Goal: Task Accomplishment & Management: Answer question/provide support

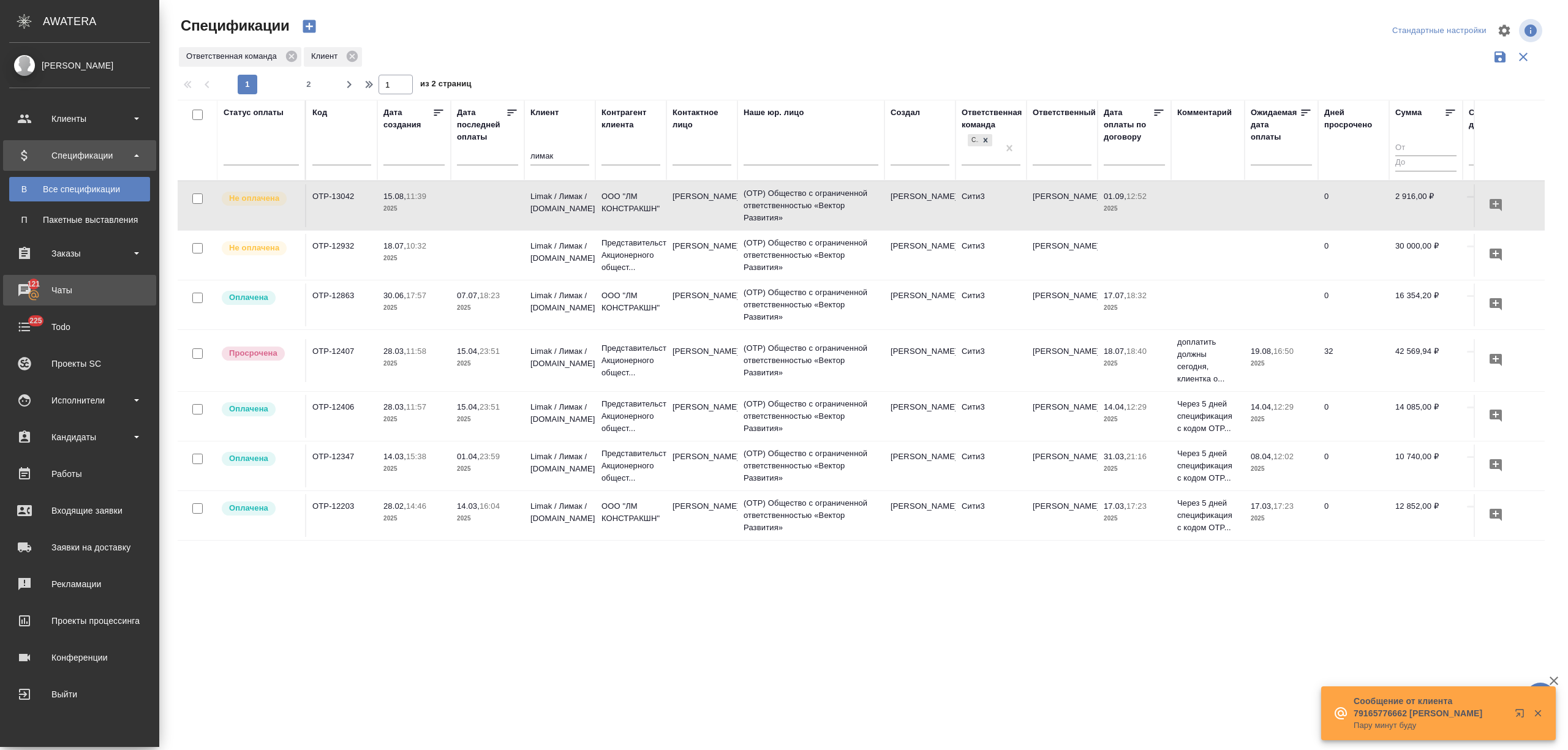
click at [64, 290] on div "Чаты" at bounding box center [79, 290] width 141 height 18
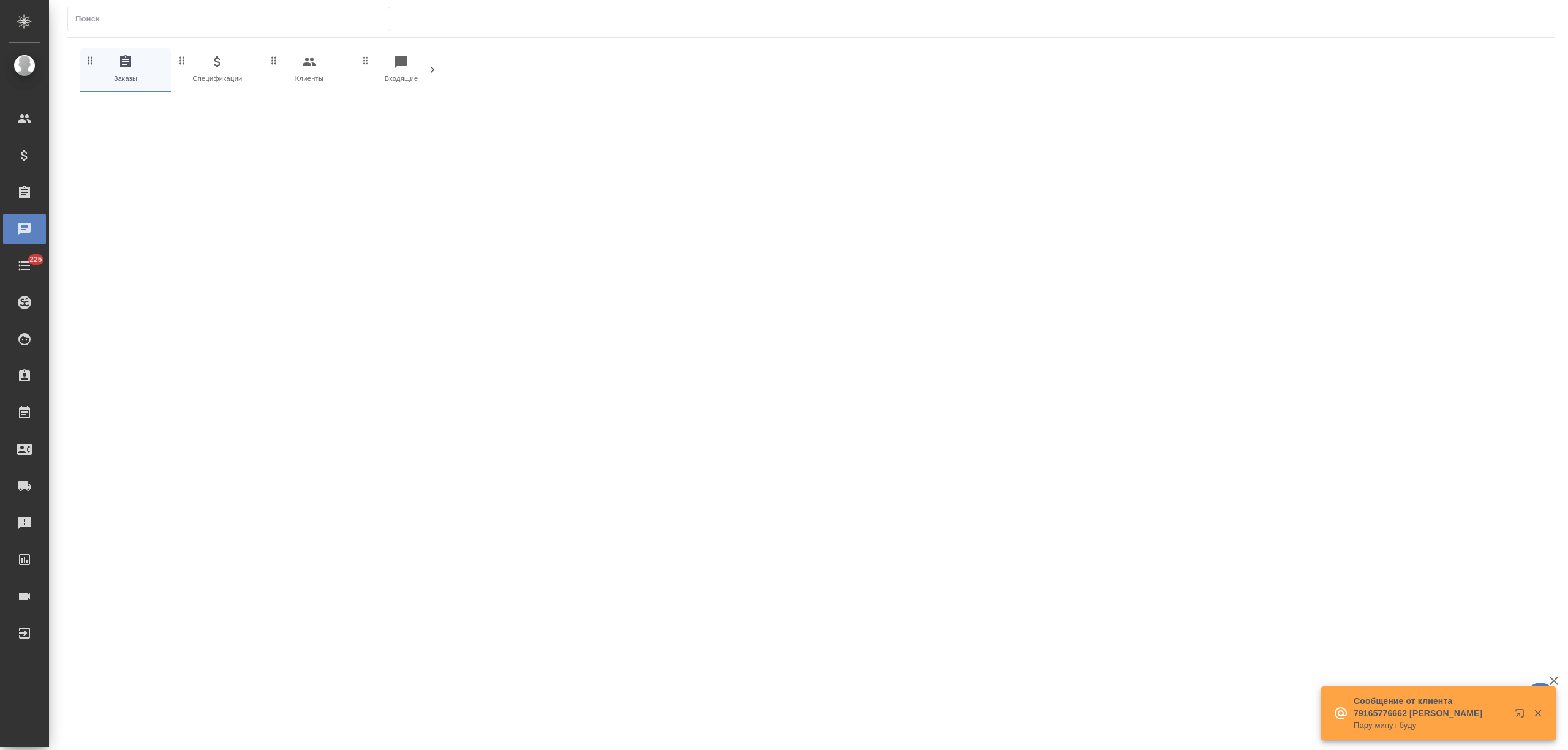
click at [426, 78] on div at bounding box center [432, 70] width 12 height 44
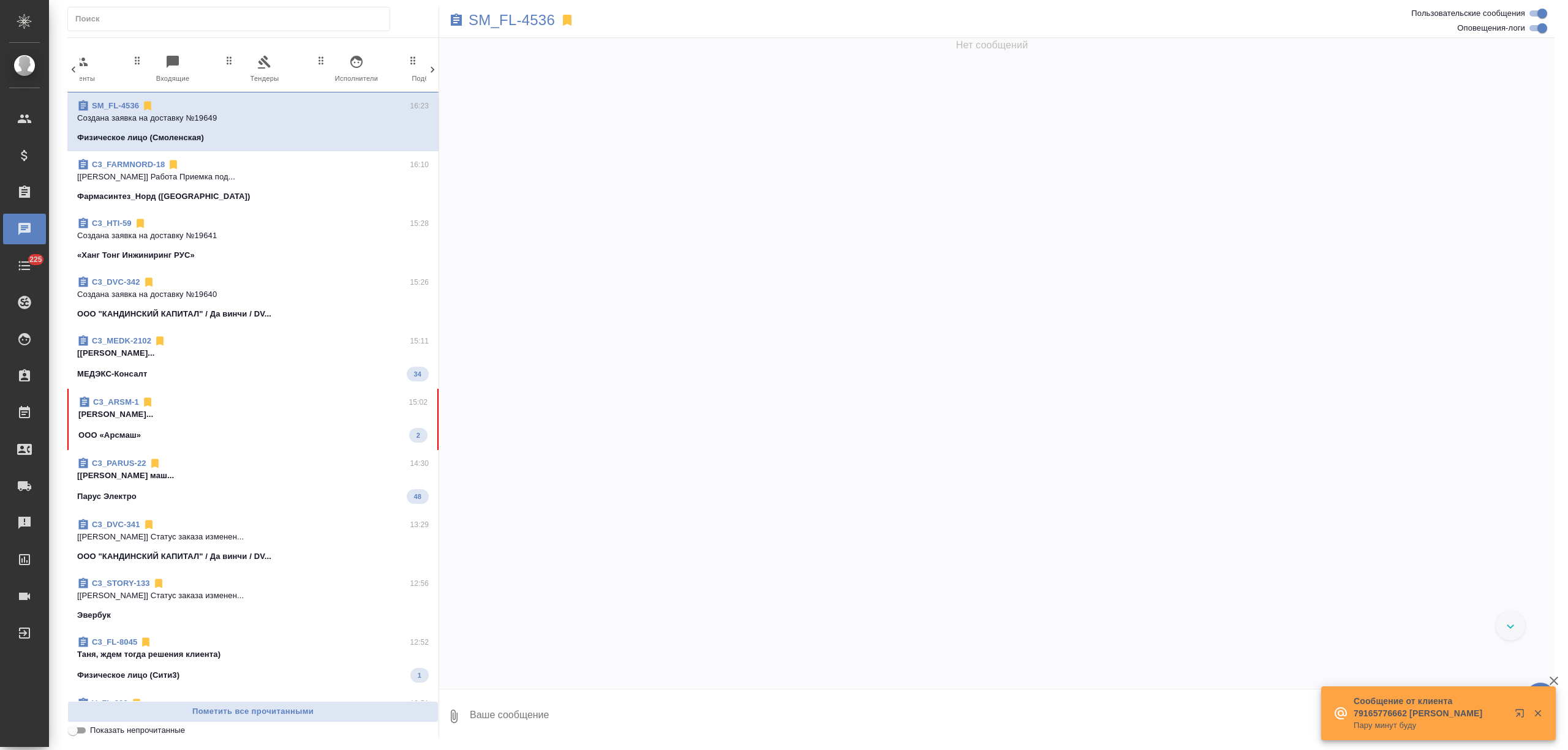
click at [426, 78] on div at bounding box center [432, 70] width 12 height 44
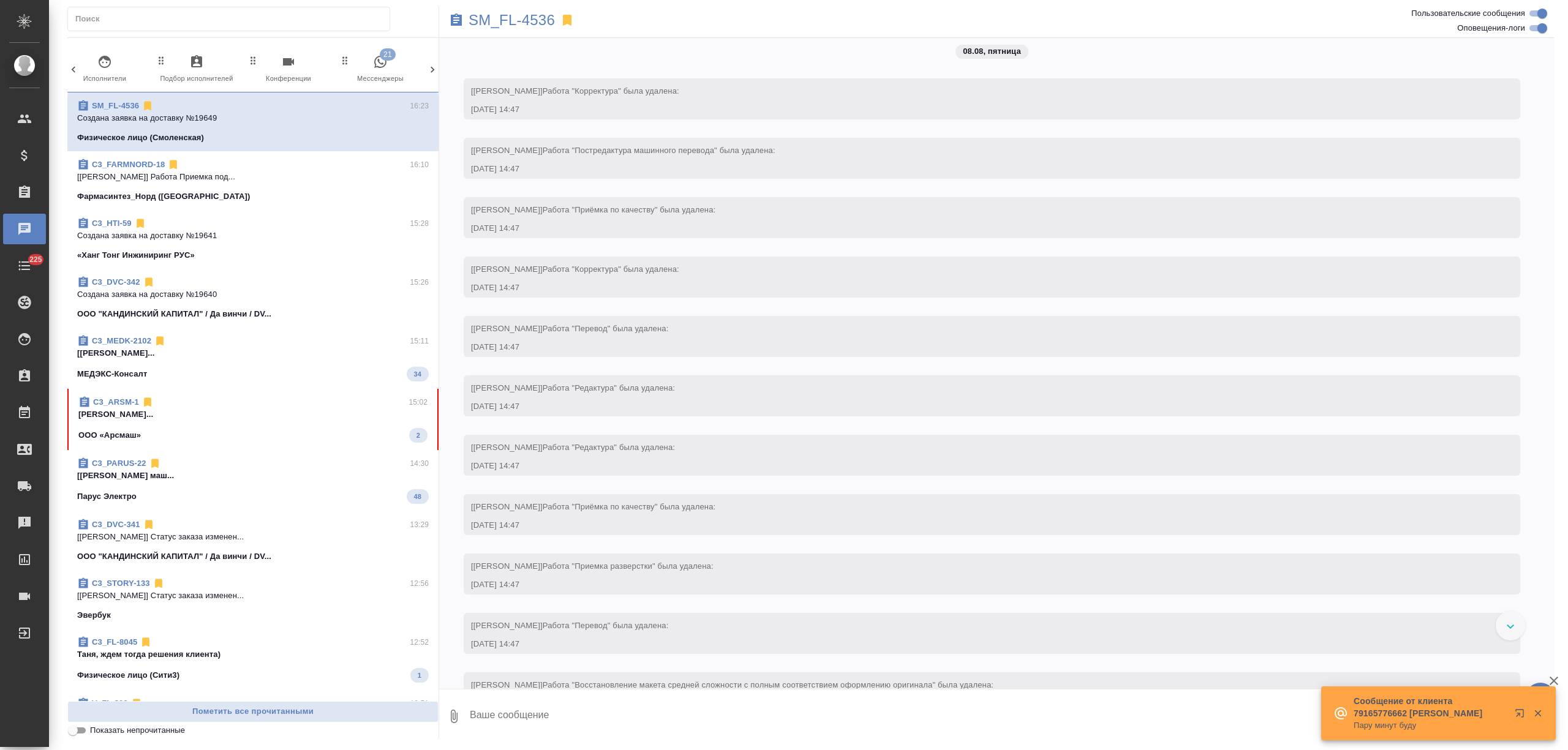
click at [426, 78] on div at bounding box center [432, 70] width 12 height 44
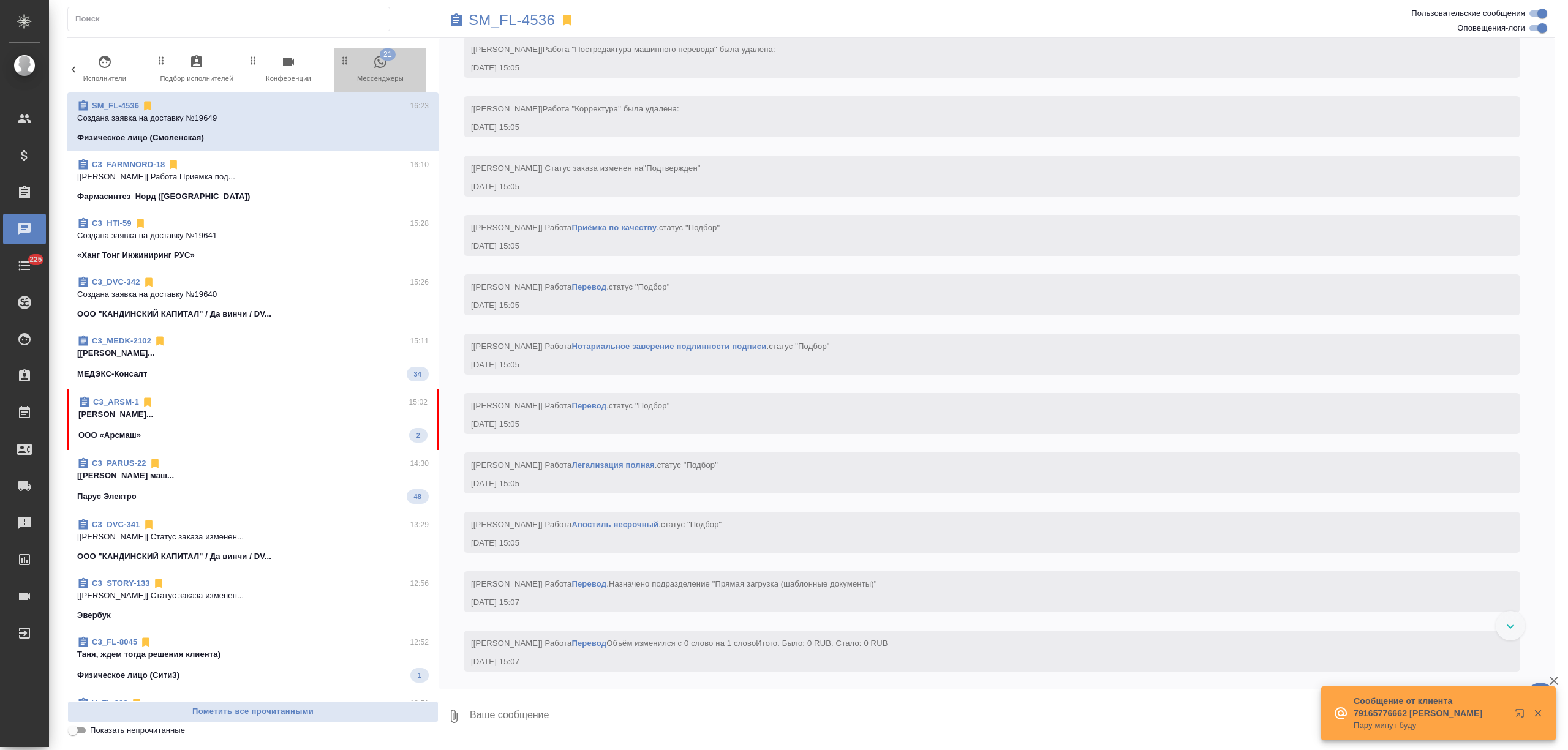
scroll to position [3124, 0]
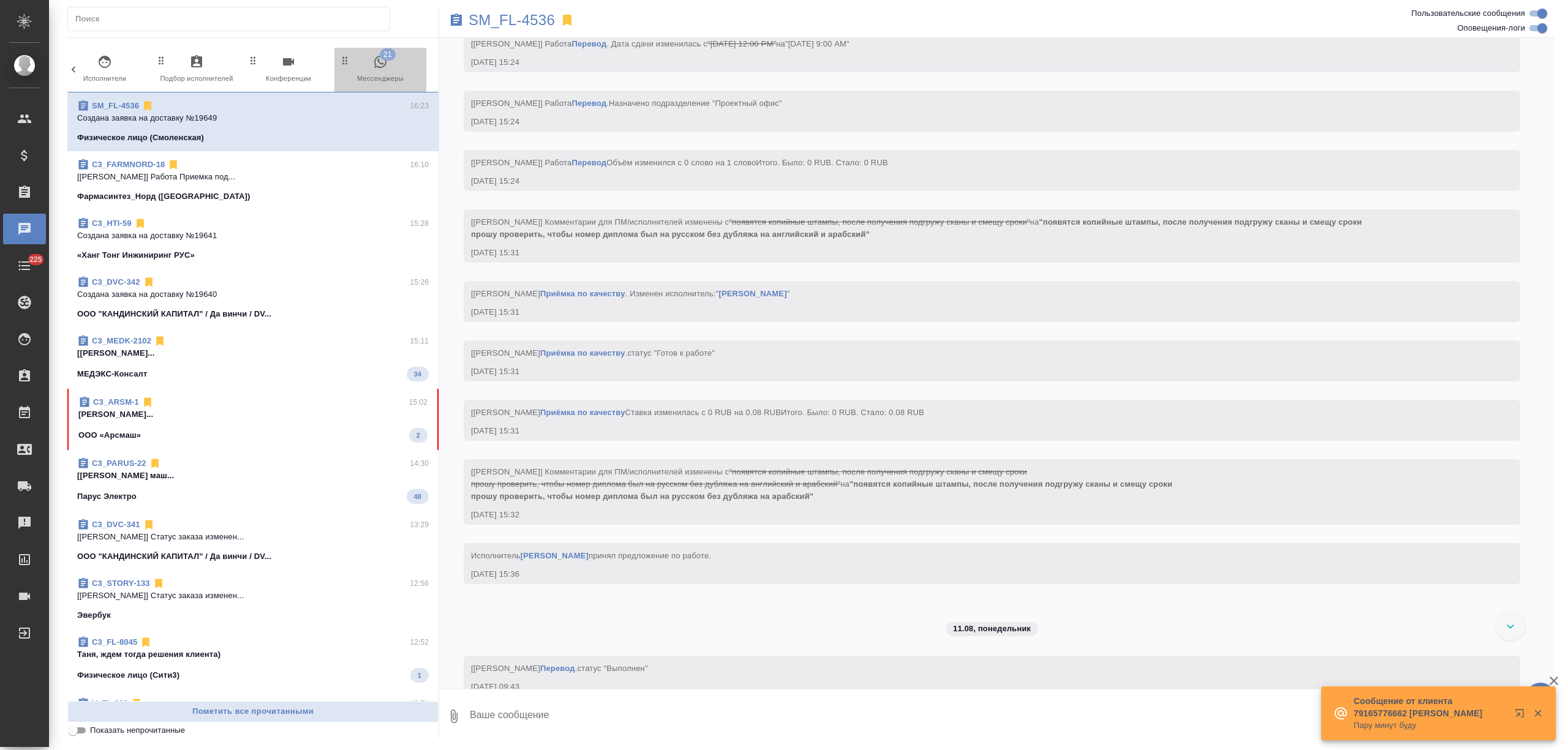
click at [386, 72] on span "21 Мессенджеры" at bounding box center [380, 70] width 82 height 30
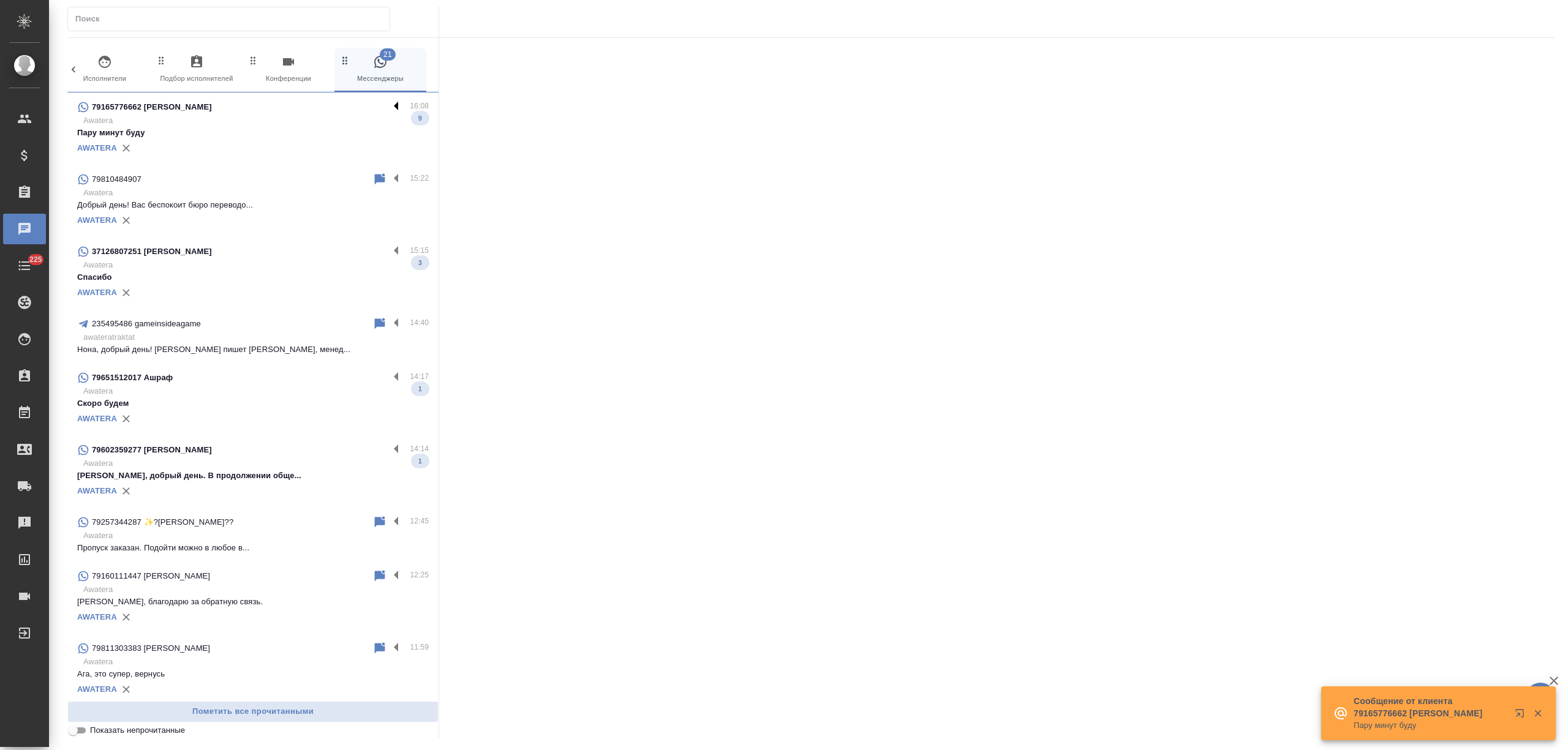
click at [389, 106] on label at bounding box center [399, 107] width 21 height 14
click at [0, 0] on input "checkbox" at bounding box center [0, 0] width 0 height 0
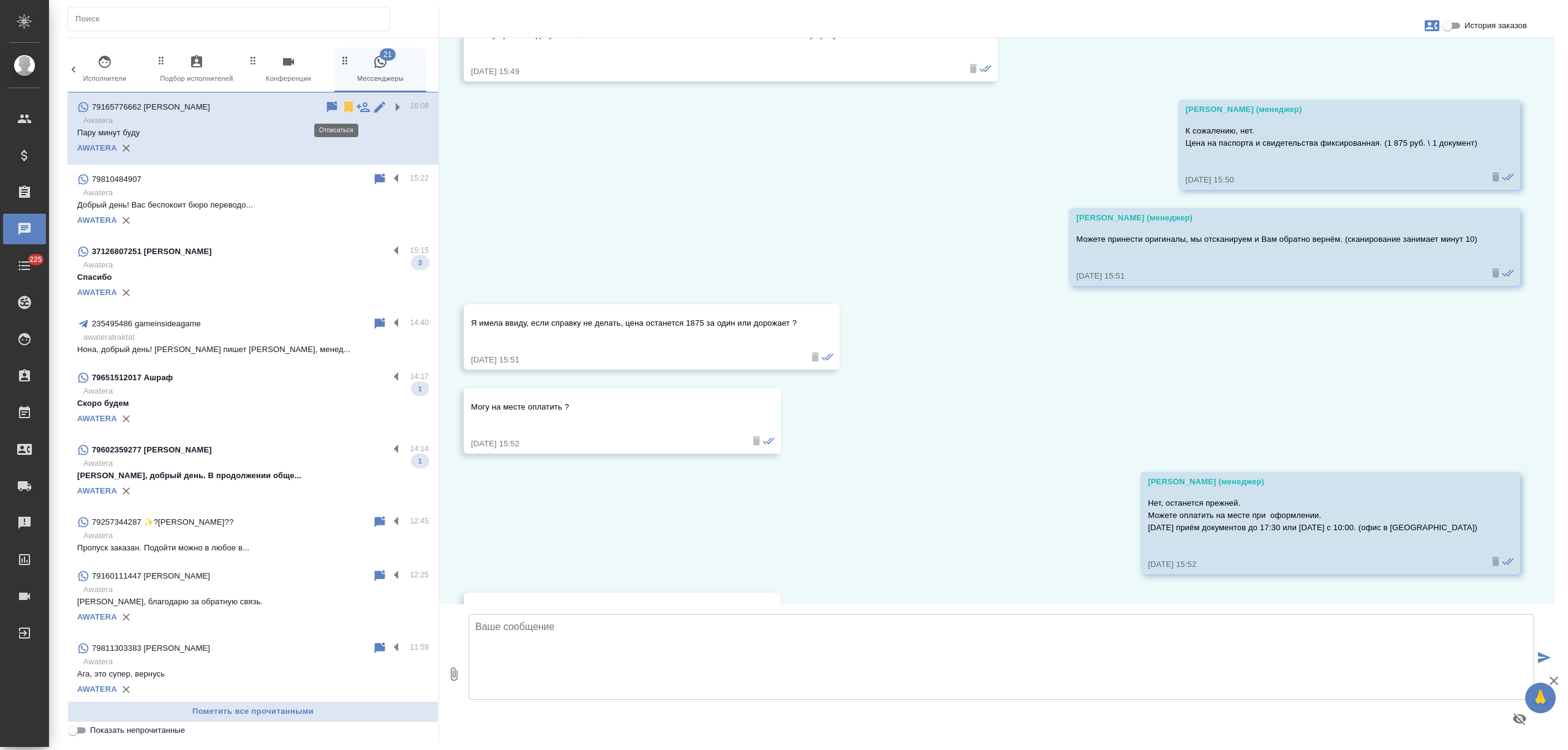
scroll to position [3561, 0]
click at [344, 108] on icon at bounding box center [348, 108] width 8 height 11
click at [302, 188] on p "Awatera" at bounding box center [255, 193] width 345 height 12
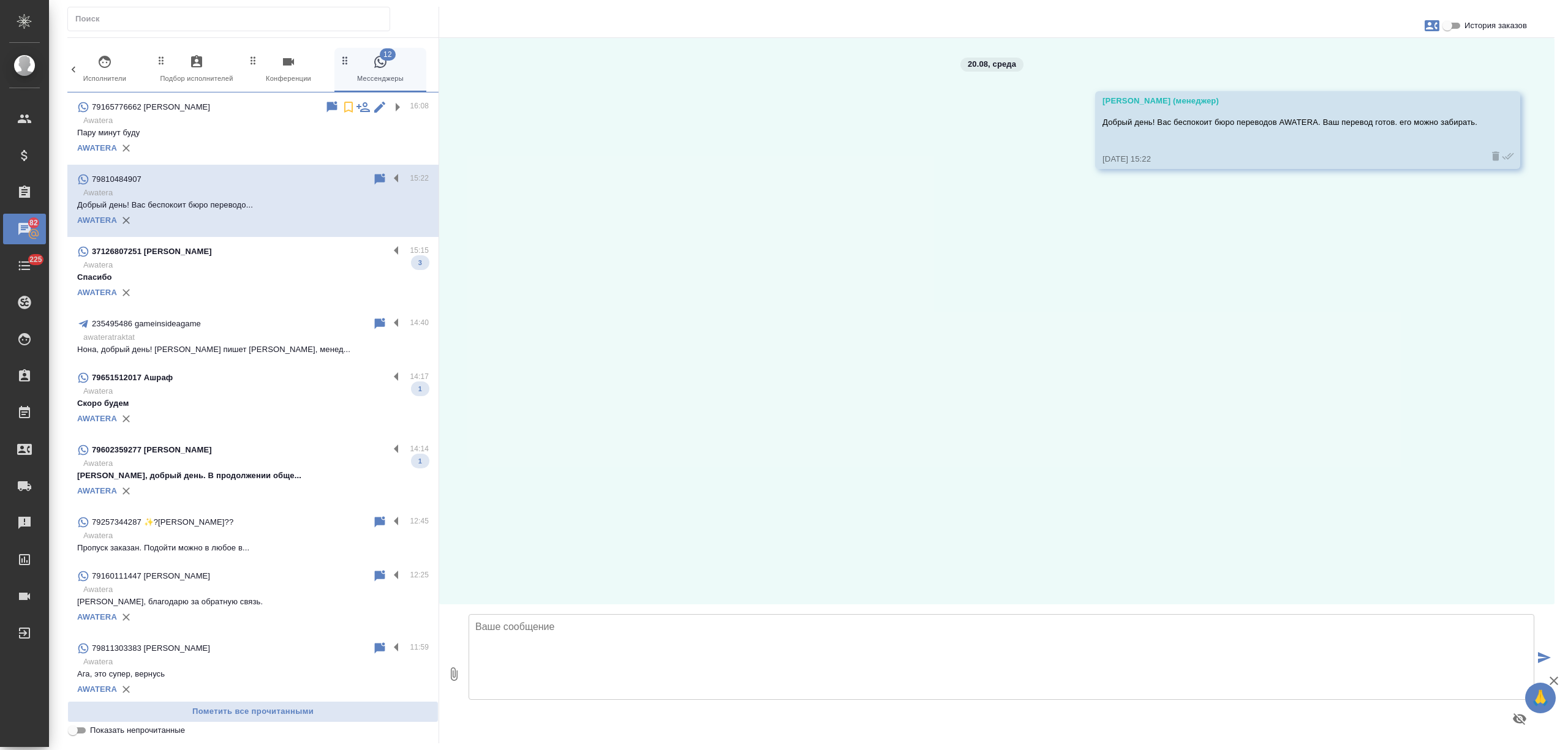
scroll to position [0, 0]
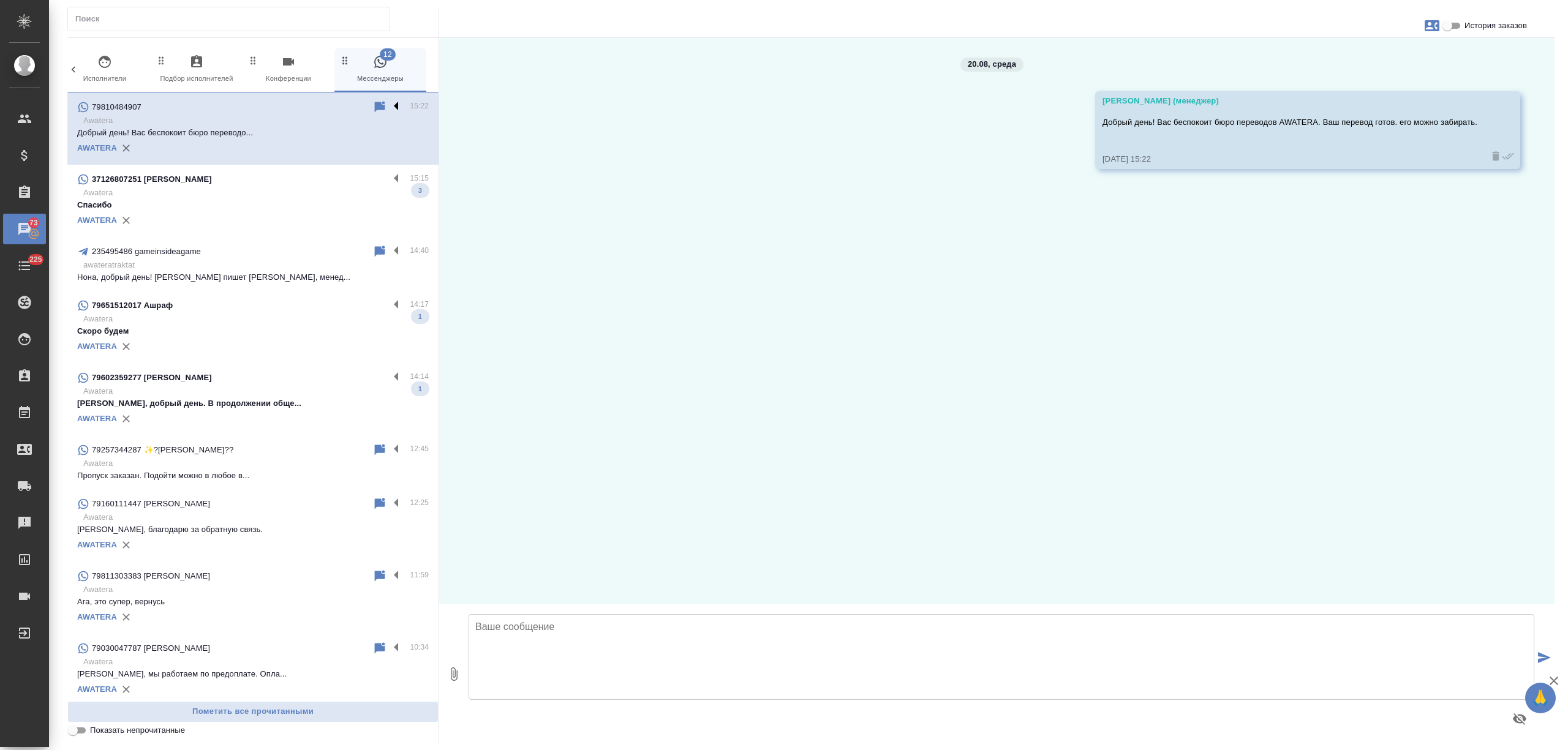
click at [389, 108] on label at bounding box center [399, 107] width 21 height 14
click at [0, 0] on input "checkbox" at bounding box center [0, 0] width 0 height 0
click at [281, 194] on p "Awatera" at bounding box center [255, 193] width 345 height 12
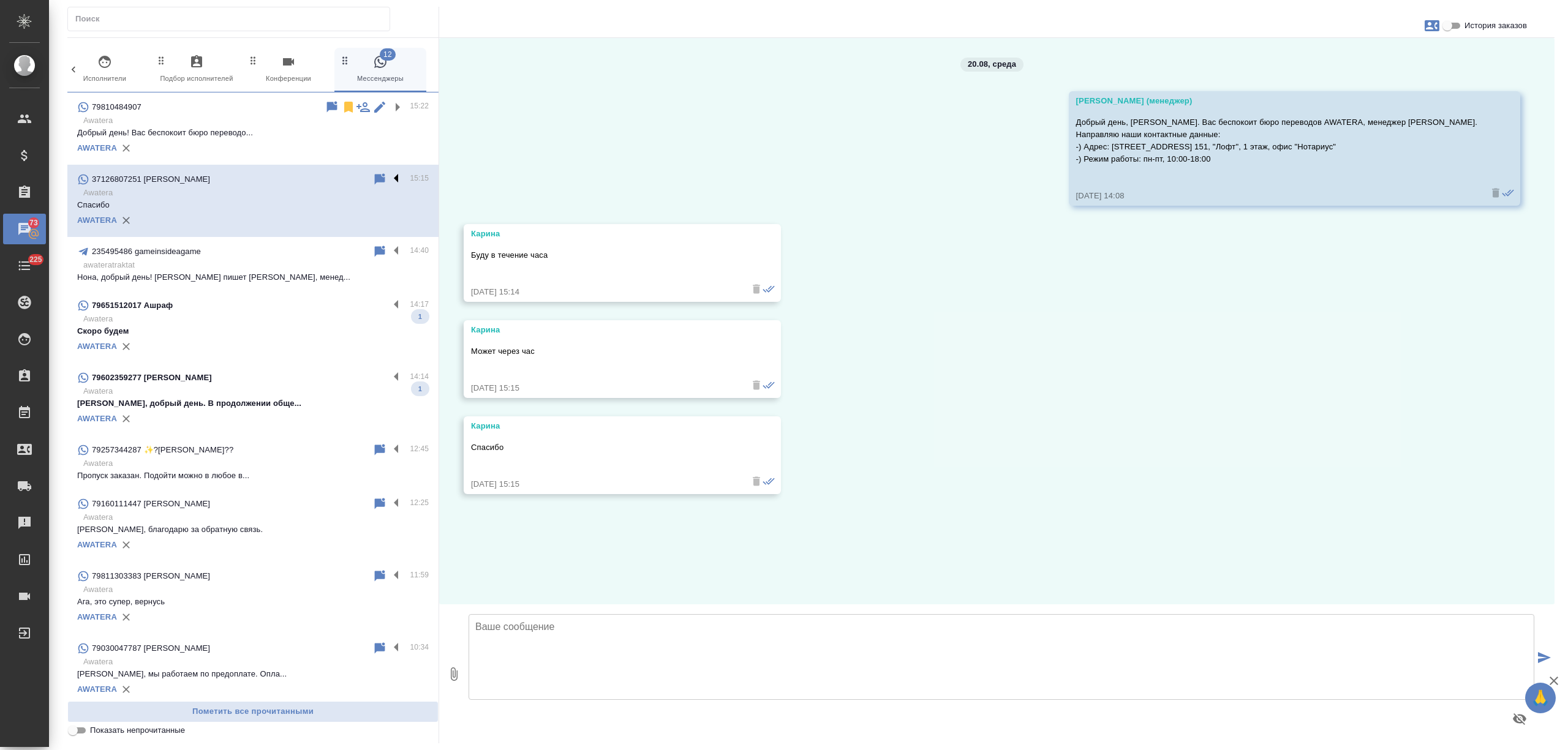
click at [389, 175] on label at bounding box center [399, 179] width 21 height 14
click at [0, 0] on input "checkbox" at bounding box center [0, 0] width 0 height 0
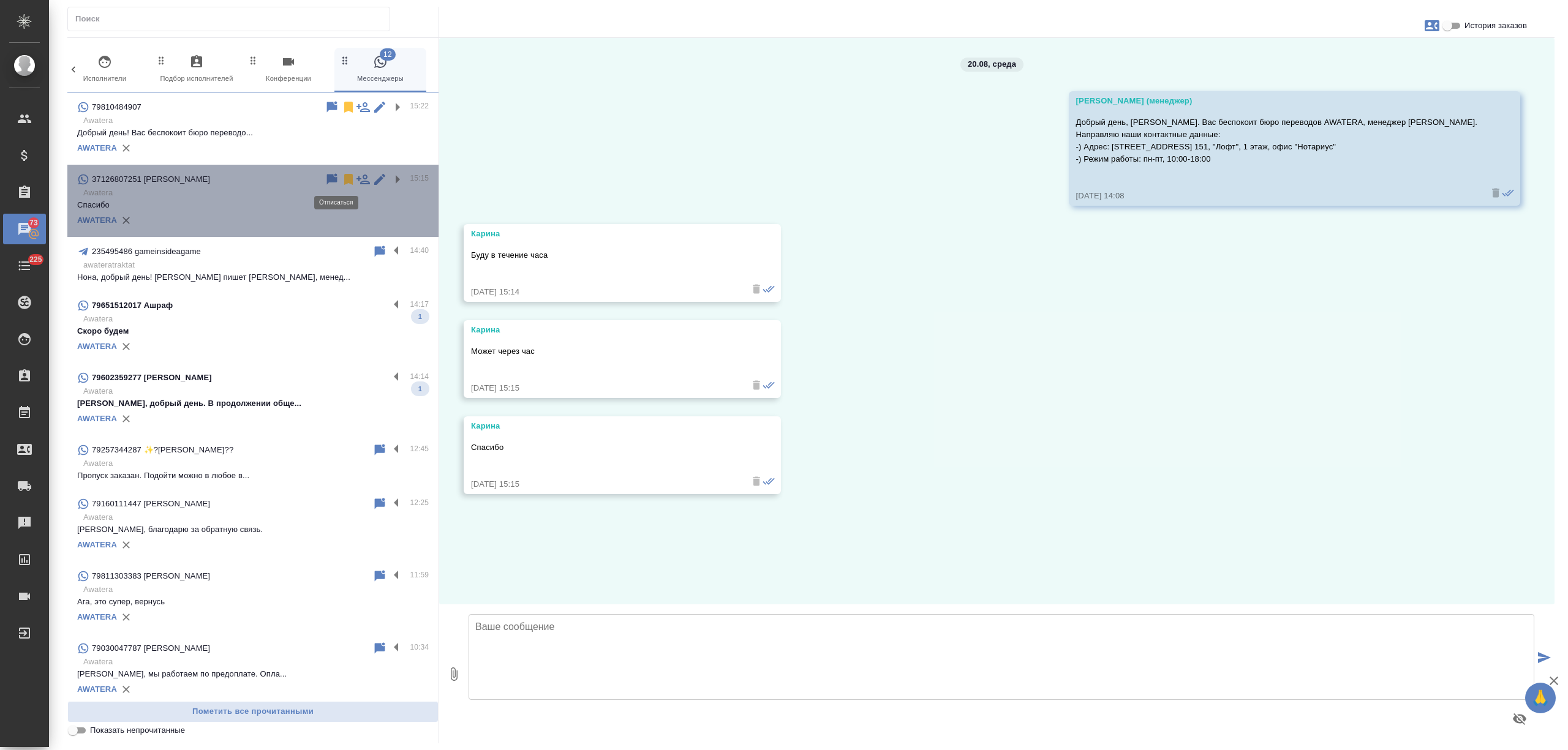
click at [344, 181] on icon at bounding box center [348, 179] width 8 height 11
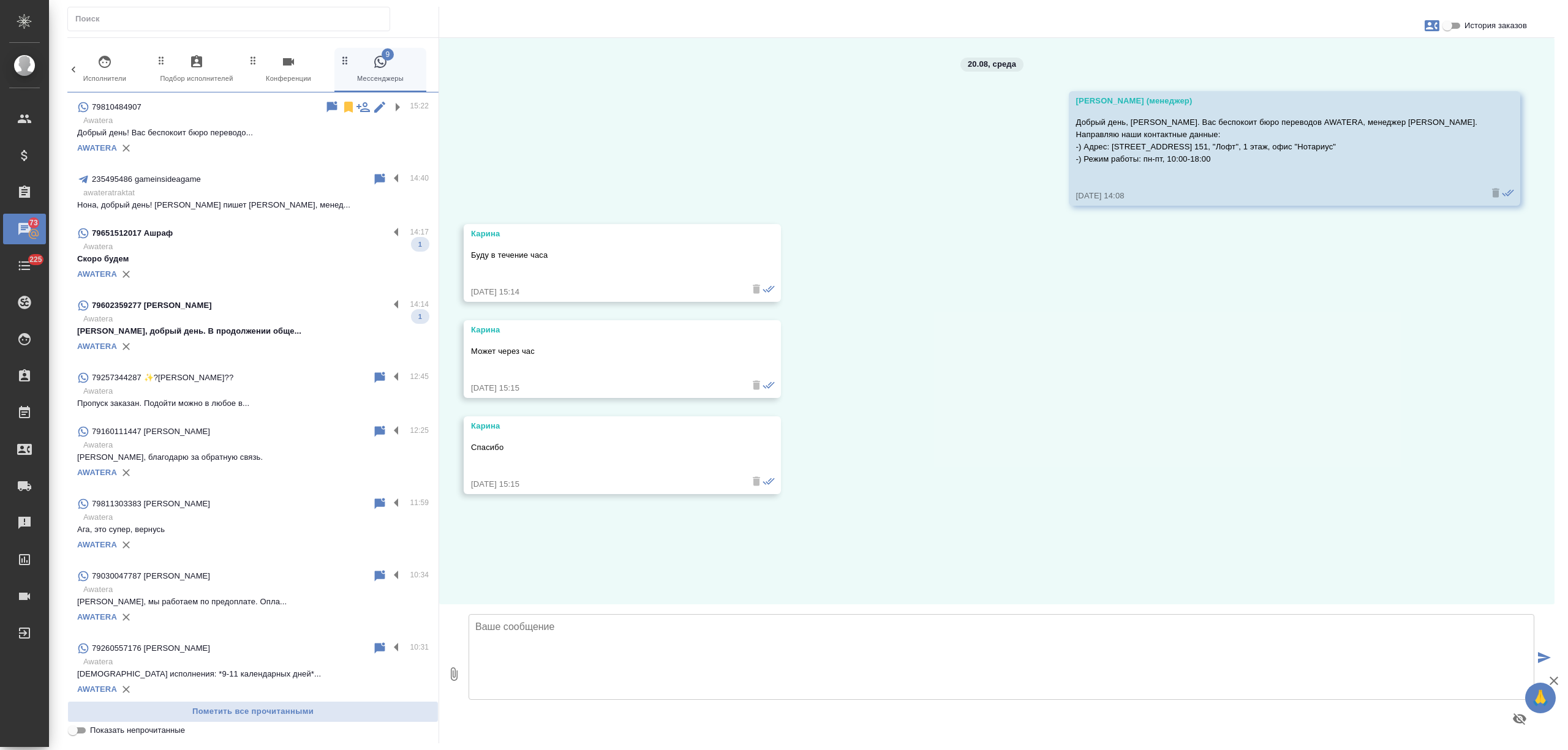
click at [292, 197] on p "awateratraktat" at bounding box center [255, 193] width 345 height 12
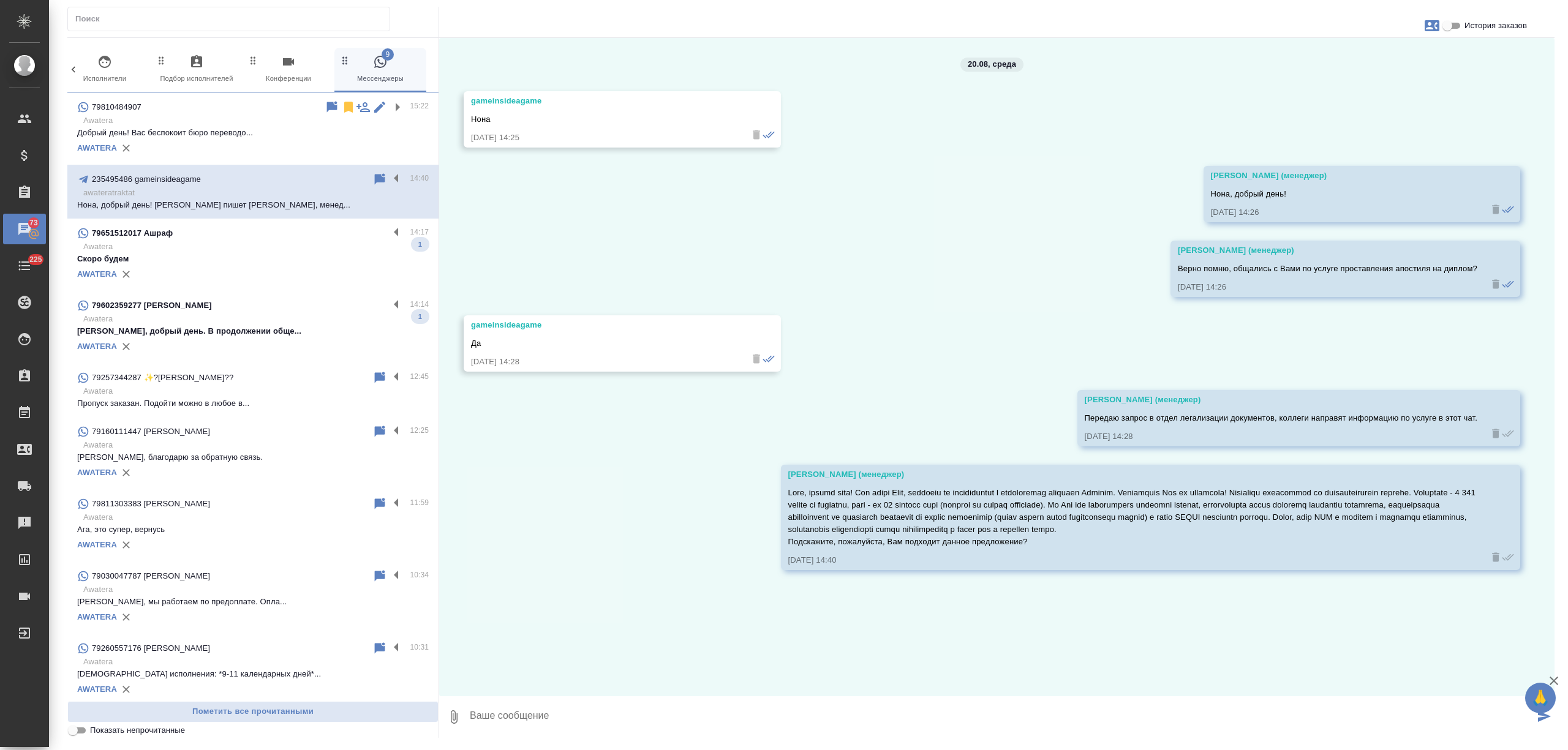
click at [389, 175] on label at bounding box center [399, 179] width 21 height 14
click at [0, 0] on input "checkbox" at bounding box center [0, 0] width 0 height 0
click at [344, 175] on icon at bounding box center [348, 179] width 8 height 11
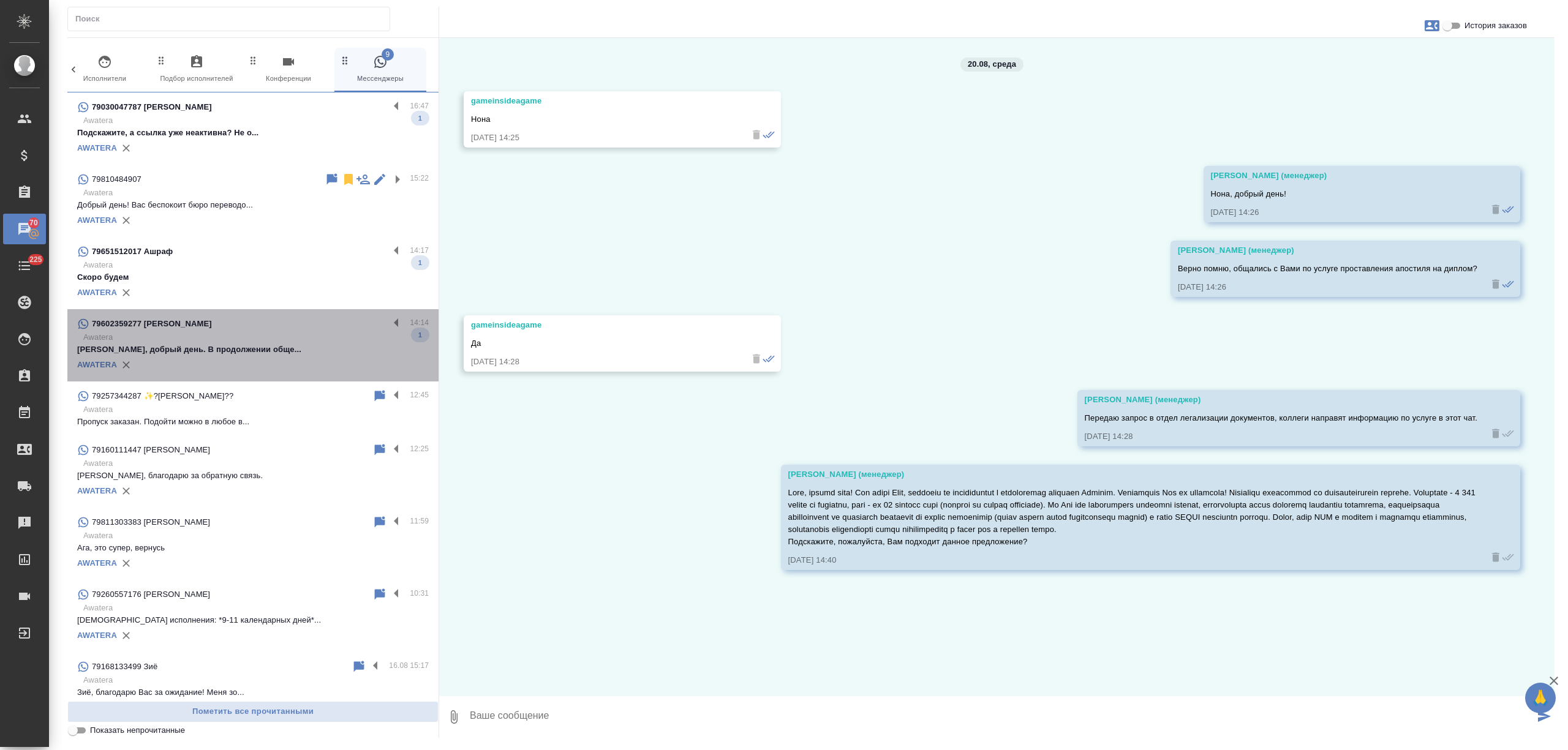
click at [277, 327] on div "79602359277 Юлия" at bounding box center [233, 323] width 311 height 15
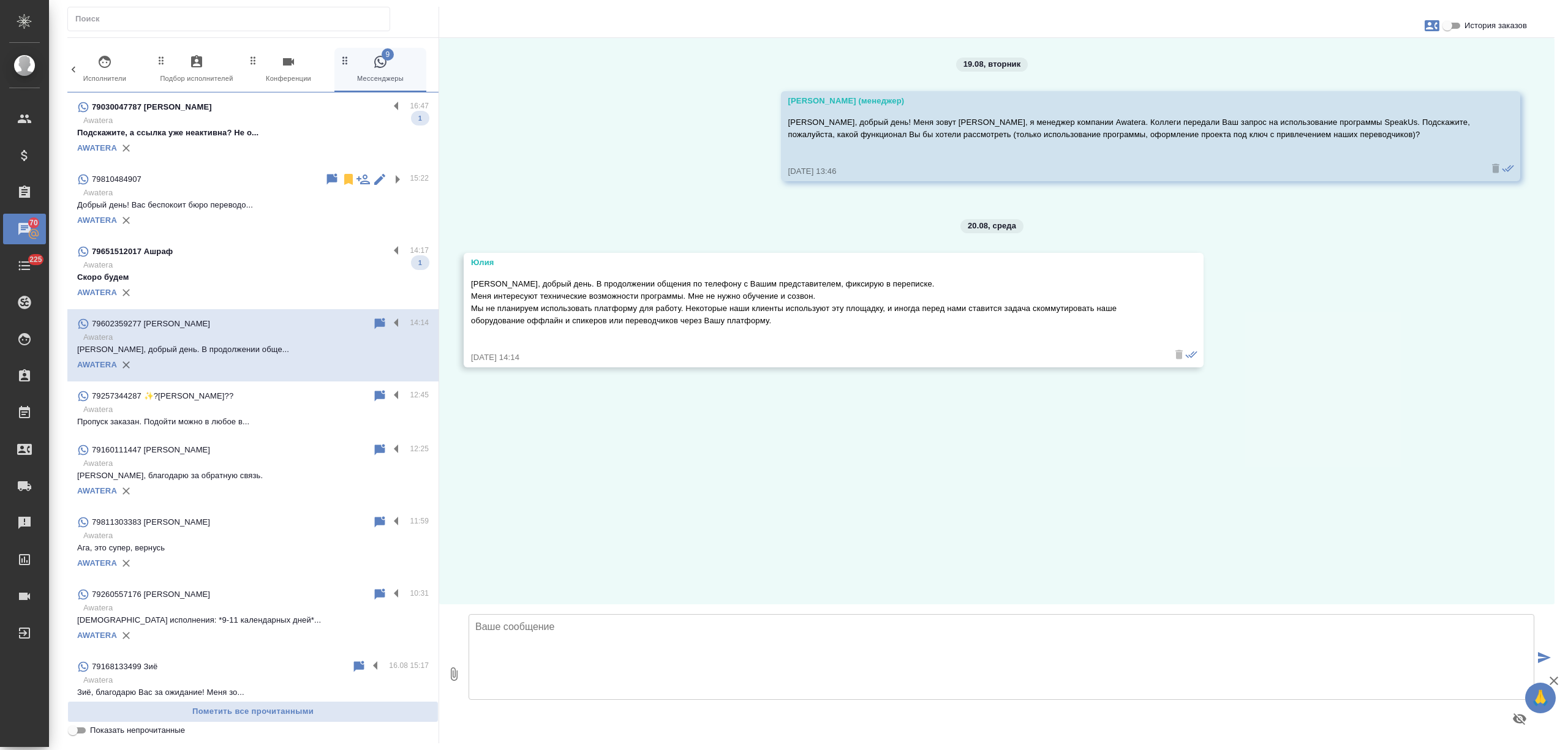
click at [610, 631] on textarea at bounding box center [1001, 657] width 1065 height 86
type textarea "Юлия, спасибо! Все передано в проектную команду. Я направлю Вам по готовности т…"
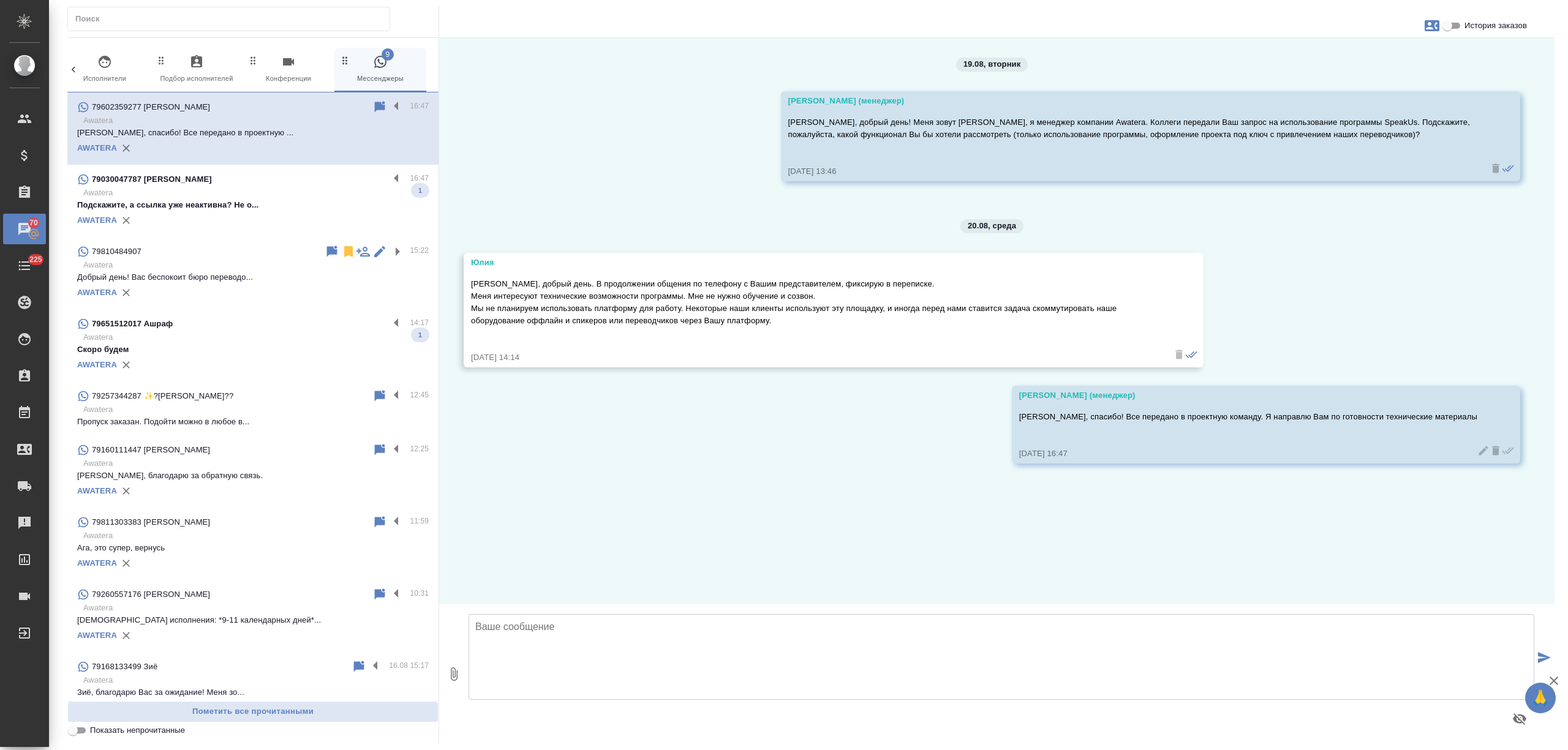
click at [1445, 25] on input "История заказов" at bounding box center [1447, 25] width 44 height 15
checkbox input "true"
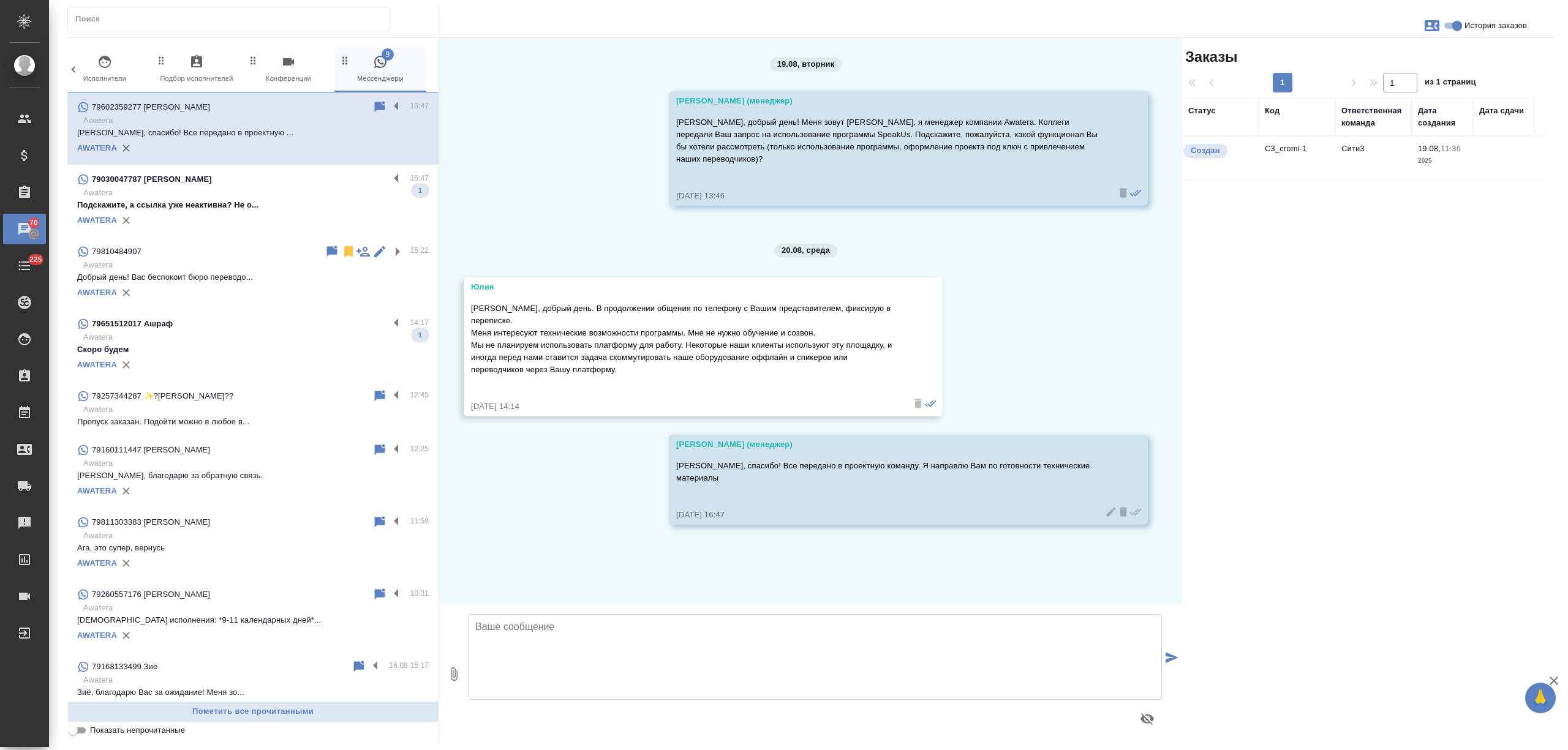
click at [1351, 177] on td "Сити3" at bounding box center [1373, 157] width 77 height 43
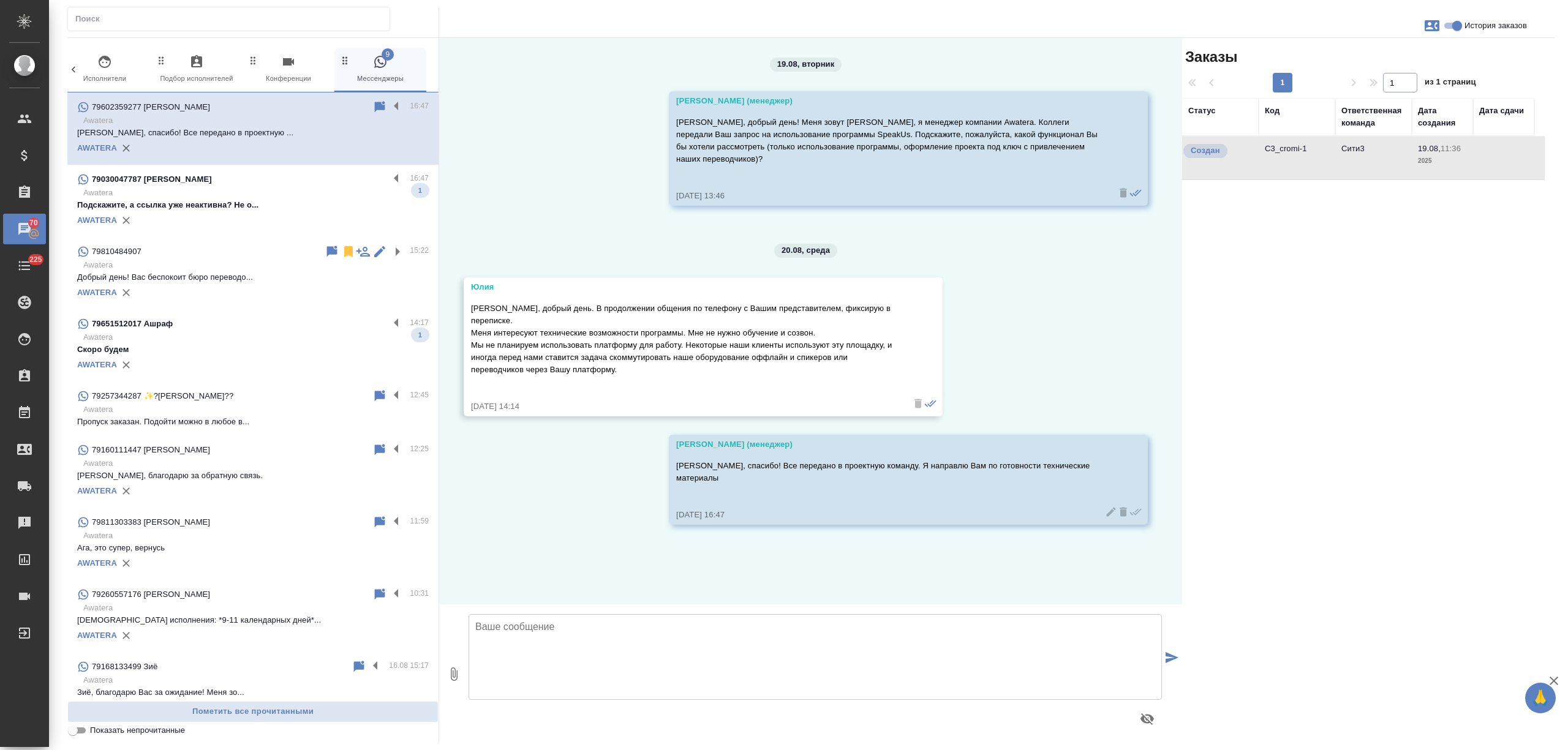
click at [1350, 177] on td "Сити3" at bounding box center [1373, 157] width 77 height 43
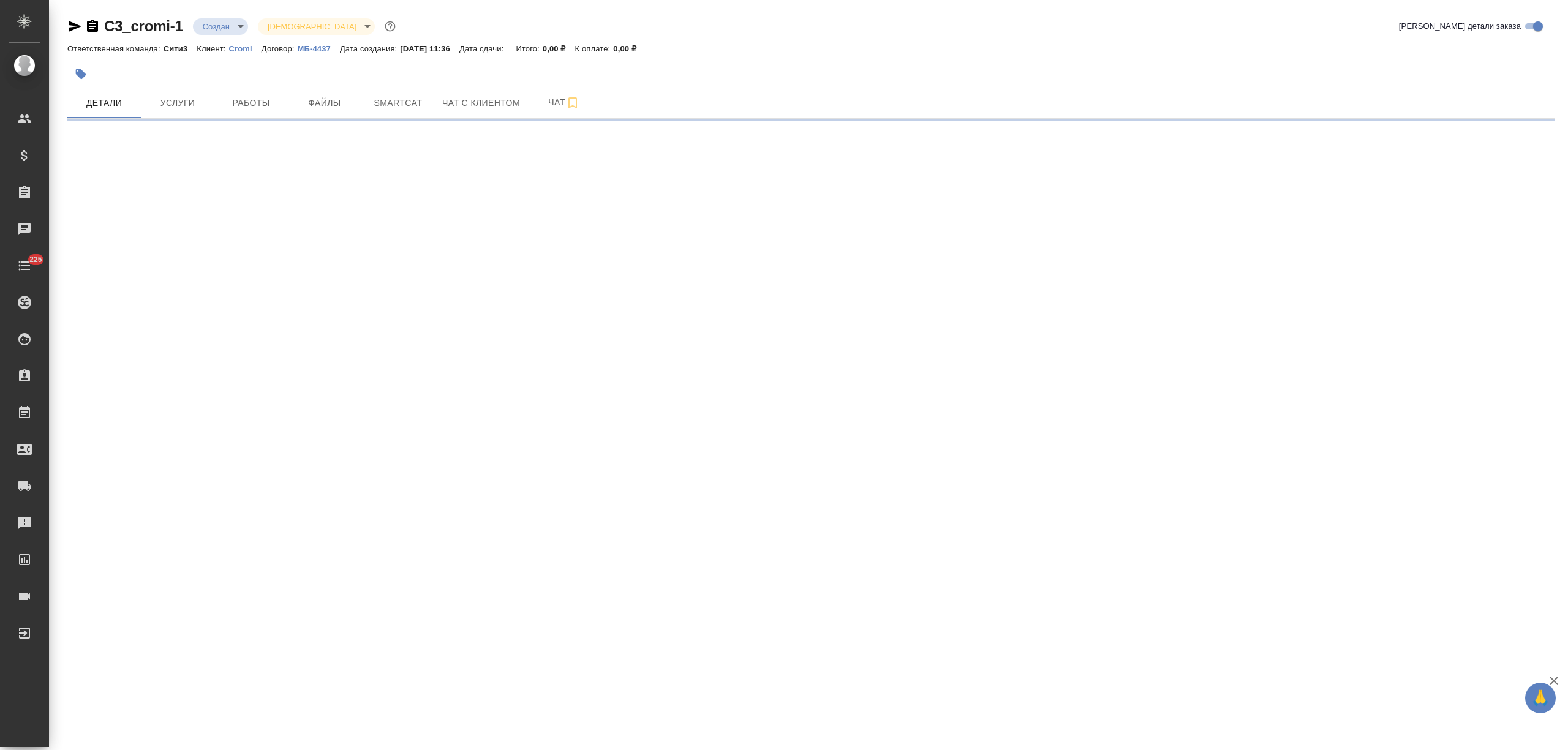
select select "RU"
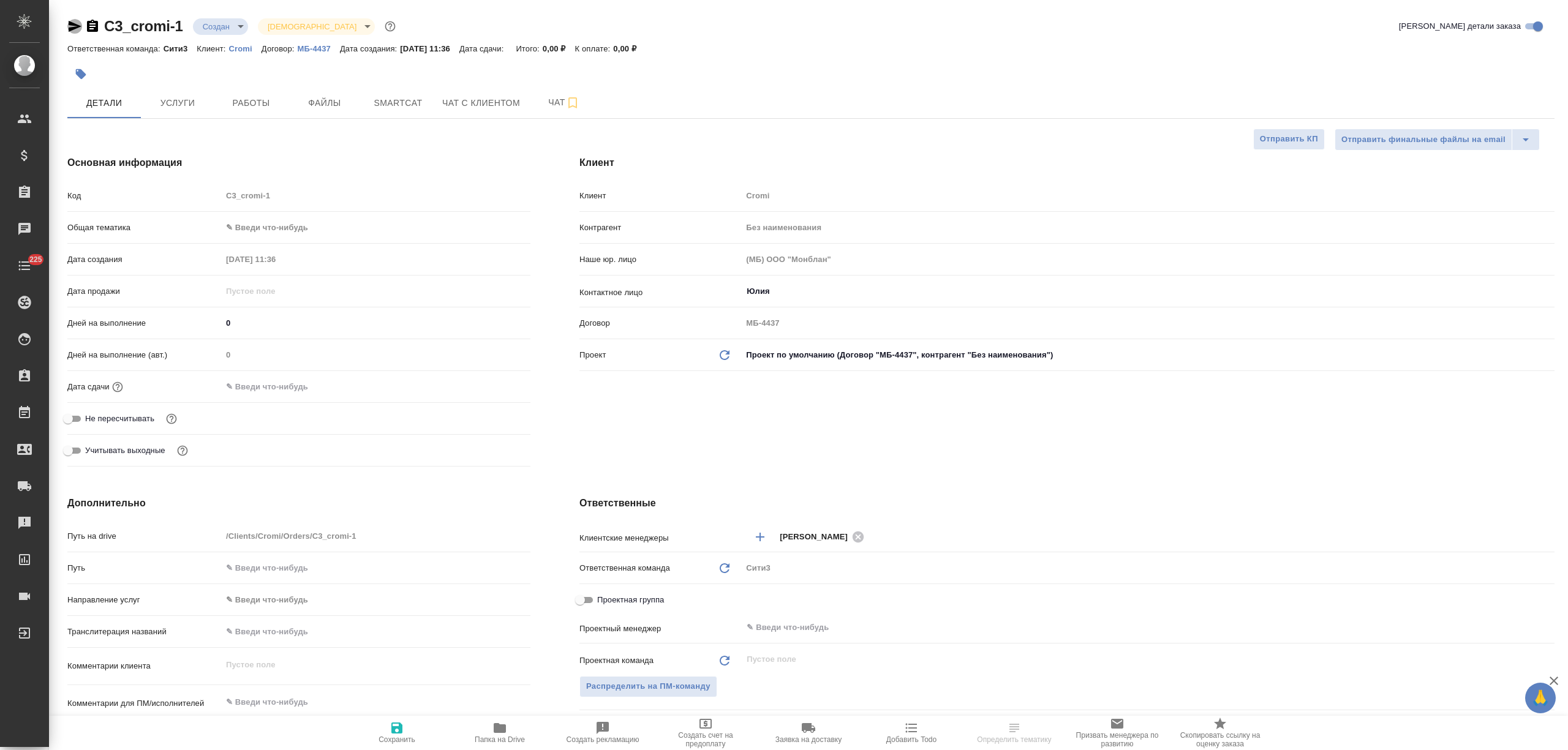
click at [72, 27] on icon "button" at bounding box center [75, 27] width 13 height 11
type textarea "x"
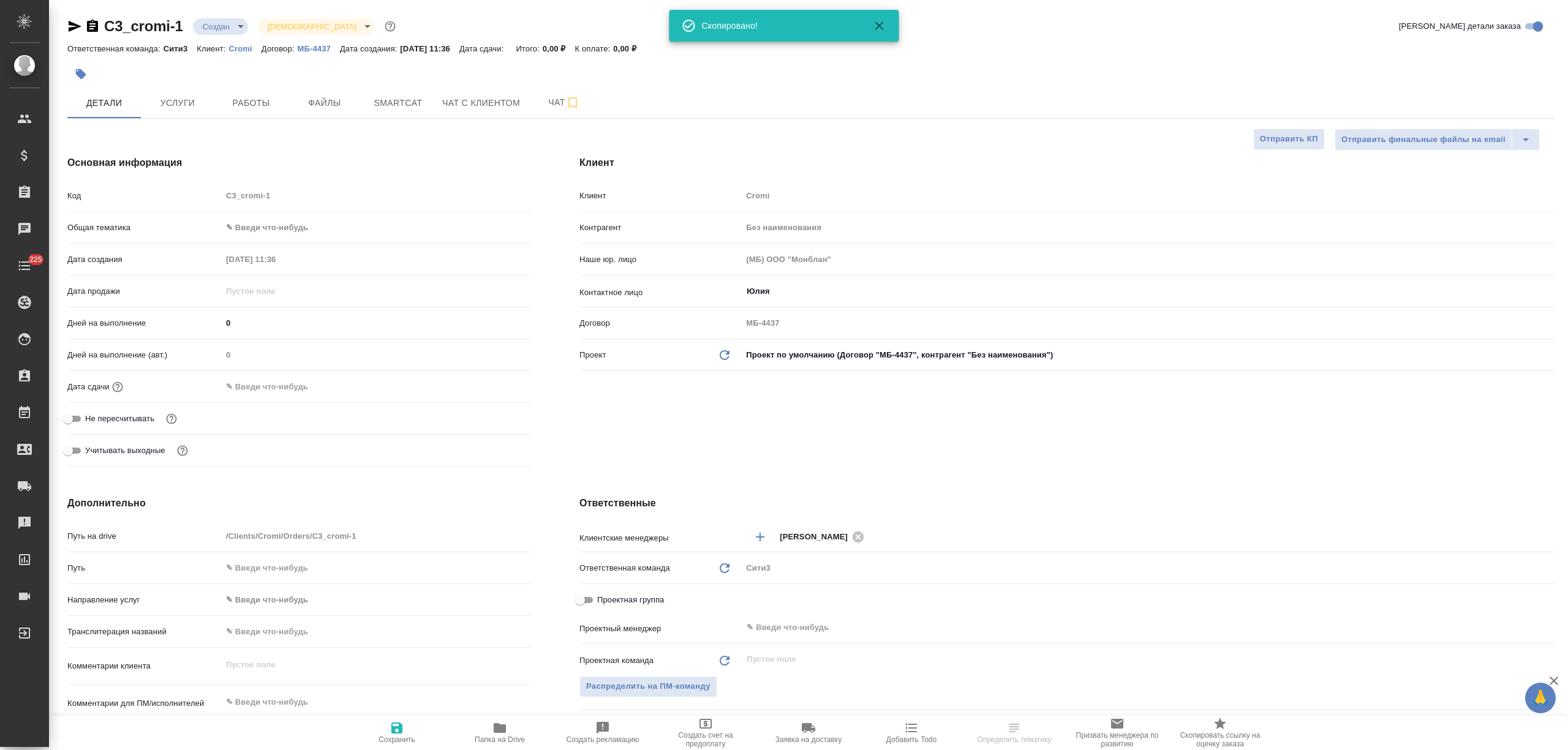
type textarea "x"
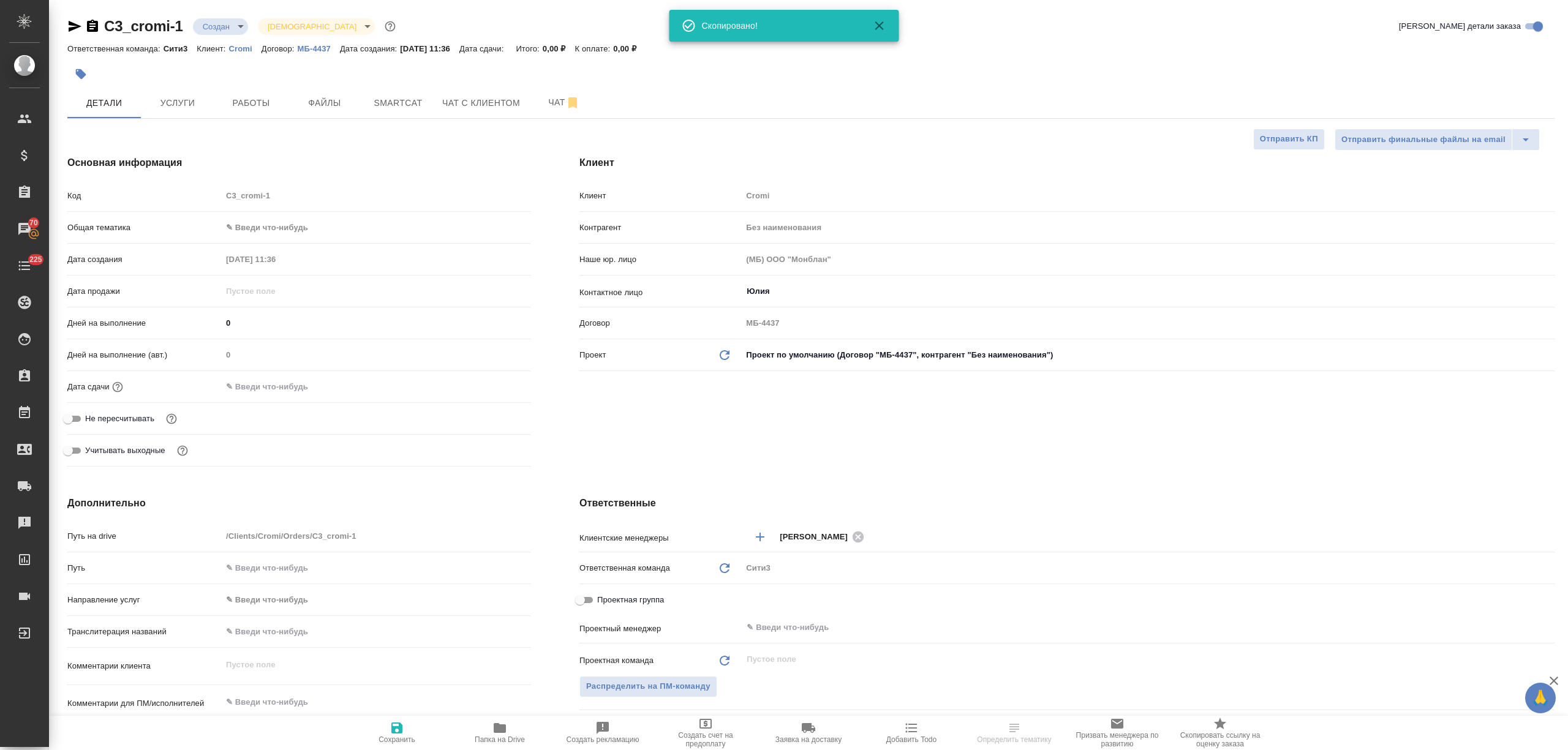
select select "RU"
type textarea "x"
click at [518, 113] on button "Чат с клиентом" at bounding box center [481, 103] width 93 height 31
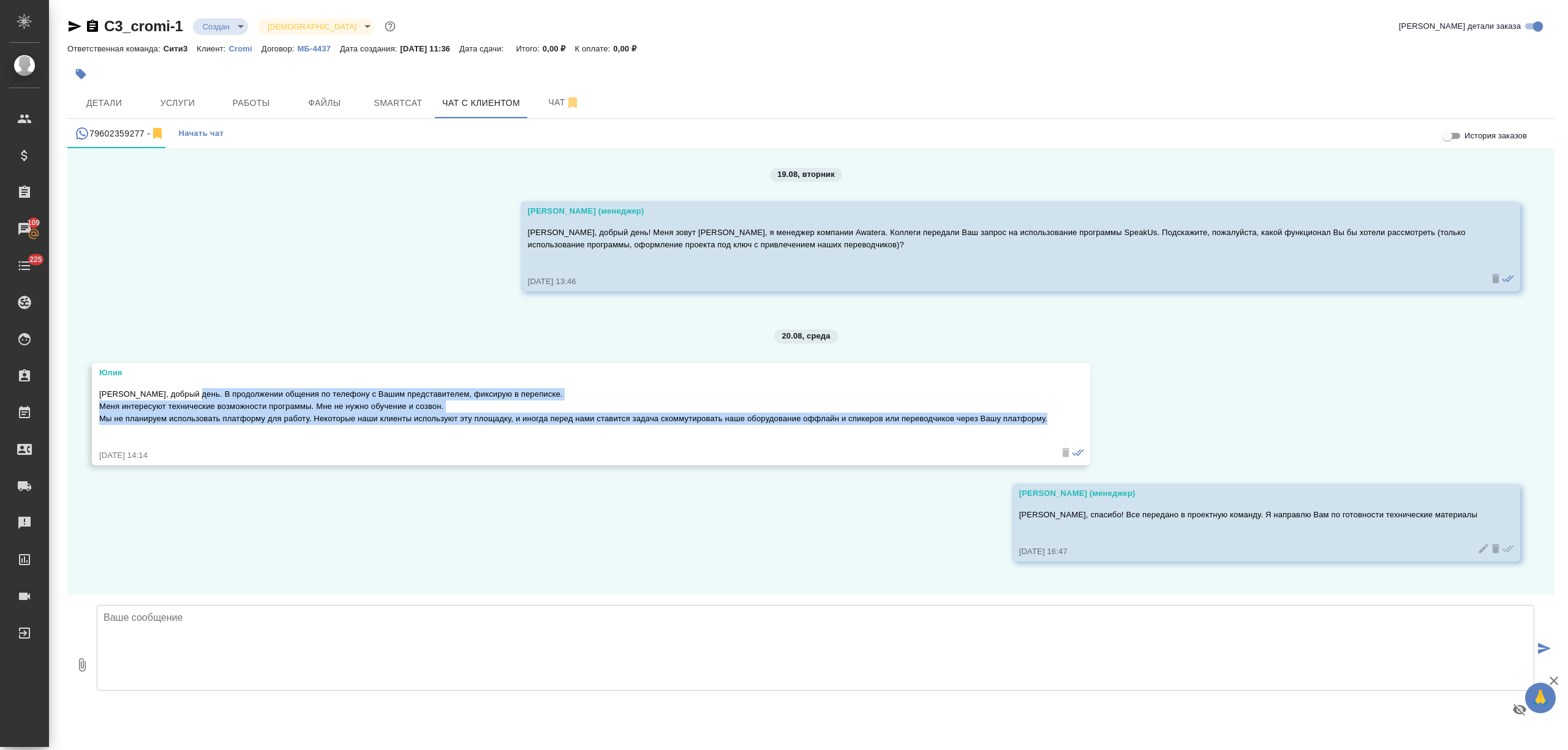
drag, startPoint x: 150, startPoint y: 431, endPoint x: 188, endPoint y: 392, distance: 54.5
click at [188, 392] on p "Татьяна, добрый день. В продолжении общения по телефону с Вашим представителем,…" at bounding box center [573, 406] width 948 height 37
copy p "В продолжении общения по телефону с Вашим представителем, фиксирую в переписке.…"
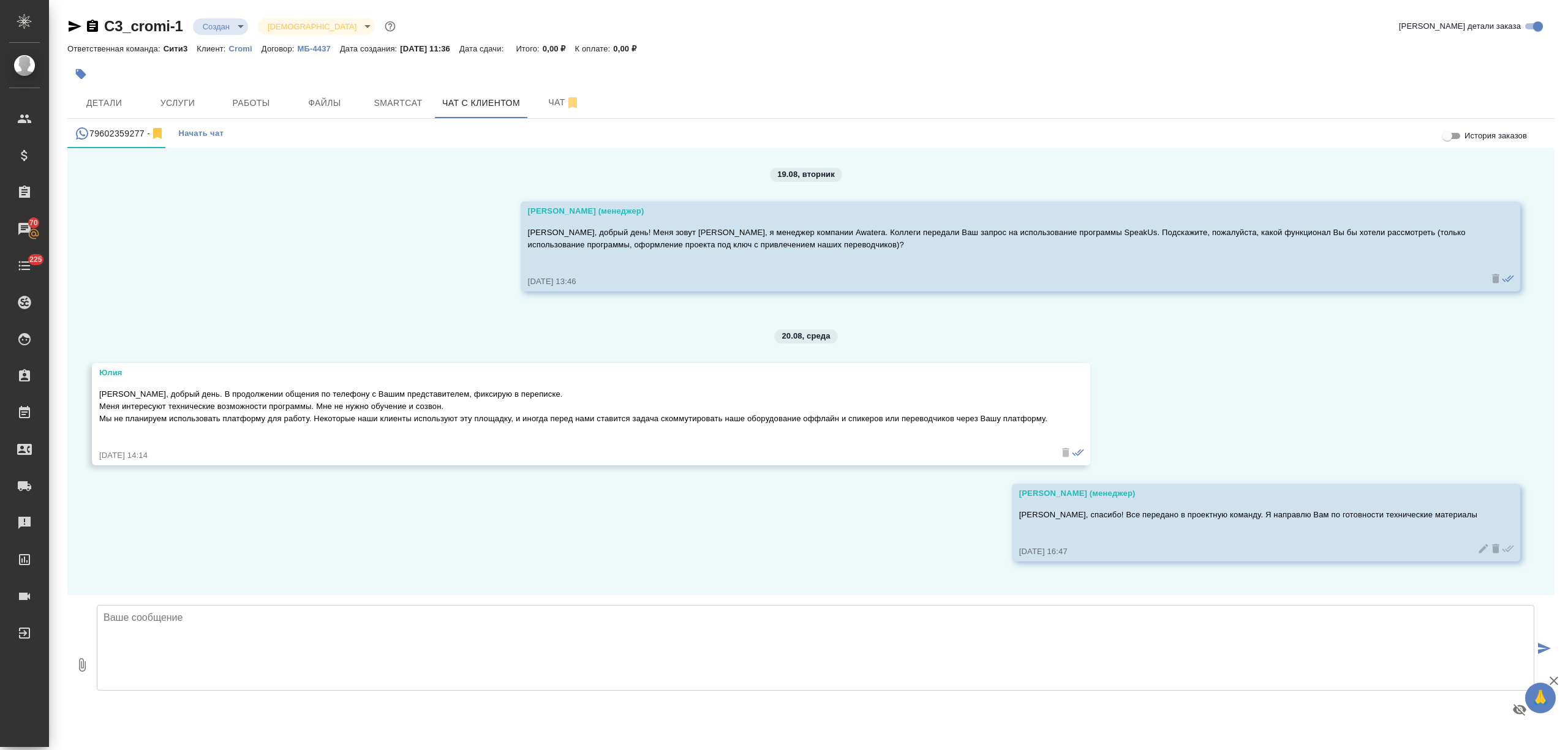
click at [131, 86] on div at bounding box center [563, 74] width 991 height 27
click at [129, 96] on span "Детали" at bounding box center [104, 103] width 59 height 15
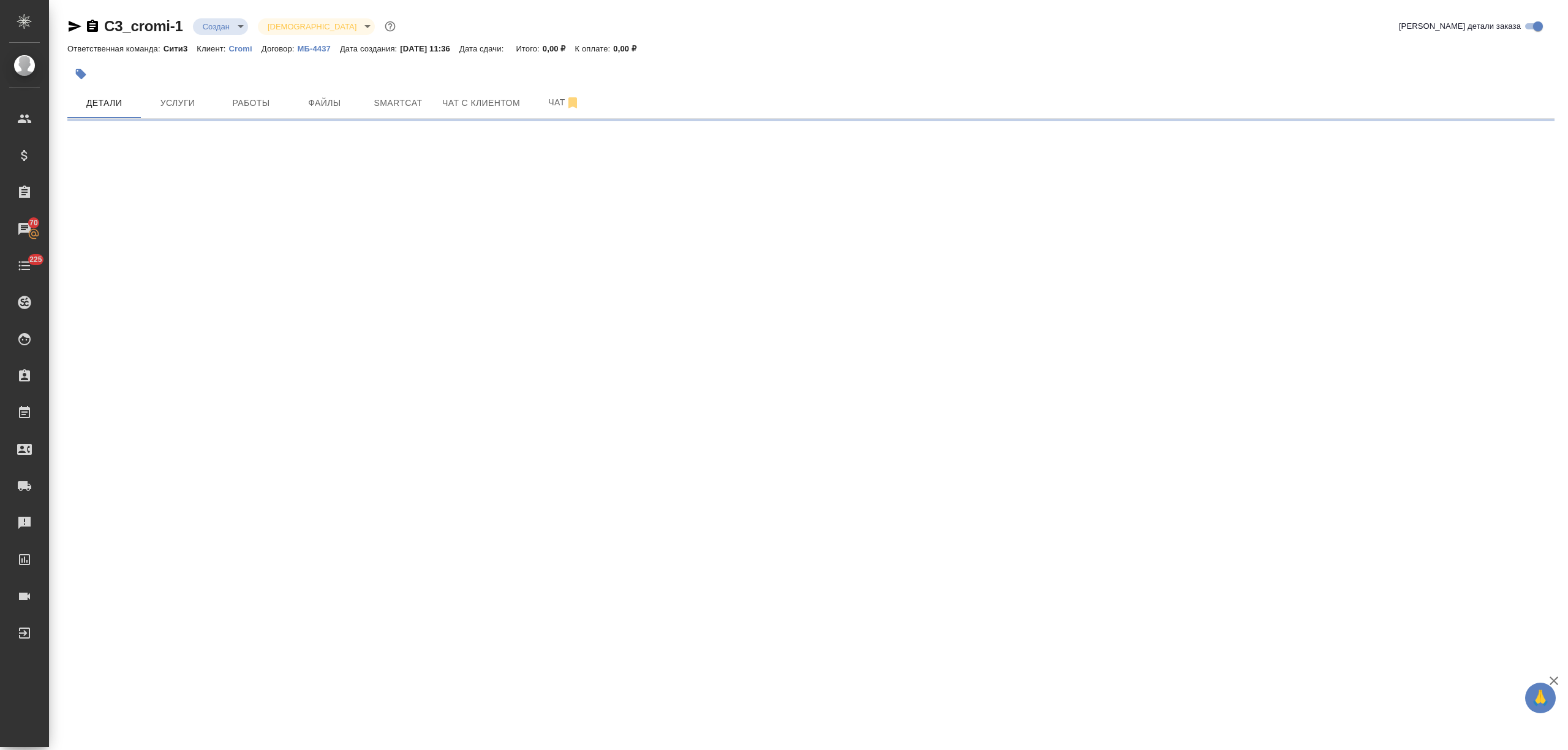
select select "RU"
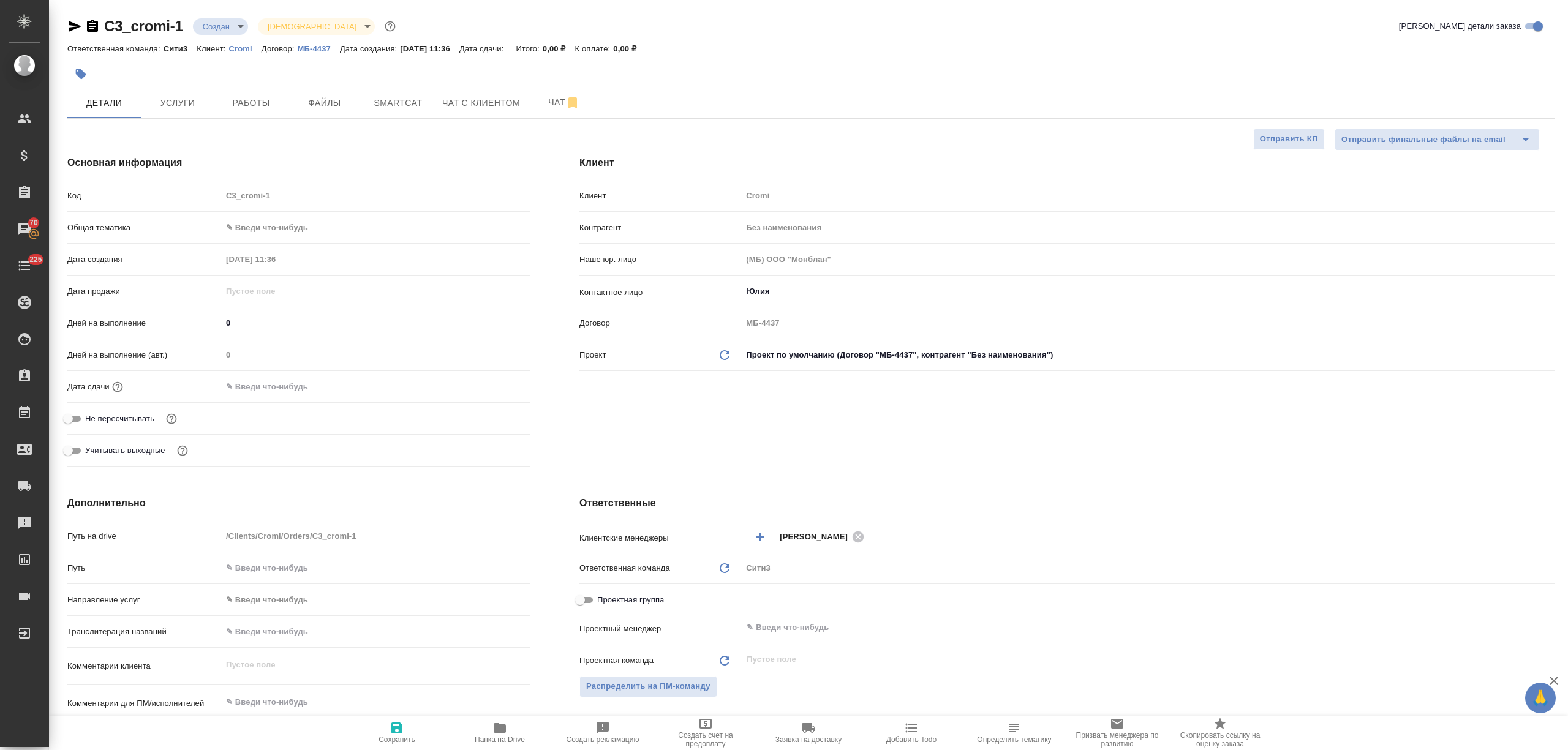
type textarea "x"
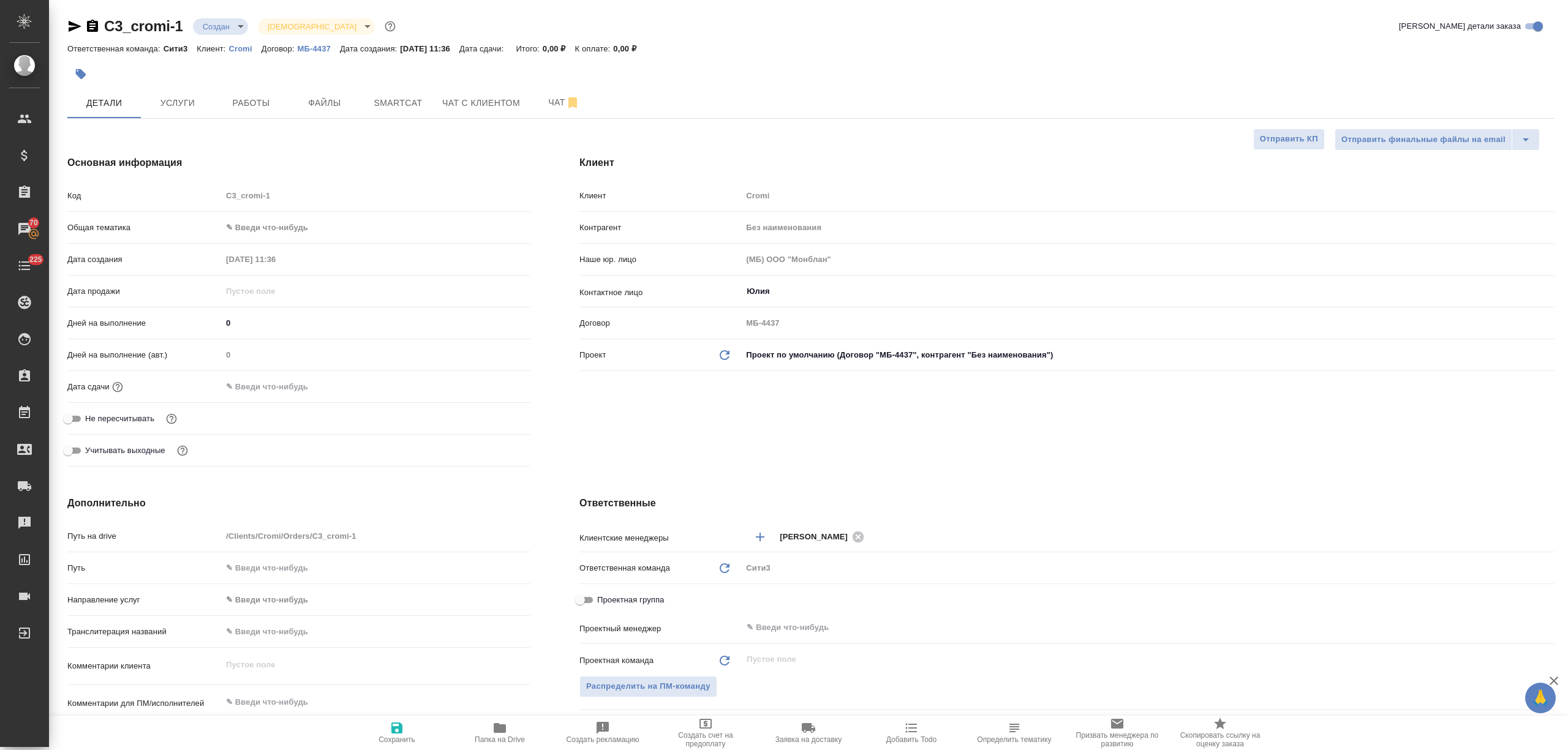
type textarea "x"
drag, startPoint x: 158, startPoint y: 26, endPoint x: 106, endPoint y: 25, distance: 52.0
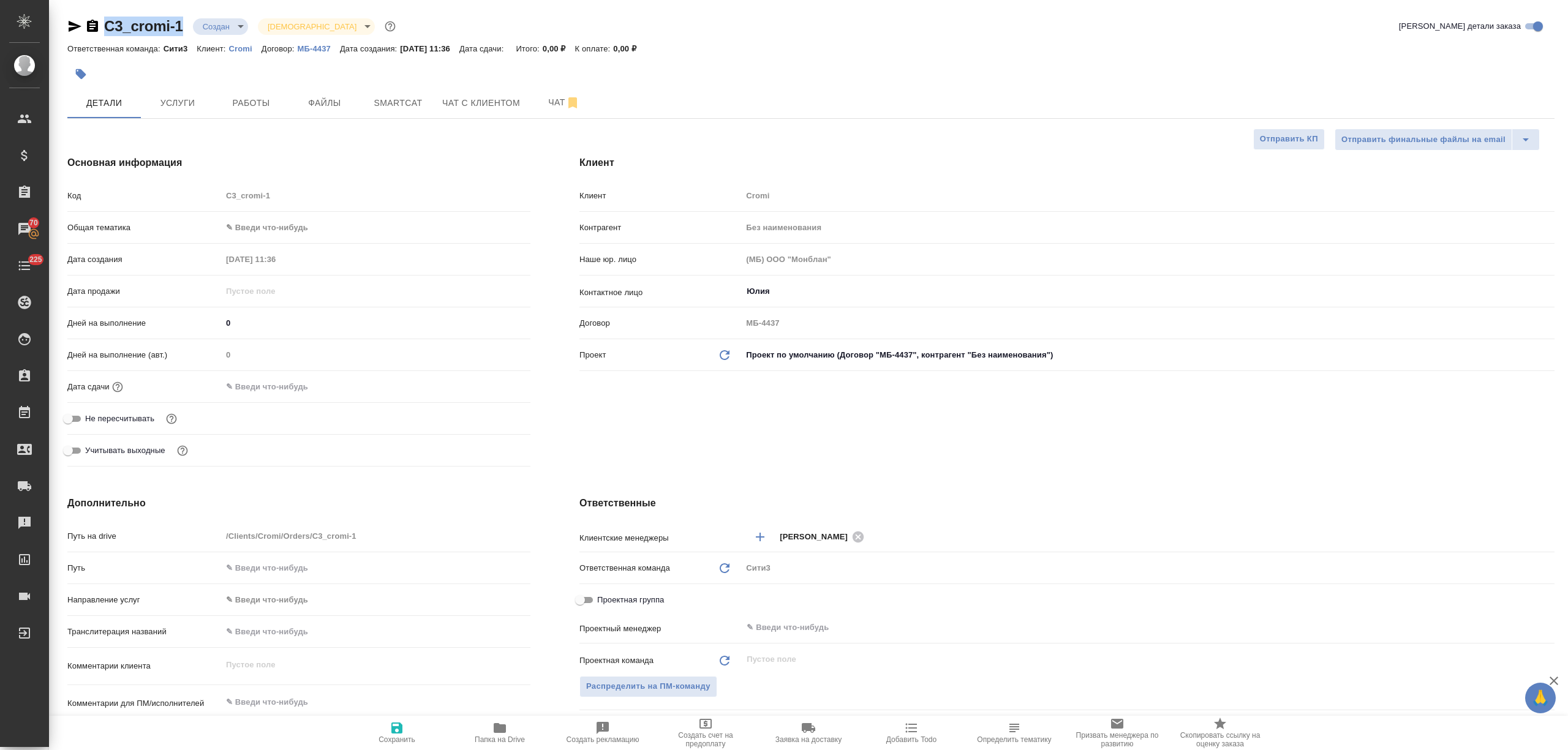
click at [106, 25] on div "C3_cromi-1 Создан new Святая троица holyTrinity" at bounding box center [233, 27] width 330 height 20
copy link "C3_cromi-1"
type textarea "x"
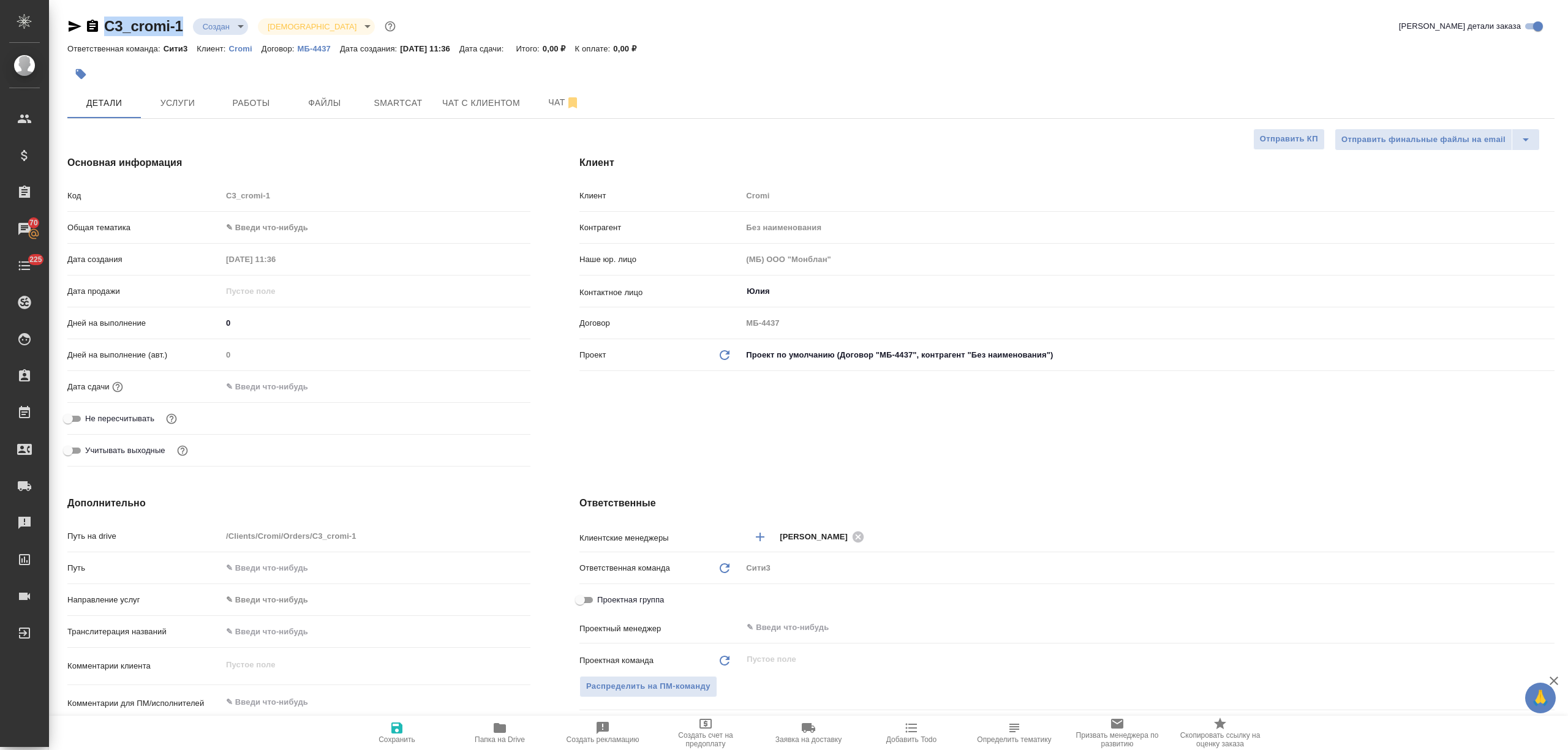
type textarea "x"
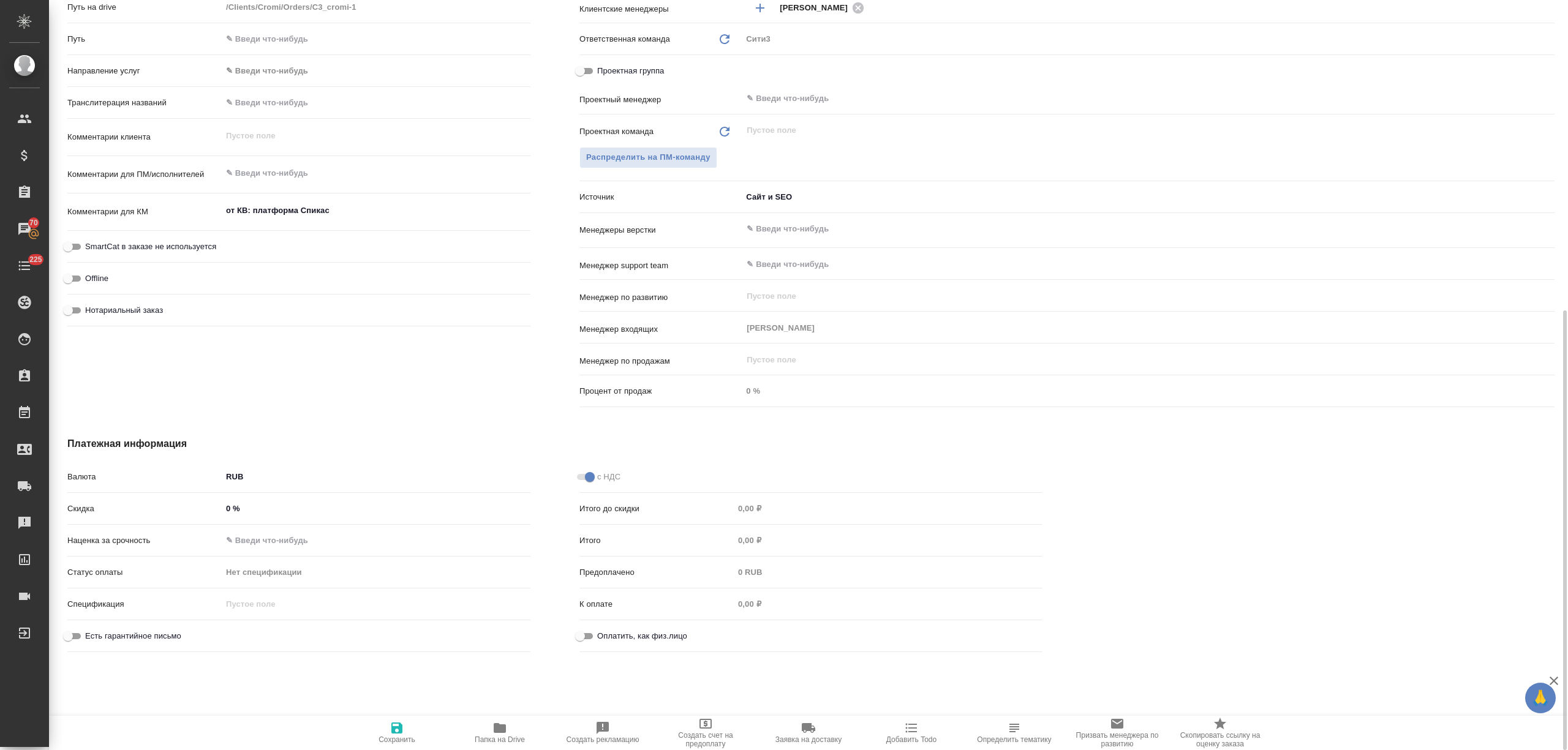
scroll to position [590, 0]
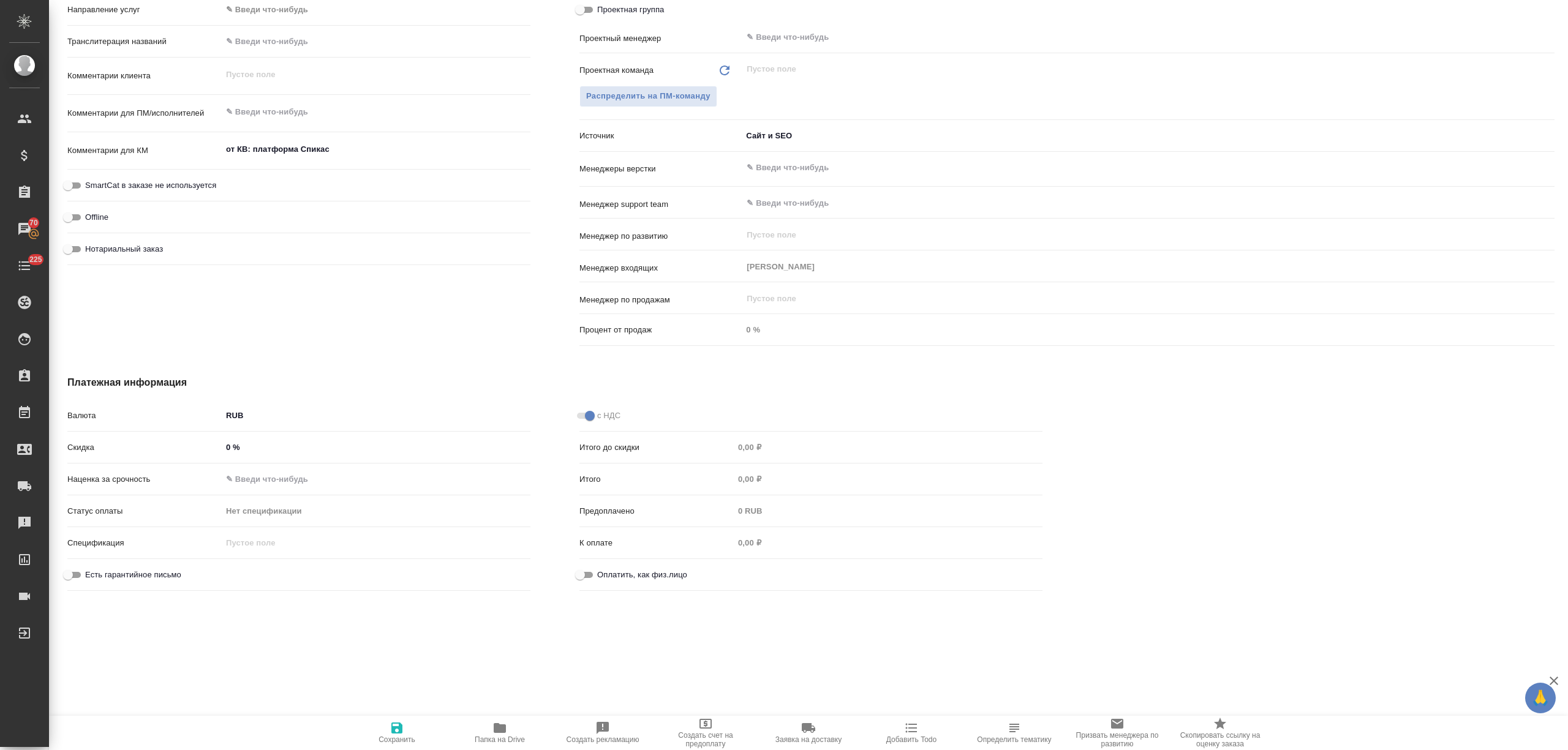
click at [574, 578] on input "Оплатить, как физ.лицо" at bounding box center [579, 574] width 44 height 15
checkbox input "true"
type textarea "x"
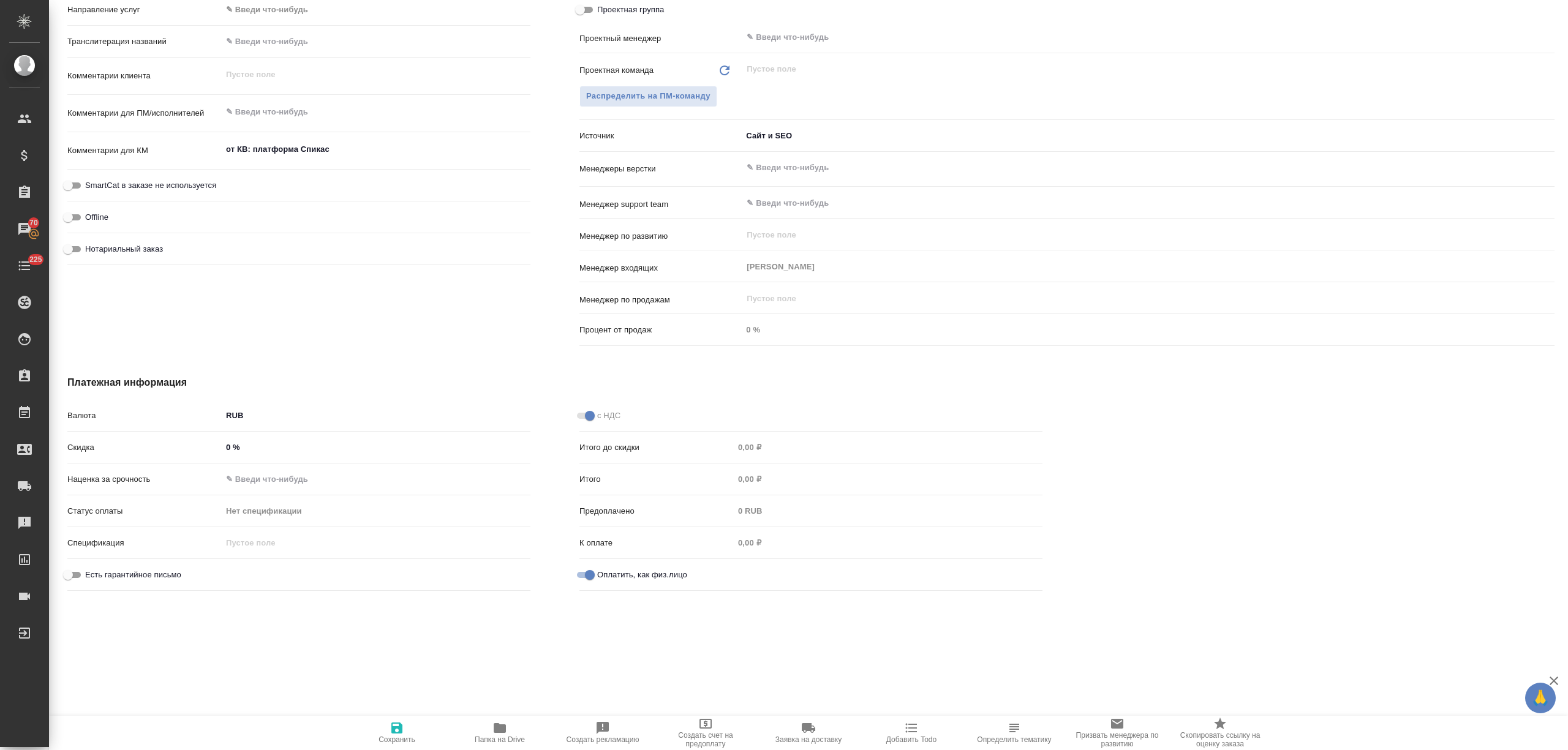
type textarea "x"
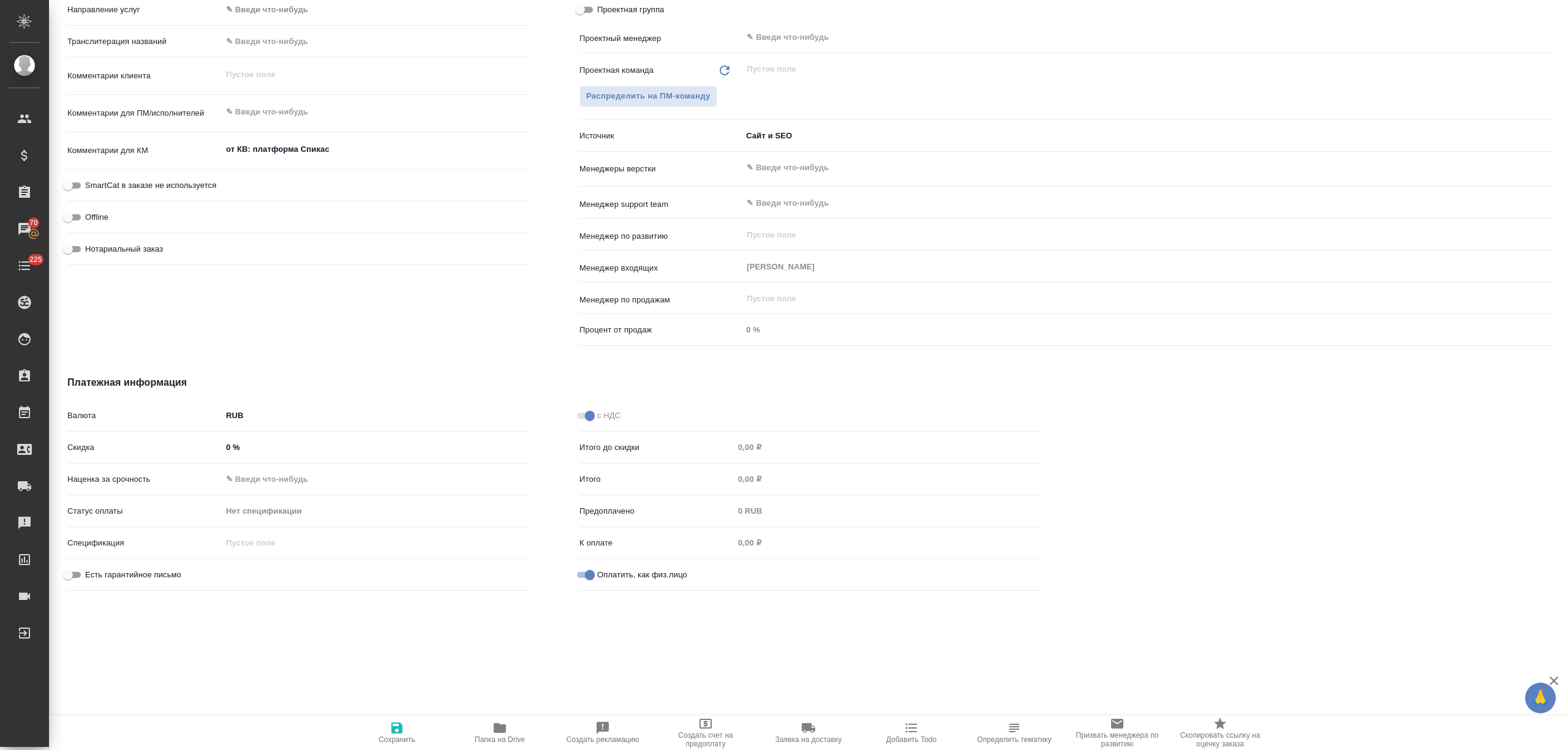
type textarea "x"
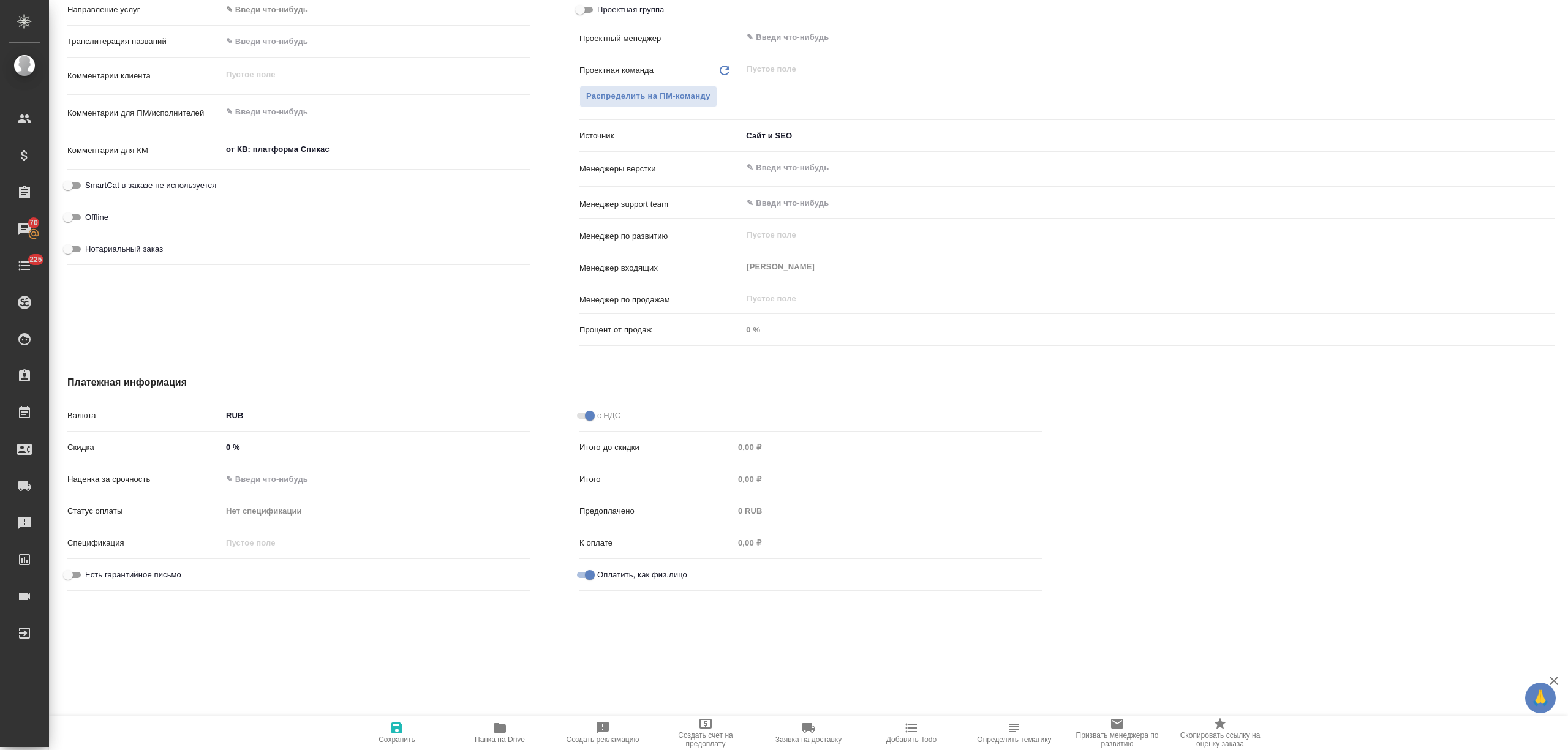
type textarea "x"
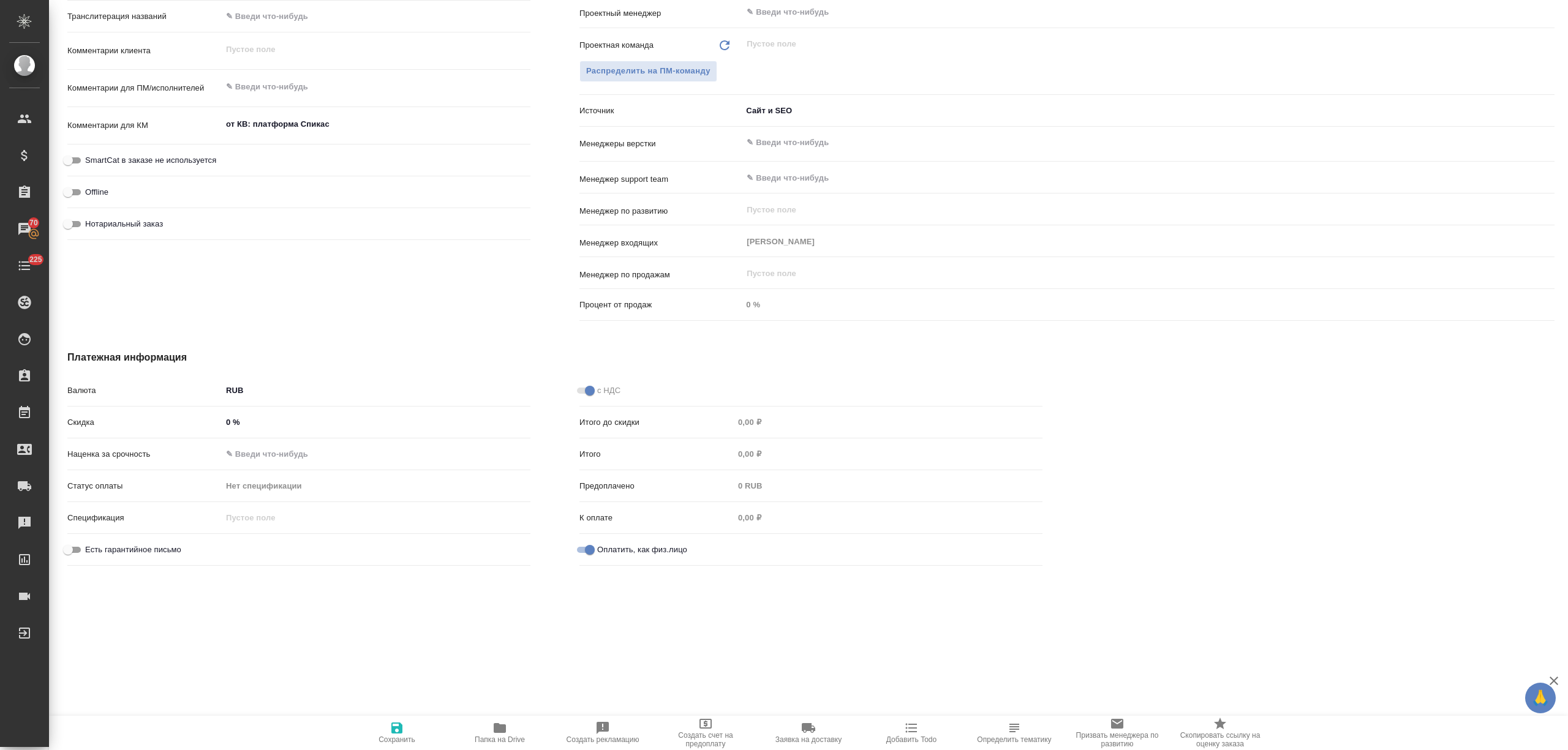
type textarea "x"
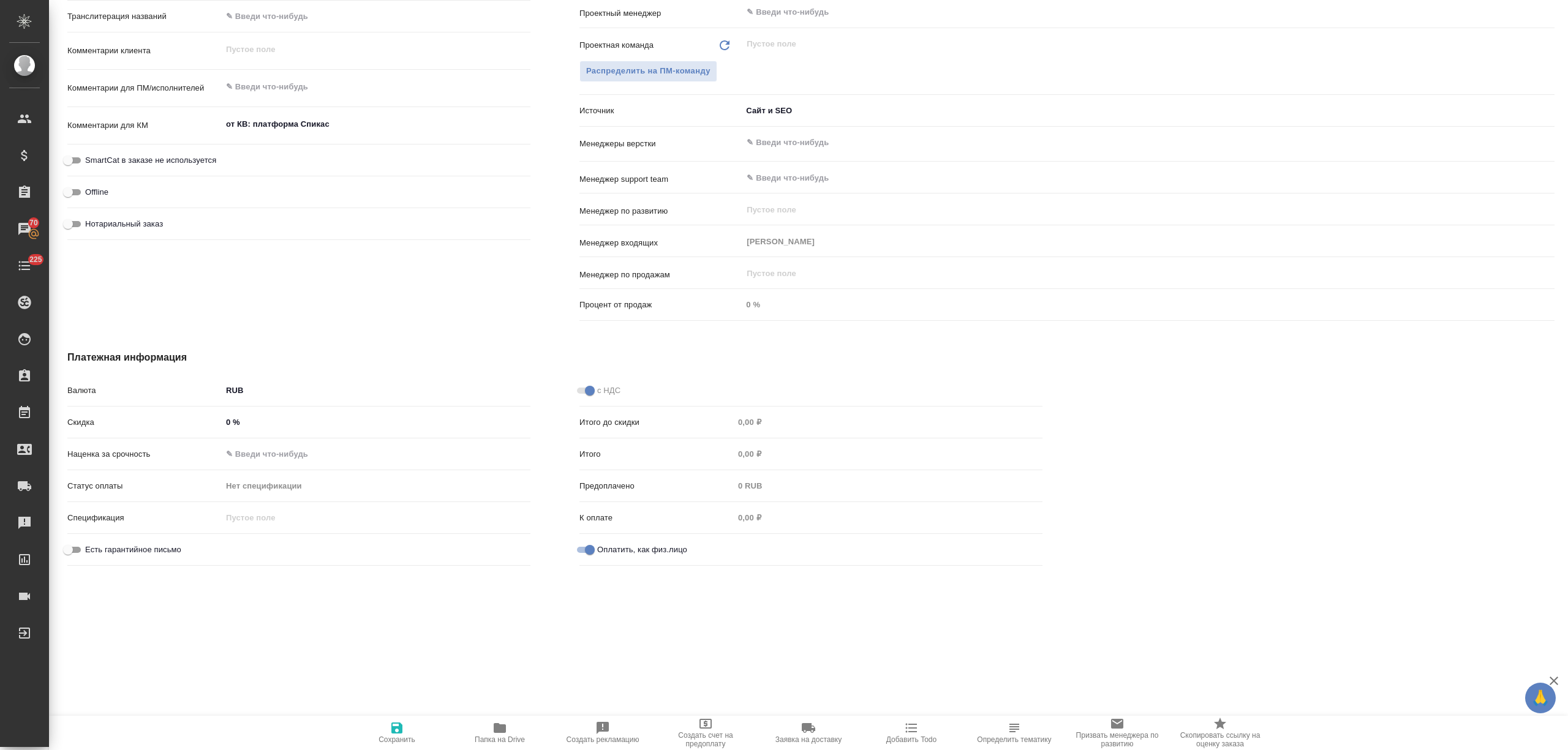
type textarea "x"
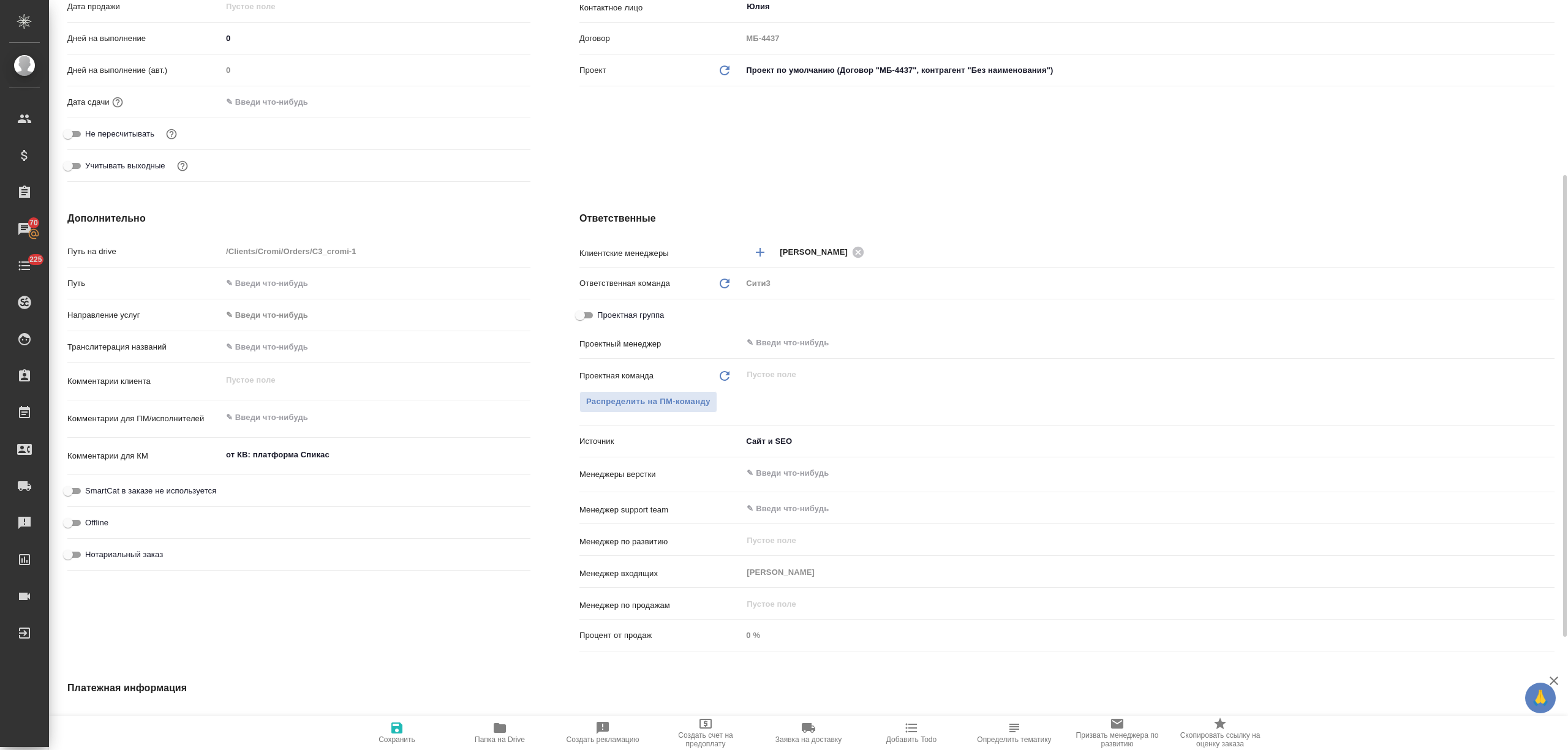
scroll to position [0, 0]
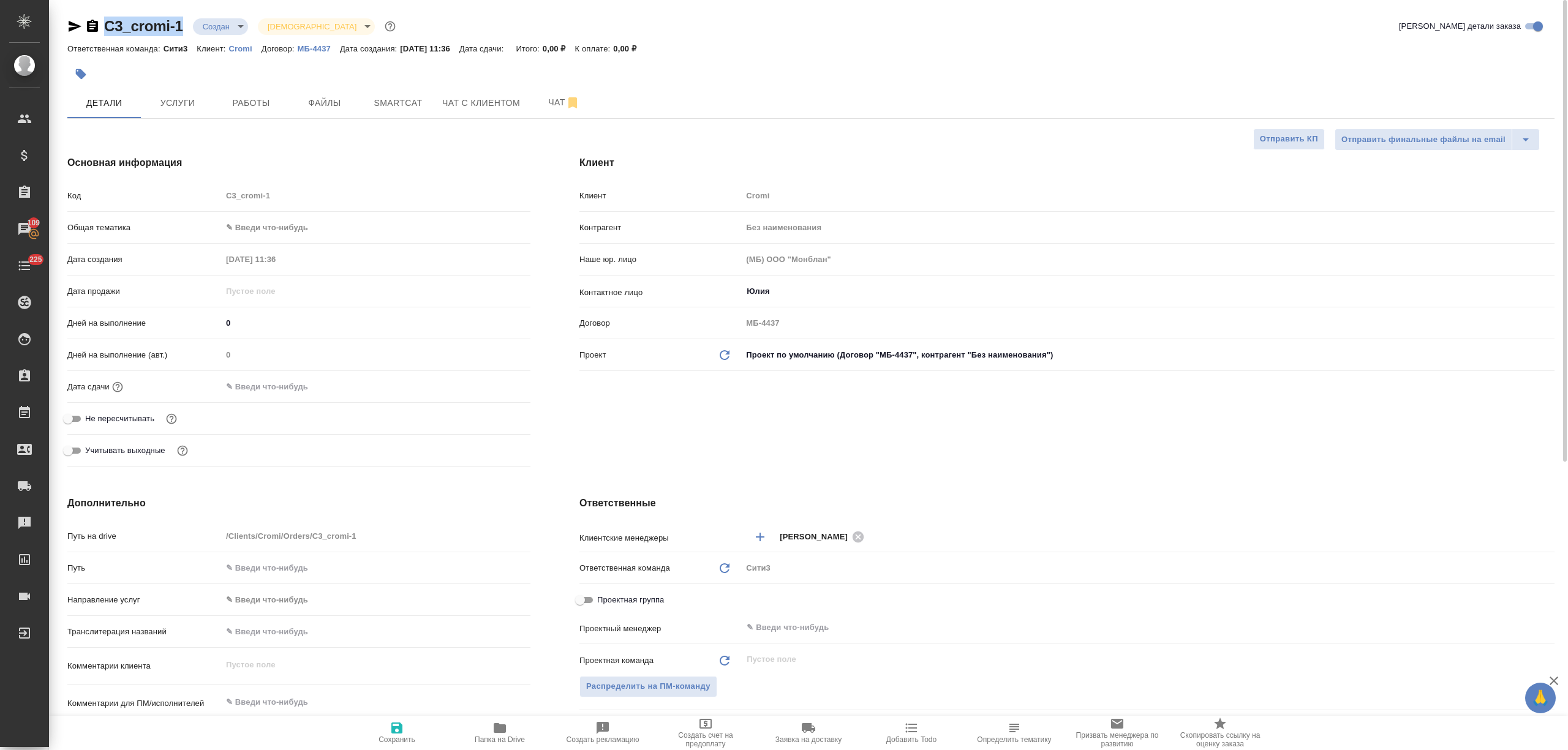
click at [387, 747] on button "Сохранить" at bounding box center [397, 732] width 103 height 34
type textarea "x"
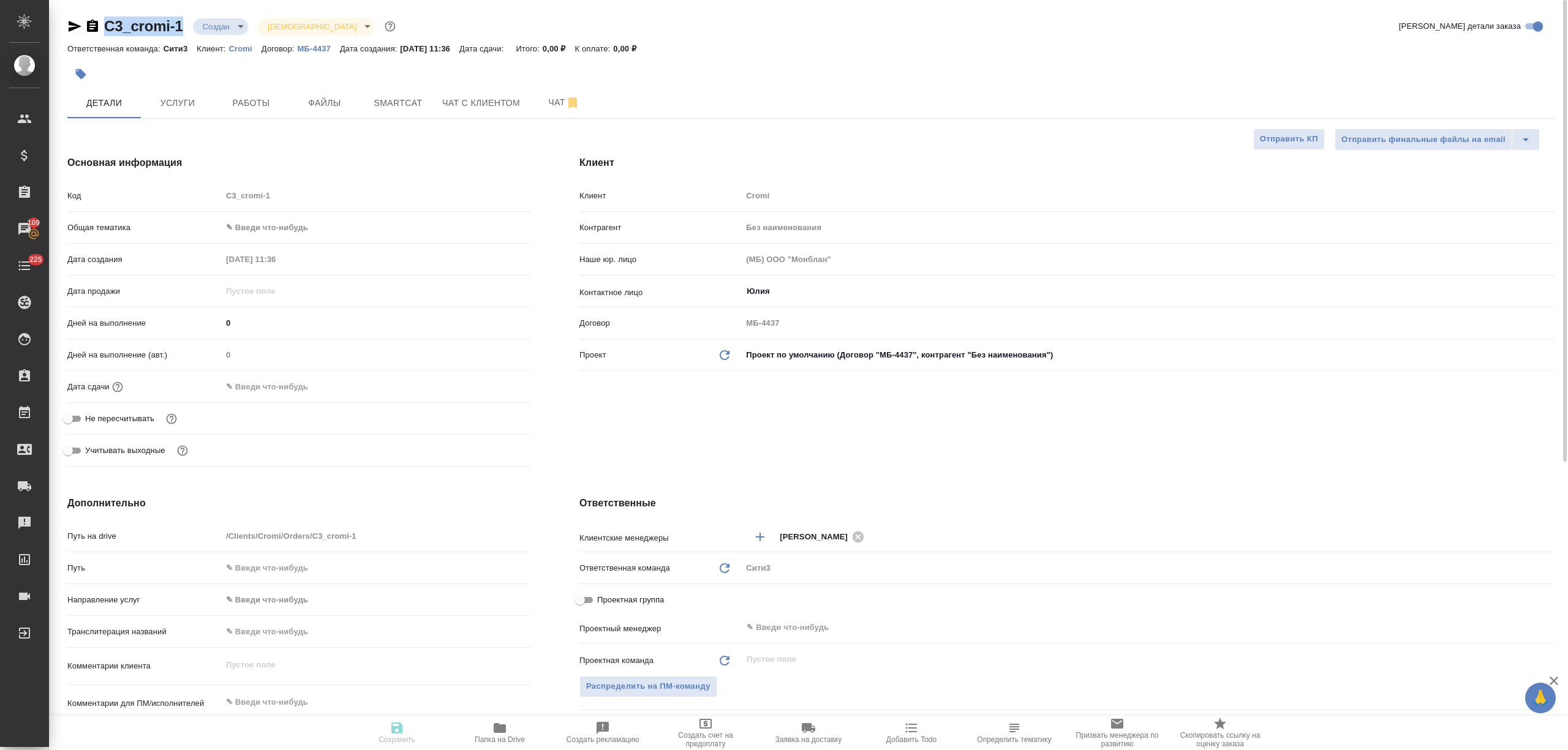
type textarea "x"
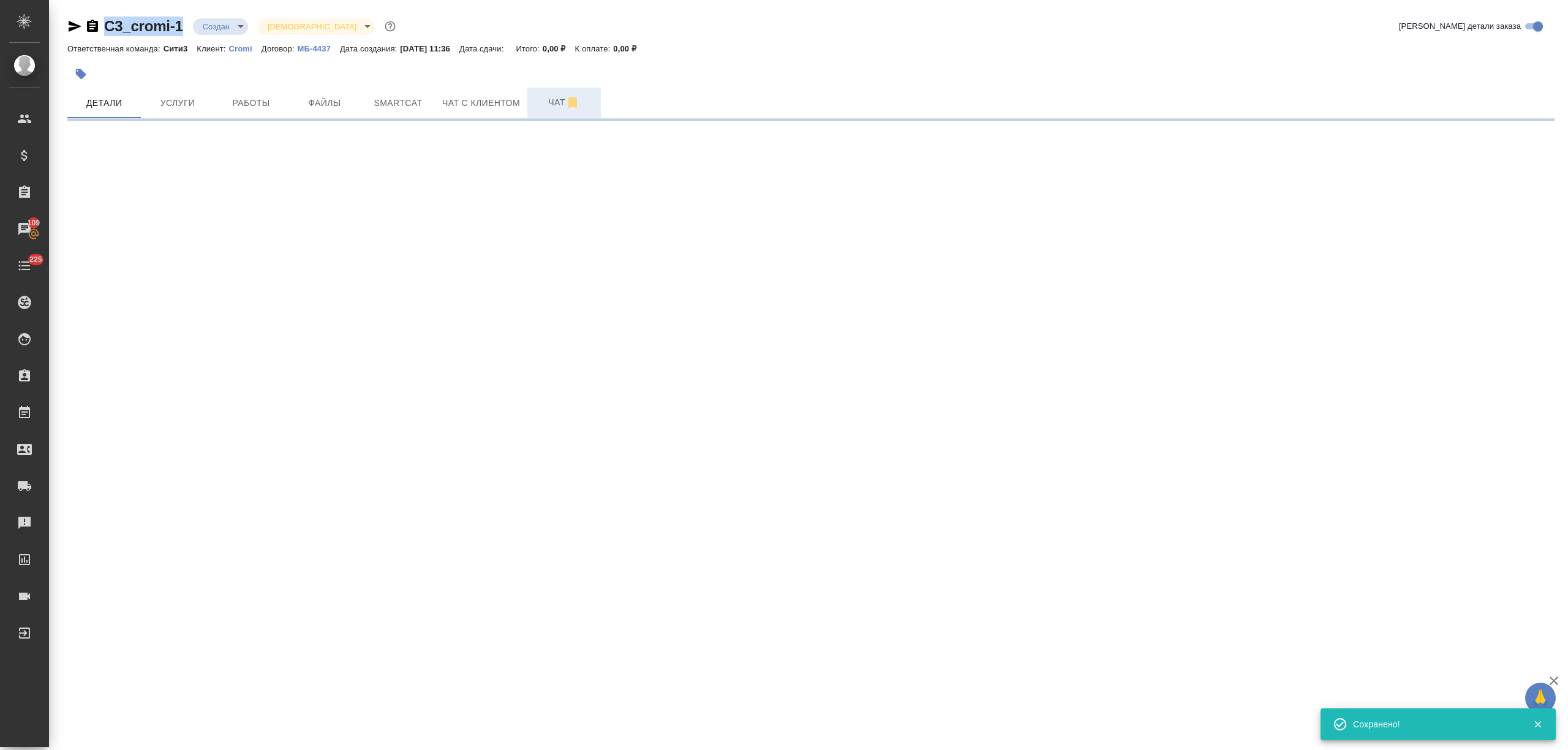
select select "RU"
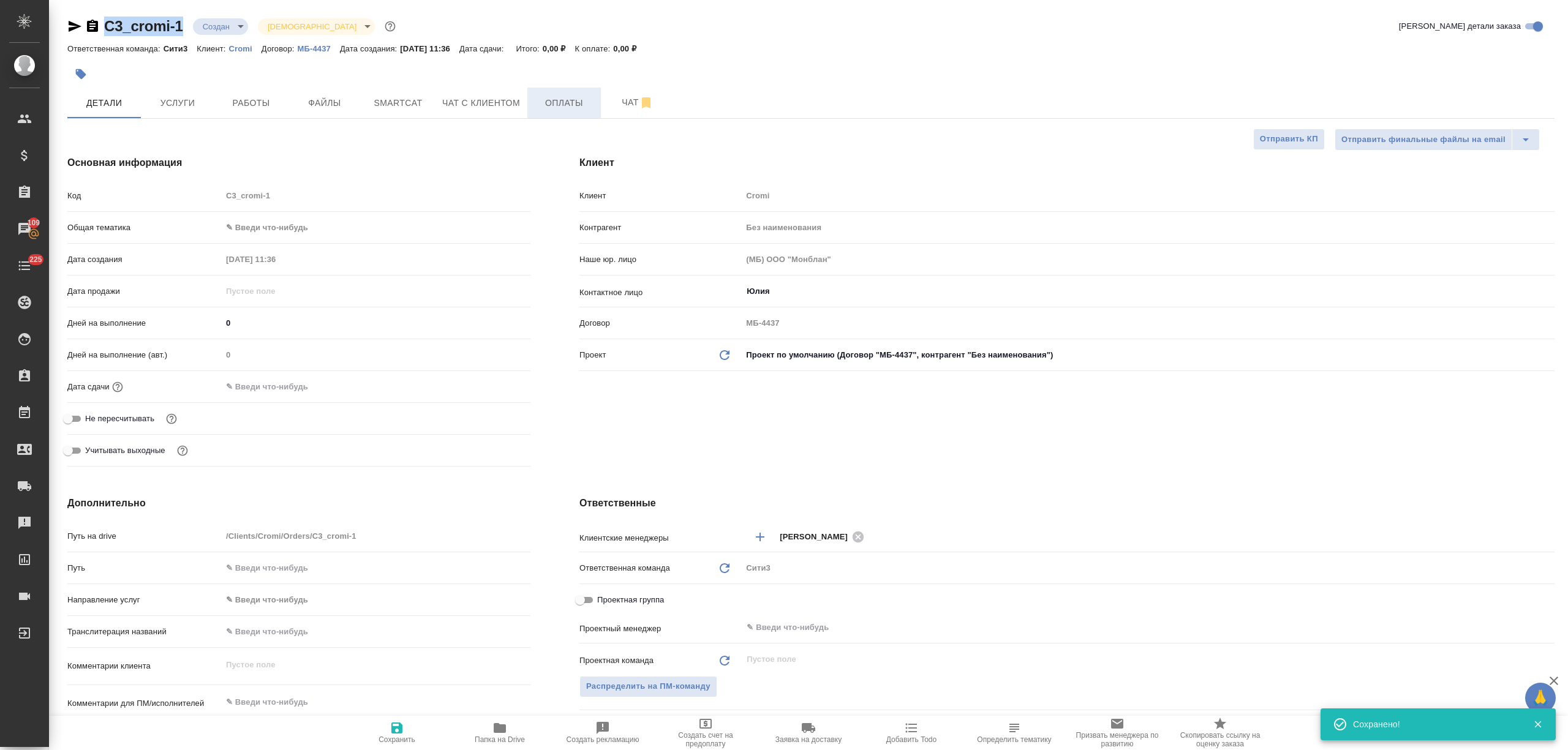
type textarea "x"
drag, startPoint x: 544, startPoint y: 107, endPoint x: 373, endPoint y: 162, distance: 179.6
click at [544, 107] on span "Оплаты" at bounding box center [564, 103] width 59 height 15
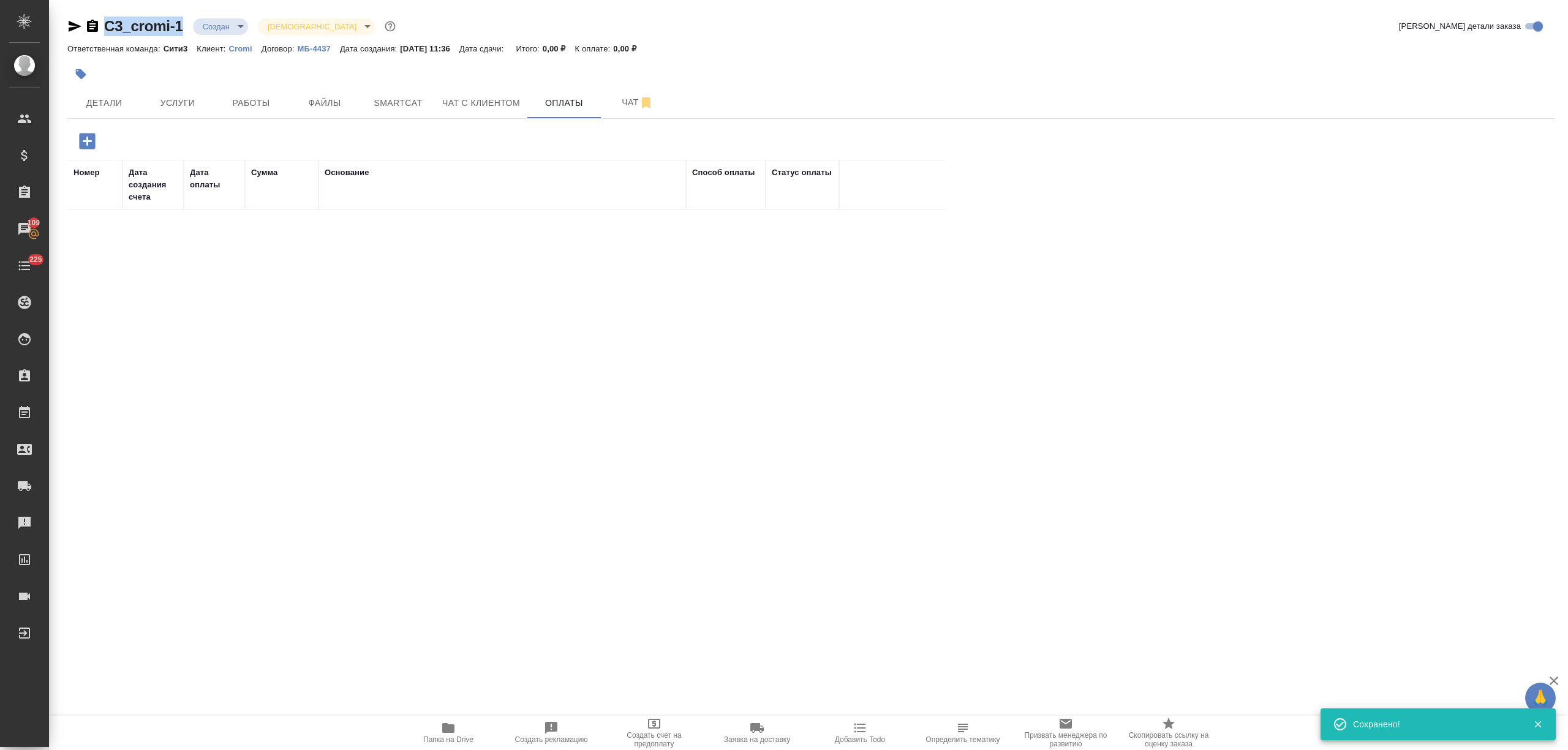
click at [78, 147] on icon "button" at bounding box center [87, 141] width 21 height 21
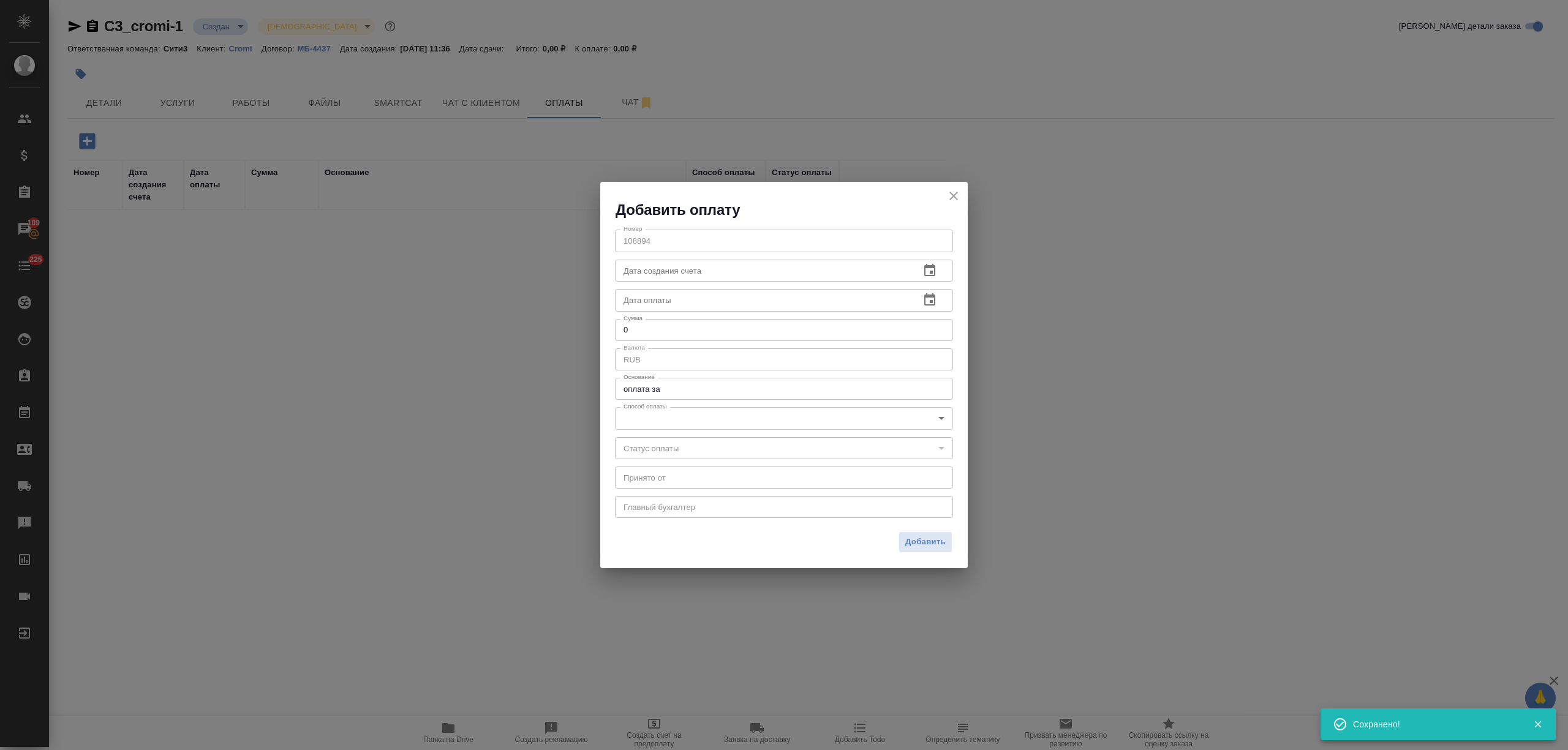
click at [686, 389] on textarea "оплата за" at bounding box center [784, 389] width 321 height 9
type textarea "оплата за нотариальные услуги"
drag, startPoint x: 665, startPoint y: 317, endPoint x: 615, endPoint y: 325, distance: 50.6
click at [615, 325] on div "Номер 108894 Номер Дата создания счета Дата создания счета Дата оплаты Дата опл…" at bounding box center [784, 373] width 368 height 306
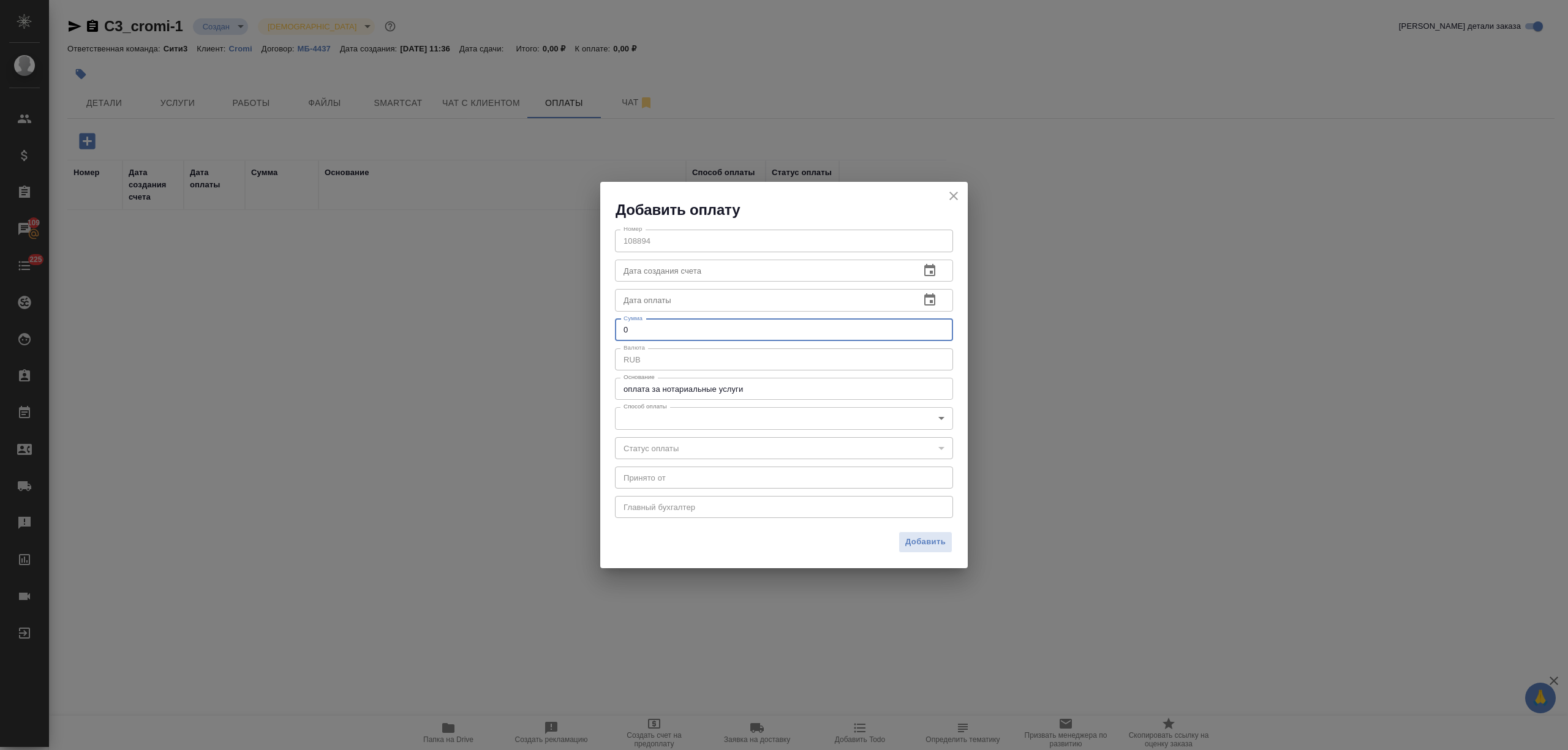
drag, startPoint x: 644, startPoint y: 325, endPoint x: 586, endPoint y: 325, distance: 58.0
click at [586, 325] on div "Добавить оплату Номер 108894 Номер Дата создания счета Дата создания счета Дата…" at bounding box center [784, 375] width 1568 height 750
type input "500"
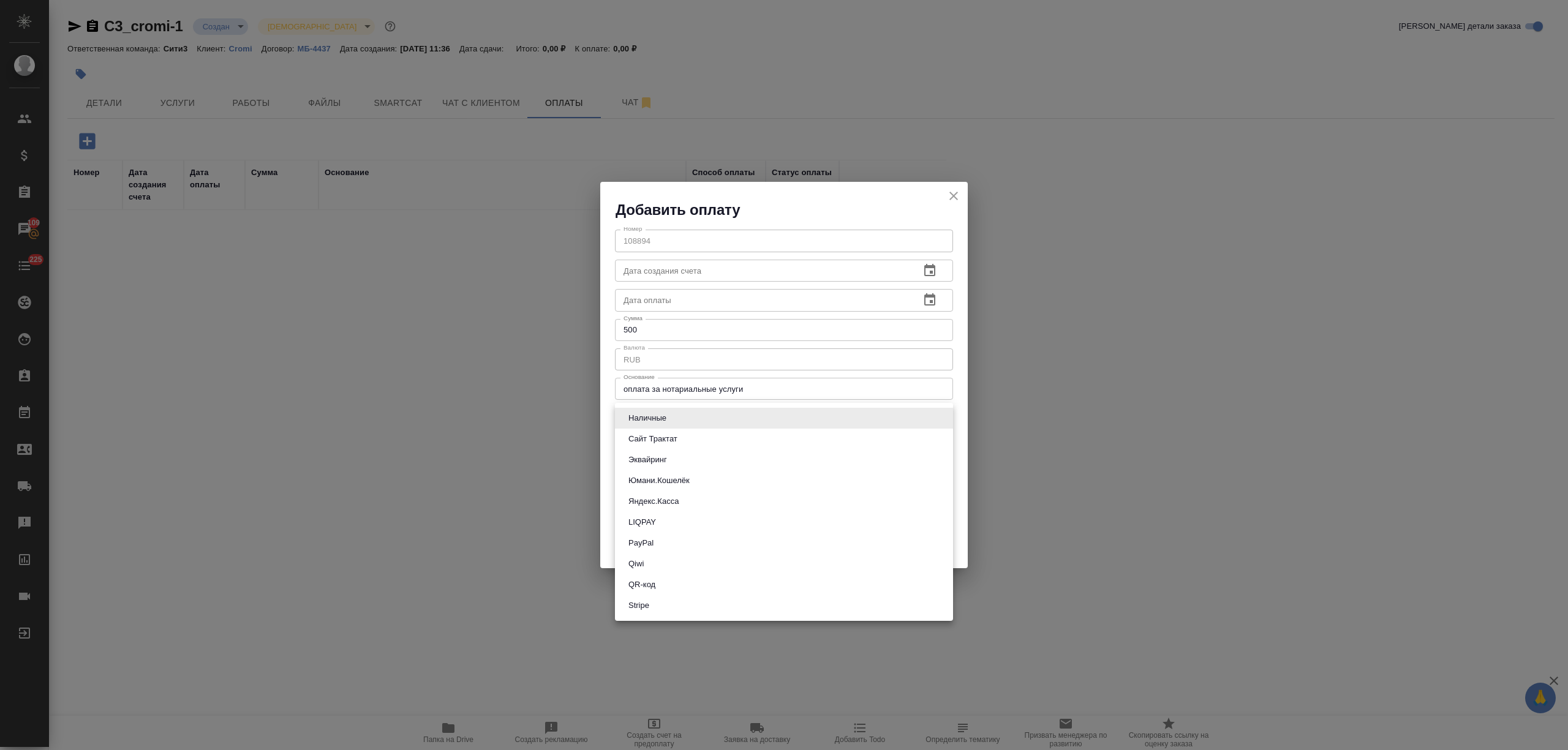
click at [711, 422] on body "🙏 .cls-1 fill:#fff; AWATERA Nikitina Tatiana Клиенты Спецификации Заказы 109 Ча…" at bounding box center [784, 375] width 1568 height 750
click at [704, 439] on li "Сайт Трактат" at bounding box center [783, 439] width 338 height 21
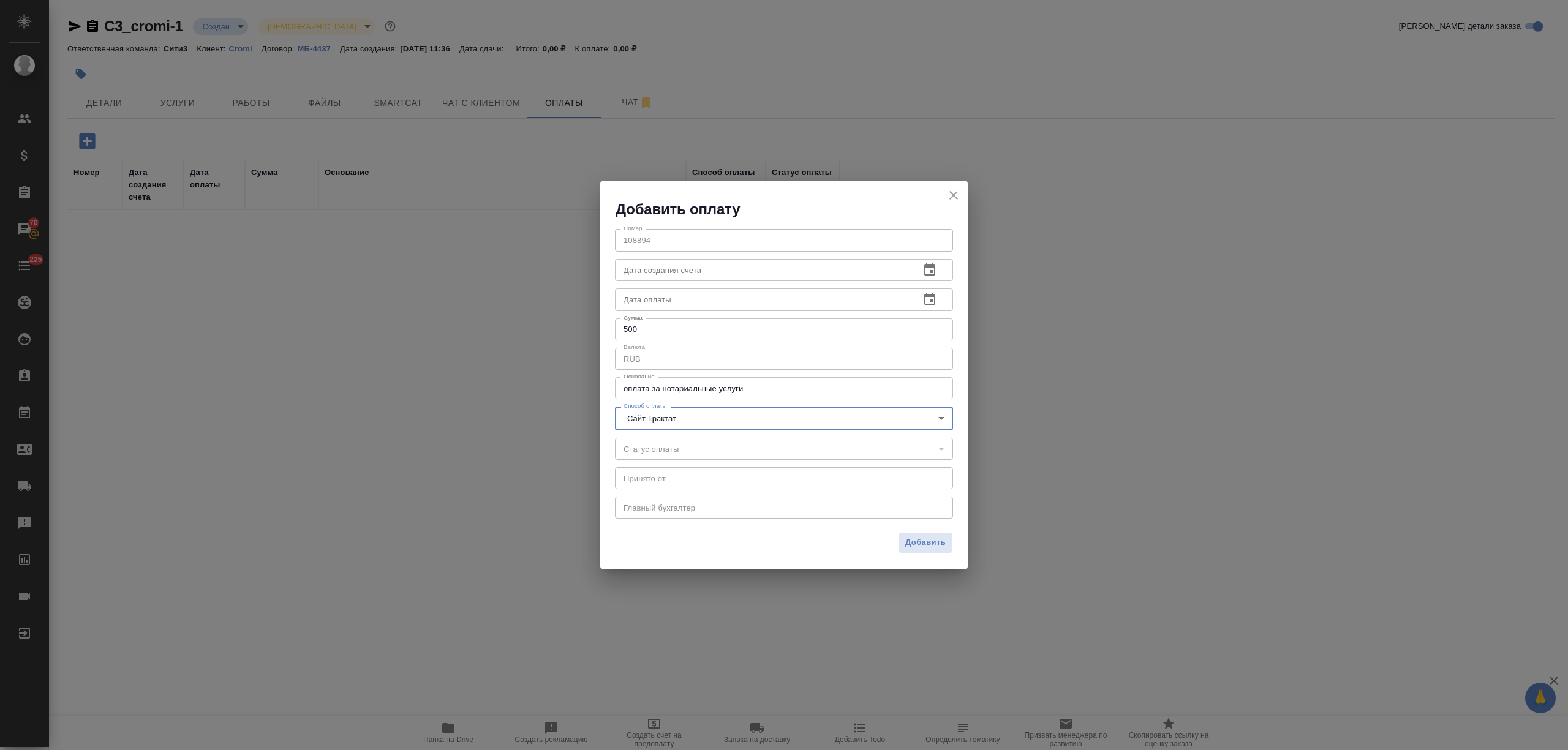
click at [679, 426] on body "🙏 .cls-1 fill:#fff; AWATERA Nikitina Tatiana Клиенты Спецификации Заказы 70 Чат…" at bounding box center [784, 375] width 1568 height 750
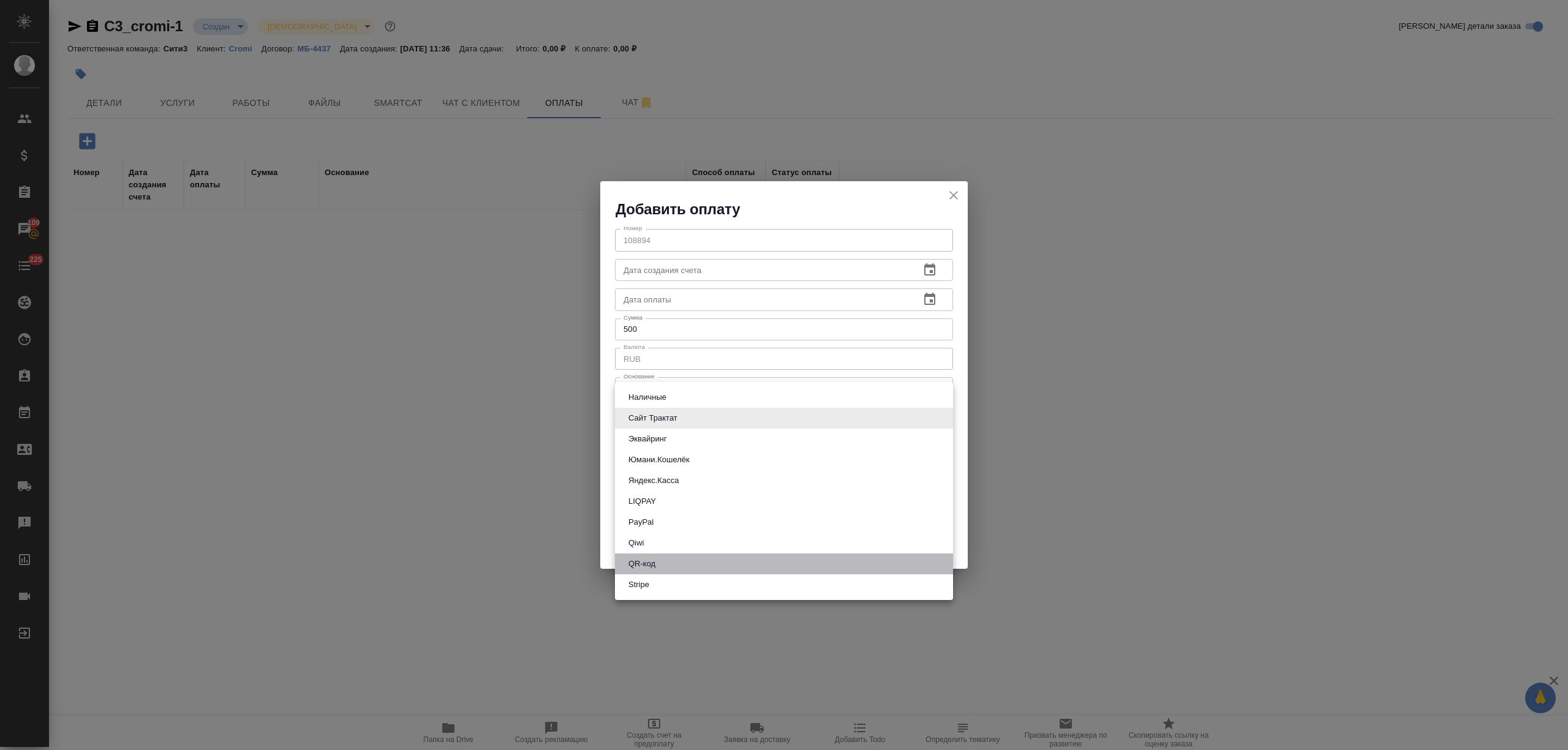
click at [667, 567] on li "QR-код" at bounding box center [783, 564] width 338 height 21
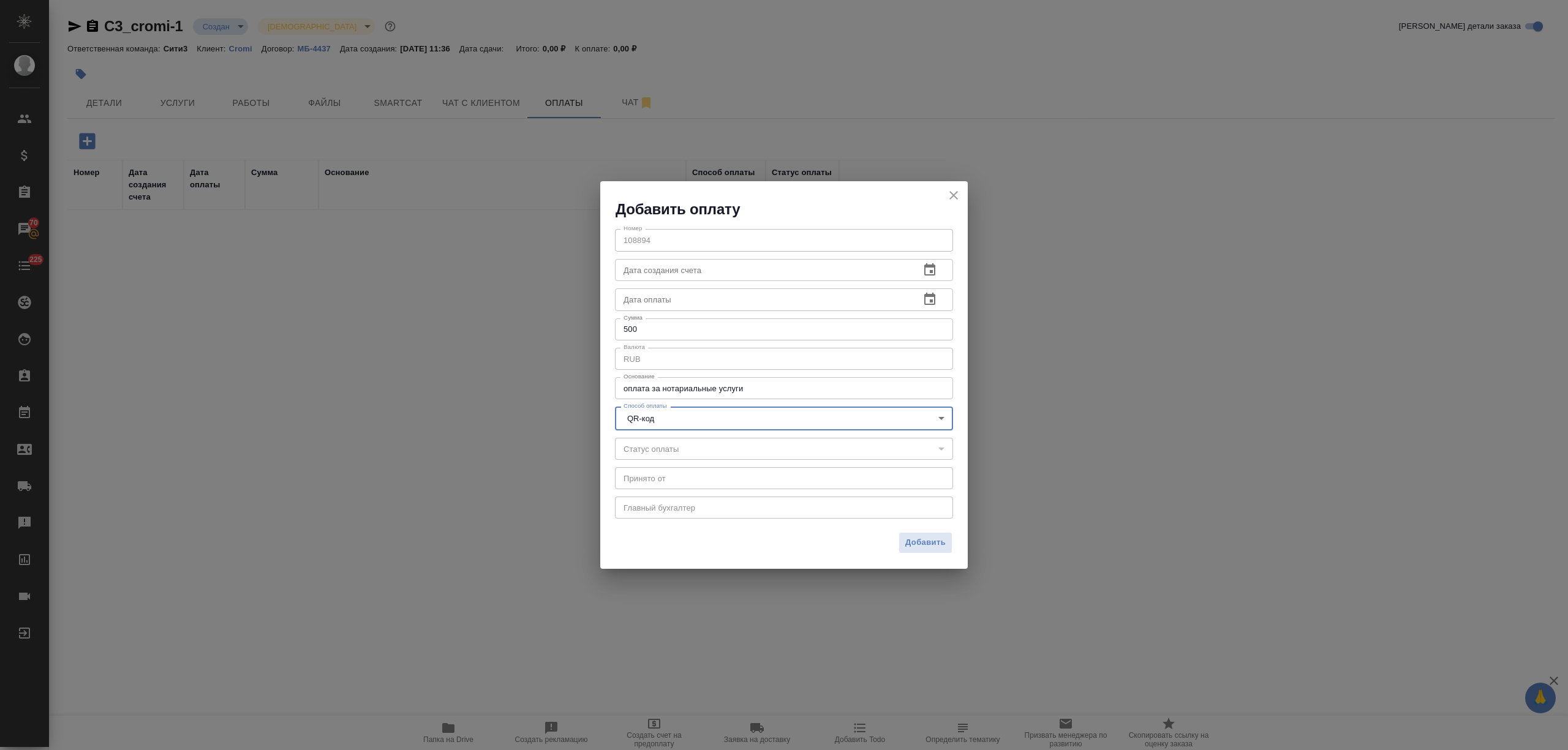
click at [664, 429] on body "🙏 .cls-1 fill:#fff; AWATERA Nikitina Tatiana Клиенты Спецификации Заказы 70 Чат…" at bounding box center [784, 375] width 1568 height 750
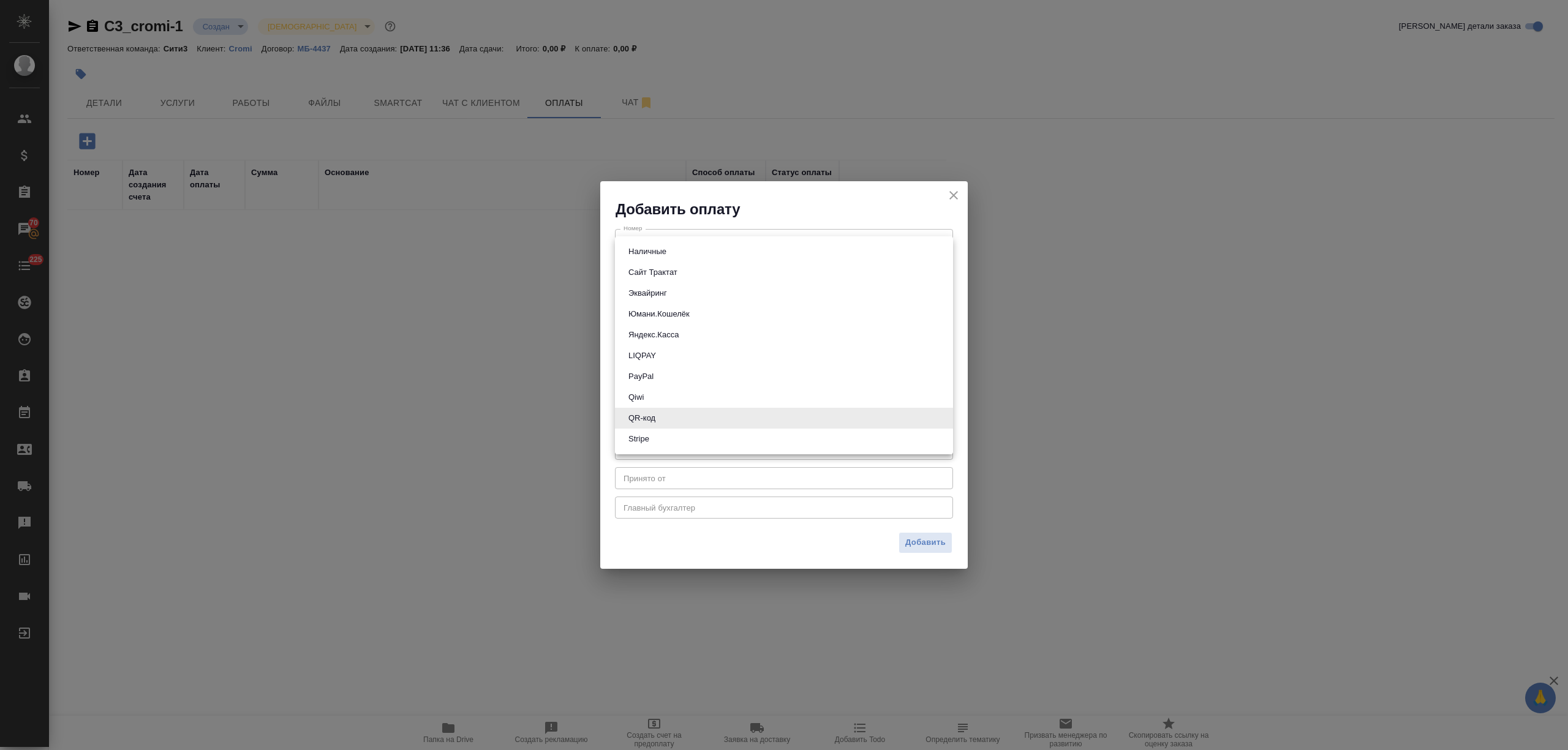
click at [683, 258] on li "Наличные" at bounding box center [783, 252] width 338 height 21
type input "cash"
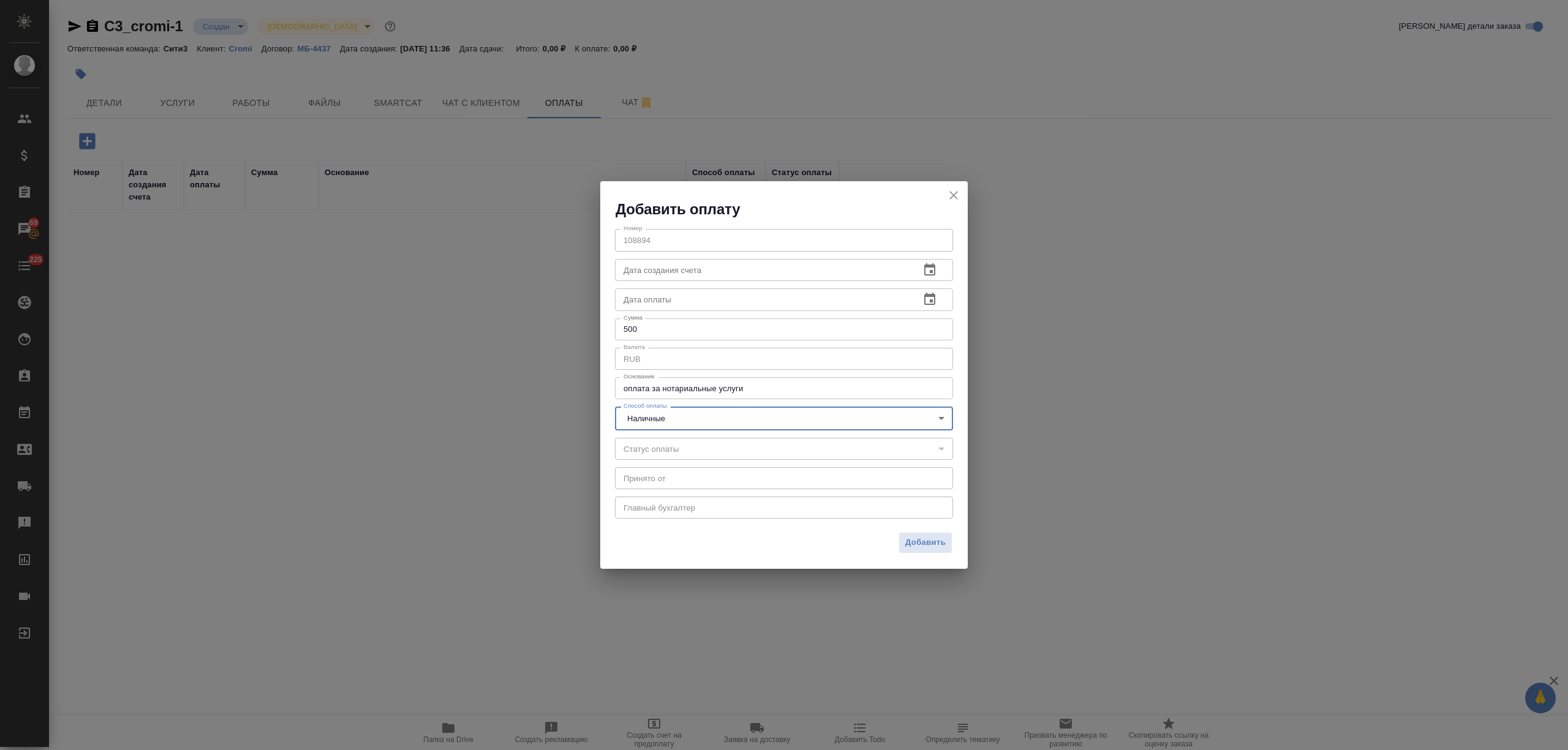
click at [934, 536] on span "Добавить" at bounding box center [925, 543] width 40 height 14
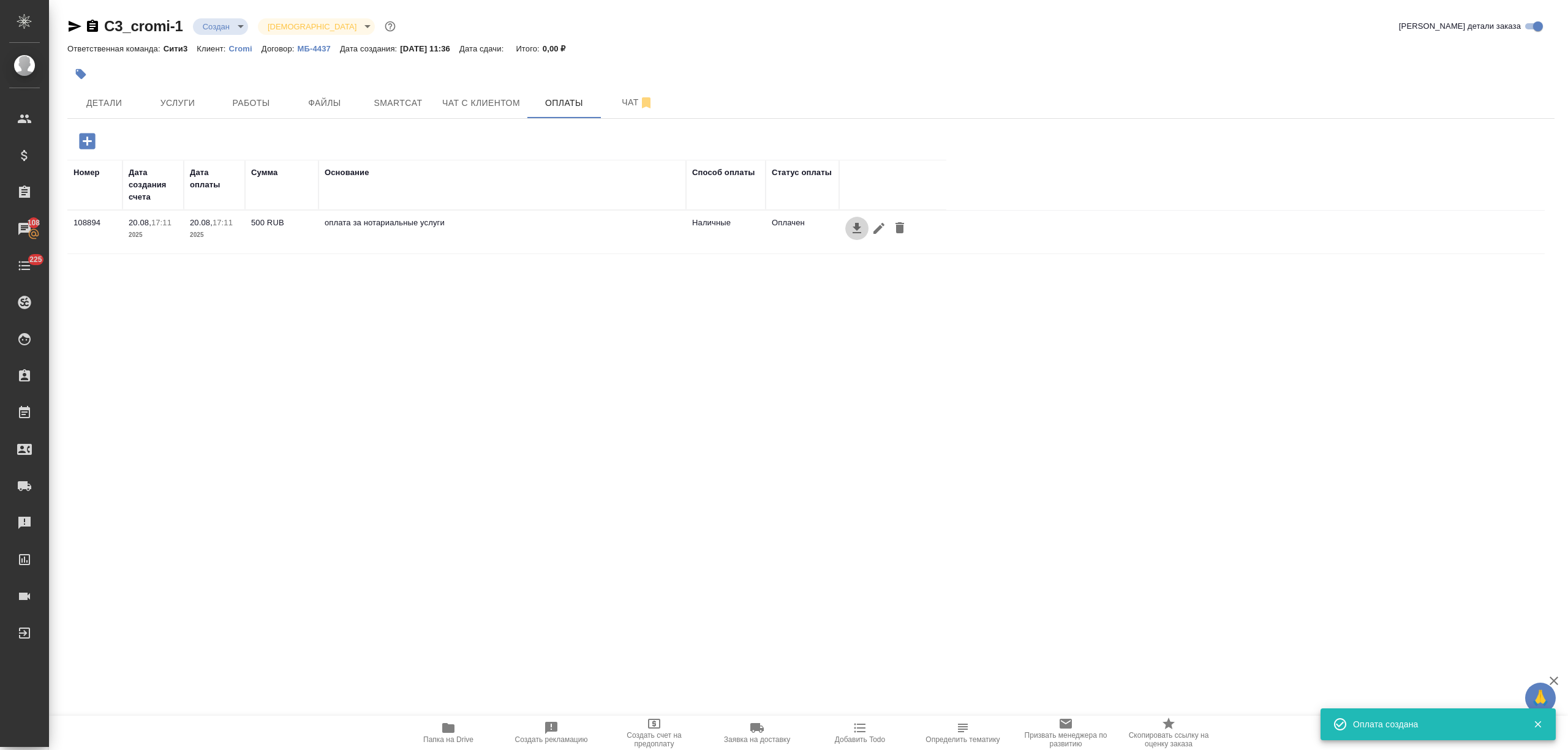
click at [852, 225] on icon "button" at bounding box center [856, 228] width 15 height 15
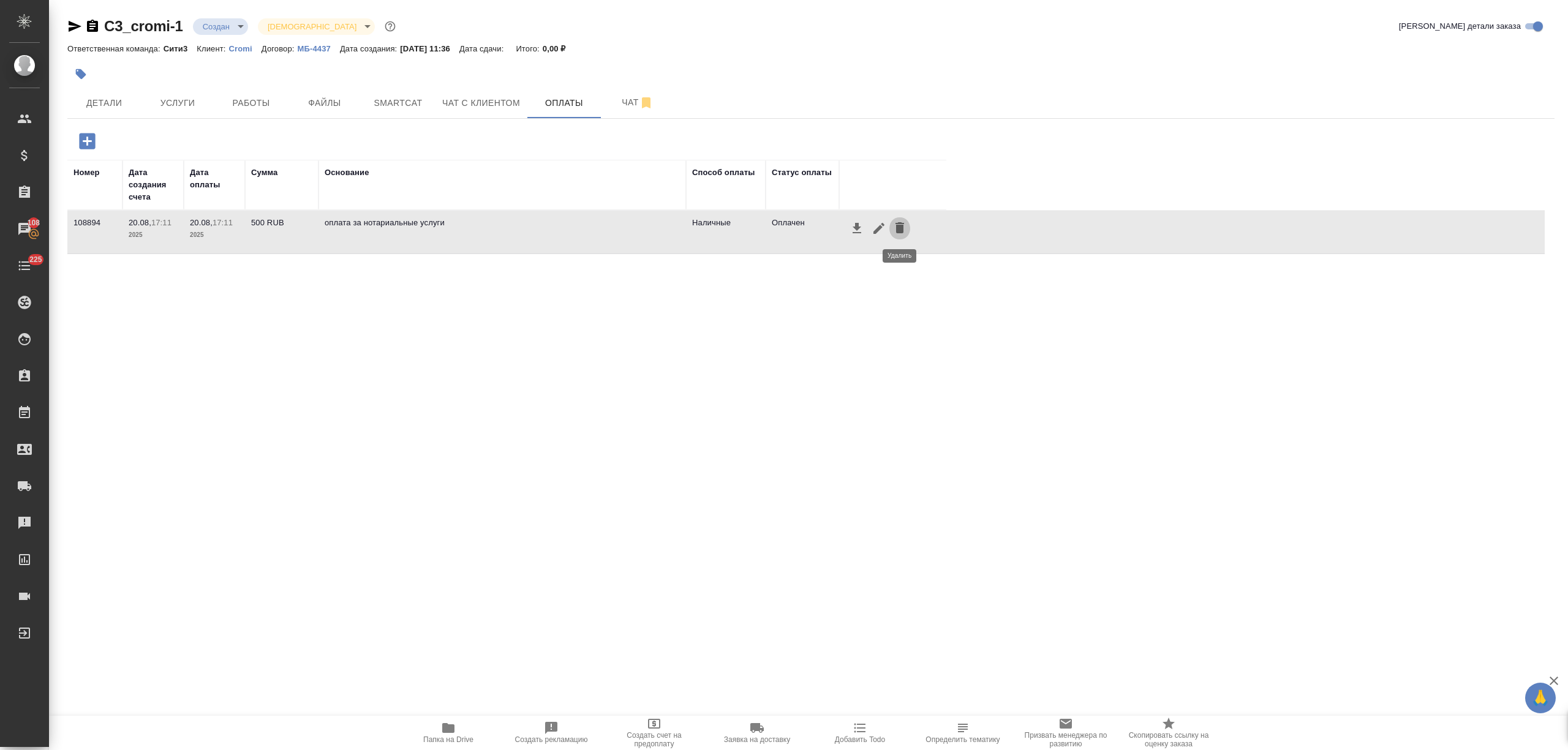
click at [899, 226] on icon "button" at bounding box center [899, 228] width 8 height 11
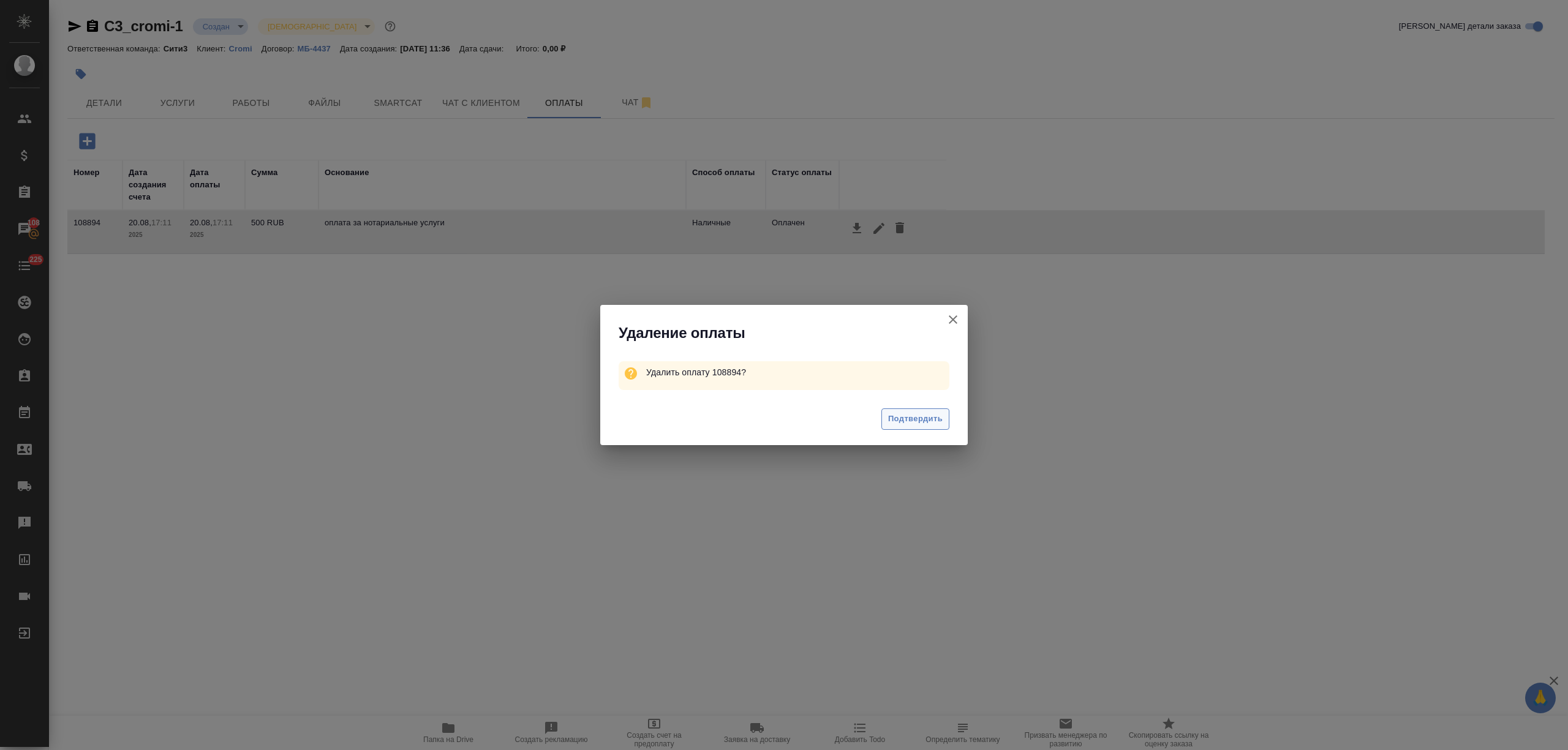
click at [918, 422] on span "Подтвердить" at bounding box center [915, 419] width 55 height 14
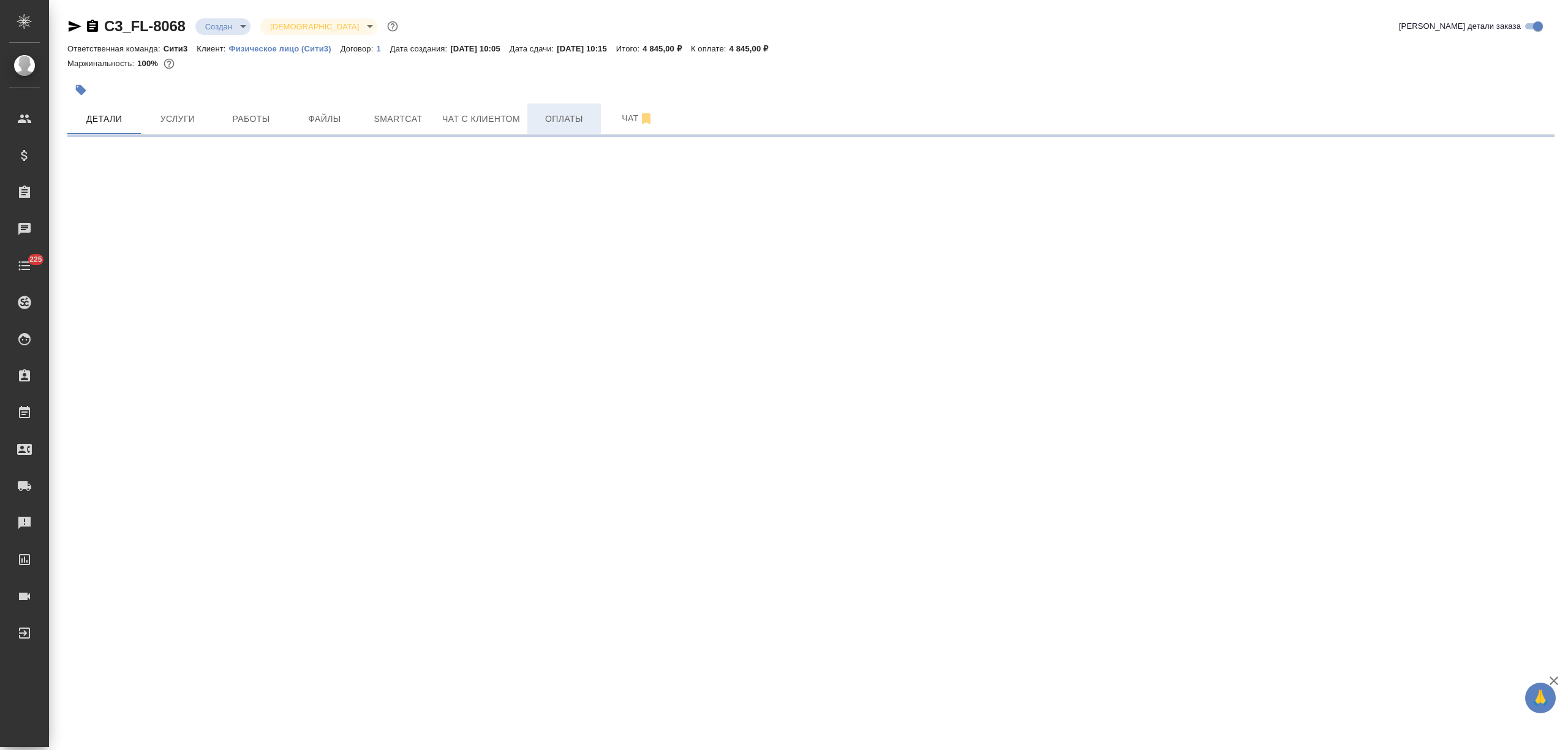
select select "RU"
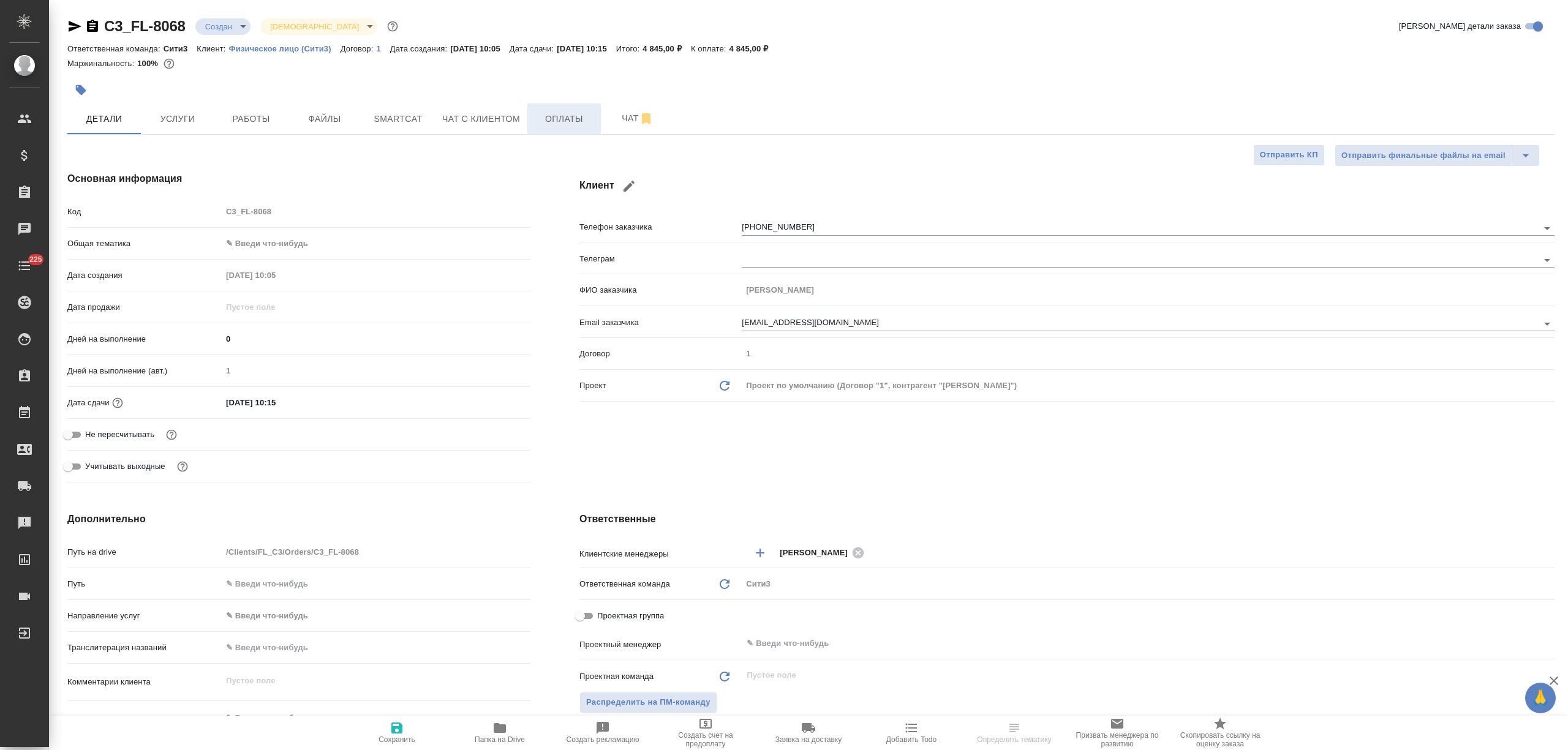
type textarea "x"
click at [542, 125] on span "Оплаты" at bounding box center [564, 119] width 59 height 15
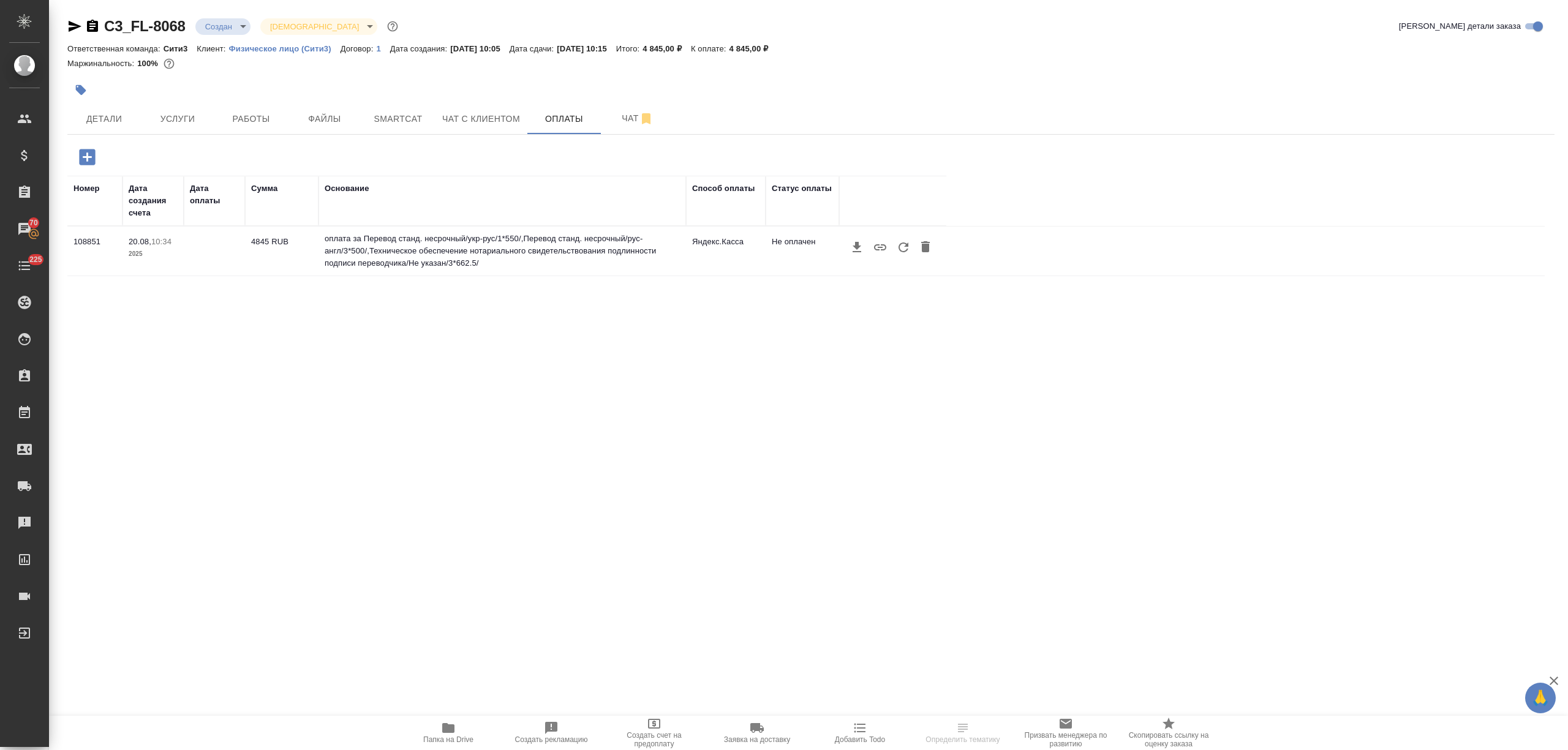
click at [900, 251] on icon "button" at bounding box center [904, 247] width 10 height 10
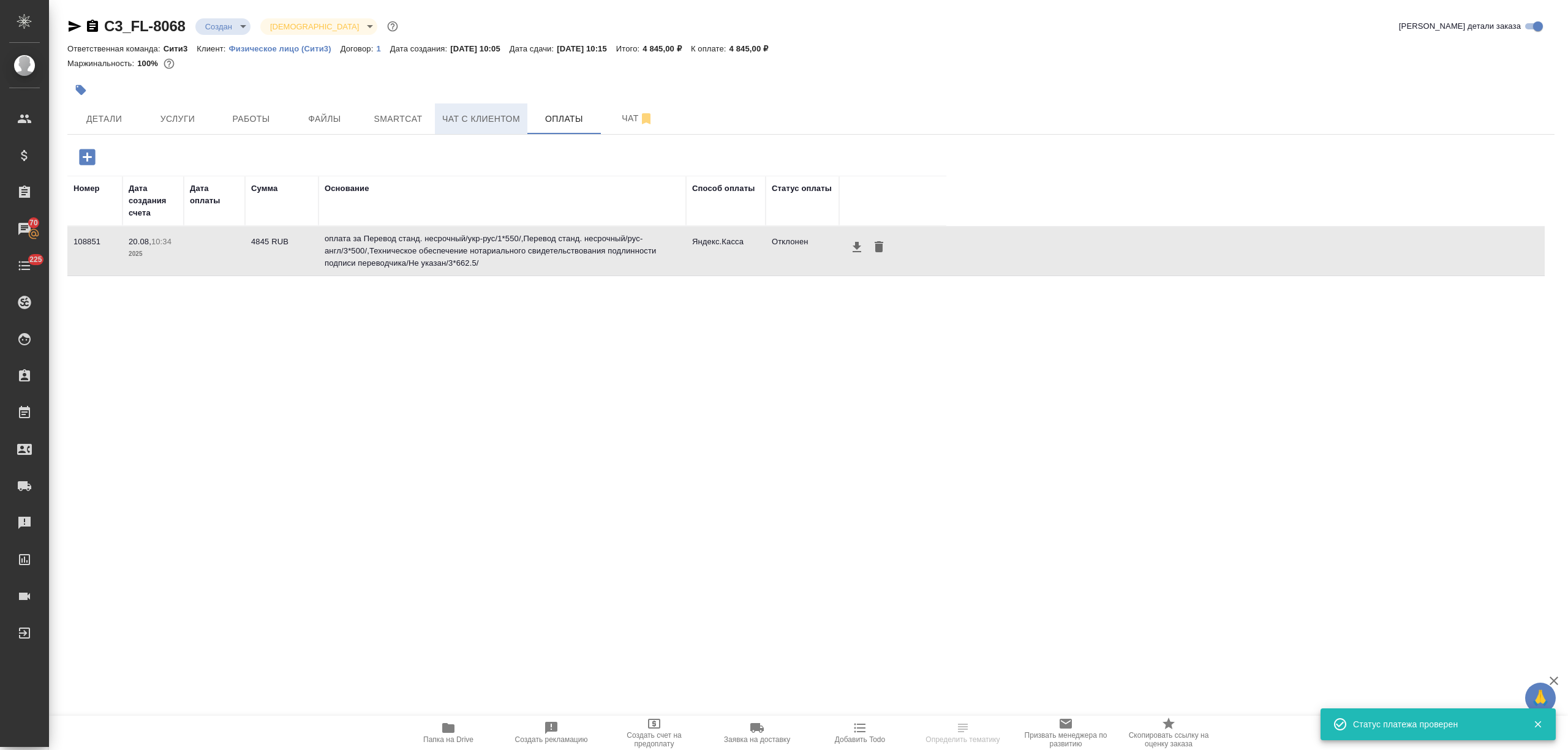
click at [500, 123] on span "Чат с клиентом" at bounding box center [481, 119] width 78 height 15
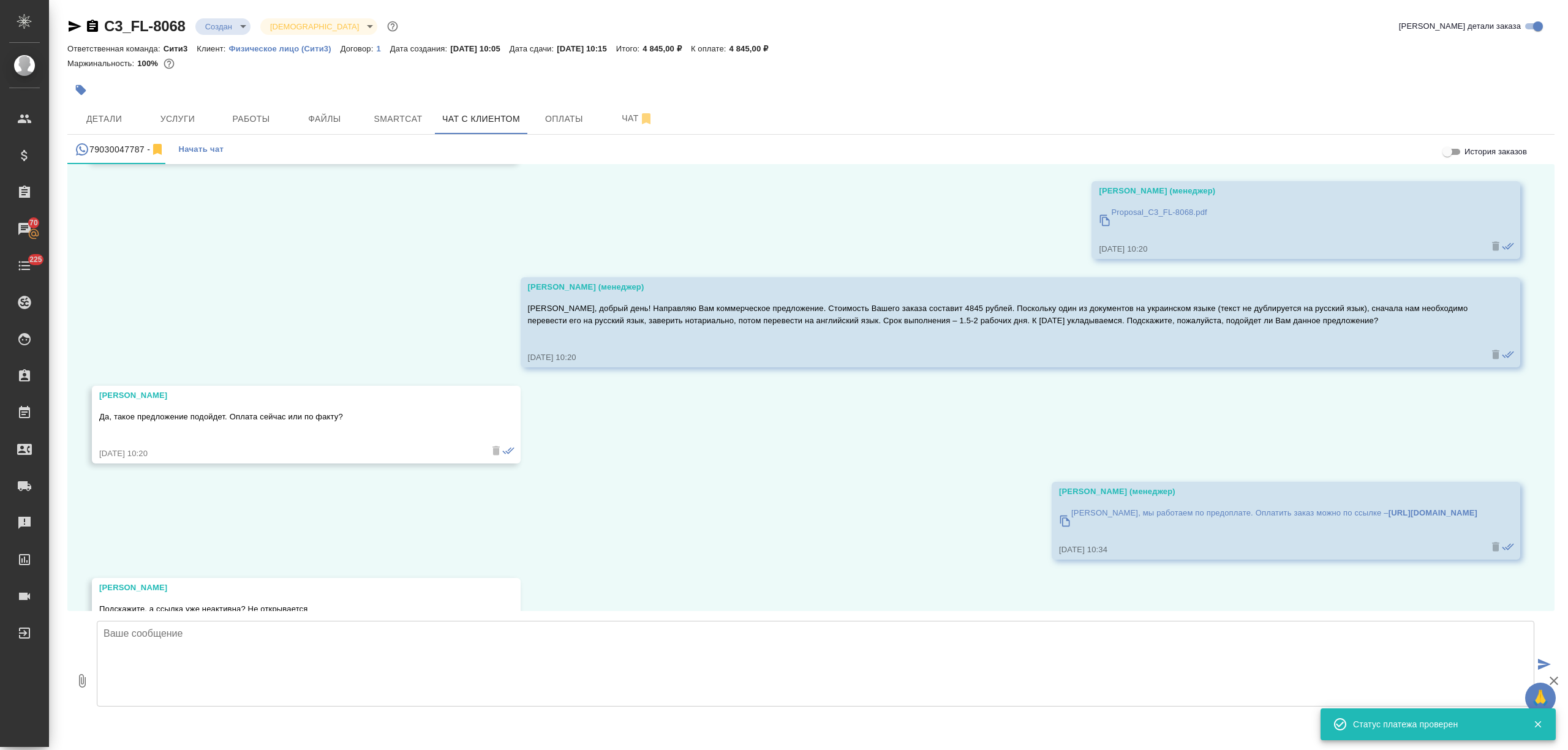
scroll to position [4626, 0]
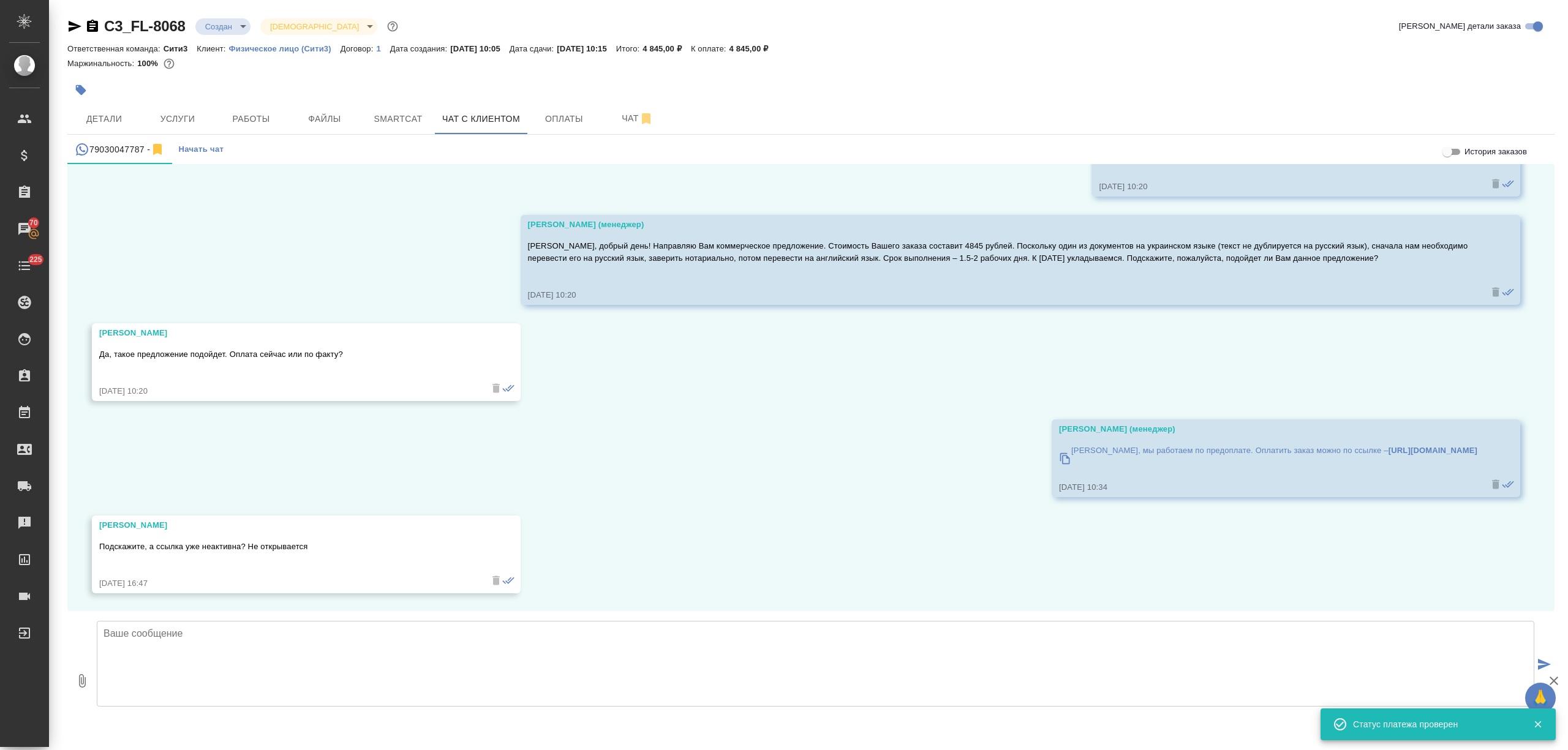
click at [213, 639] on textarea at bounding box center [816, 664] width 1437 height 86
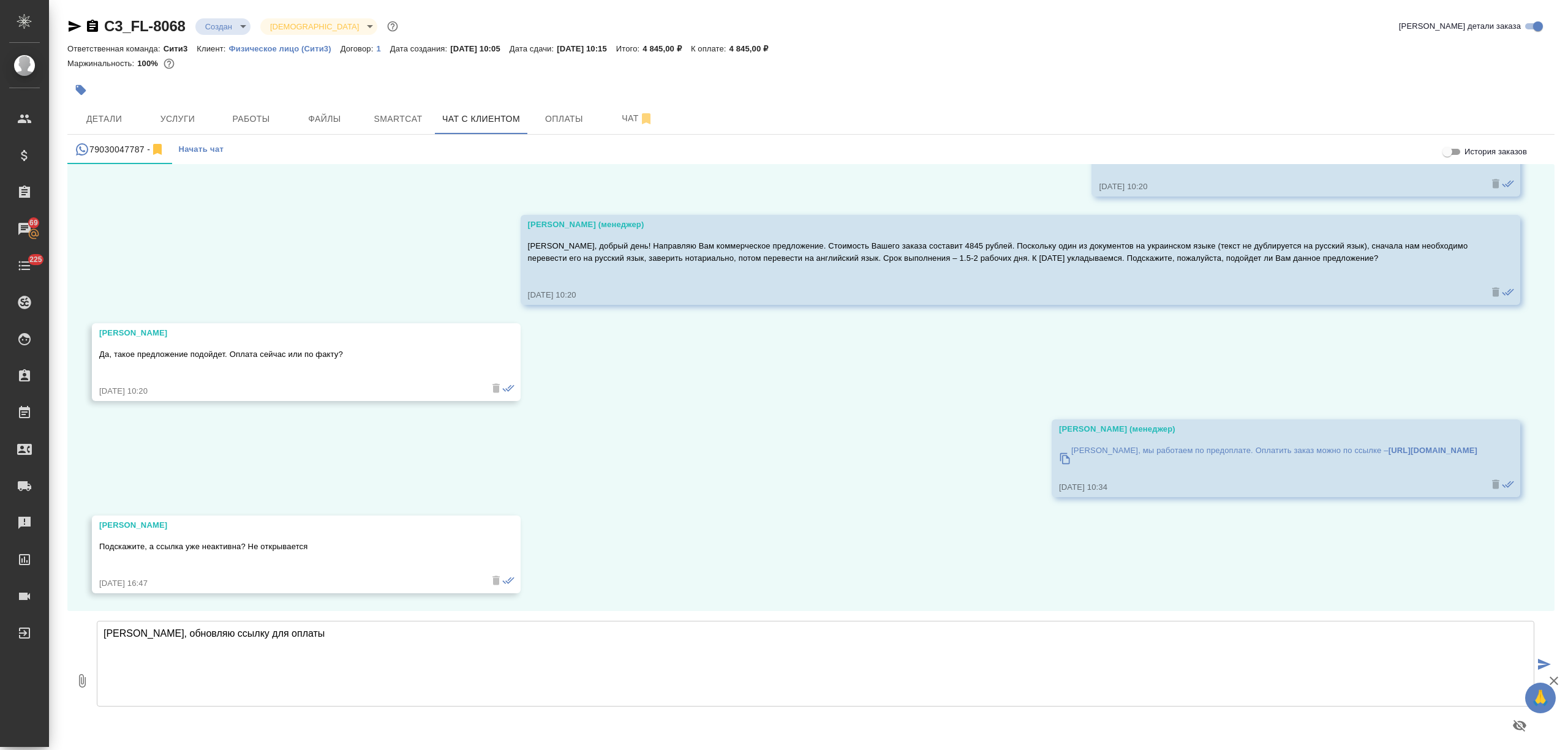
type textarea "Евгения, обновляю ссылку для оплаты"
click at [577, 114] on span "Оплаты" at bounding box center [564, 119] width 59 height 15
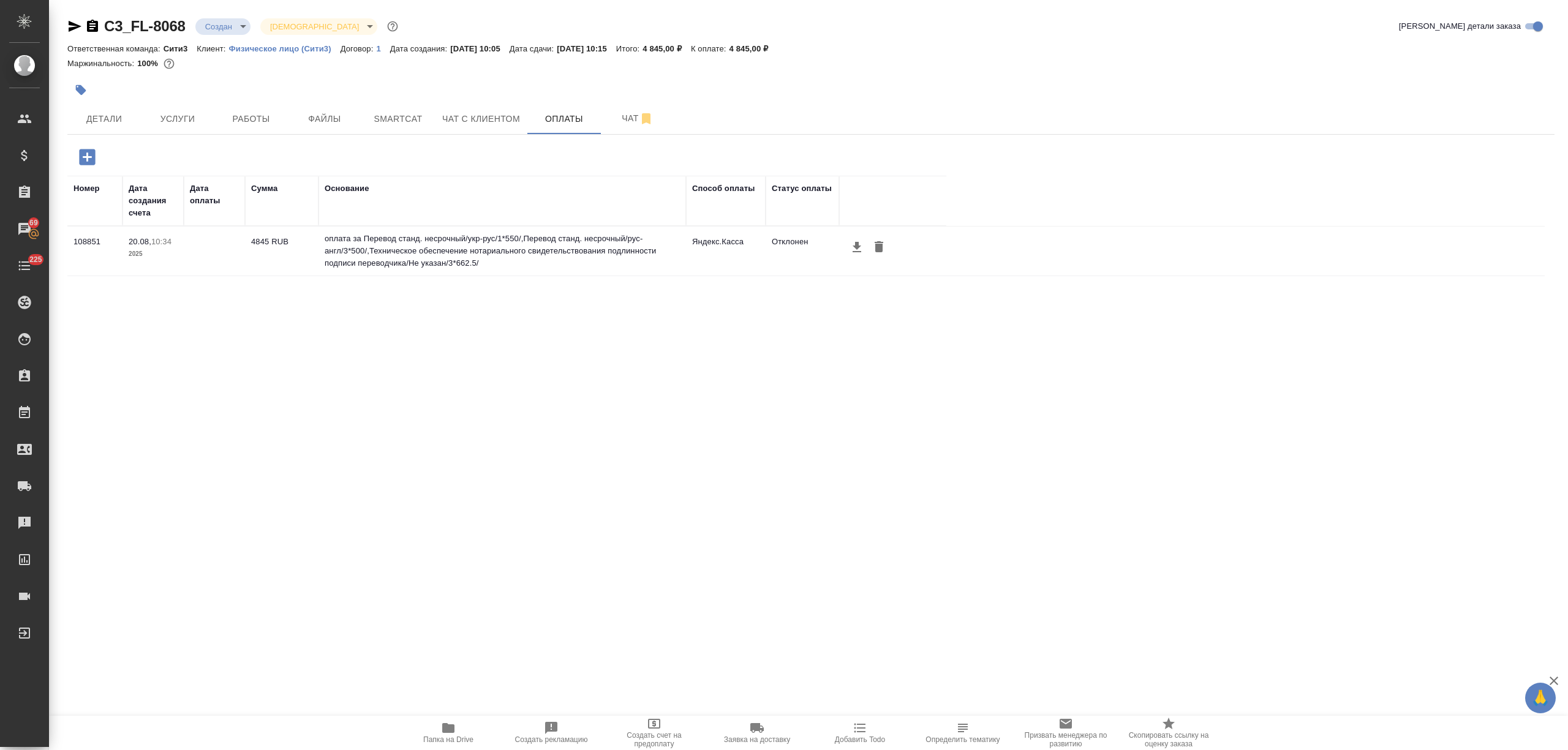
click at [92, 159] on icon "button" at bounding box center [86, 157] width 16 height 16
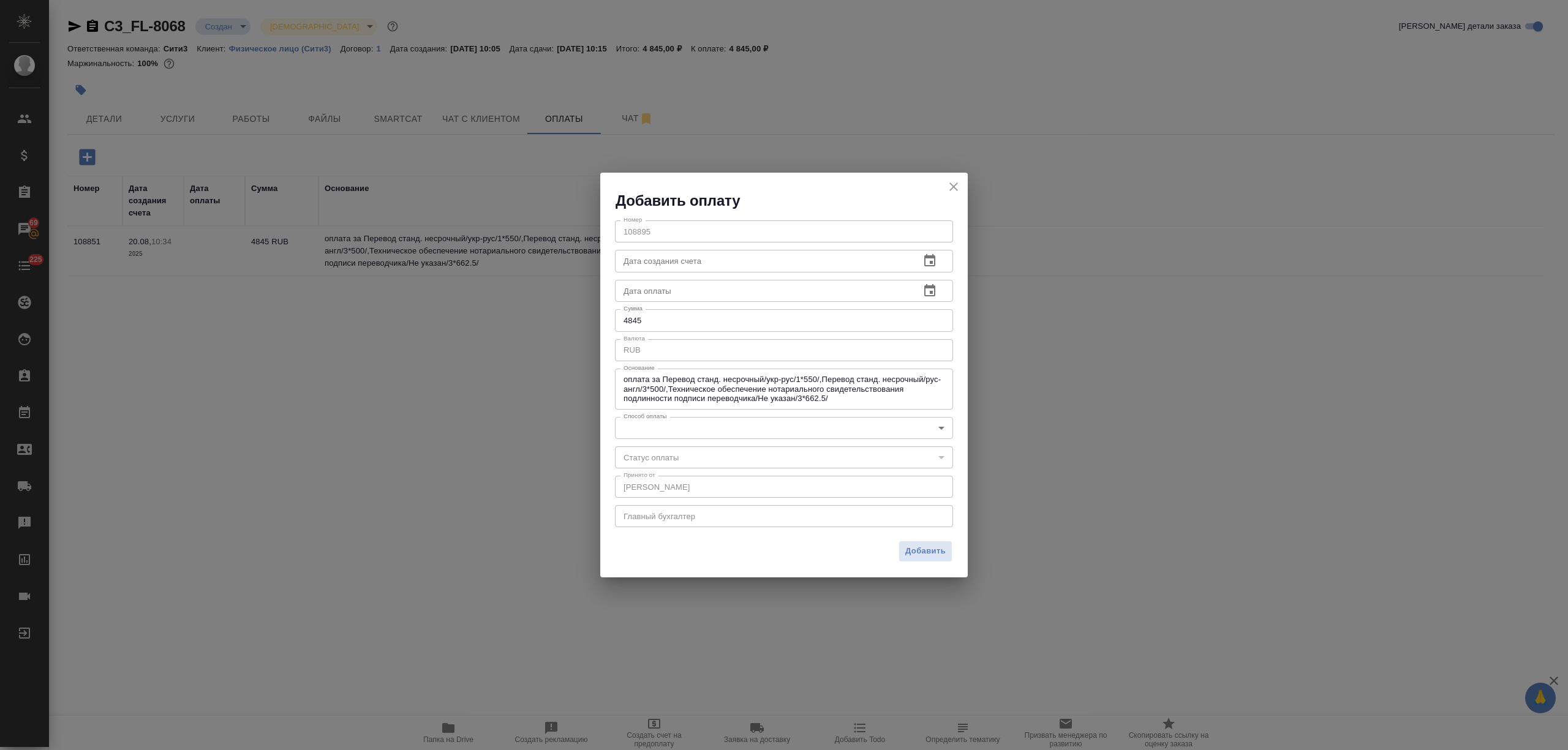
click at [690, 429] on body "🙏 .cls-1 fill:#fff; AWATERA Nikitina Tatiana Клиенты Спецификации Заказы 69 Чат…" at bounding box center [784, 375] width 1568 height 750
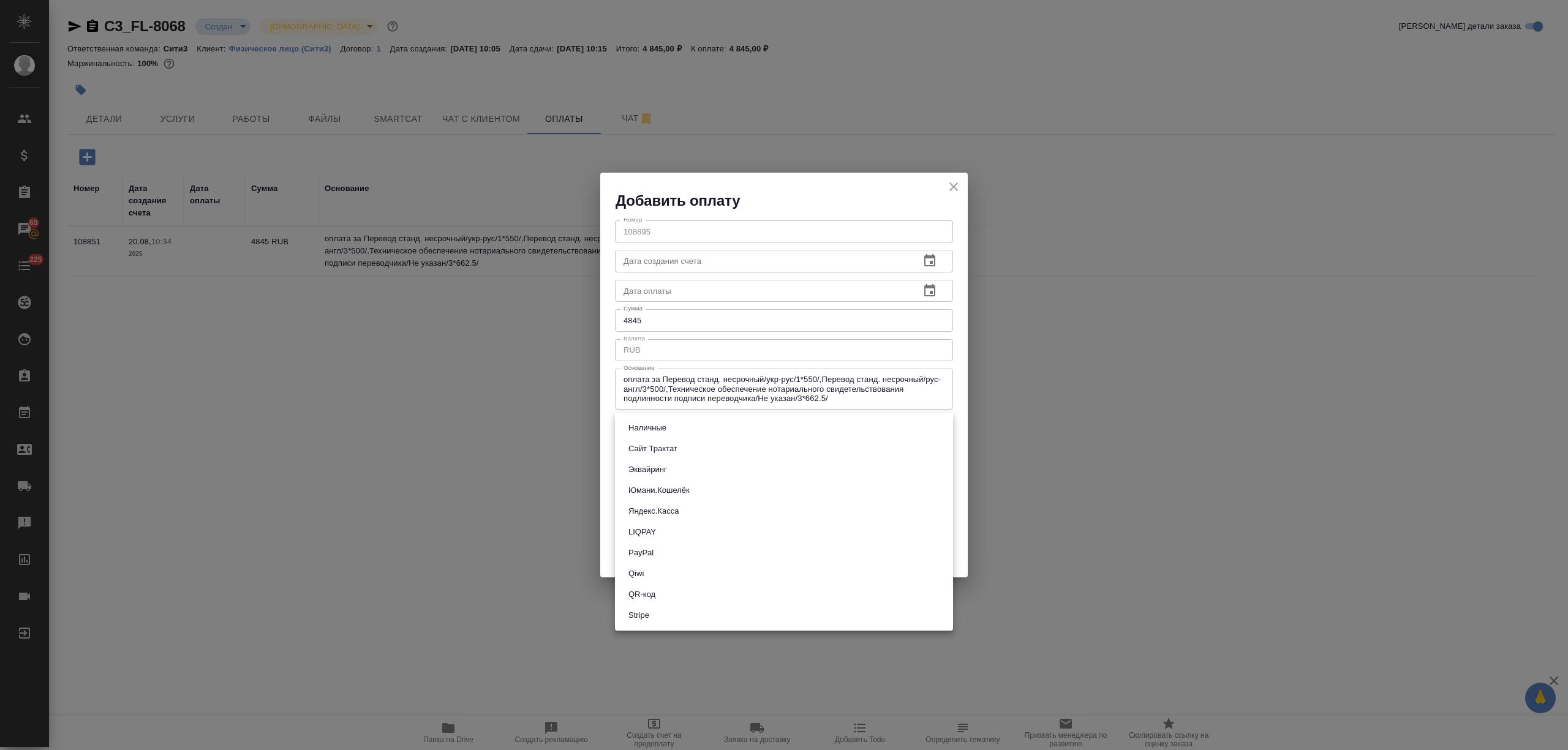
click at [698, 510] on li "Яндекс.Касса" at bounding box center [783, 511] width 338 height 21
type input "yandex-kassa"
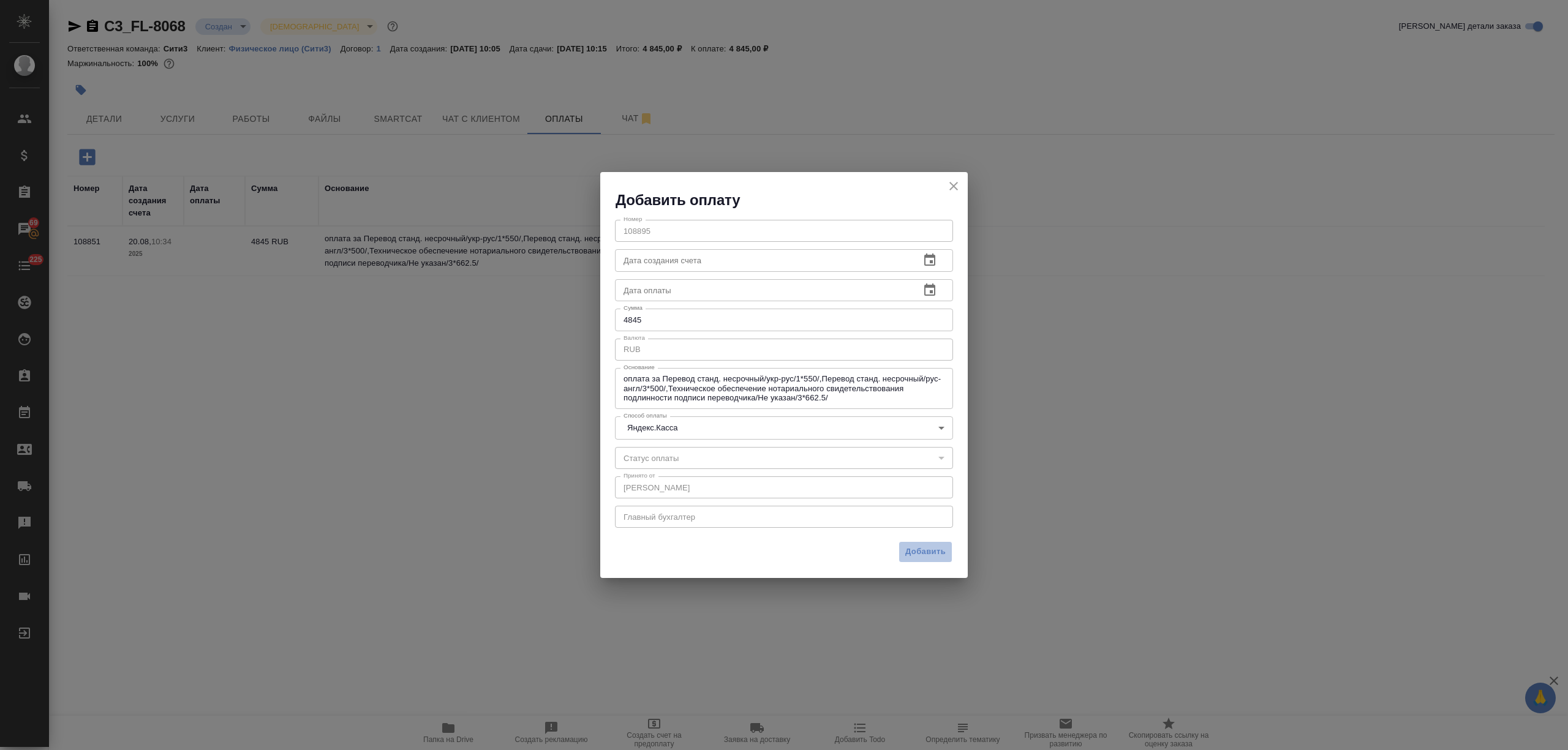
drag, startPoint x: 906, startPoint y: 543, endPoint x: 908, endPoint y: 533, distance: 10.2
click at [907, 544] on button "Добавить" at bounding box center [925, 552] width 54 height 21
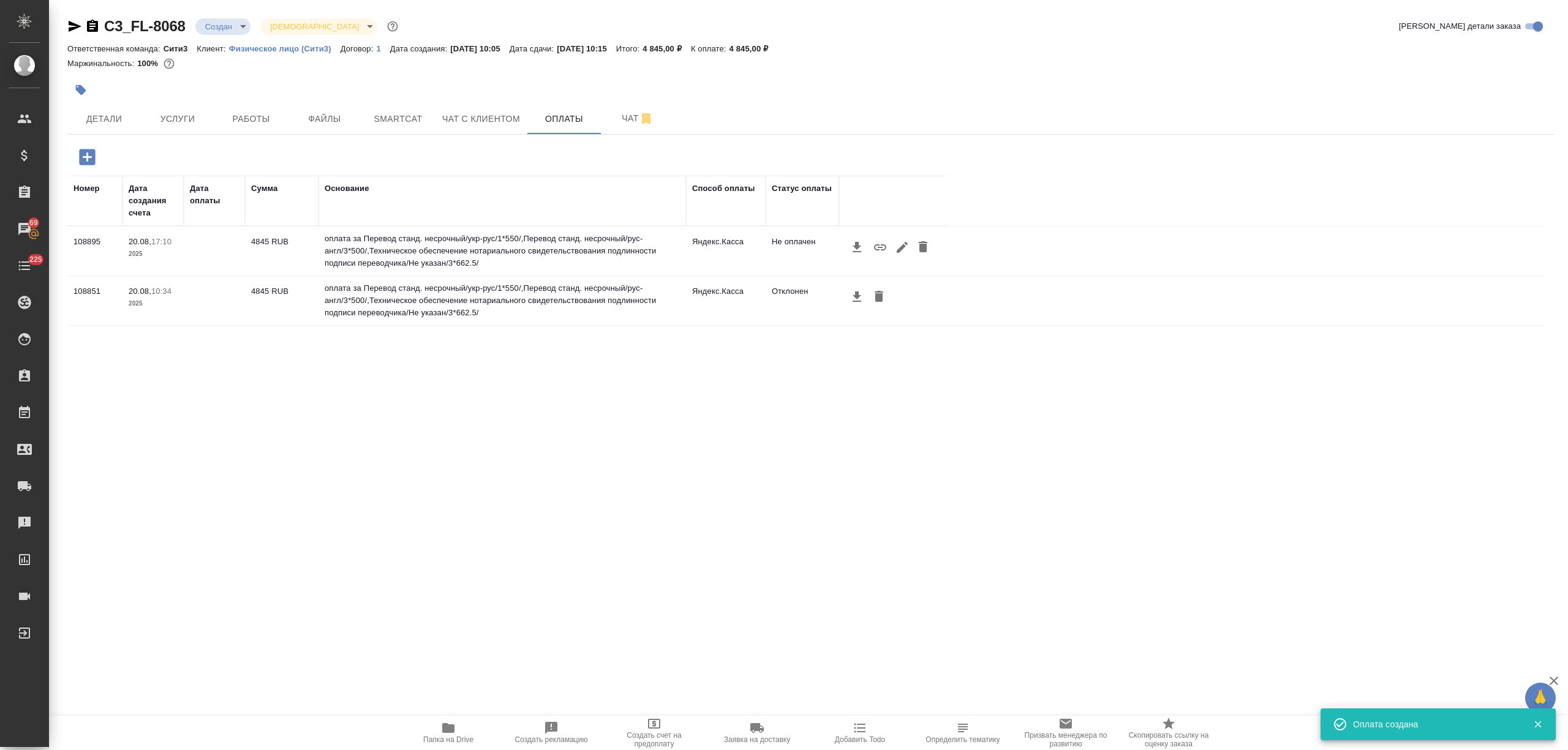
click at [878, 249] on icon "button" at bounding box center [880, 247] width 15 height 15
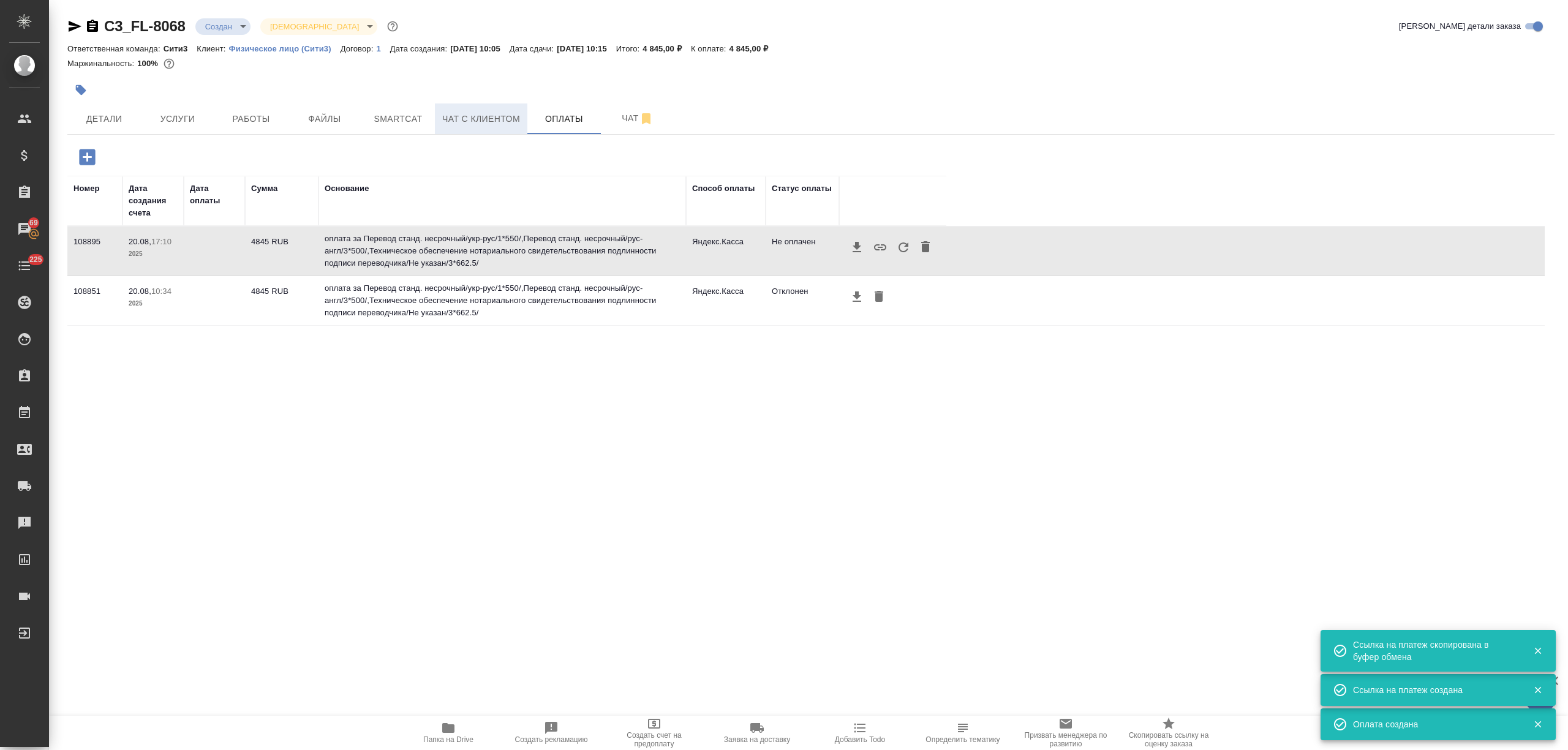
click at [498, 121] on span "Чат с клиентом" at bounding box center [481, 119] width 78 height 15
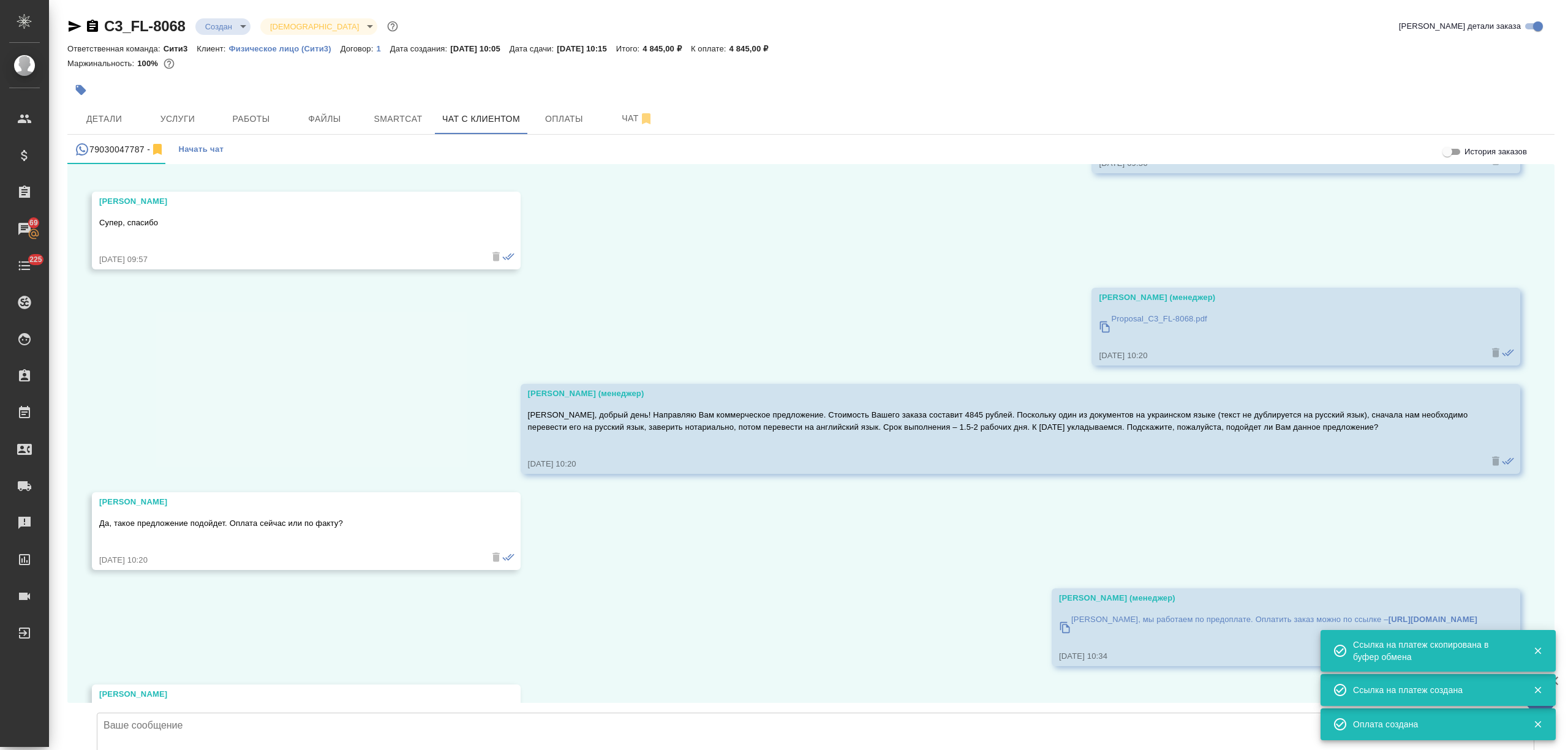
scroll to position [4721, 0]
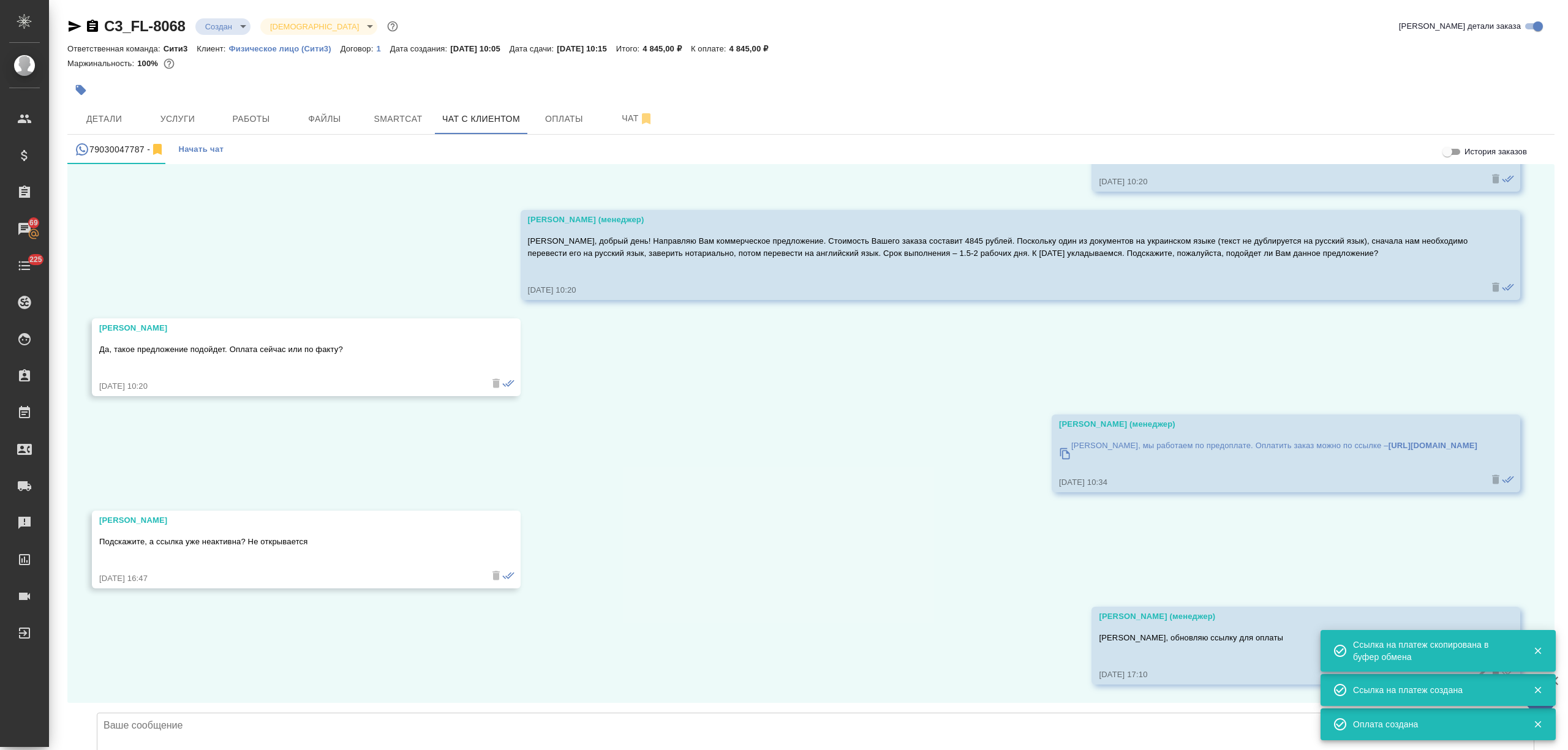
click at [207, 713] on textarea at bounding box center [816, 756] width 1437 height 86
paste textarea "https://yoomoney.ru/checkout/payments/v2/contract?orderId=3037eb15-000f-5000-b0…"
type textarea "https://yoomoney.ru/checkout/payments/v2/contract?orderId=3037eb15-000f-5000-b0…"
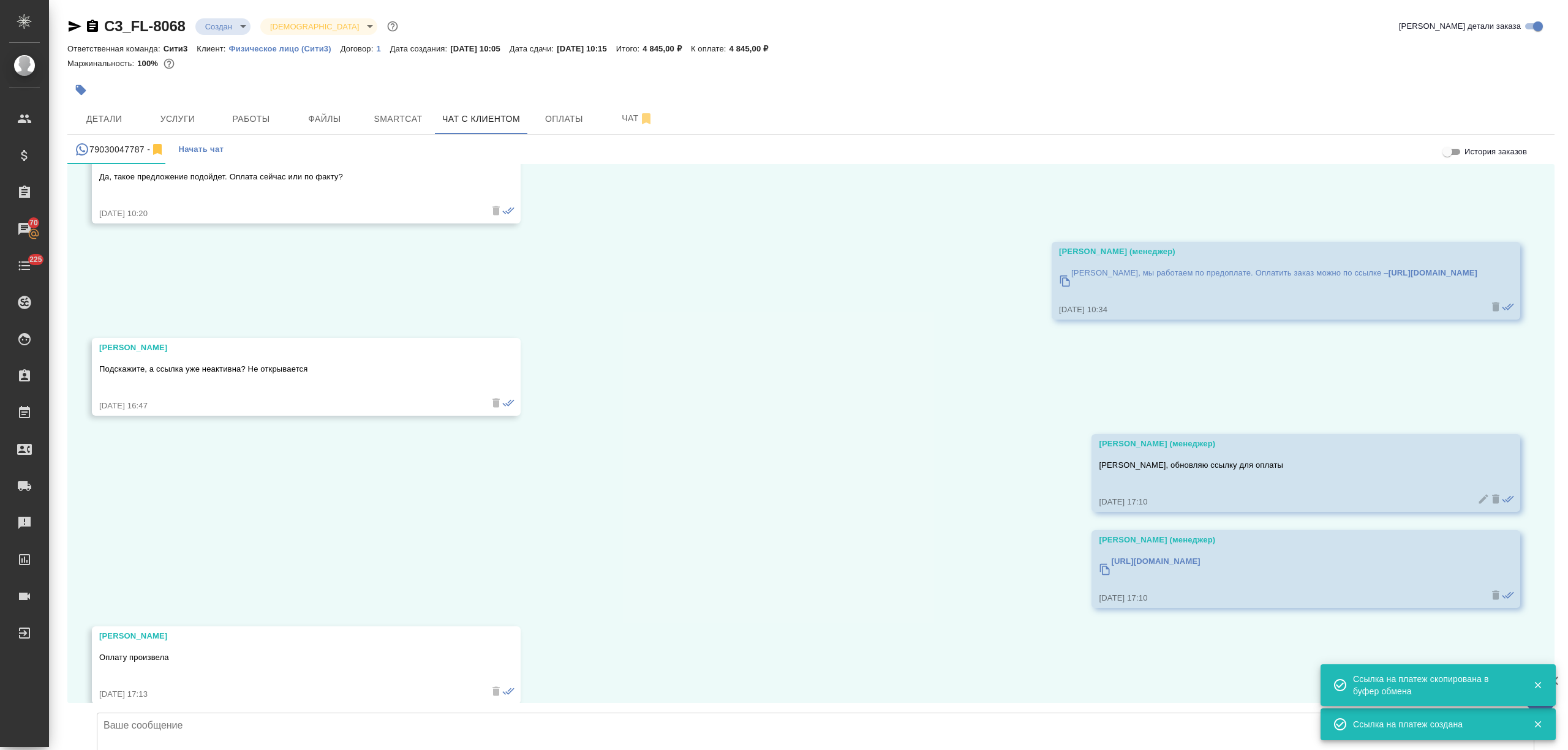
scroll to position [4915, 0]
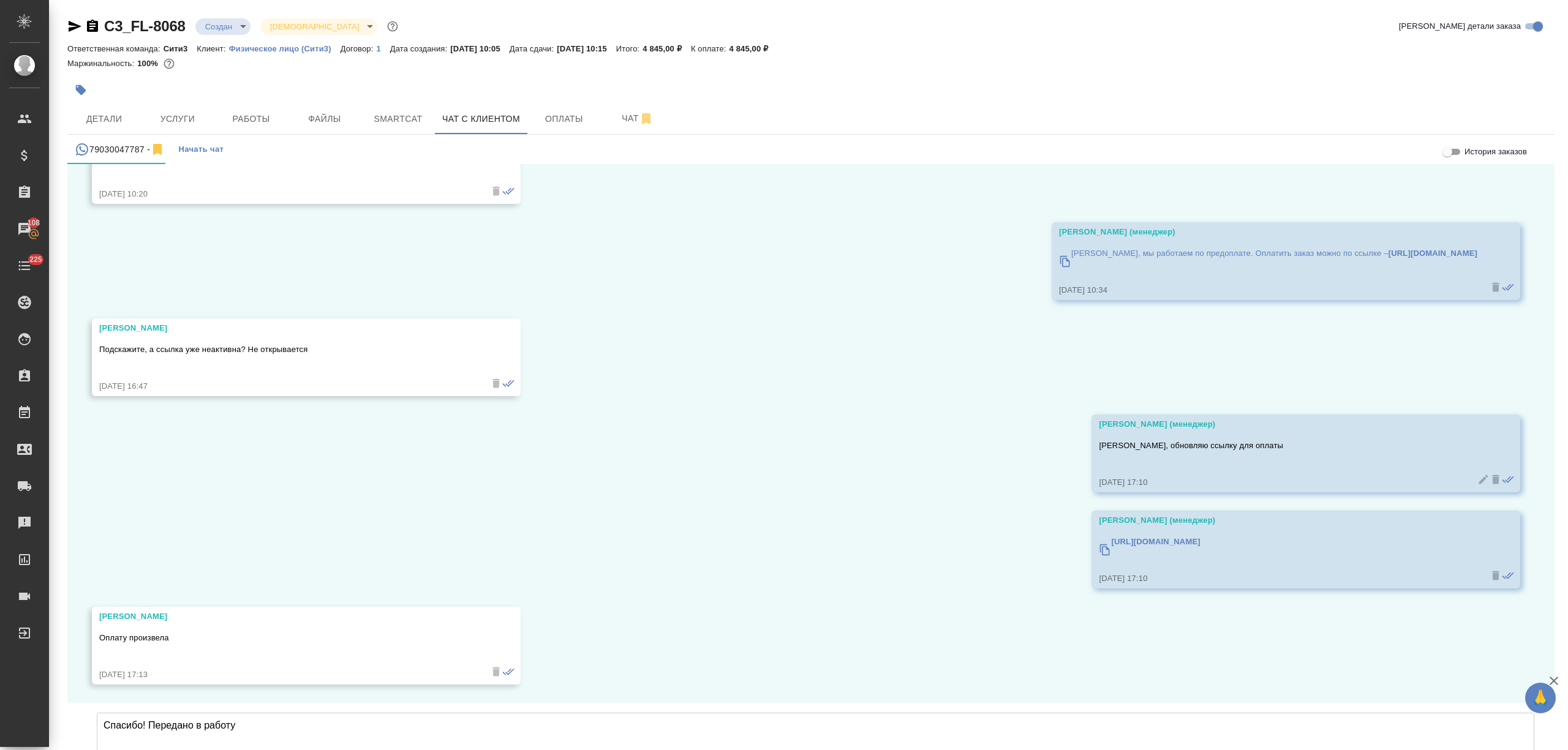
type textarea "Спасибо! Передано в работу"
click at [546, 122] on span "Оплаты" at bounding box center [564, 119] width 59 height 15
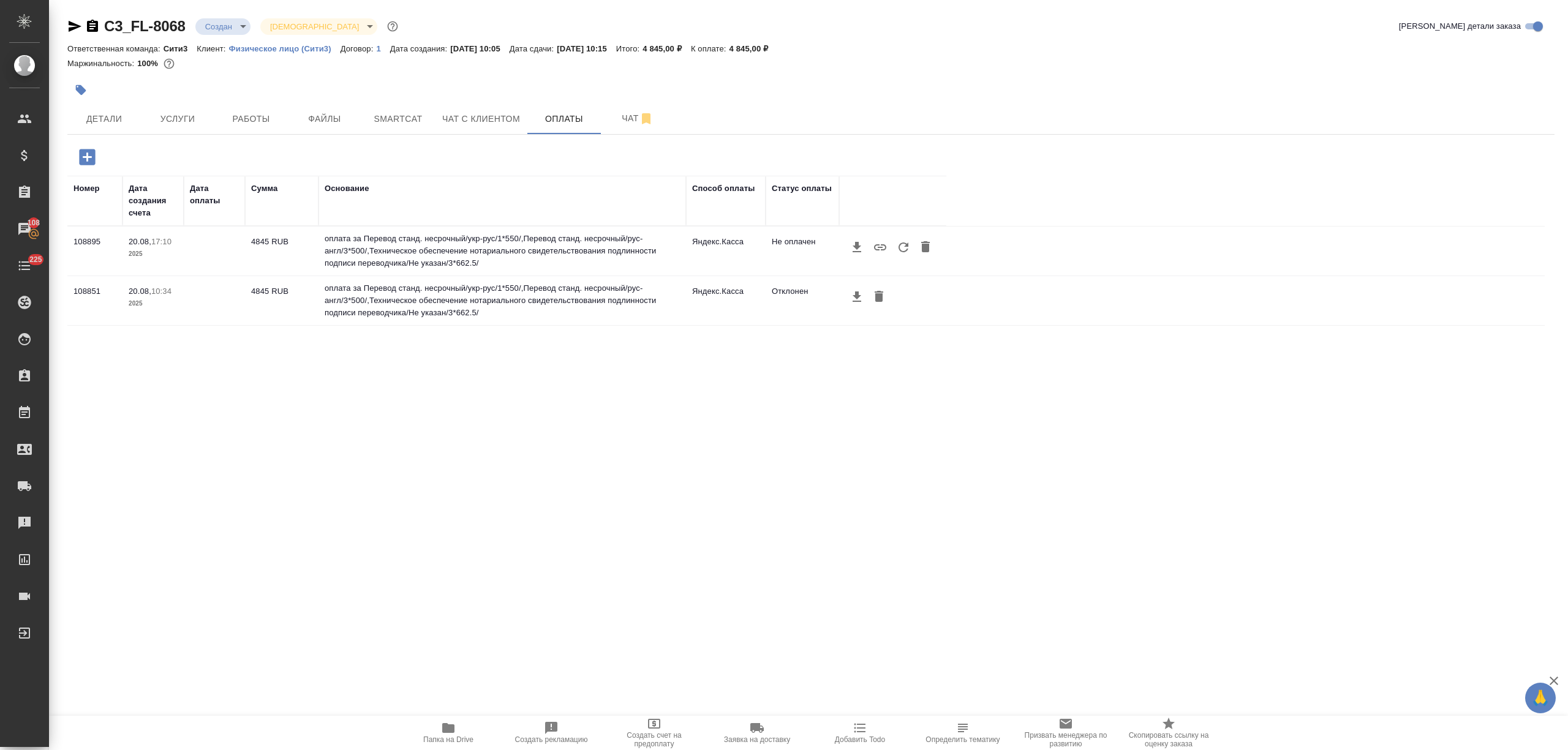
click at [899, 241] on icon "button" at bounding box center [903, 247] width 15 height 15
click at [119, 131] on button "Детали" at bounding box center [104, 119] width 74 height 31
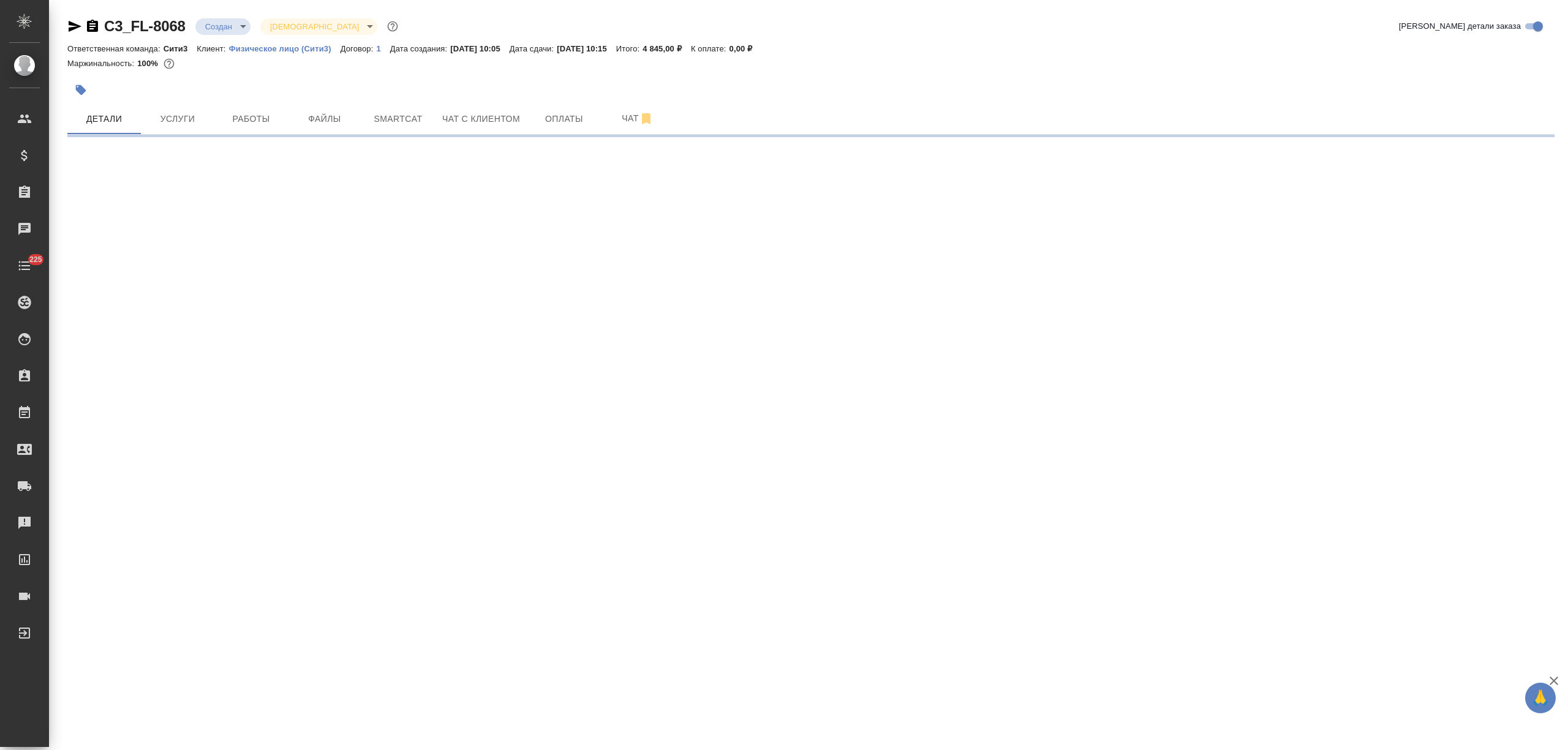
select select "RU"
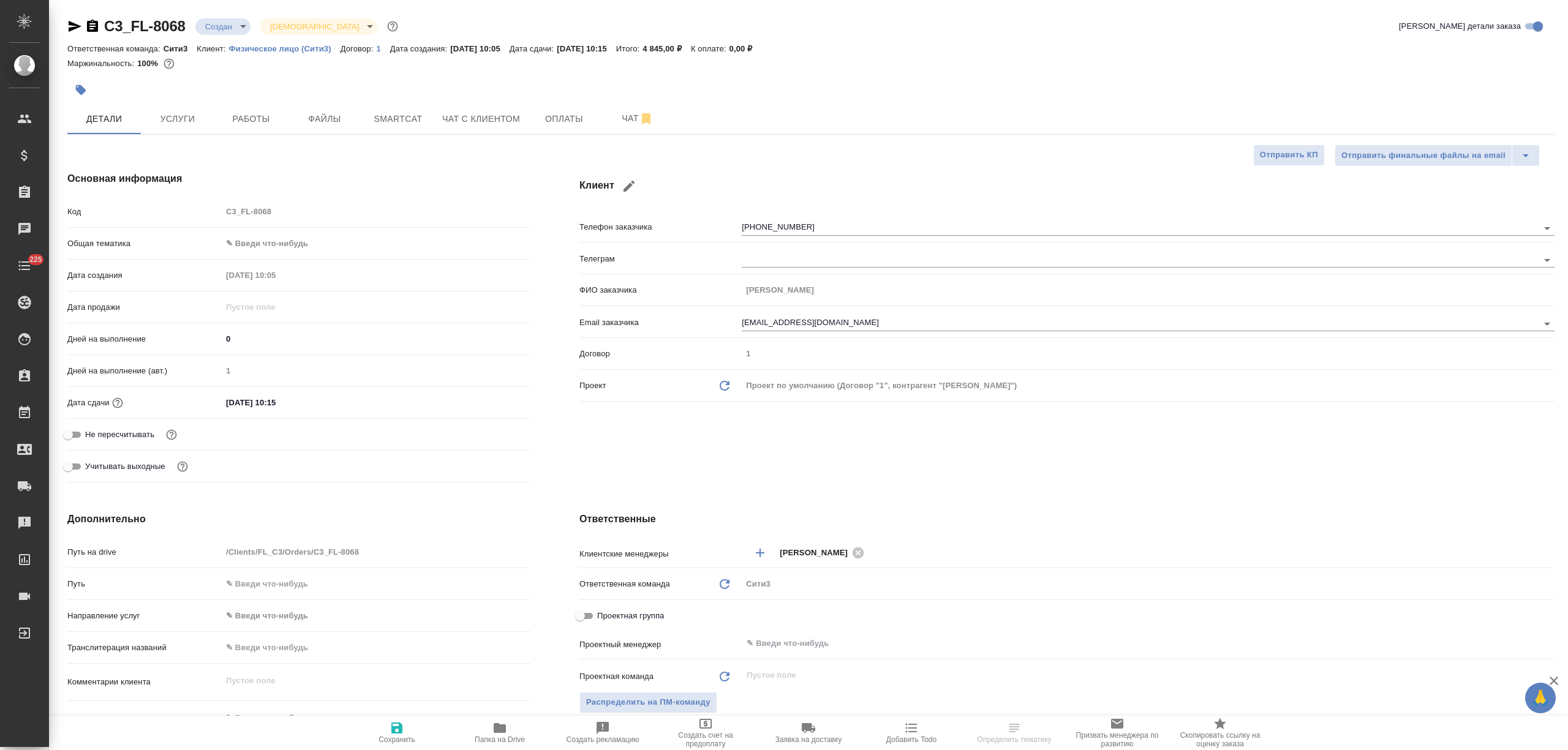
type textarea "x"
click at [259, 245] on body "🙏 .cls-1 fill:#fff; AWATERA Nikitina Tatiana Клиенты Спецификации Заказы Чаты 2…" at bounding box center [784, 375] width 1568 height 750
click at [283, 363] on li "Юридическая/Финансовая" at bounding box center [375, 361] width 309 height 20
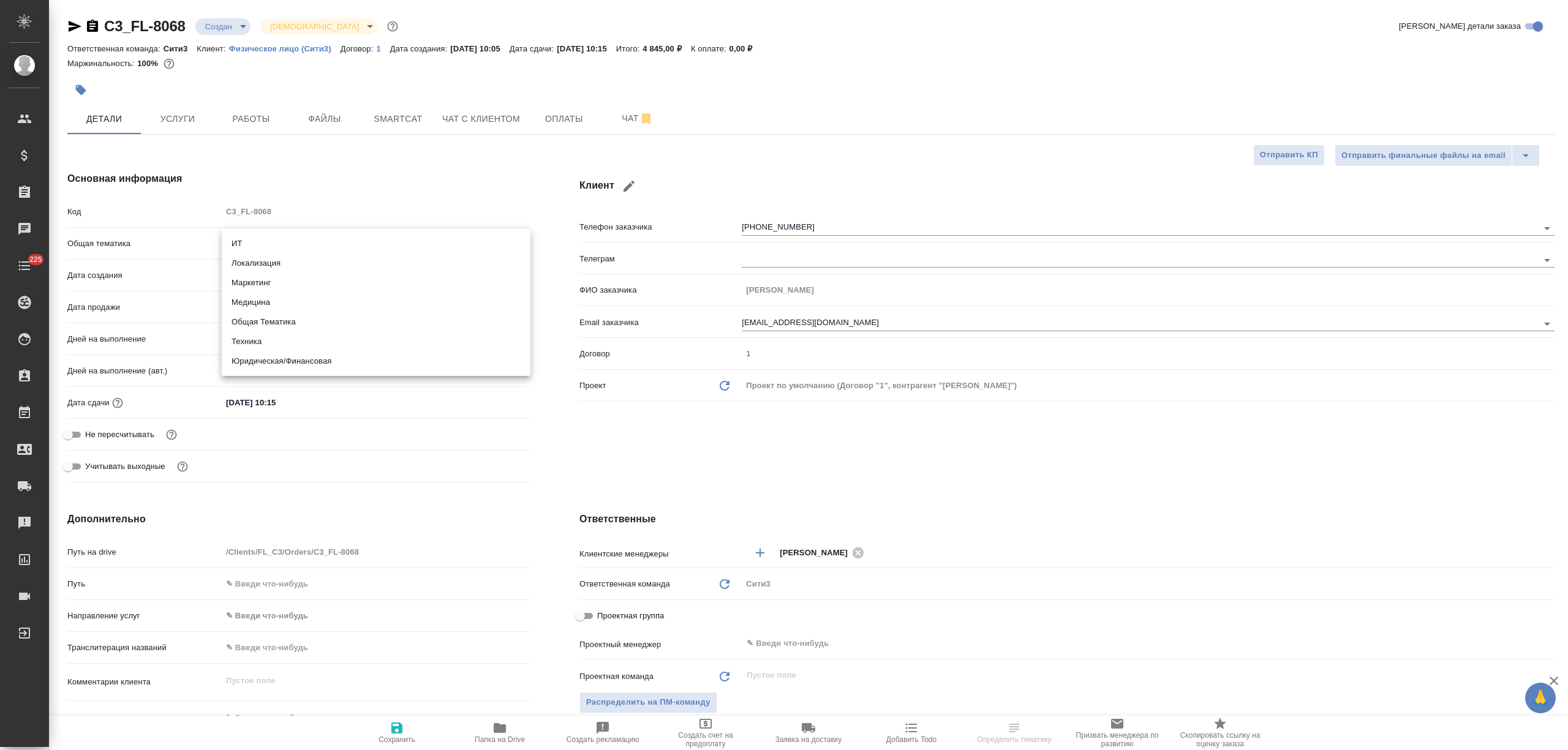
type input "yr-fn"
type textarea "x"
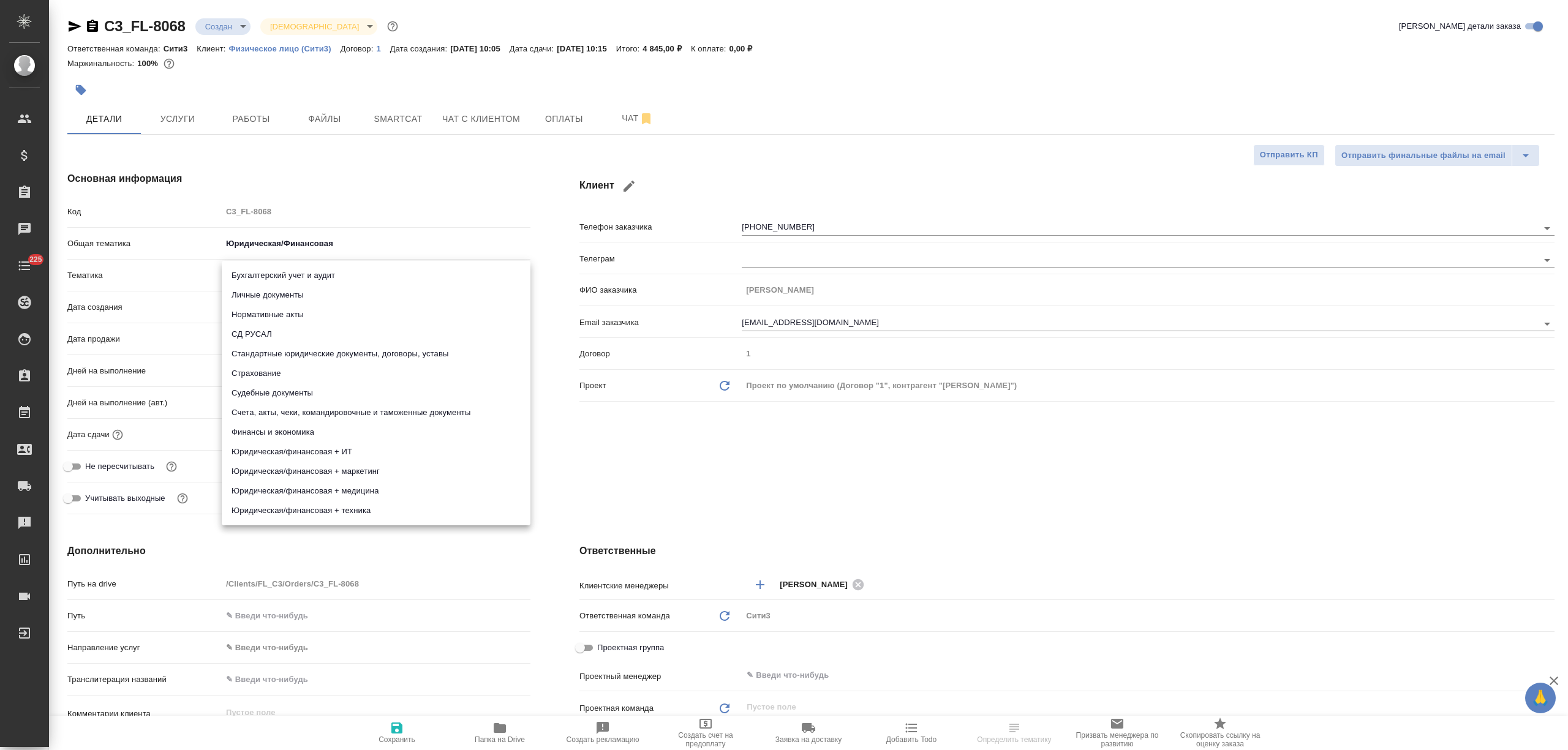
click at [302, 274] on body "🙏 .cls-1 fill:#fff; AWATERA Nikitina Tatiana Клиенты Спецификации Заказы Чаты 2…" at bounding box center [784, 375] width 1568 height 750
click at [292, 295] on li "Личные документы" at bounding box center [375, 295] width 309 height 20
type textarea "x"
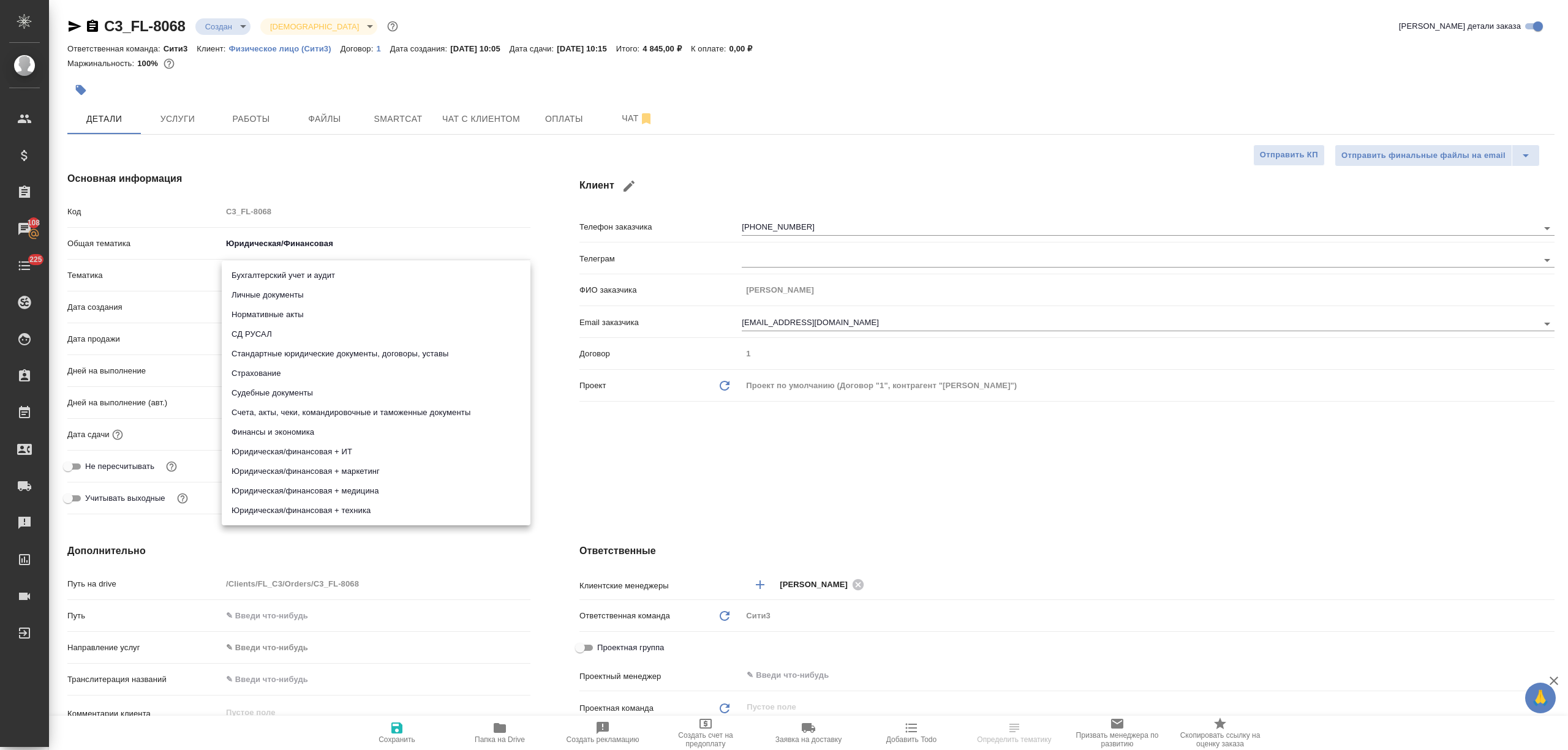
type input "5a8b8b956a9677013d343cfe"
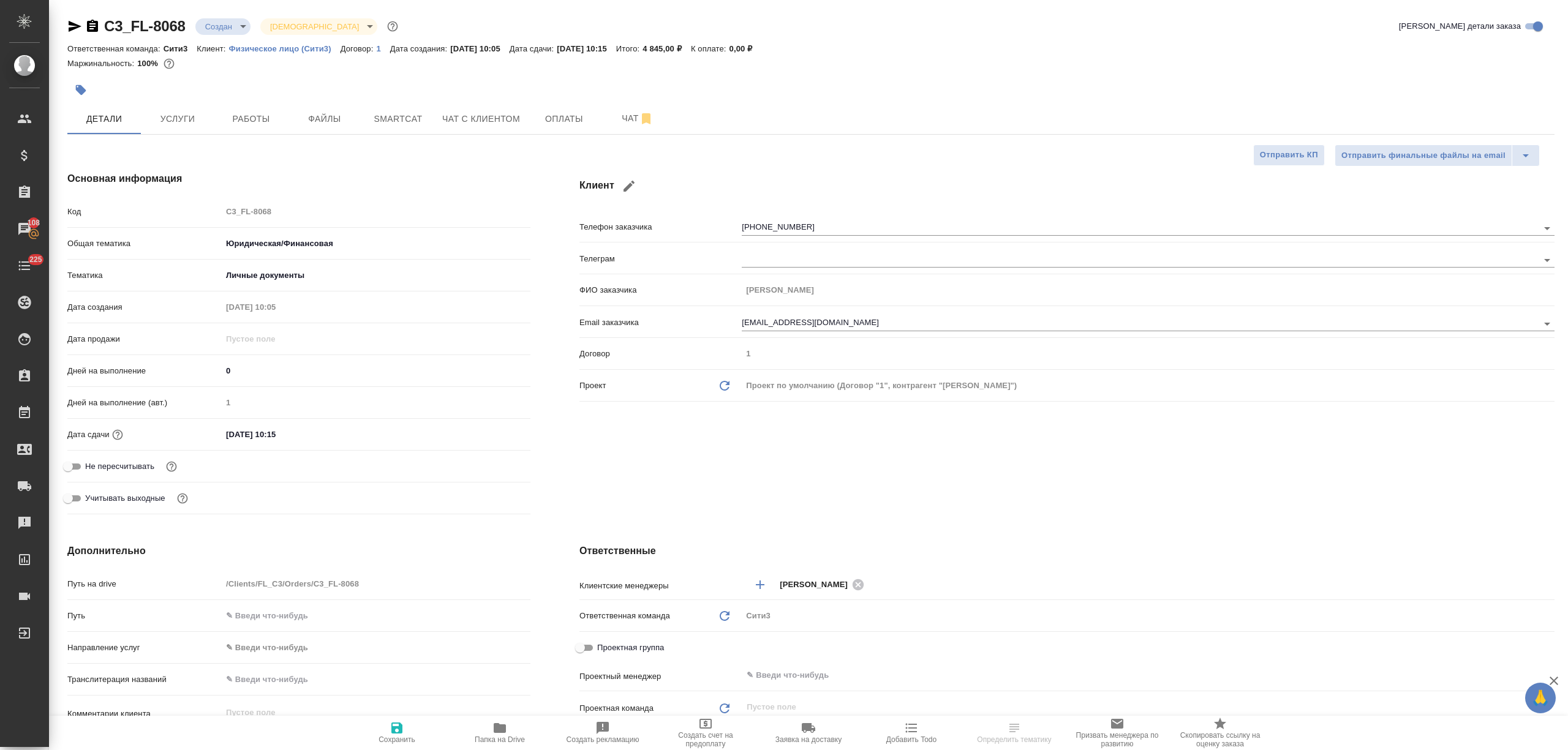
click at [285, 422] on div "Дней на выполнение (авт.) 1" at bounding box center [299, 407] width 463 height 32
click at [295, 432] on input "22.08.2025 10:15" at bounding box center [275, 434] width 107 height 18
click at [499, 432] on icon "button" at bounding box center [494, 434] width 15 height 15
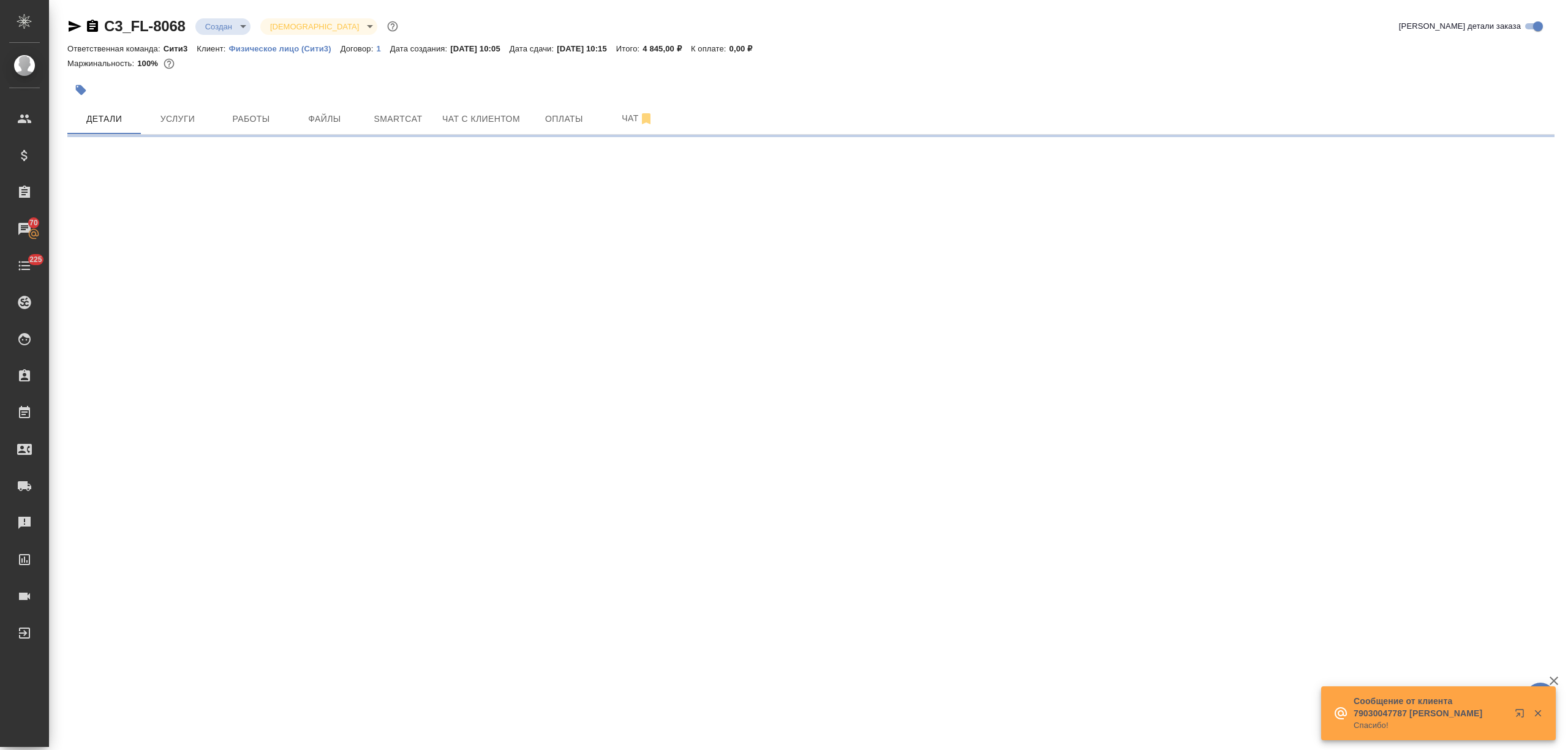
select select "RU"
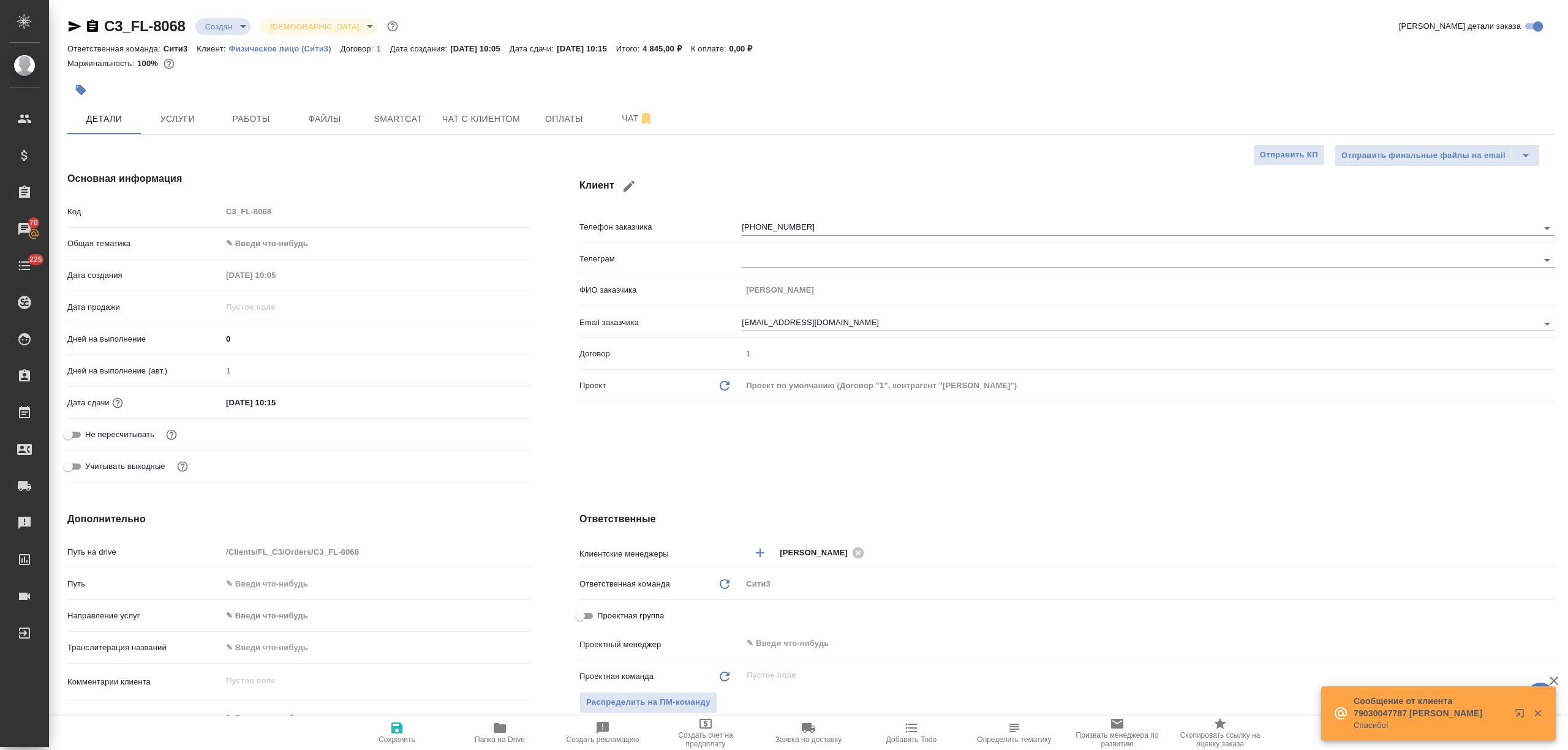
type textarea "x"
click at [268, 243] on body "🙏 .cls-1 fill:#fff; AWATERA Nikitina Tatiana Клиенты Спецификации Заказы 70 Чат…" at bounding box center [784, 375] width 1568 height 750
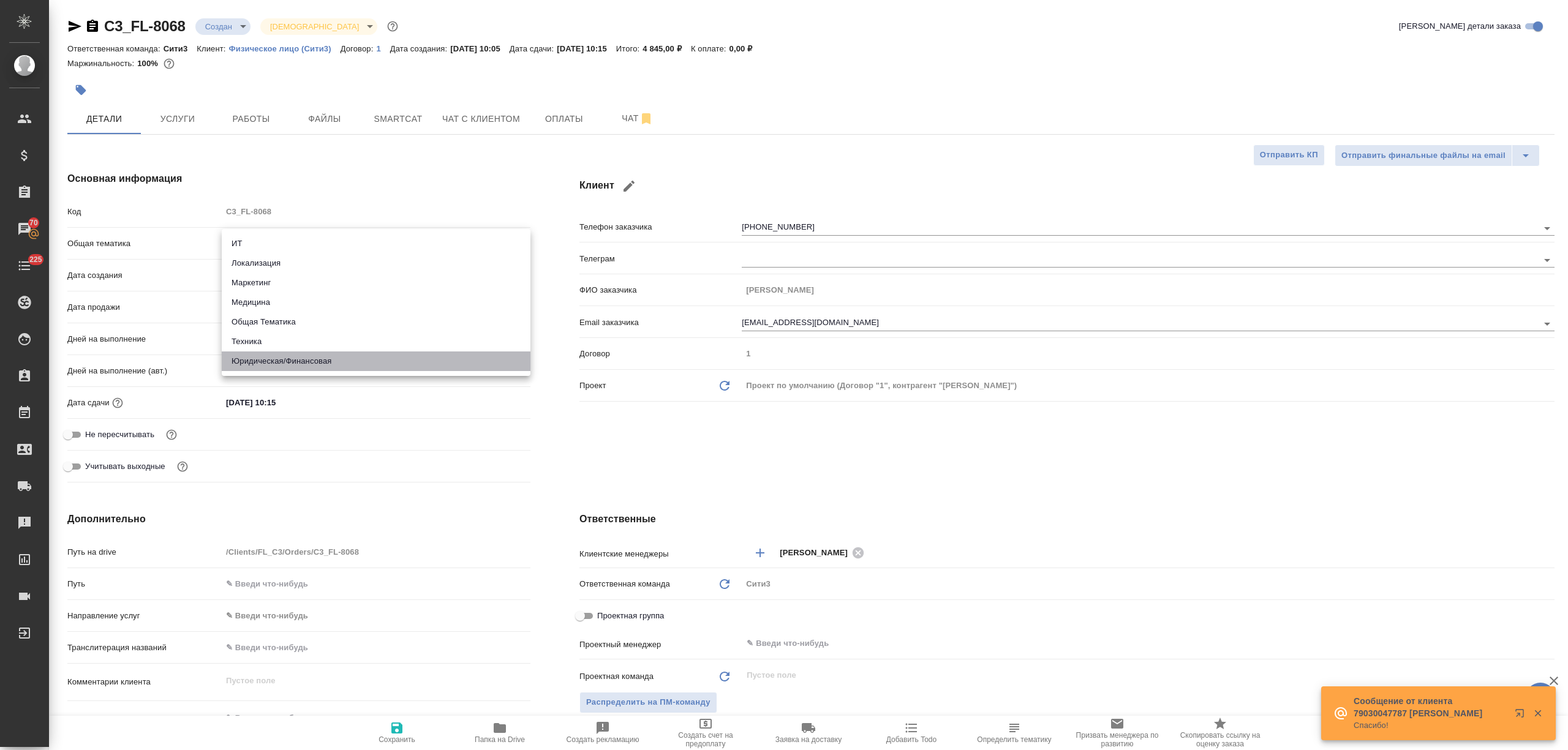
click at [294, 363] on li "Юридическая/Финансовая" at bounding box center [375, 361] width 309 height 20
type input "yr-fn"
type textarea "x"
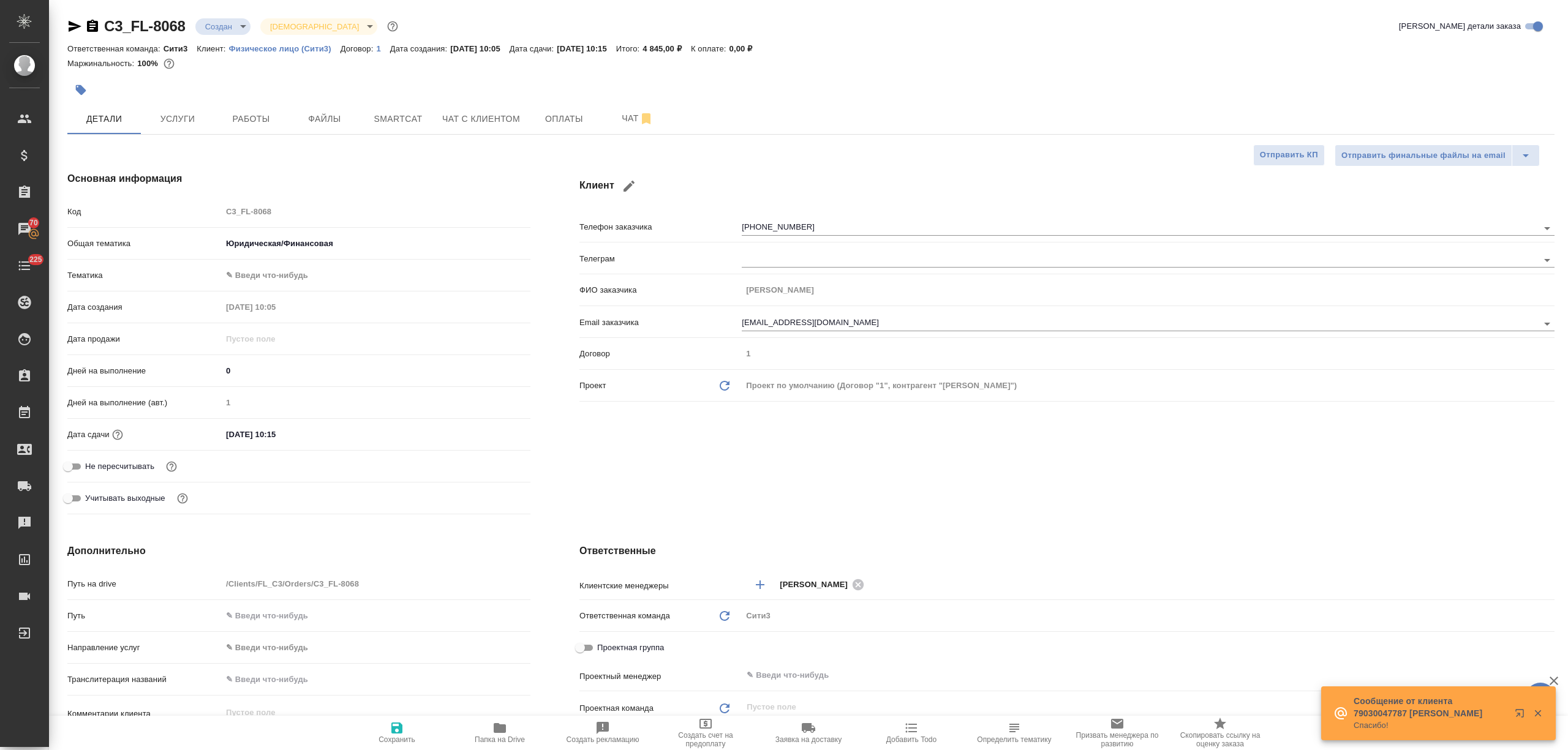
click at [262, 268] on body "🙏 .cls-1 fill:#fff; AWATERA Nikitina Tatiana Клиенты Спецификации Заказы 70 Чат…" at bounding box center [784, 375] width 1568 height 750
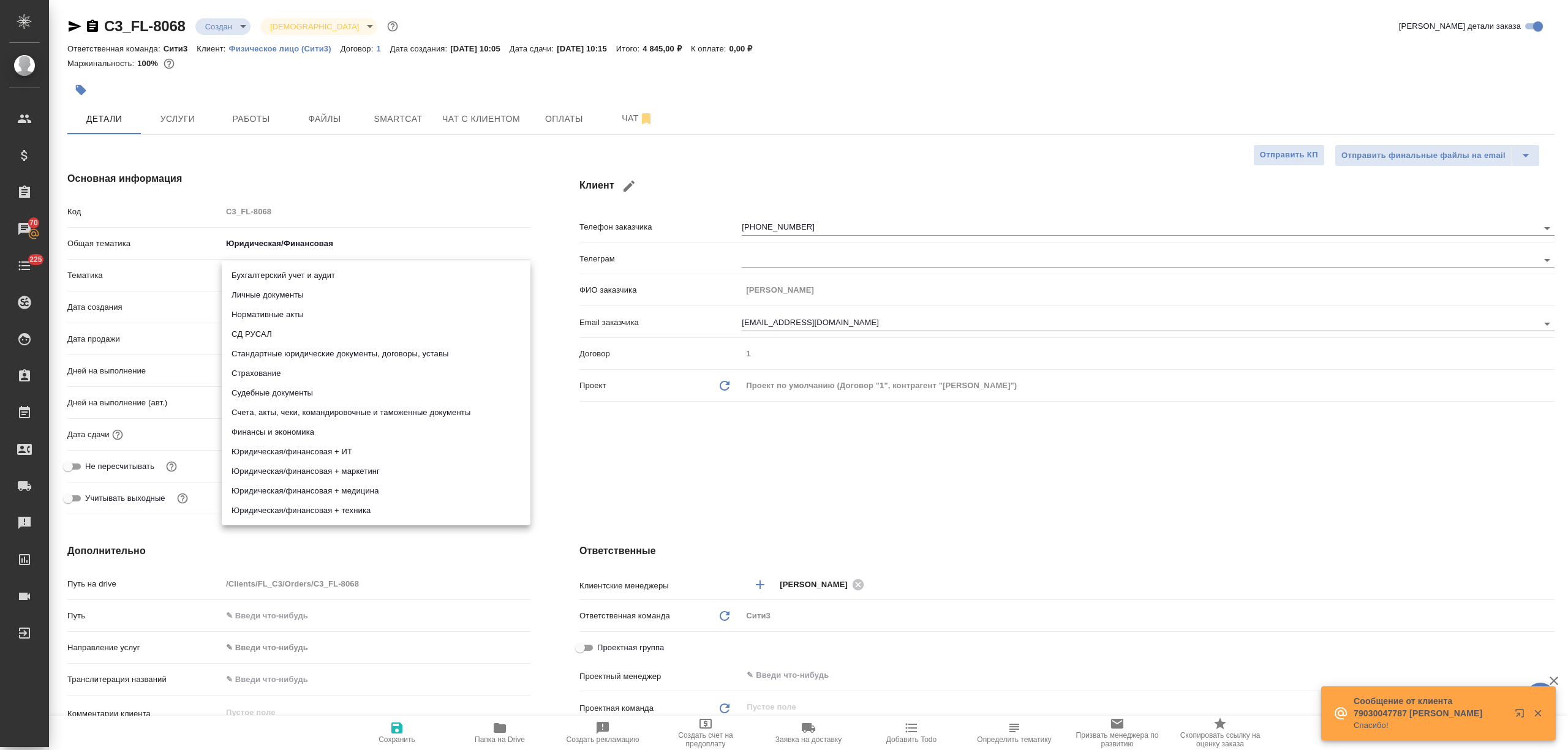
click at [268, 297] on li "Личные документы" at bounding box center [375, 295] width 309 height 20
type textarea "x"
type input "5a8b8b956a9677013d343cfe"
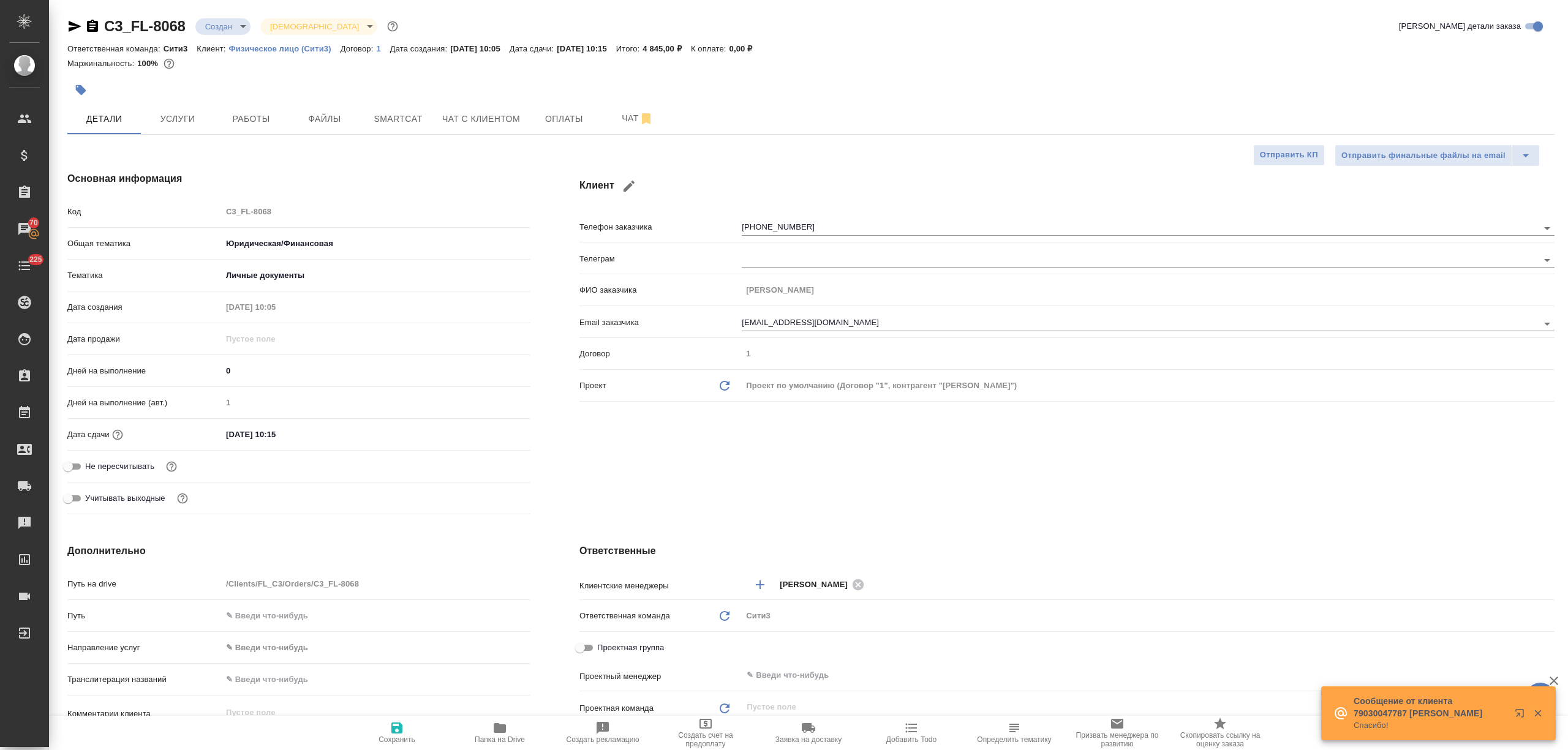
click at [290, 439] on input "22.08.2025 10:15" at bounding box center [275, 434] width 107 height 18
click at [494, 434] on icon "button" at bounding box center [494, 433] width 15 height 15
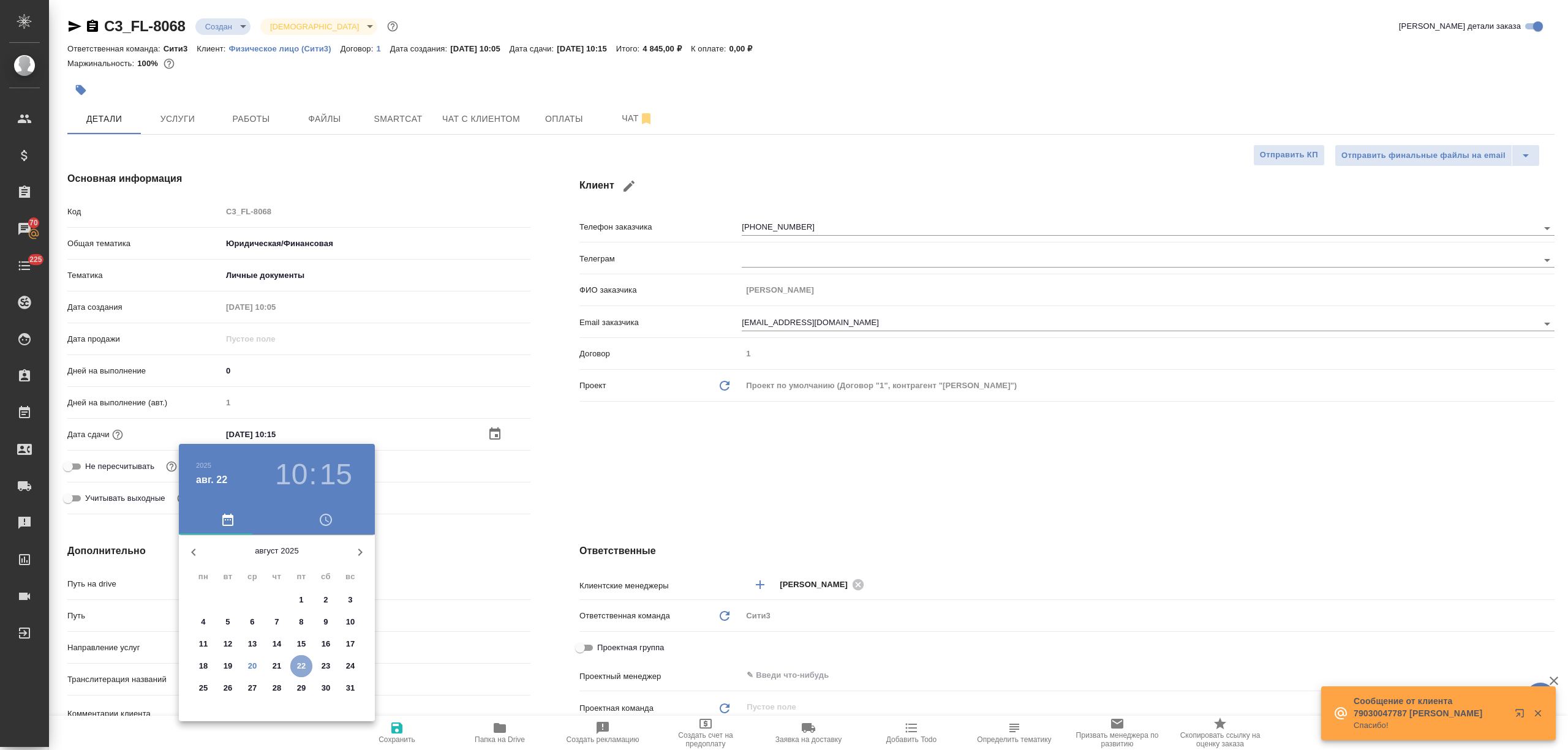
click at [300, 664] on p "22" at bounding box center [301, 666] width 9 height 12
type textarea "x"
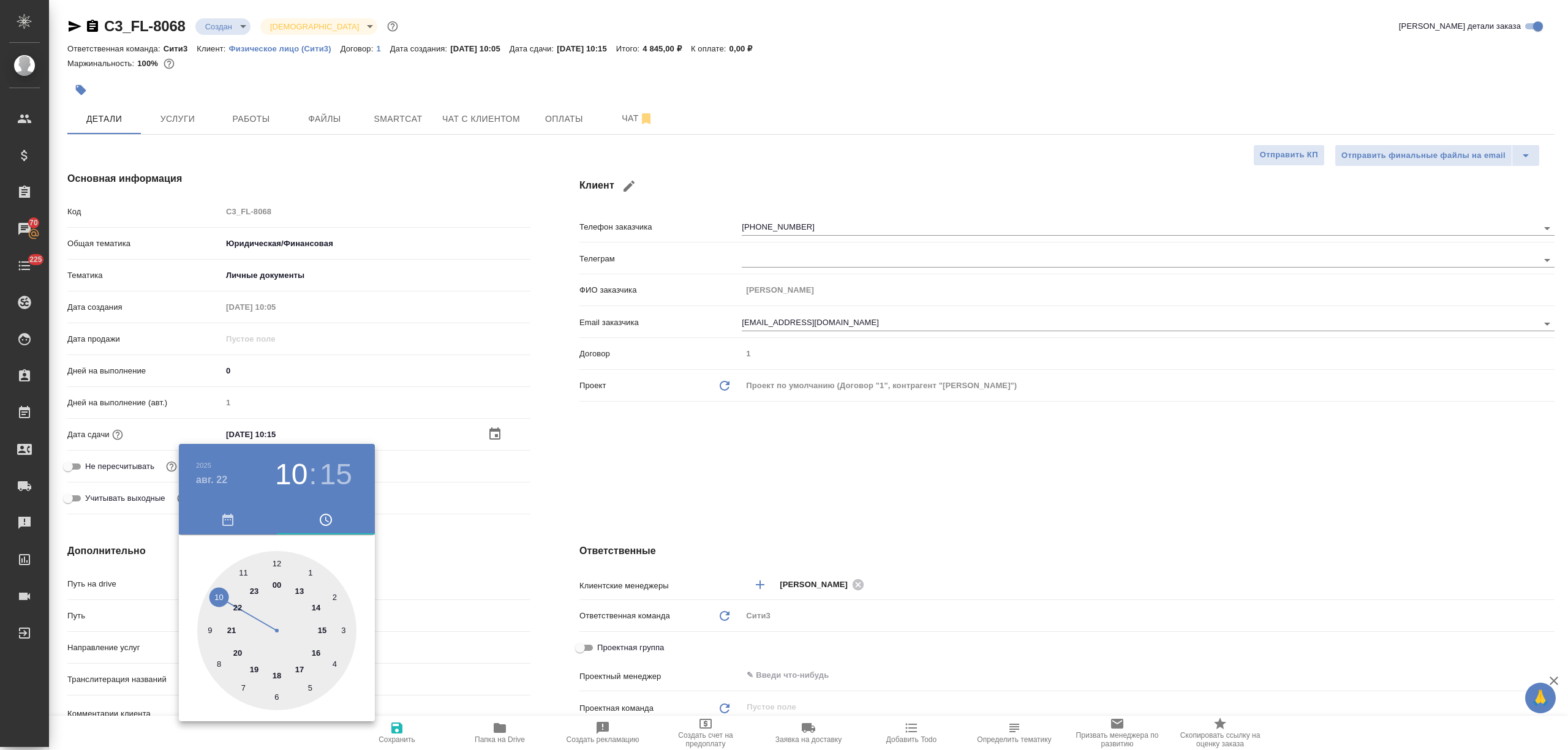
click at [241, 571] on div at bounding box center [276, 631] width 159 height 159
type input "22.08.2025 11:15"
type textarea "x"
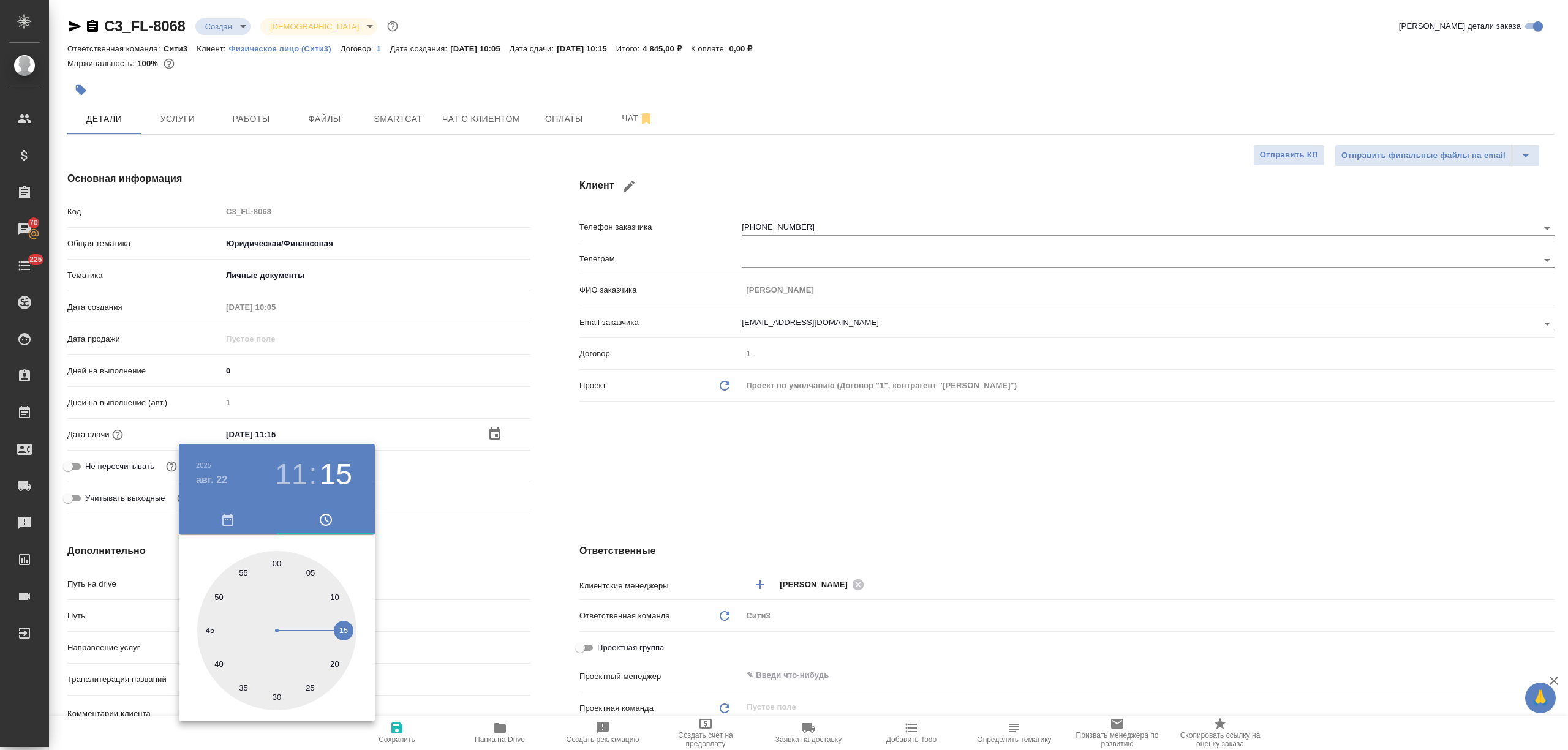
click at [278, 559] on div at bounding box center [276, 631] width 159 height 159
type input "22.08.2025 11:00"
type textarea "x"
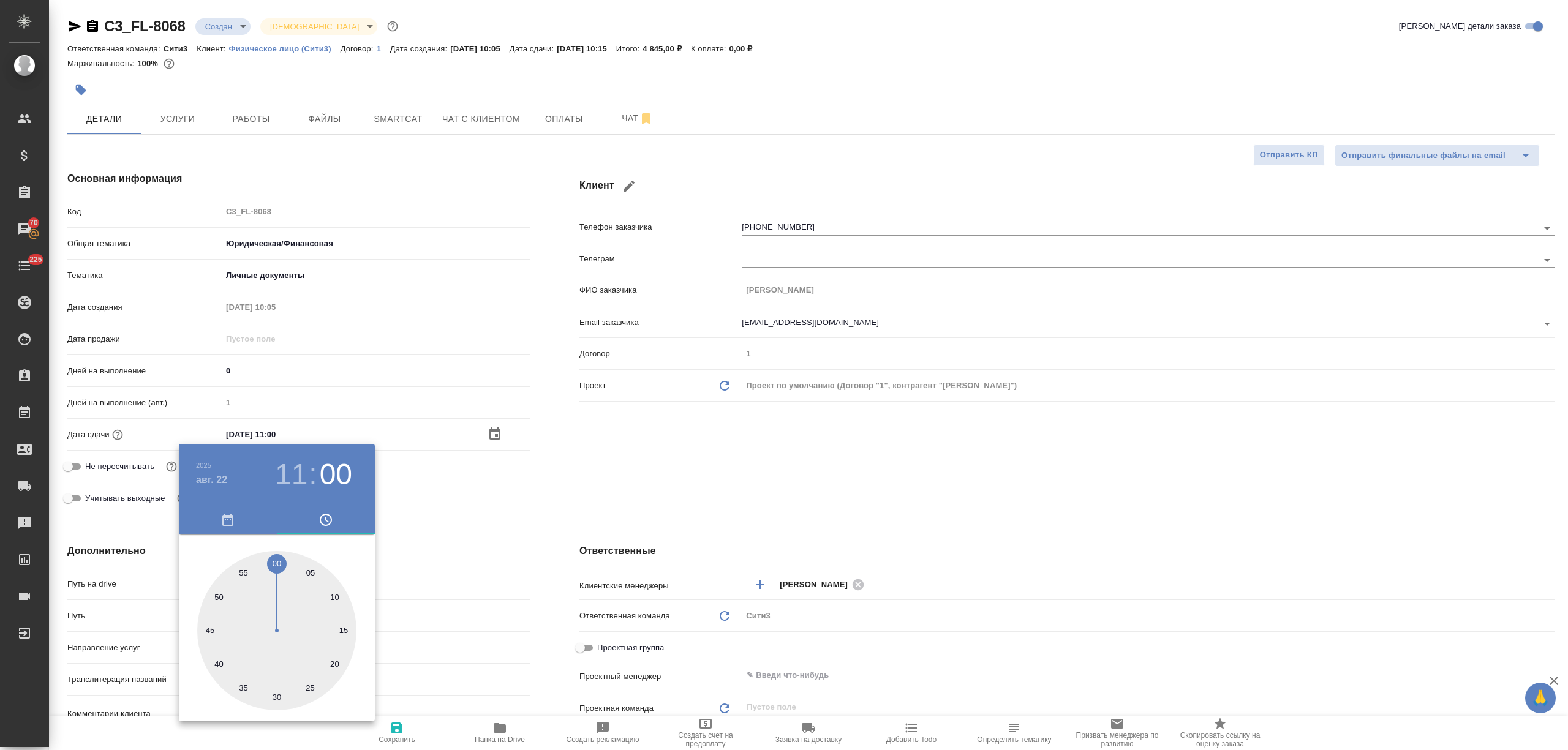
click at [454, 583] on div at bounding box center [784, 375] width 1568 height 750
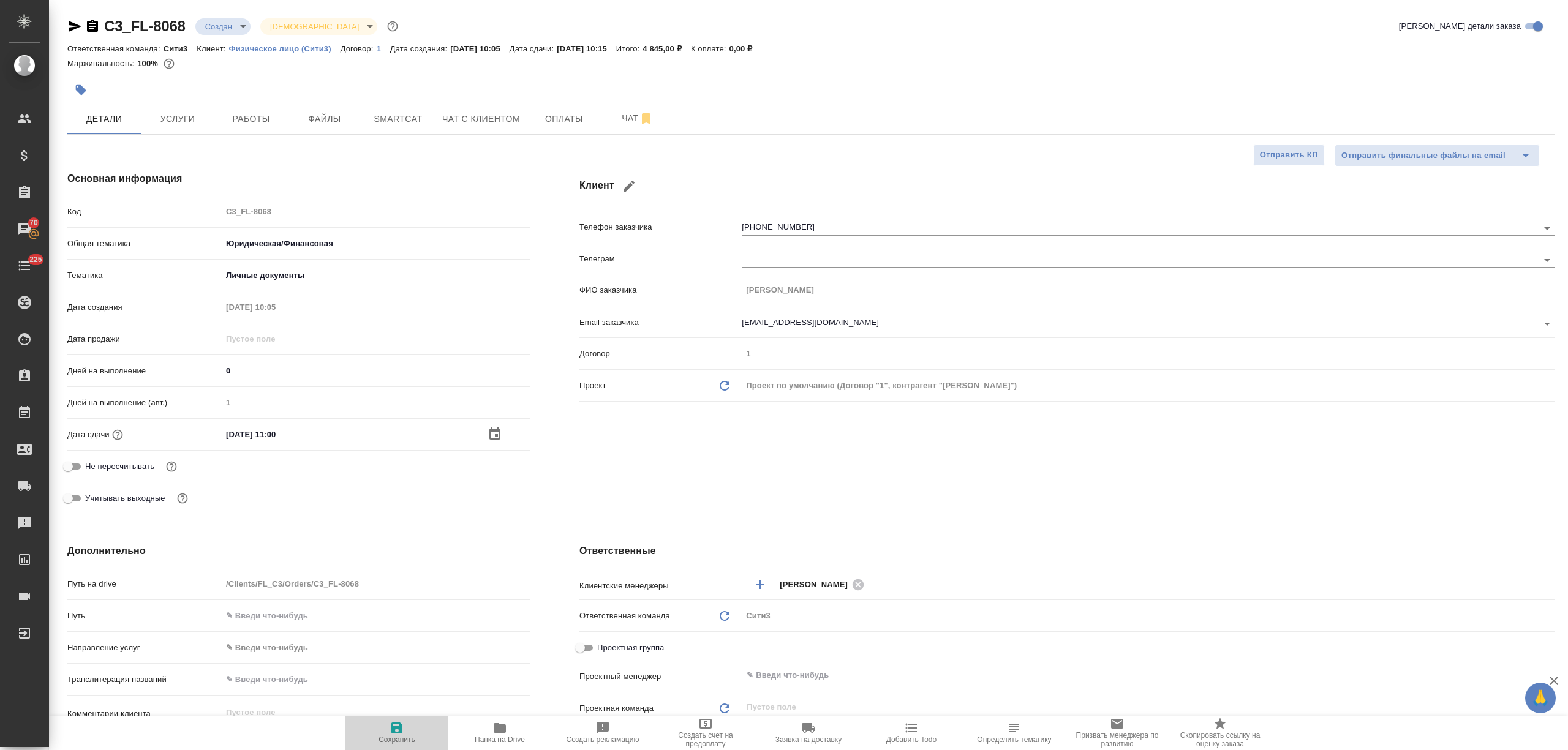
click at [410, 720] on button "Сохранить" at bounding box center [397, 732] width 103 height 34
type textarea "x"
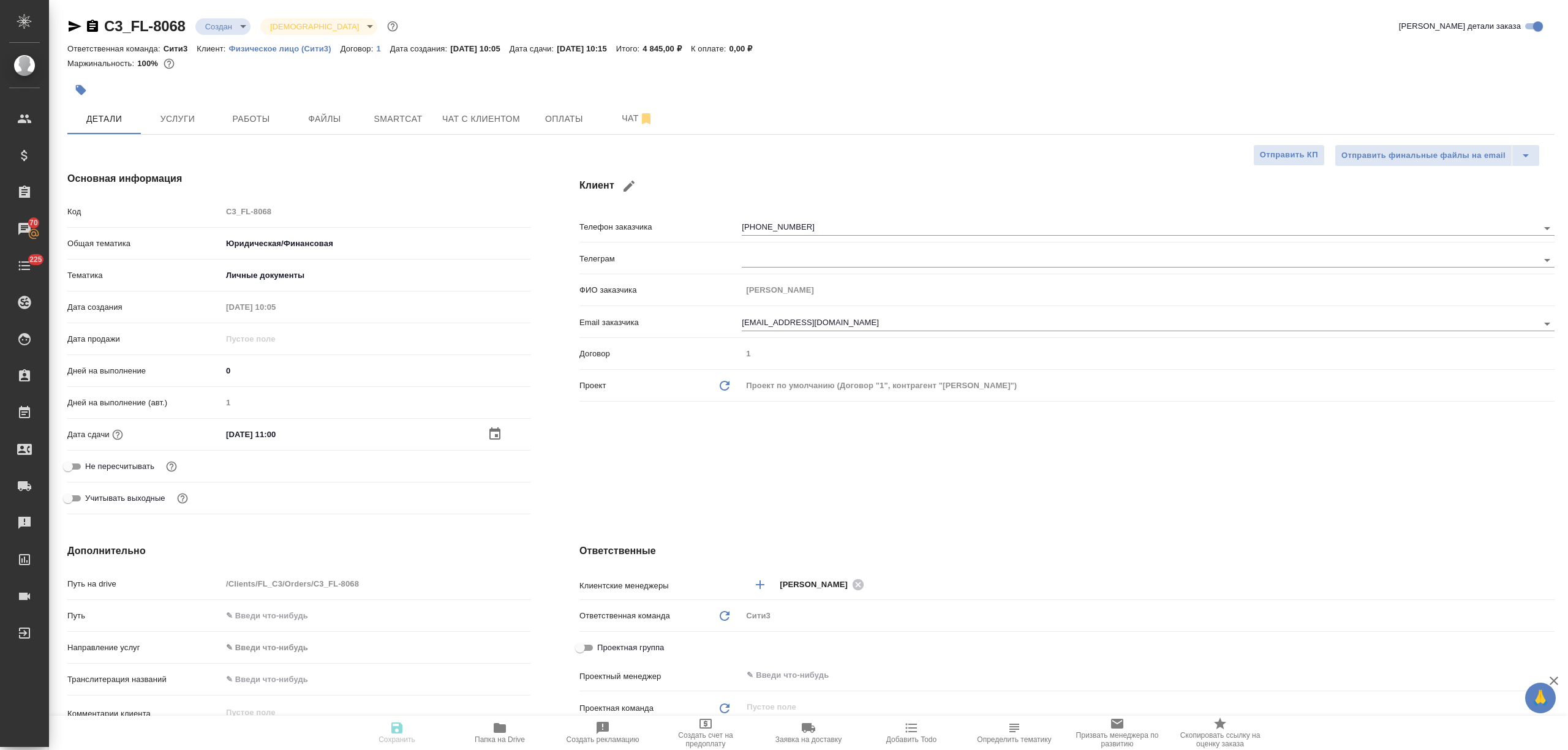
type textarea "x"
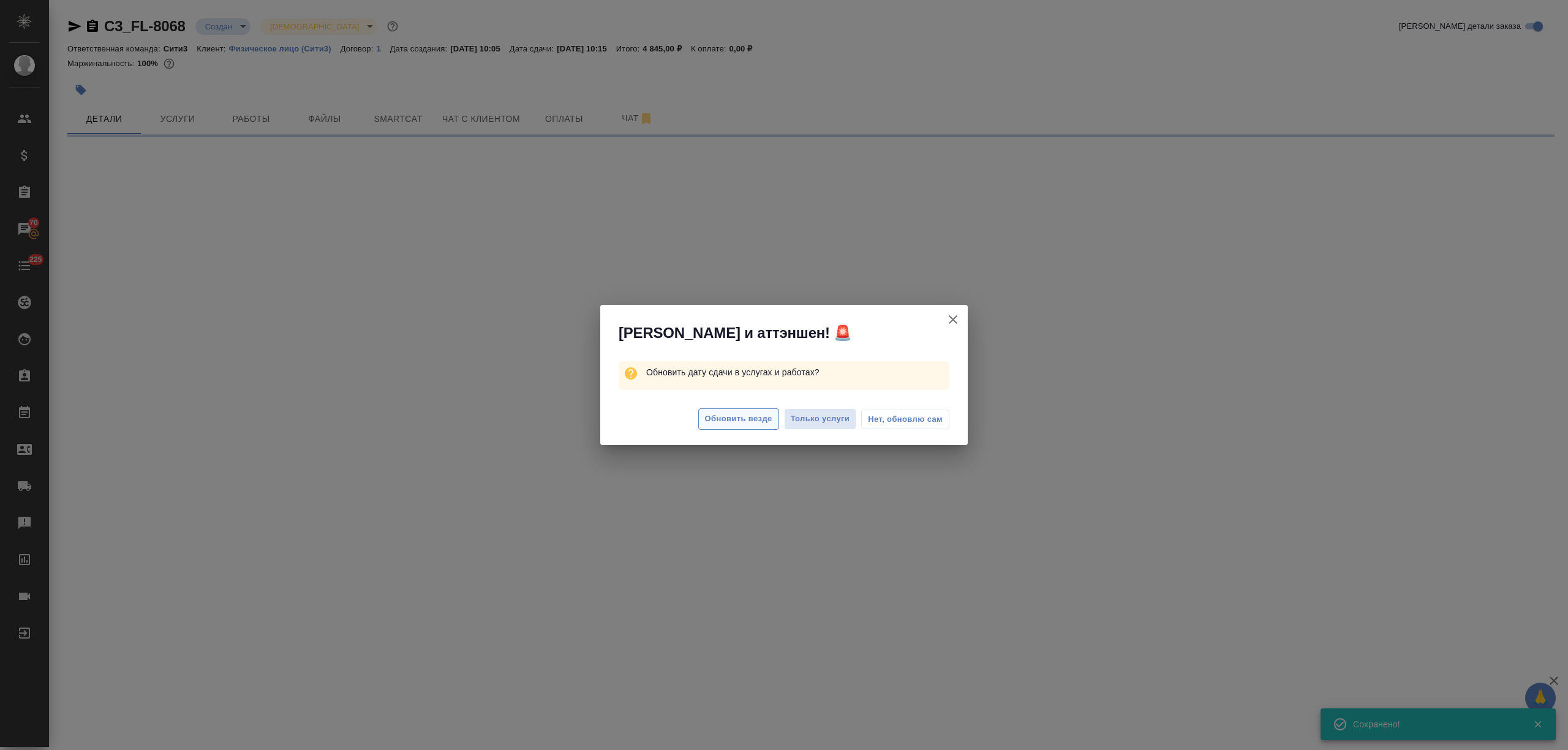
click at [757, 418] on span "Обновить везде" at bounding box center [738, 419] width 68 height 14
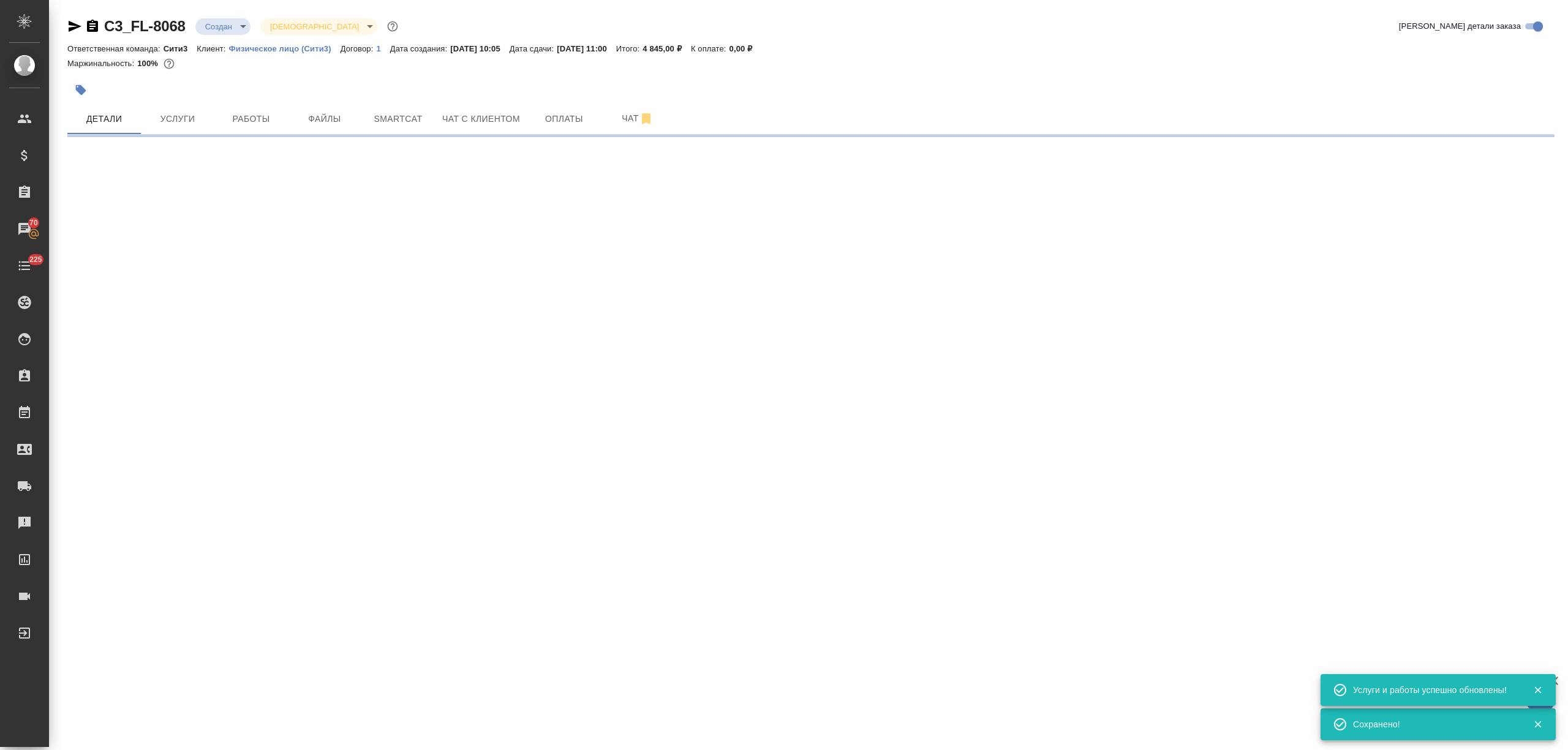
select select "RU"
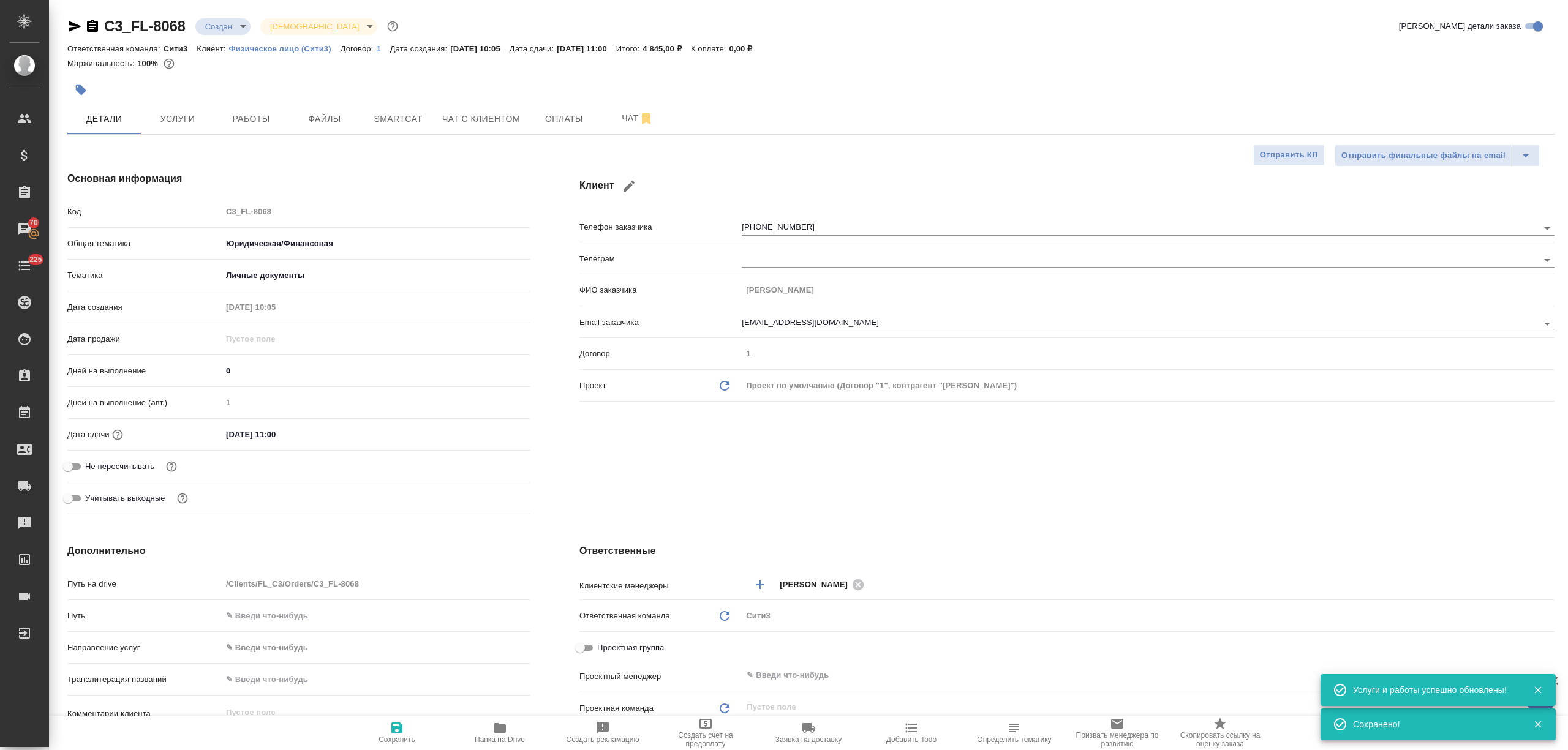
type textarea "x"
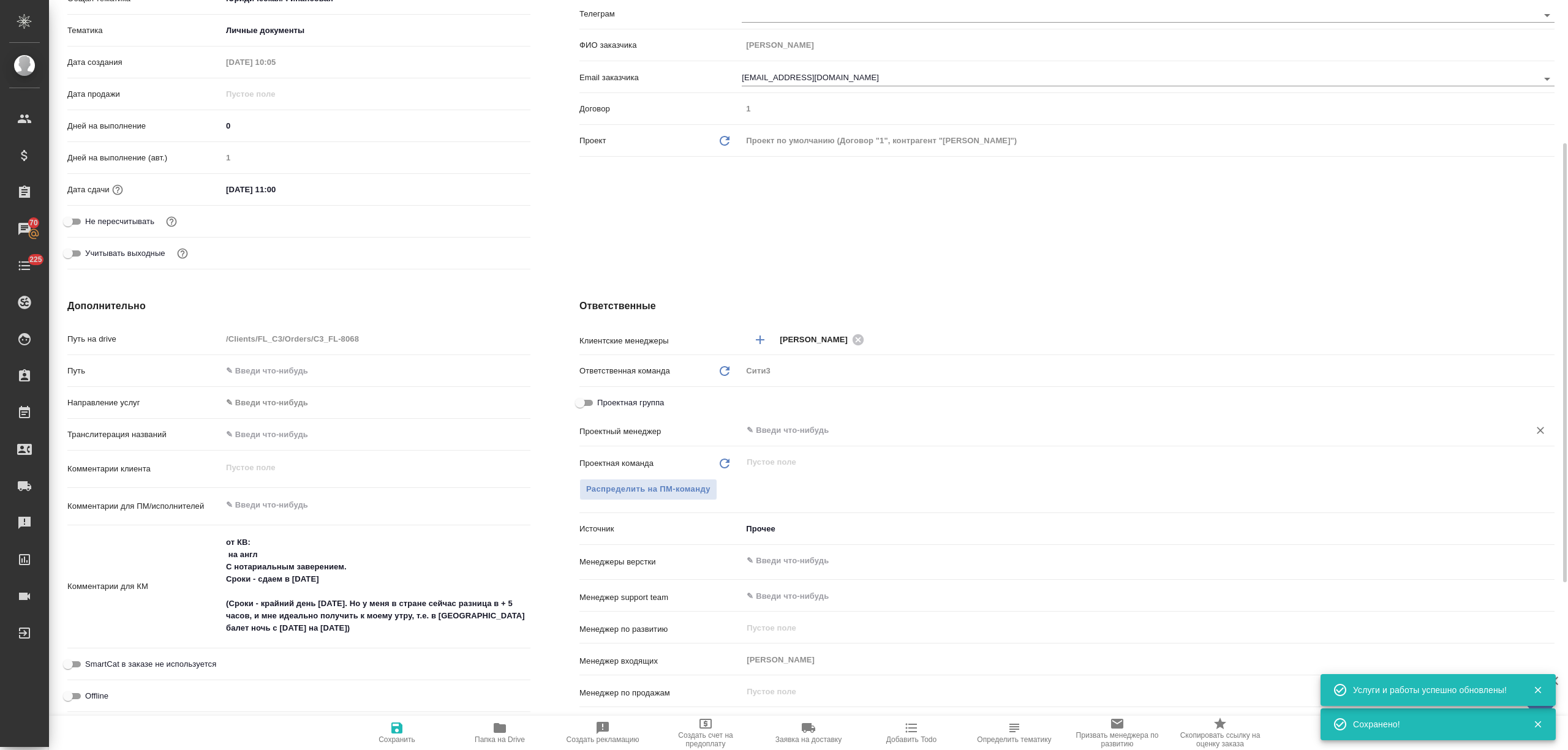
click at [779, 437] on input "text" at bounding box center [1127, 430] width 764 height 15
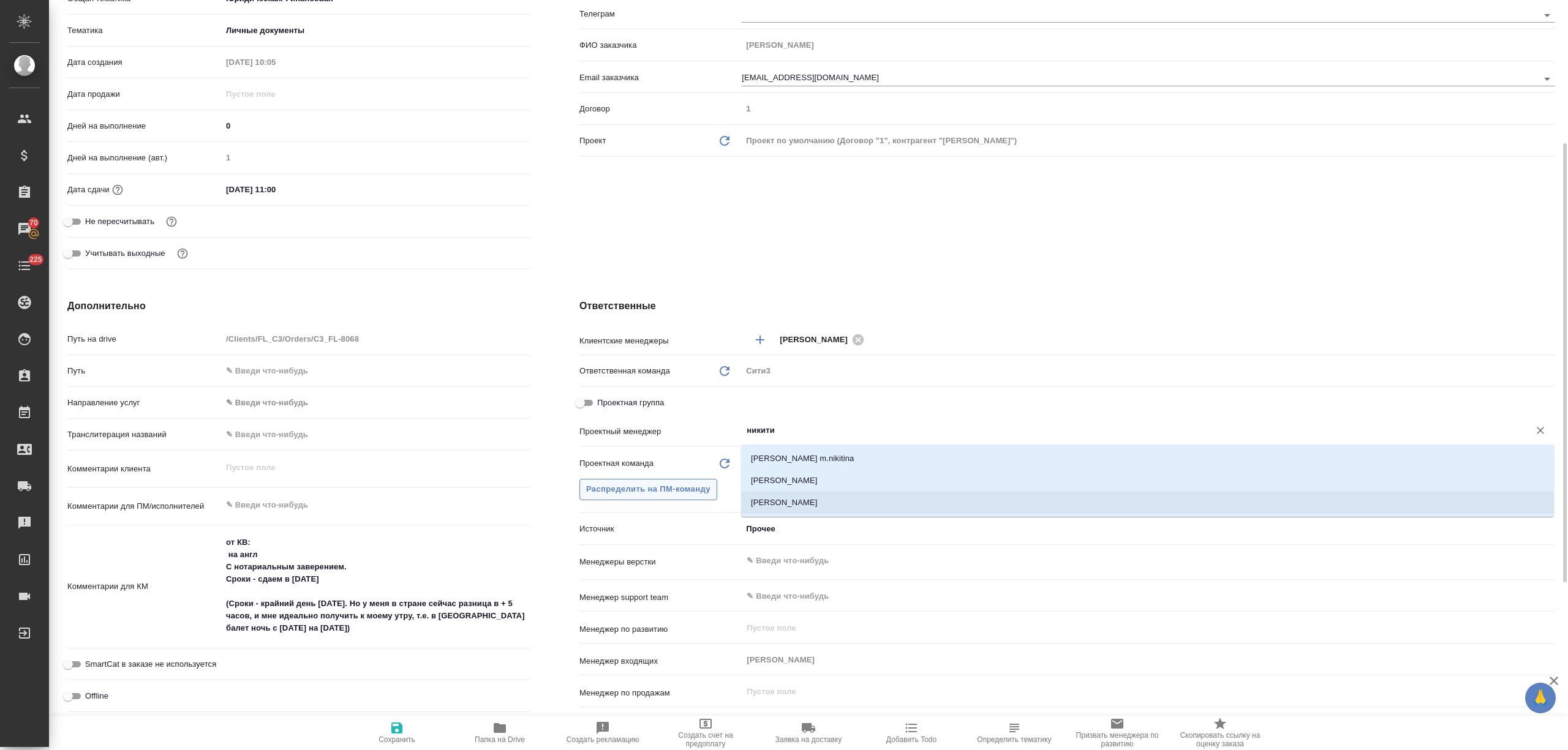
type input "никити"
click at [700, 488] on span "Распределить на ПМ-команду" at bounding box center [648, 489] width 124 height 14
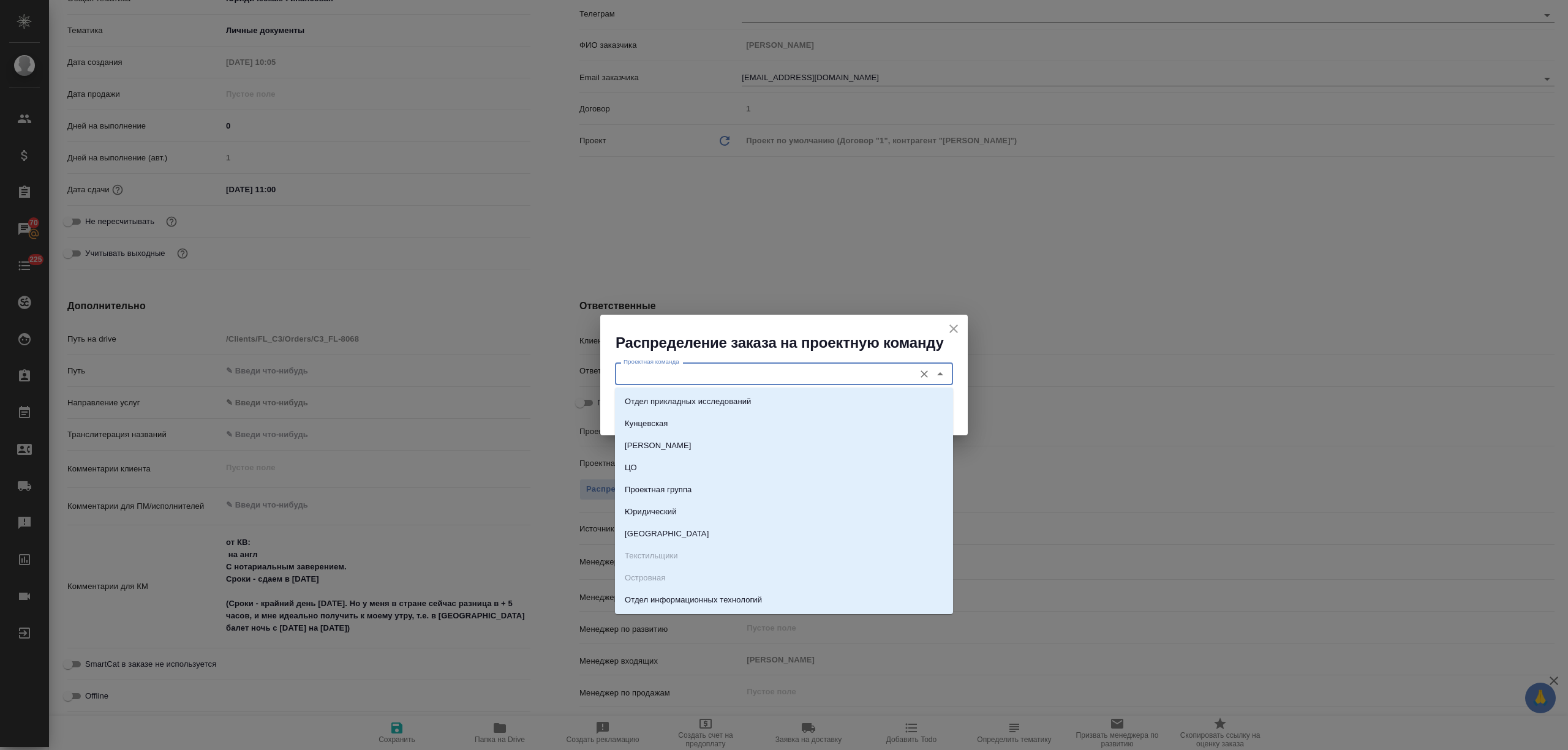
click at [728, 378] on input "Проектная команда" at bounding box center [764, 373] width 290 height 15
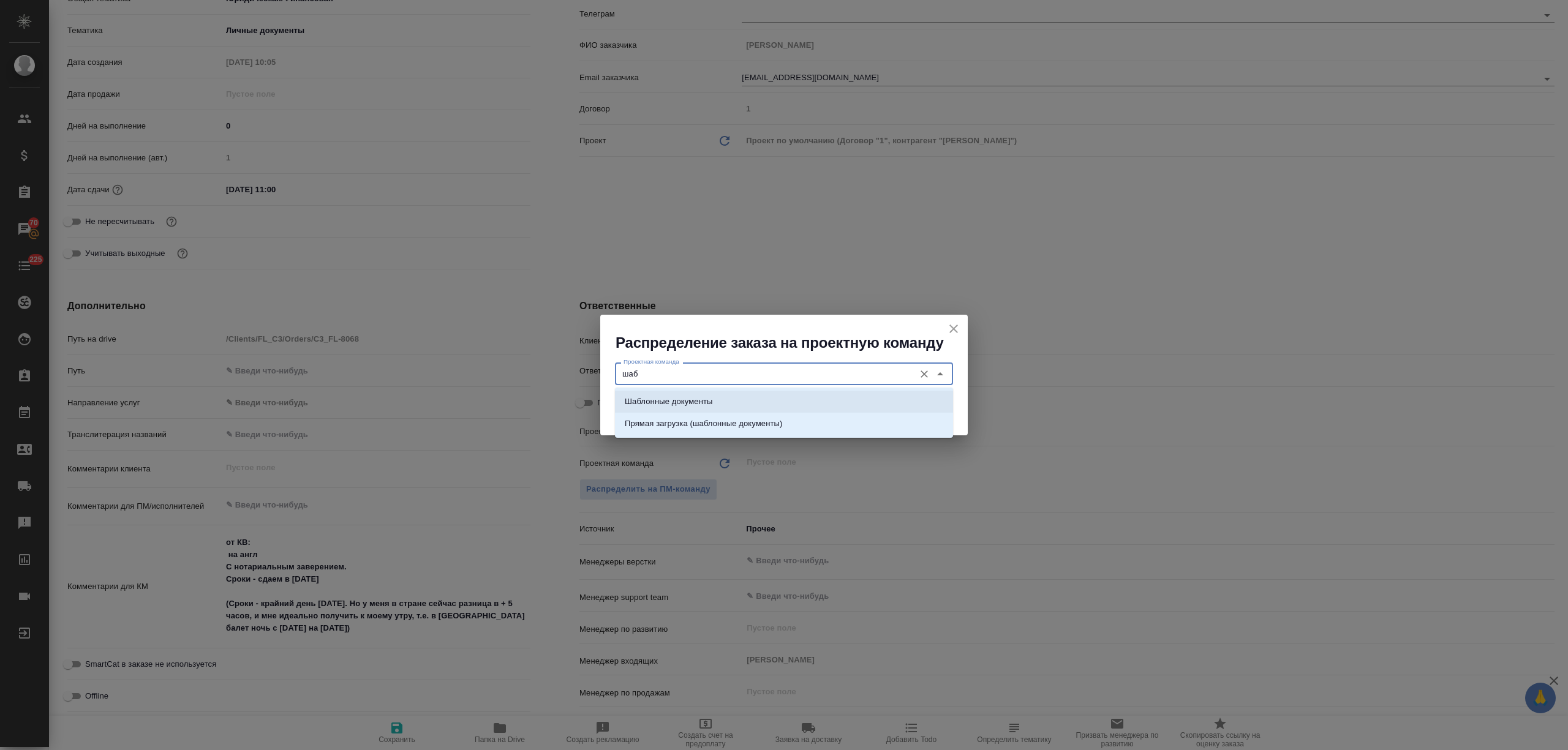
click at [748, 403] on li "Шаблонные документы" at bounding box center [783, 401] width 338 height 22
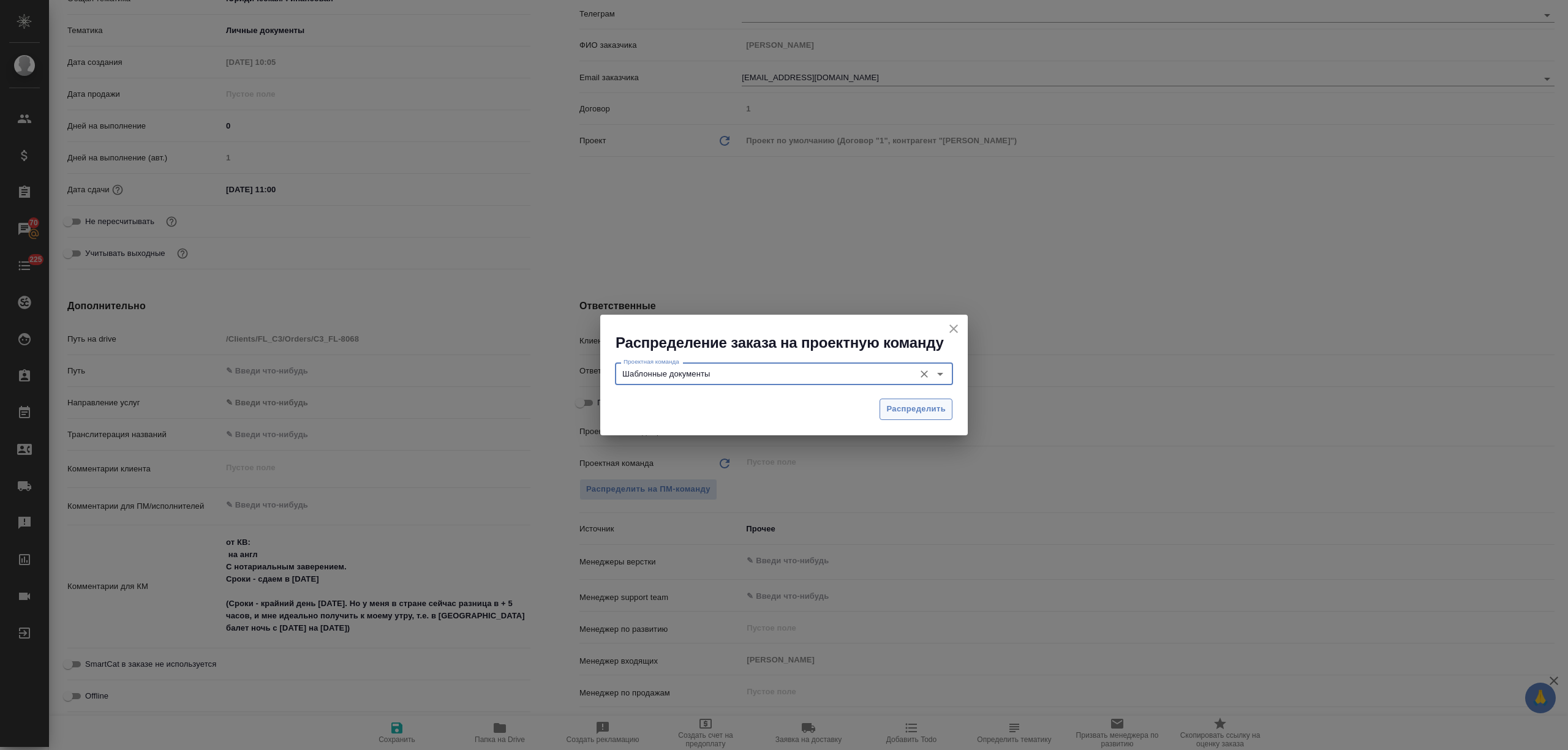
type input "Шаблонные документы"
click at [910, 399] on button "Распределить" at bounding box center [916, 409] width 73 height 21
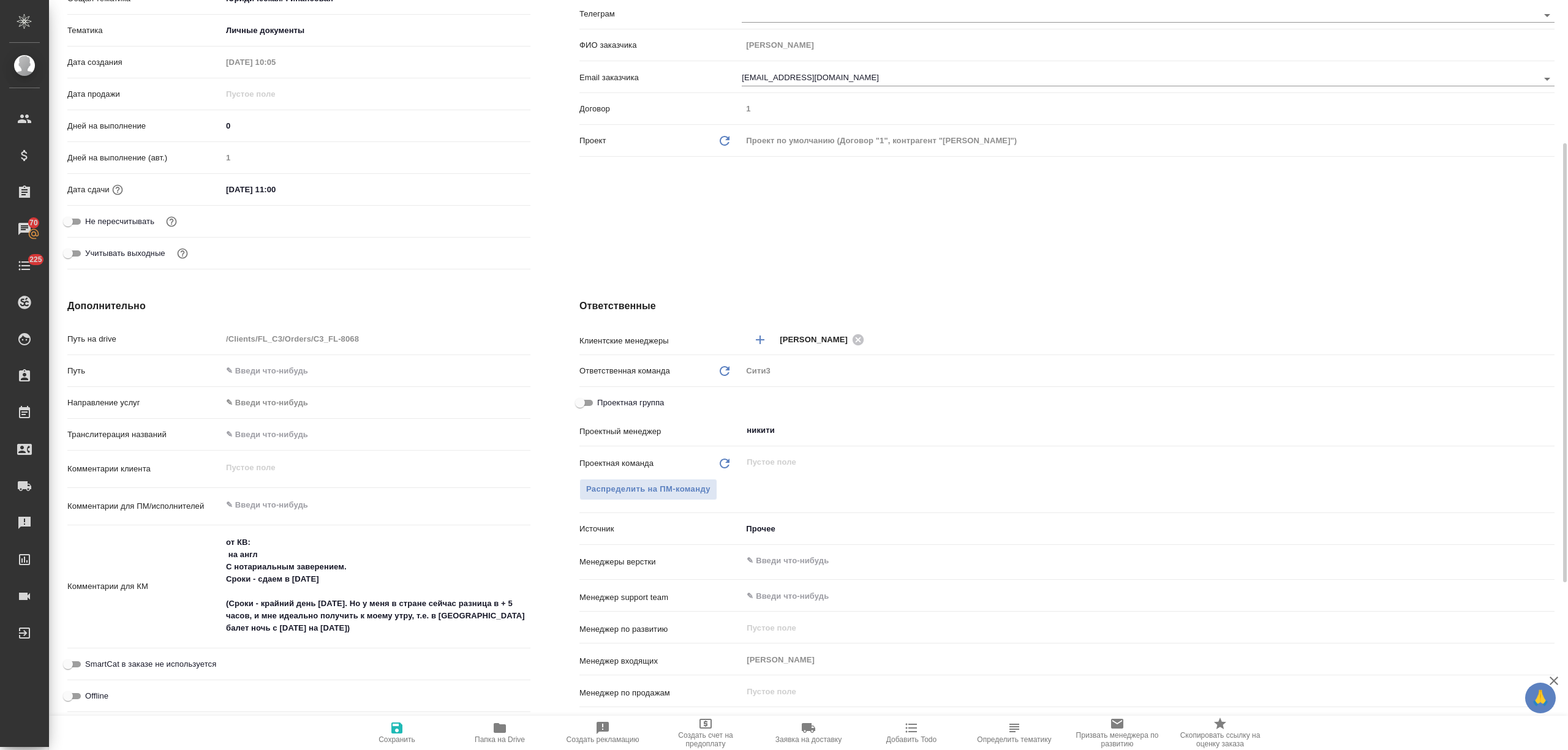
type textarea "x"
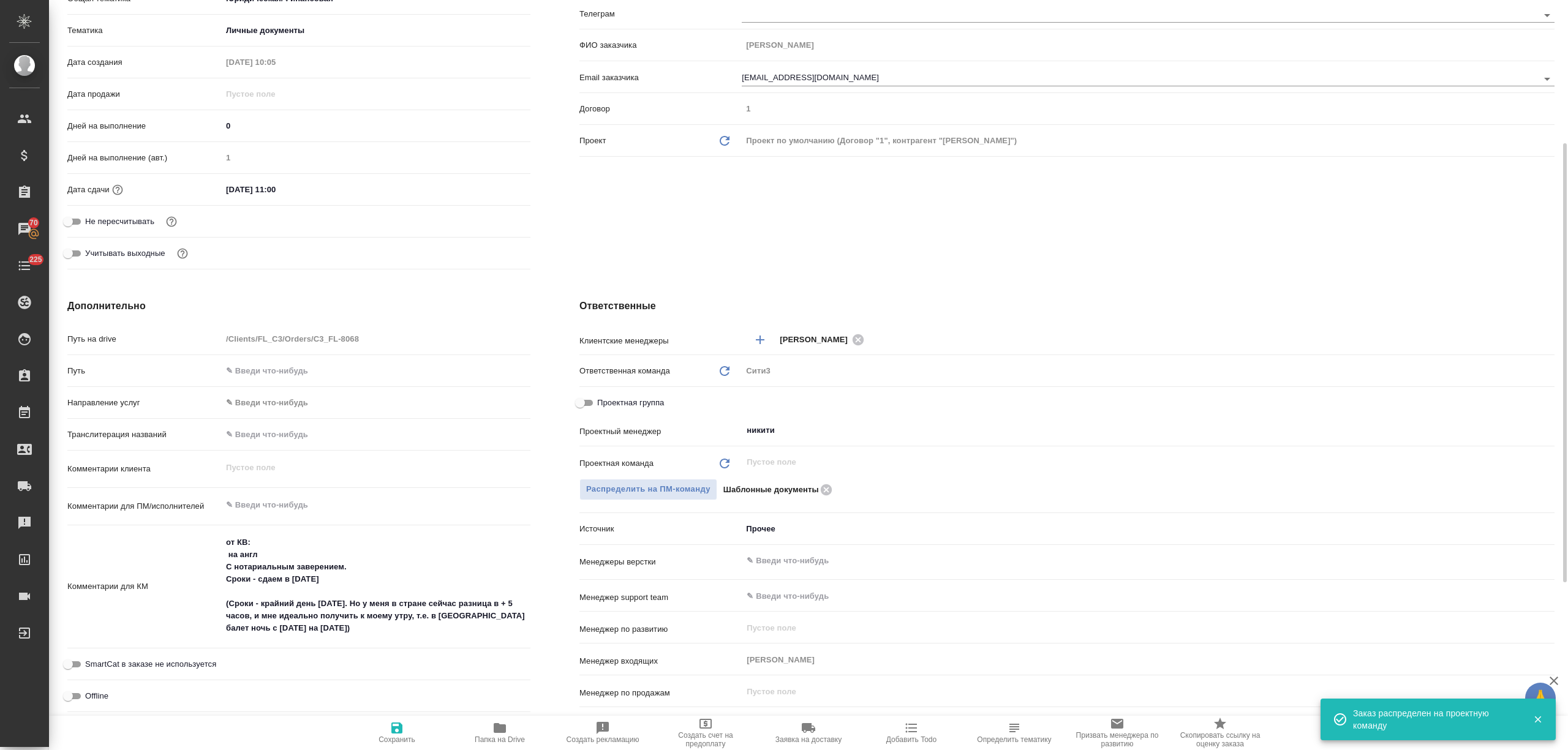
click at [394, 721] on icon "button" at bounding box center [397, 728] width 15 height 15
type textarea "x"
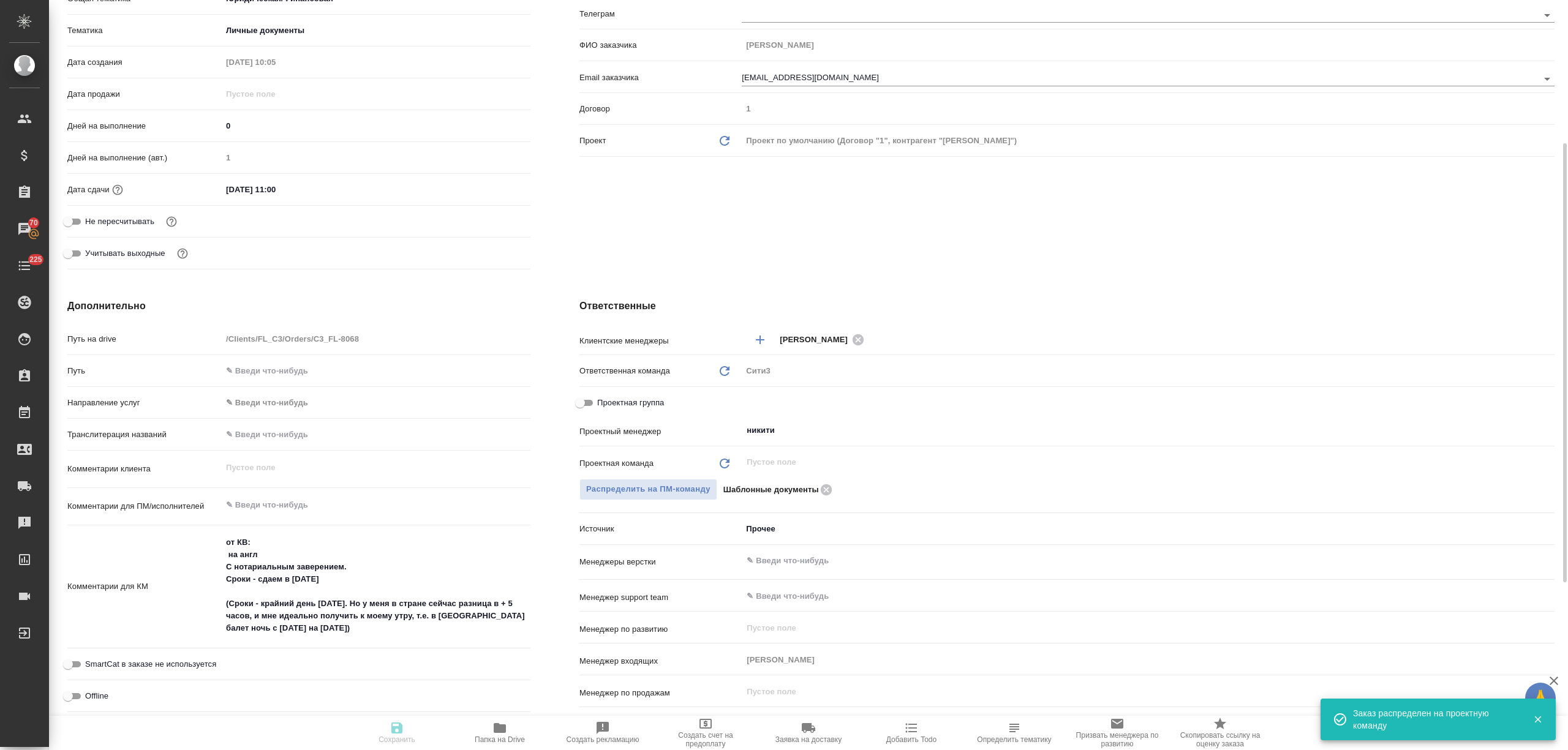
type textarea "x"
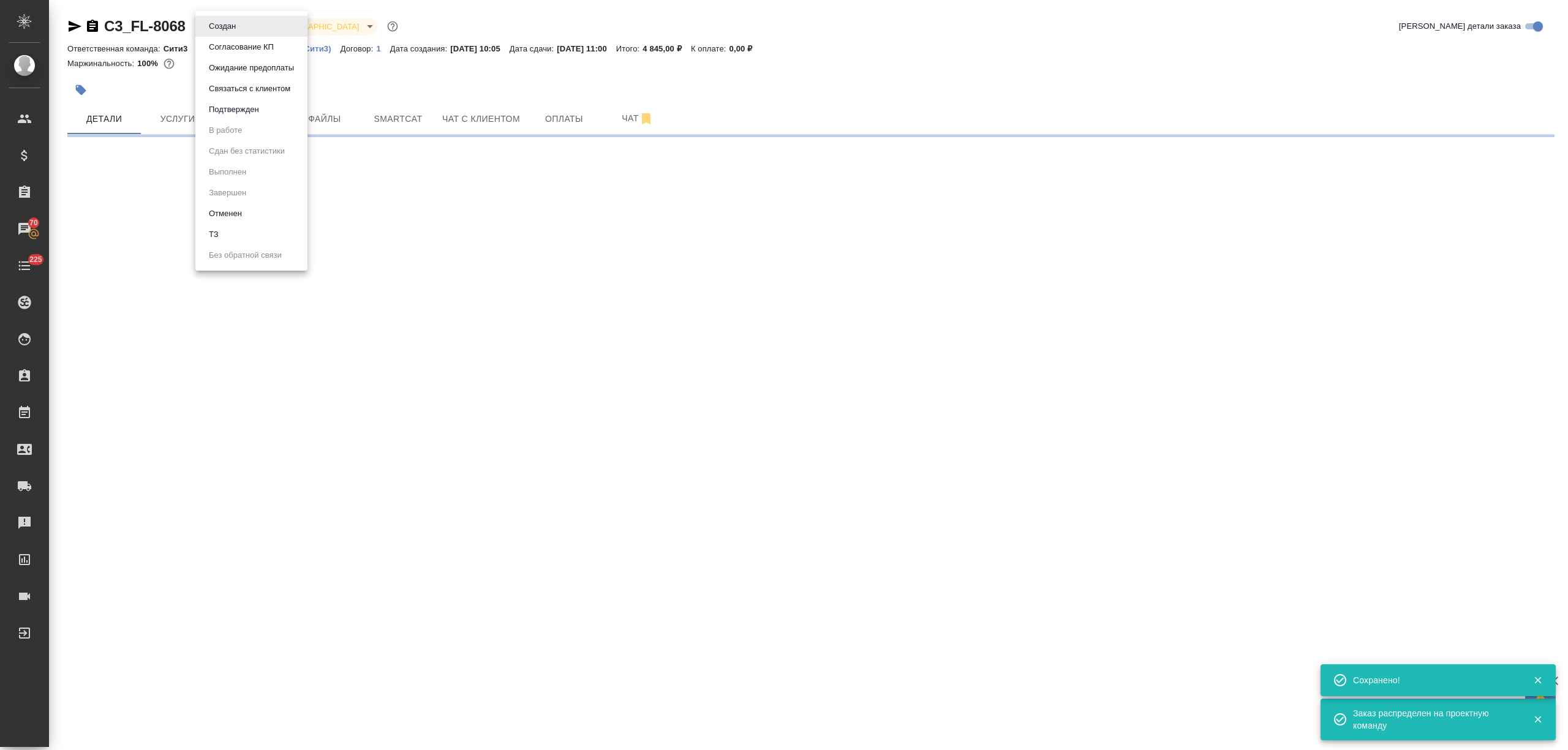
click at [225, 32] on body "🙏 .cls-1 fill:#fff; AWATERA Nikitina Tatiana Клиенты Спецификации Заказы 70 Чат…" at bounding box center [784, 375] width 1568 height 750
click at [240, 33] on button "Подтвержден" at bounding box center [222, 26] width 34 height 13
click at [263, 127] on button "Работы" at bounding box center [251, 119] width 74 height 31
select select "RU"
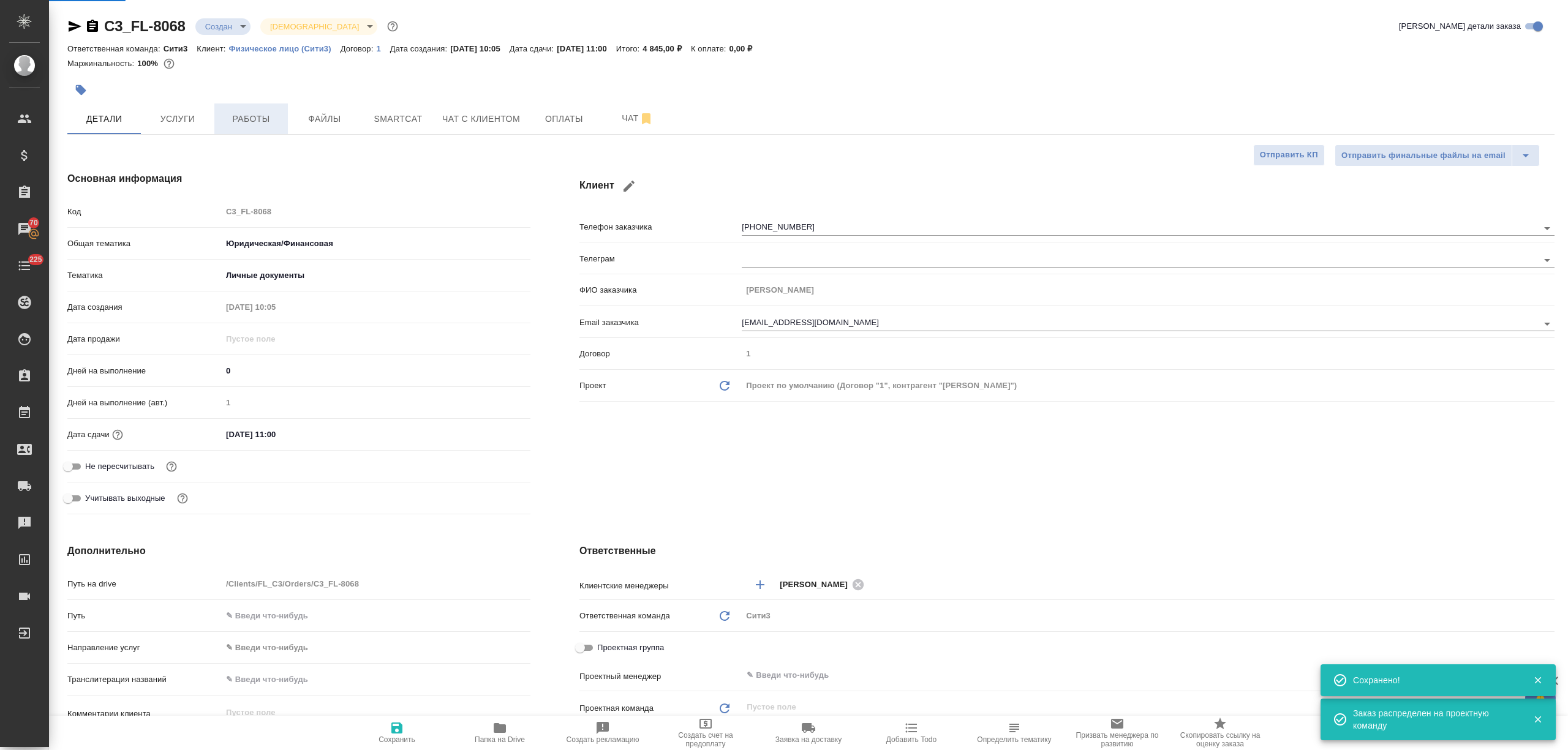
type textarea "x"
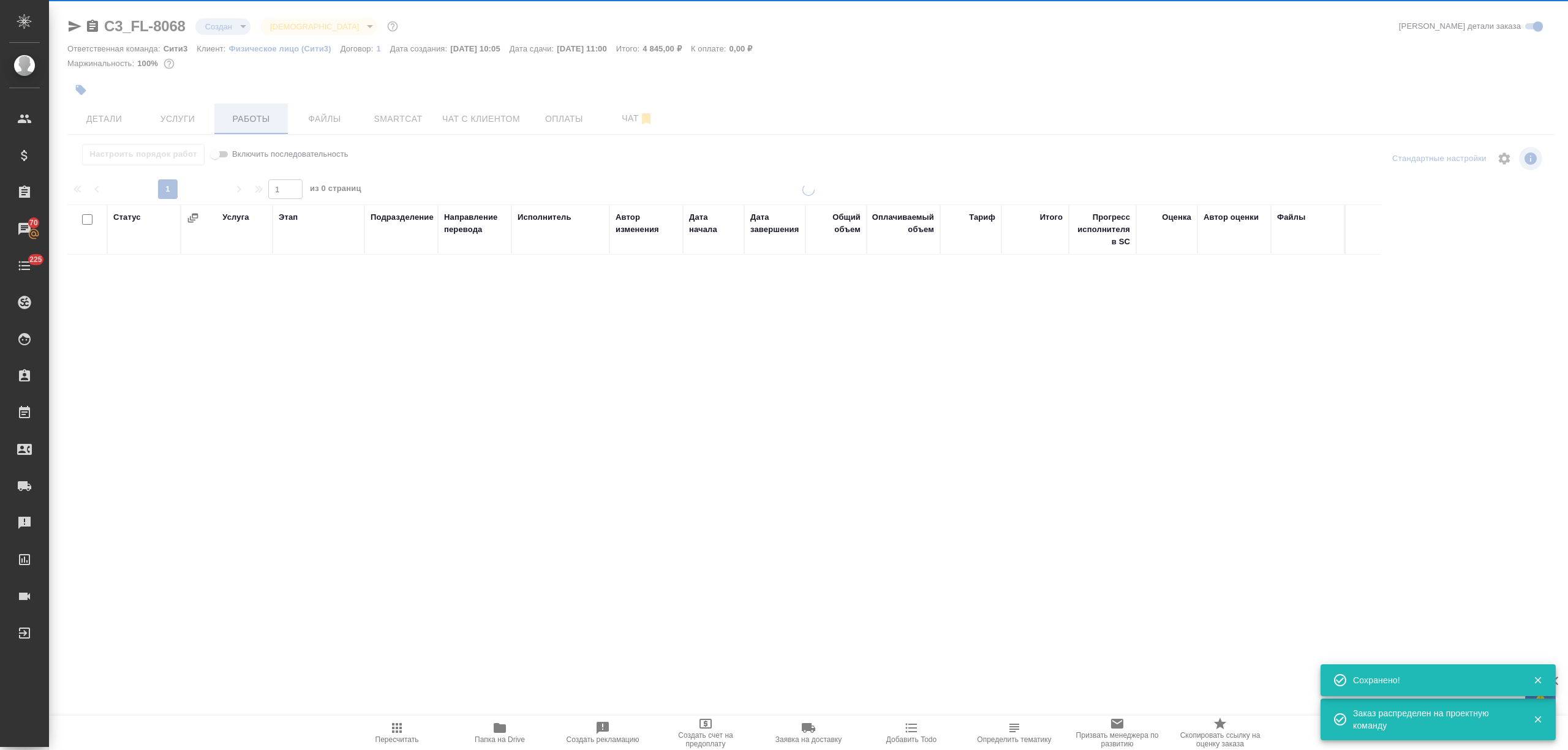
click at [262, 125] on div "C3_FL-8068 Создан new Святая троица holyTrinity Кратко детали заказа Ответствен…" at bounding box center [811, 255] width 1500 height 511
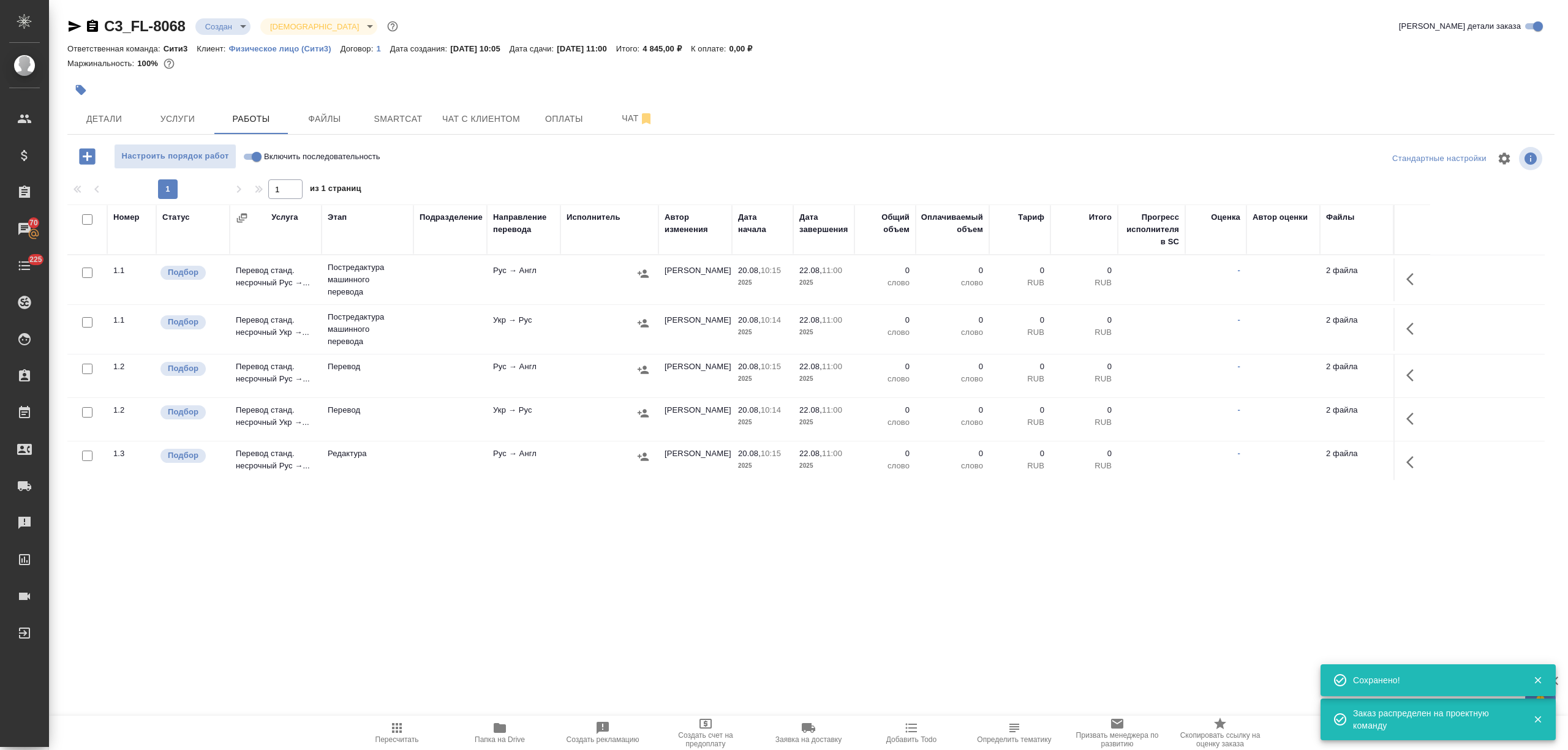
click at [84, 212] on div at bounding box center [84, 219] width 21 height 17
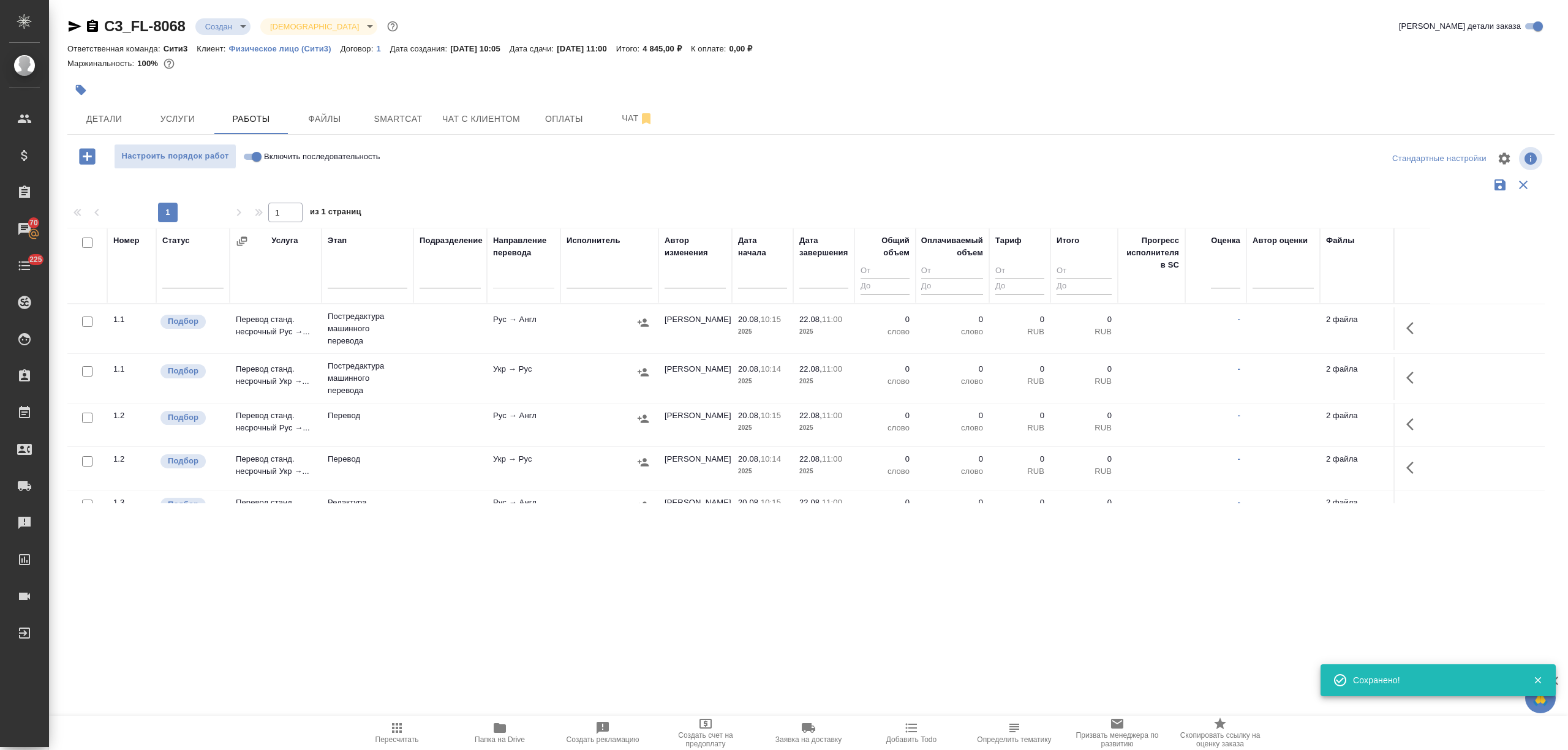
click at [87, 235] on div at bounding box center [84, 243] width 21 height 17
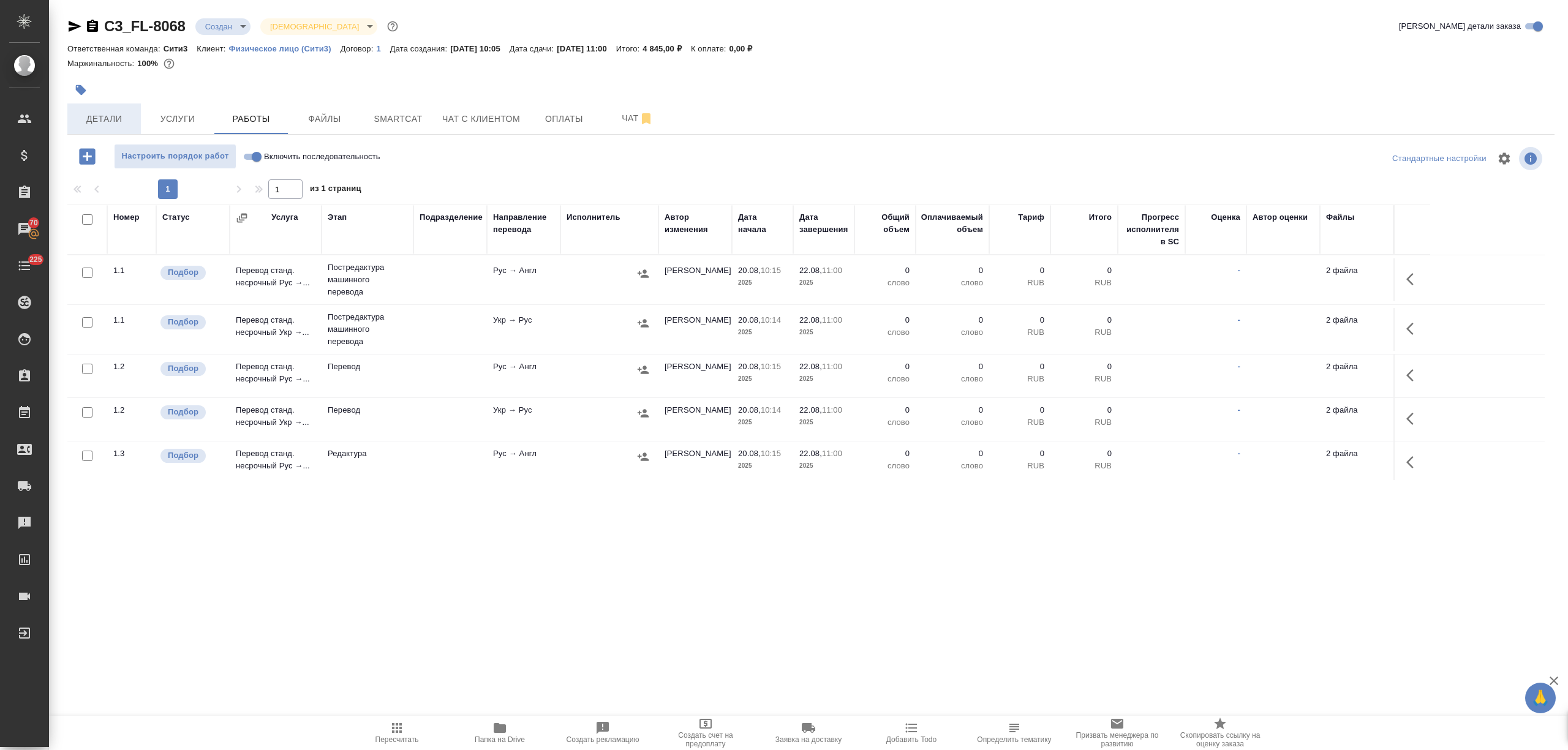
click at [103, 112] on span "Детали" at bounding box center [104, 119] width 59 height 15
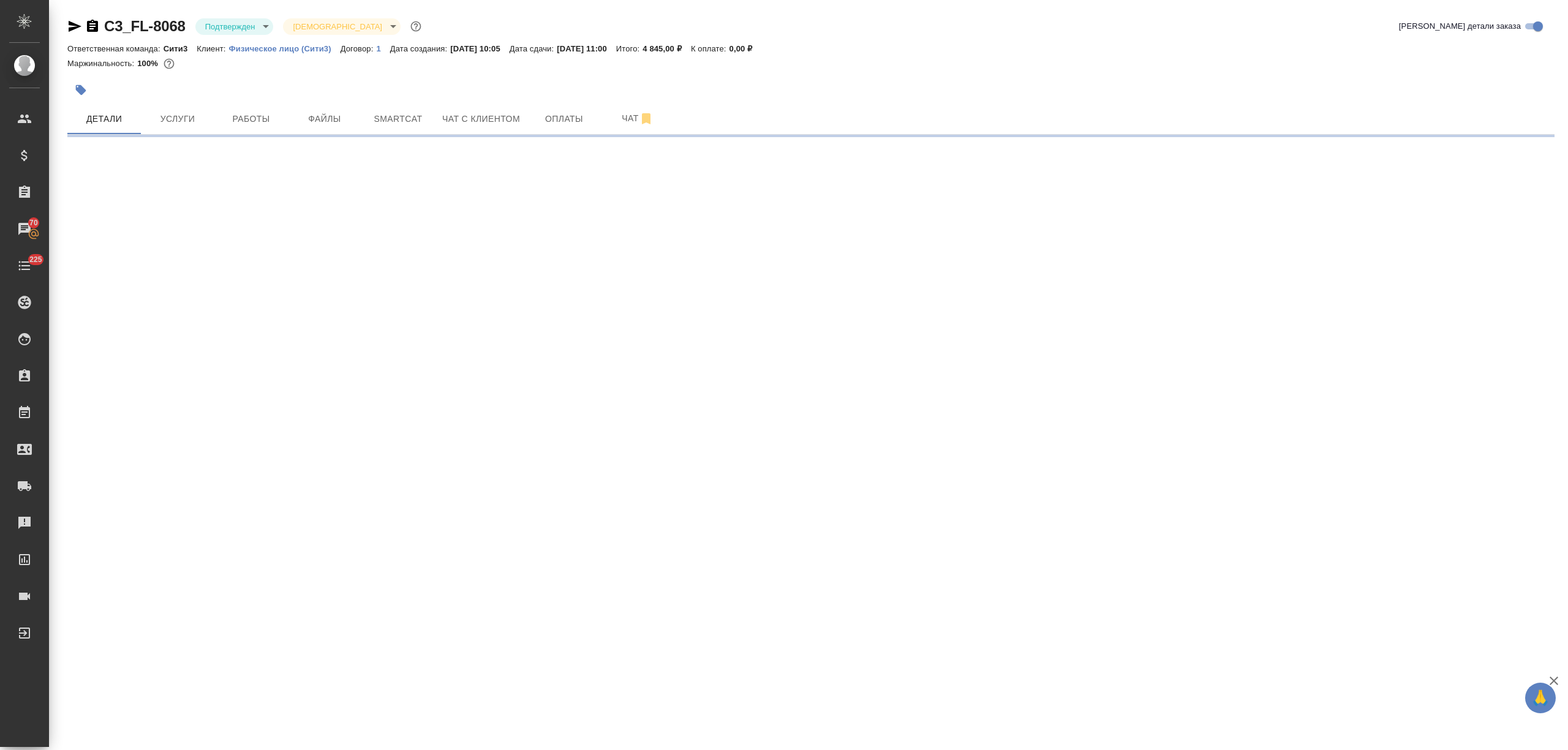
select select "RU"
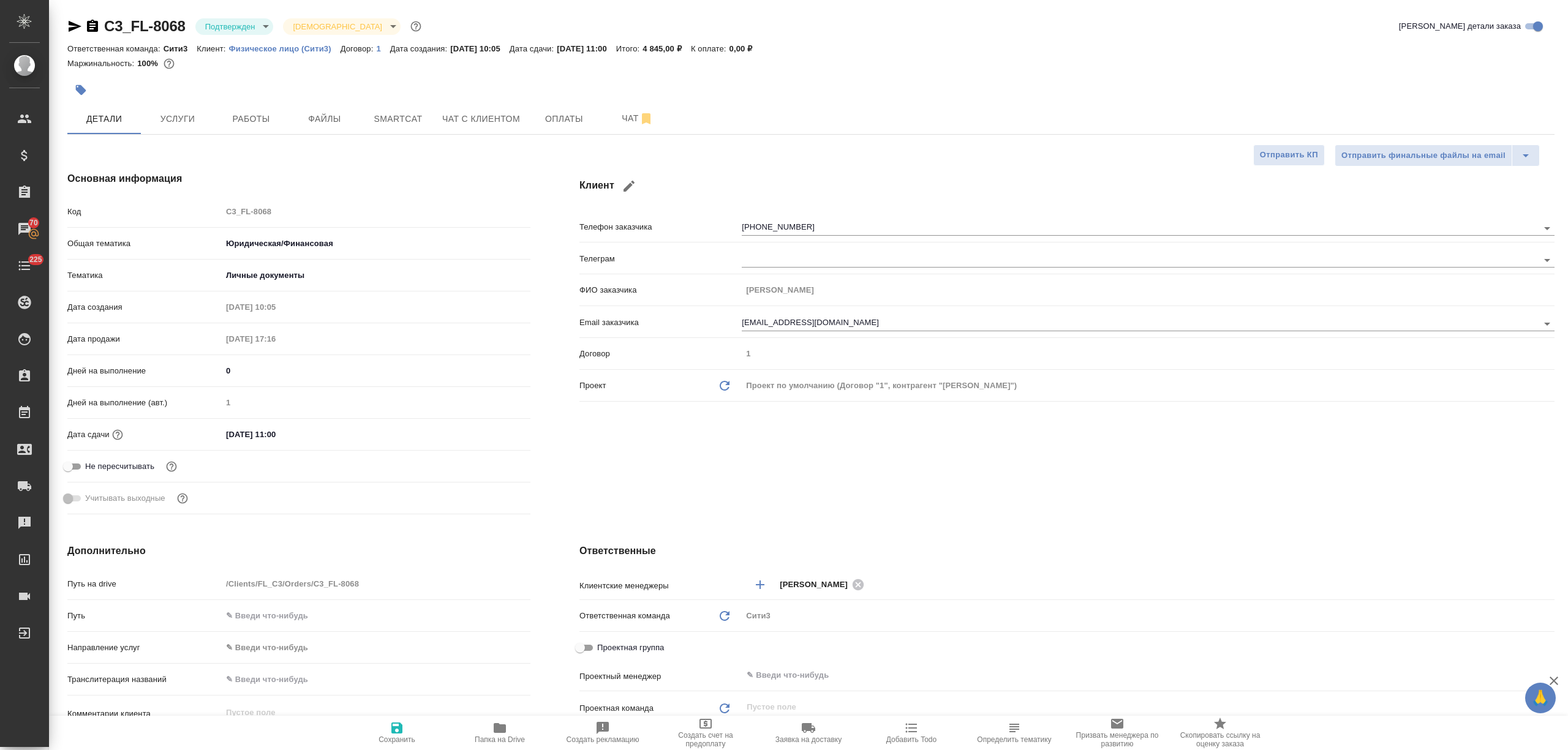
type textarea "x"
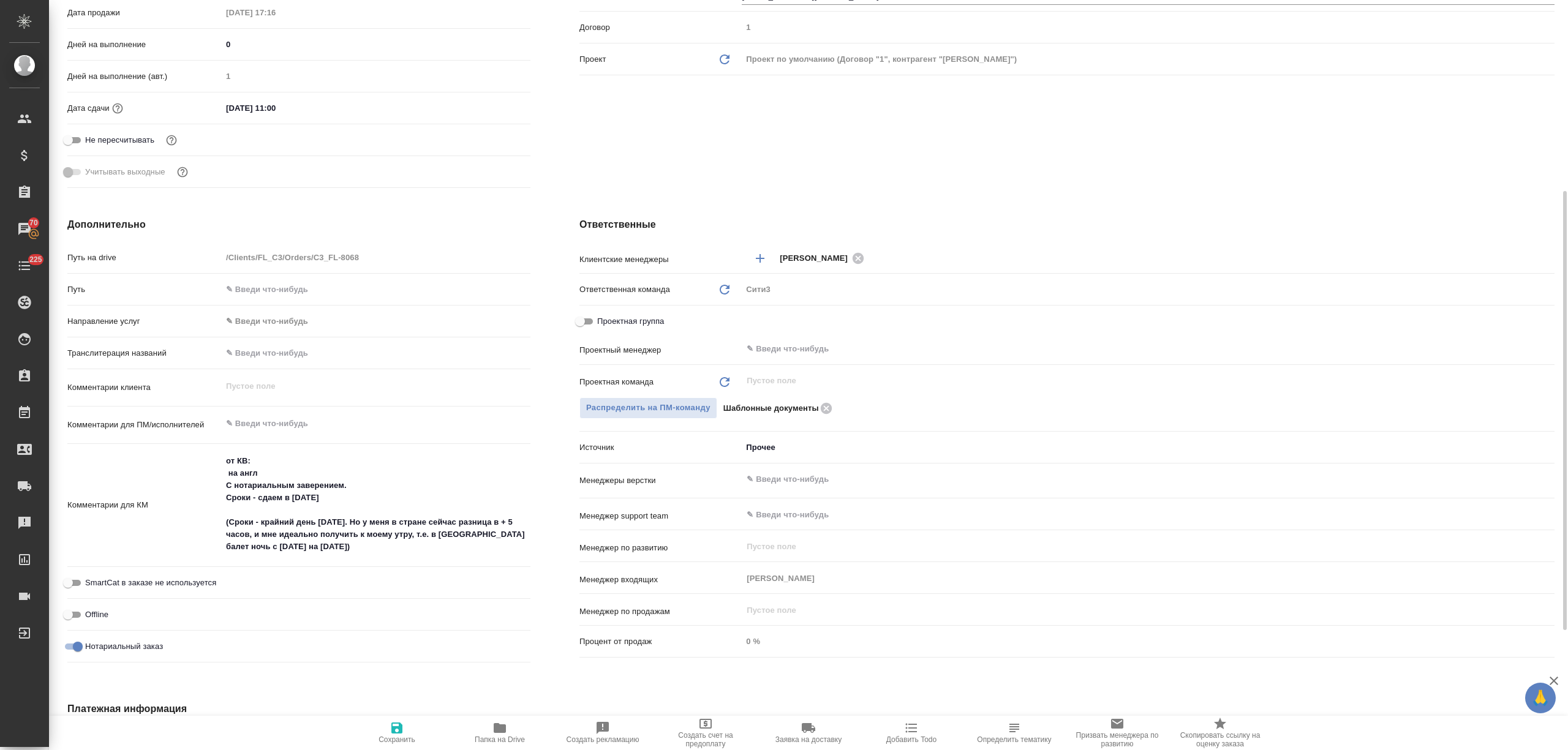
type textarea "x"
click at [290, 420] on textarea at bounding box center [375, 424] width 309 height 21
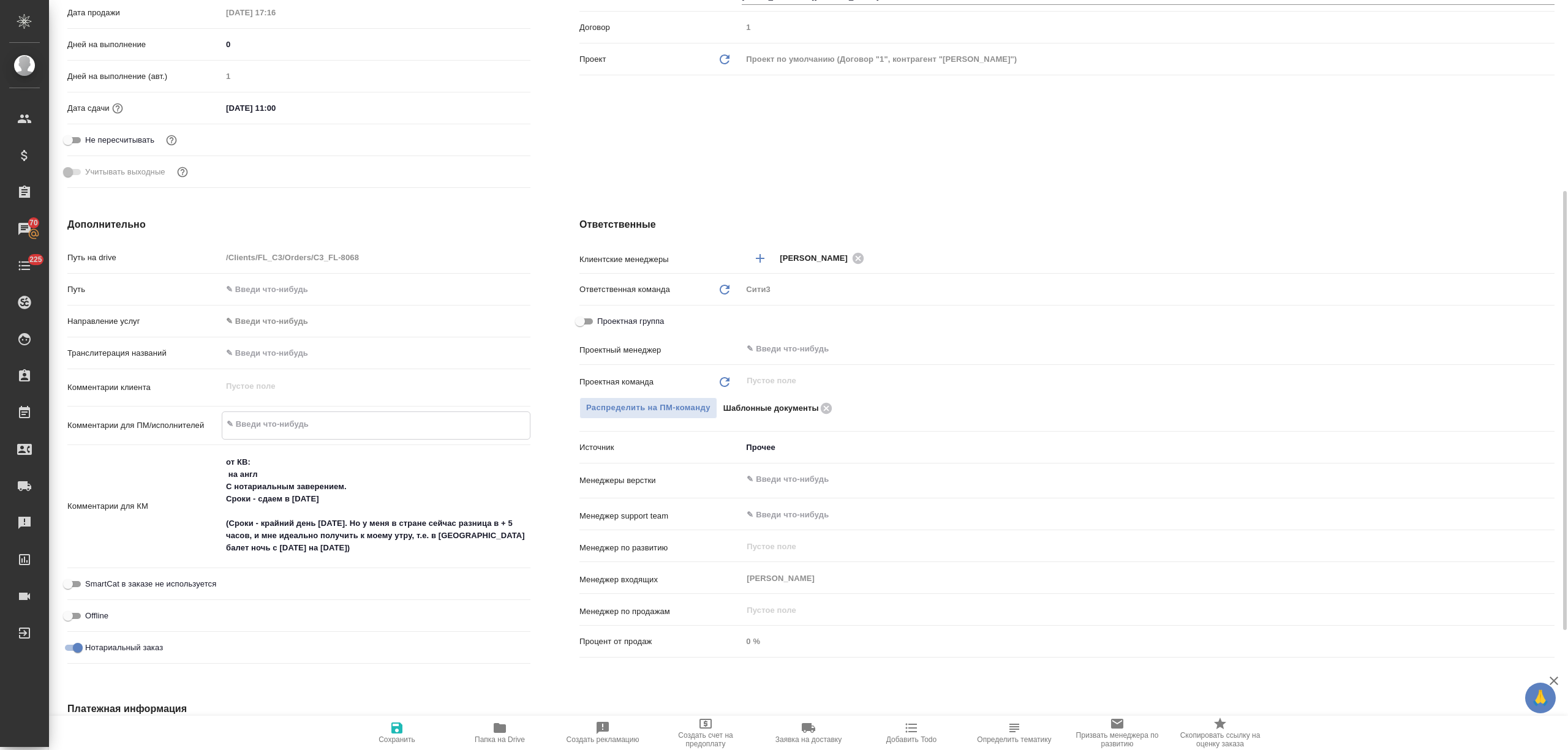
type textarea "x"
type textarea "у"
type textarea "x"
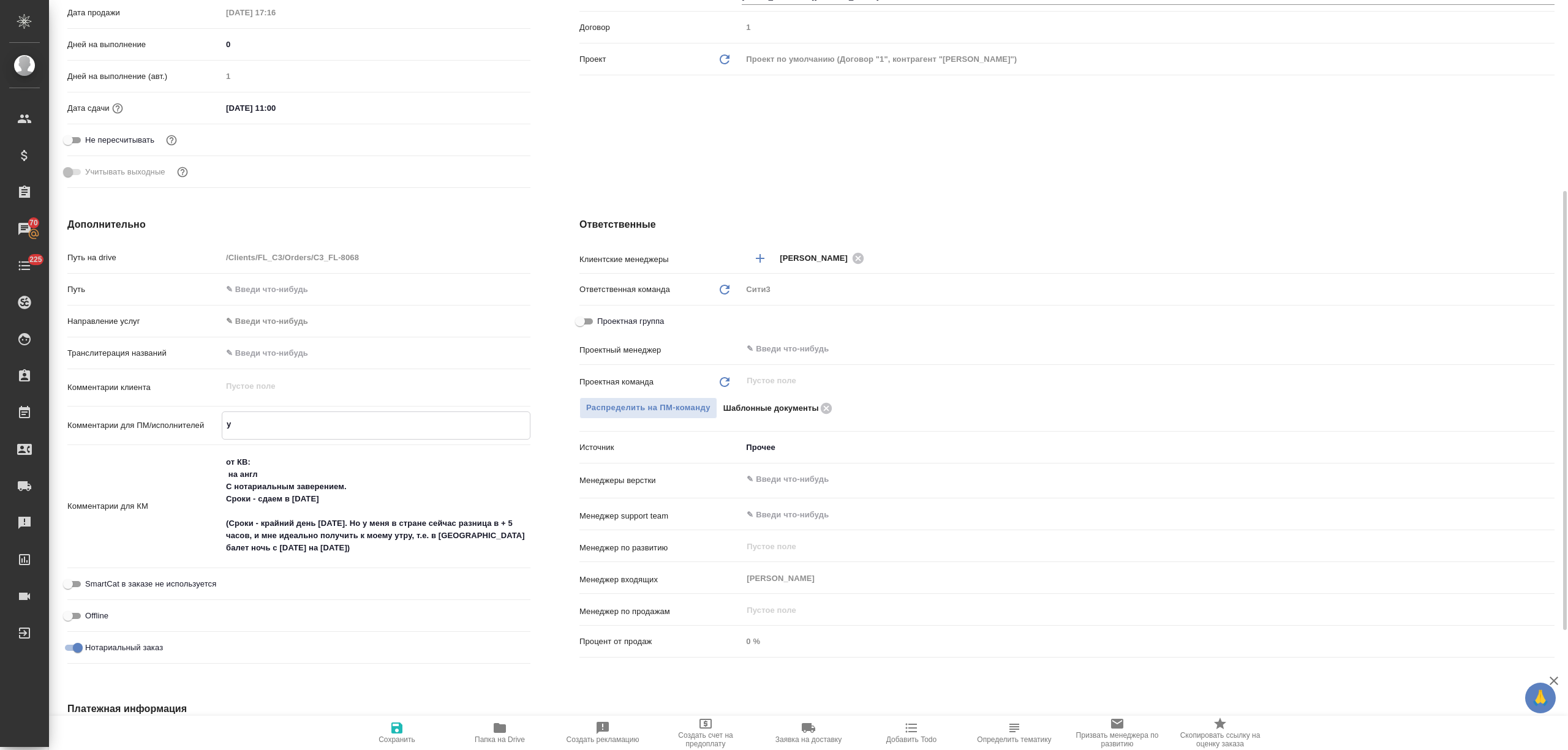
type textarea "ук"
type textarea "x"
type textarea "укр"
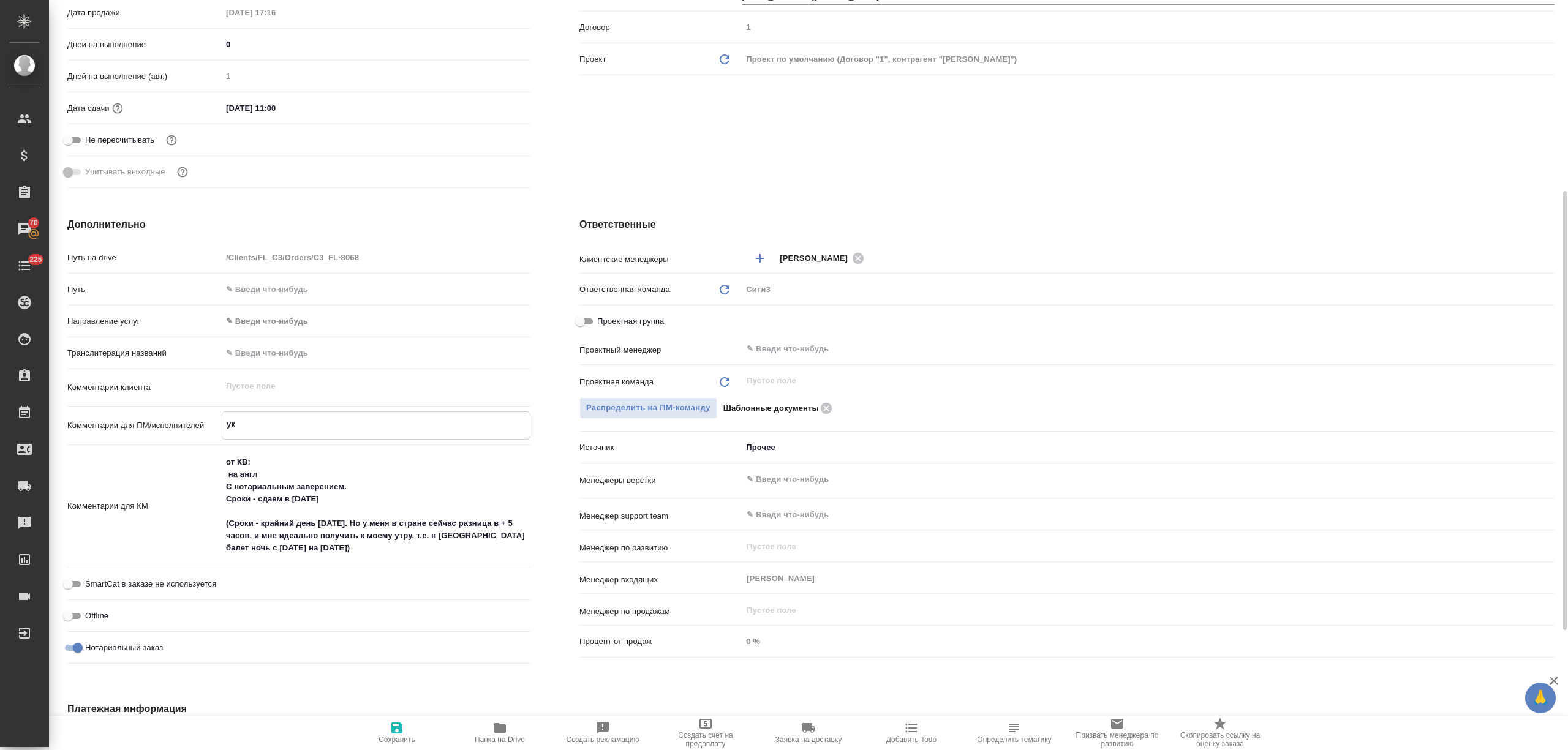
type textarea "x"
type textarea "укр"
type textarea "x"
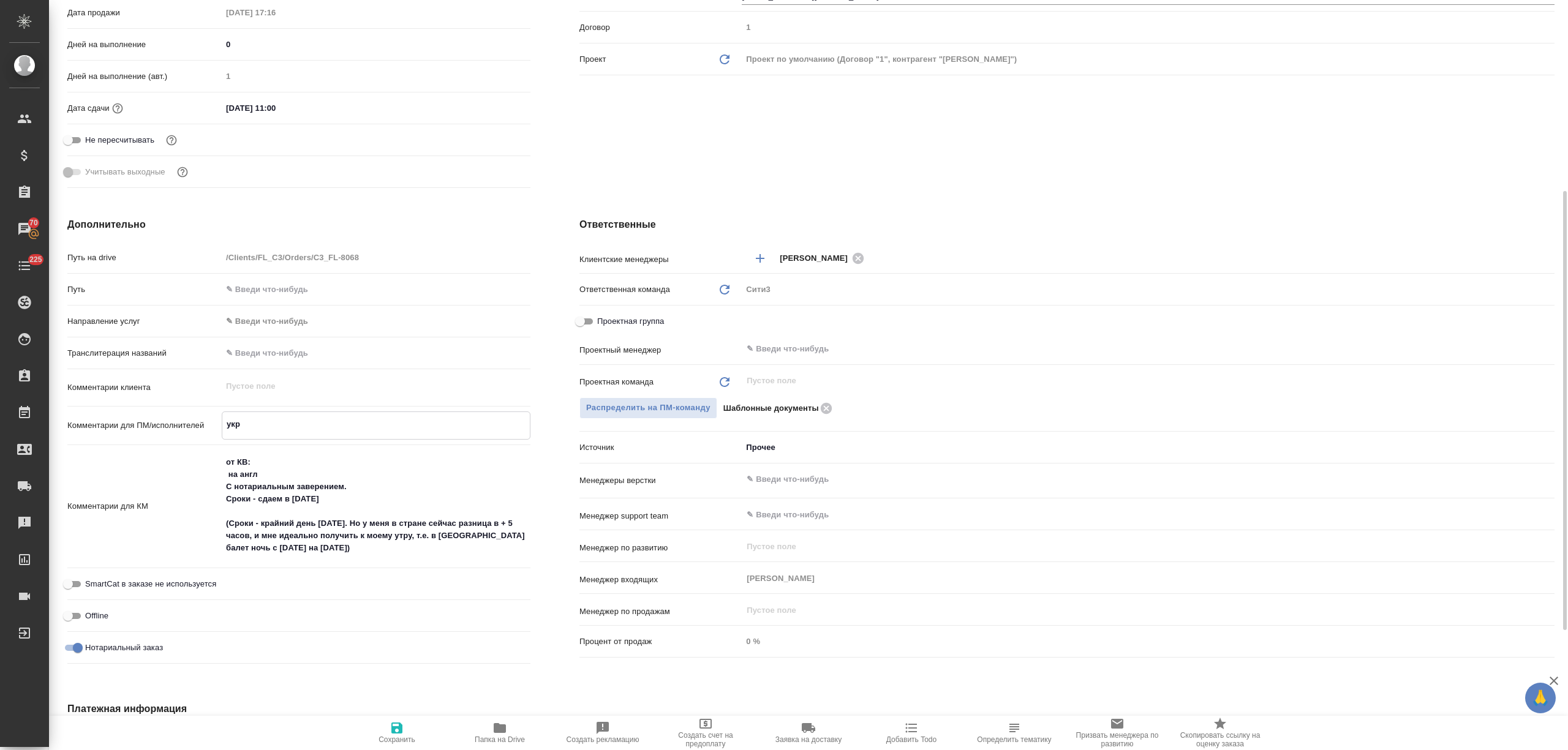
type textarea "x"
type textarea "укр д"
type textarea "x"
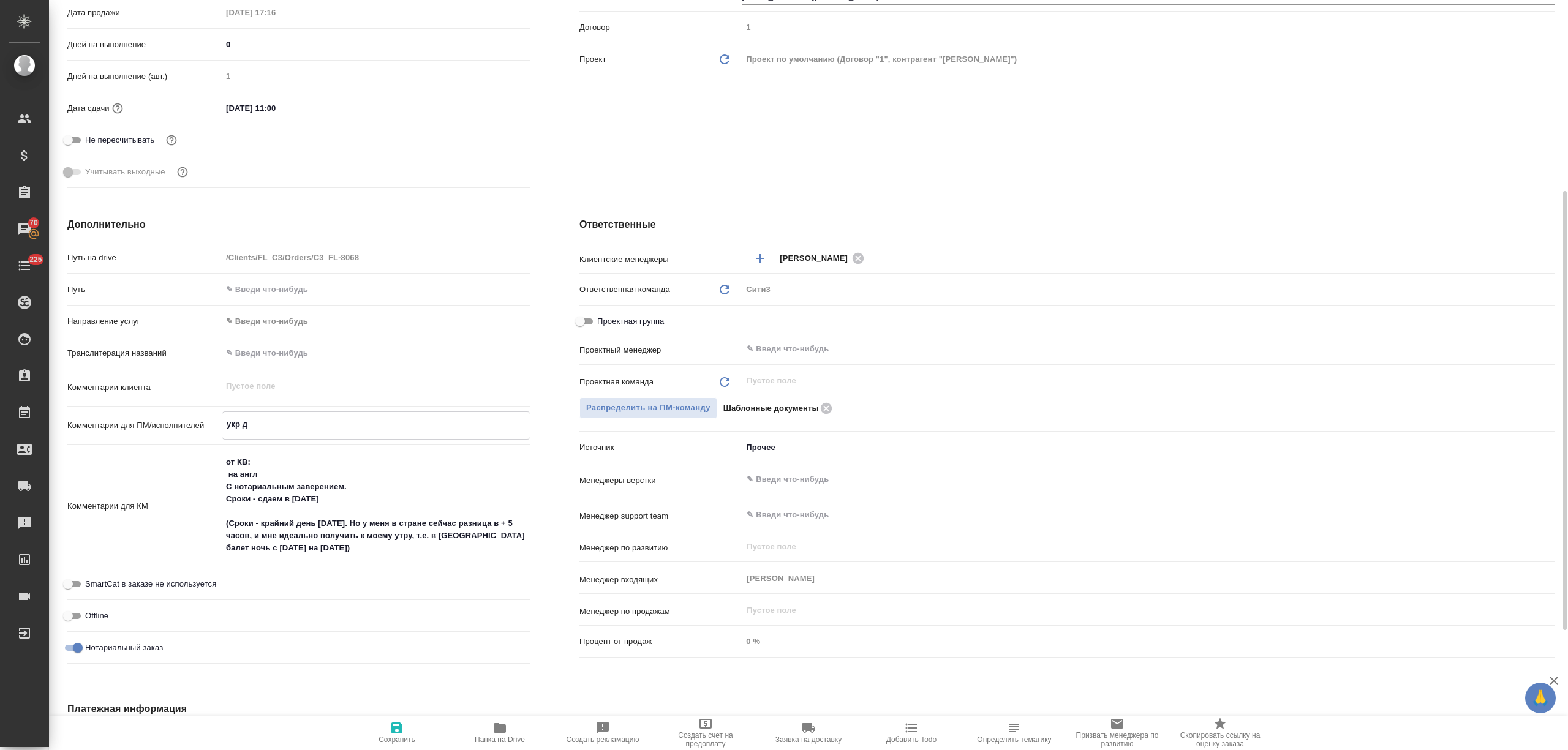
type textarea "укр до"
type textarea "x"
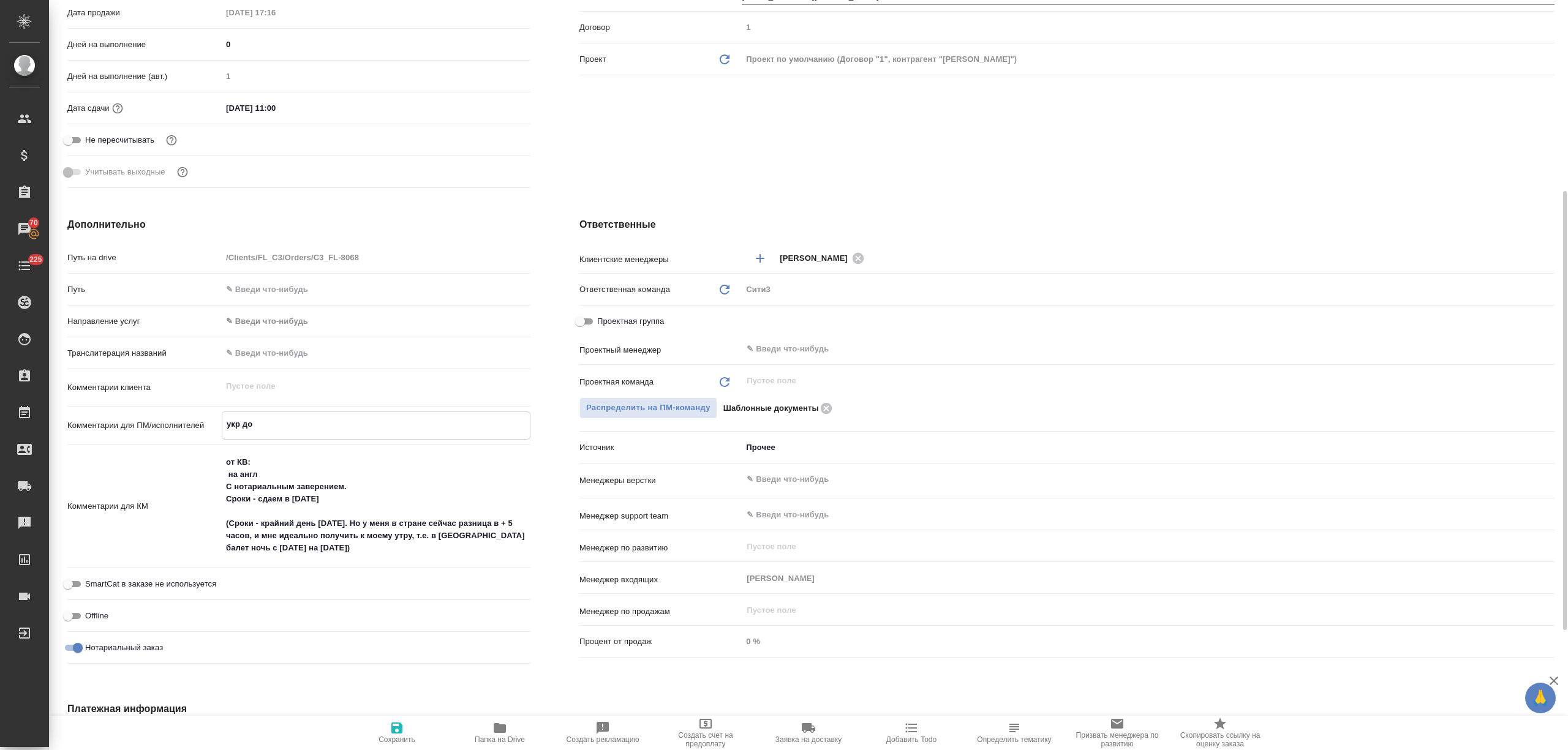
type textarea "укр док"
type textarea "x"
type textarea "укр до"
type textarea "x"
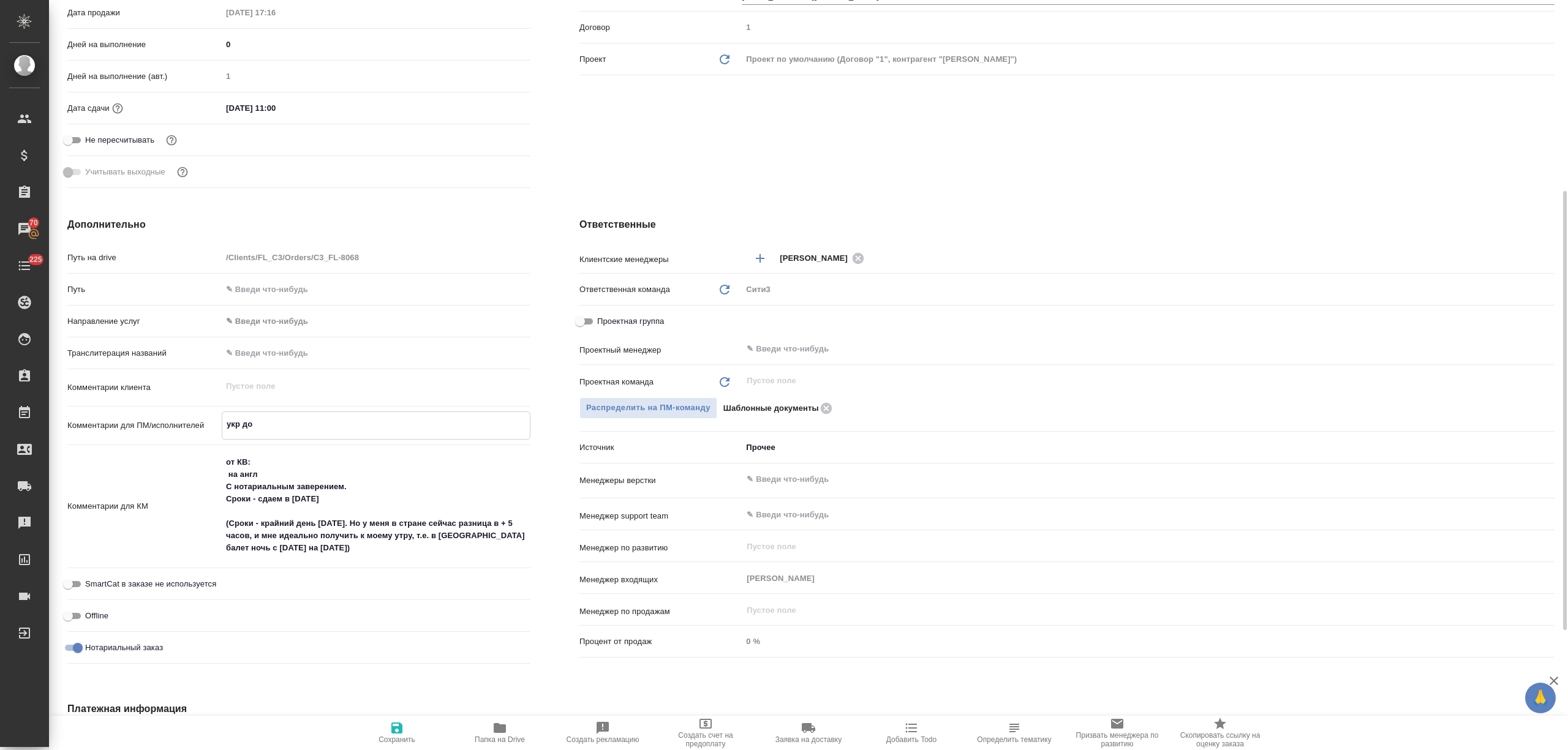
type textarea "x"
type textarea "укр д"
type textarea "x"
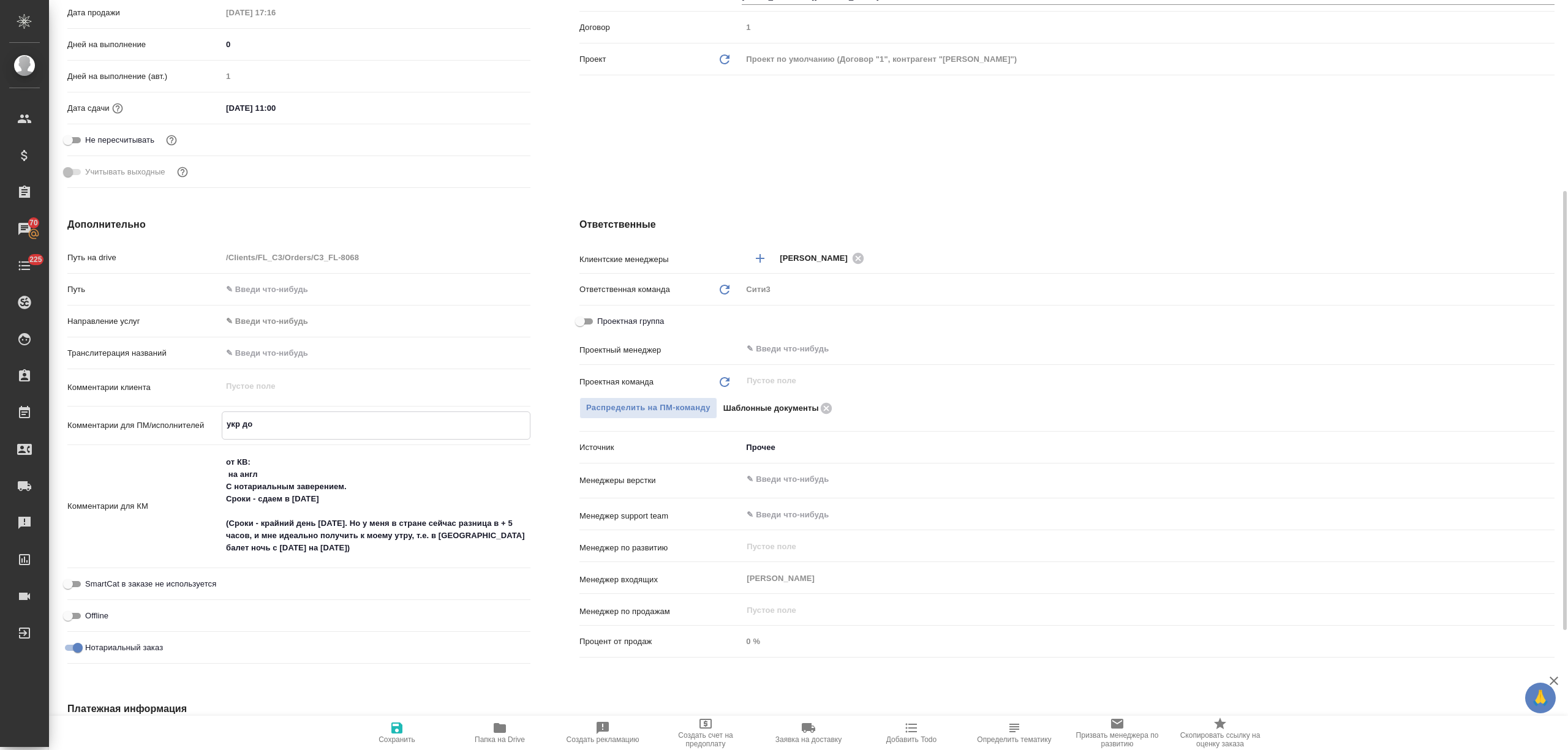
type textarea "x"
type textarea "укр до"
type textarea "x"
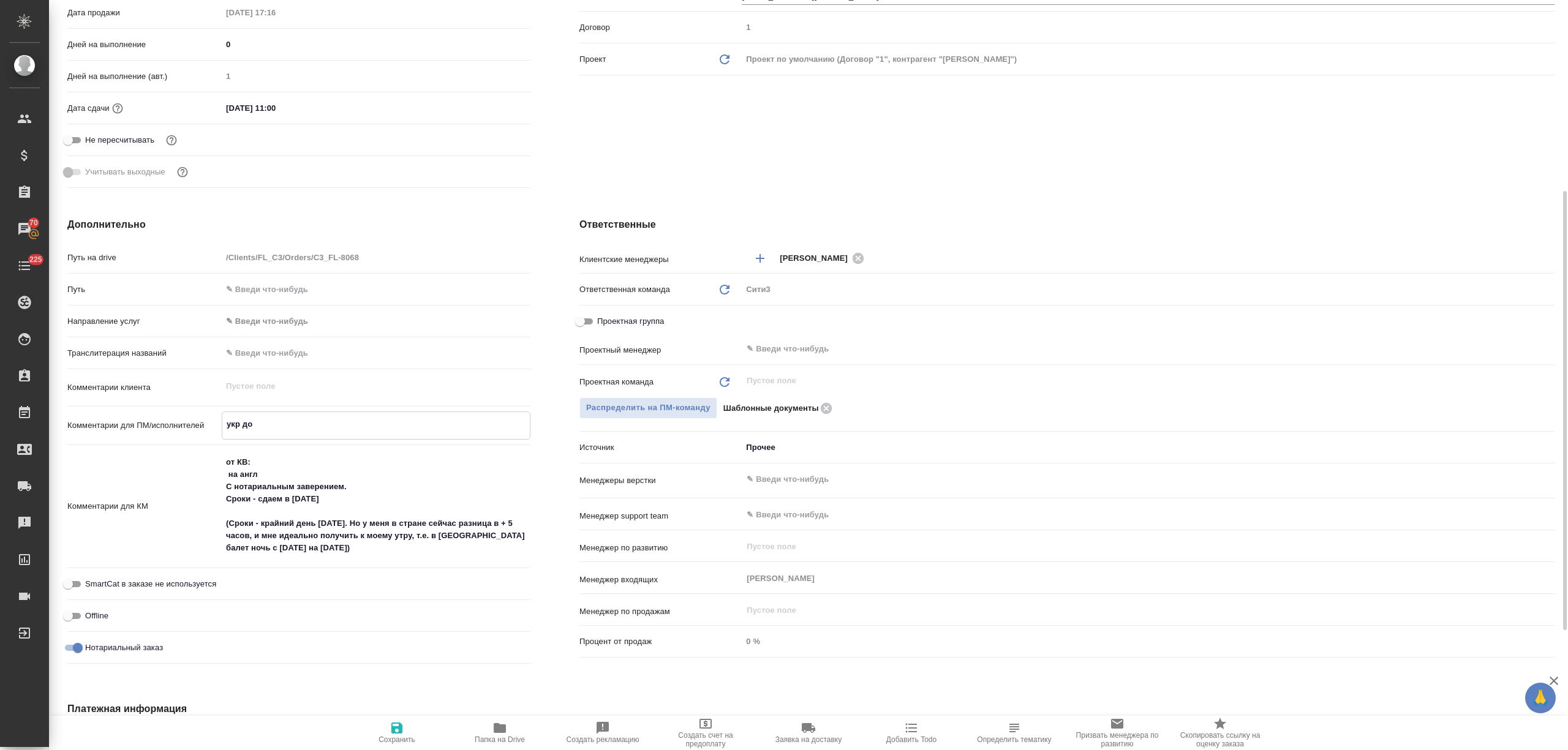
type textarea "x"
type textarea "укр док"
type textarea "x"
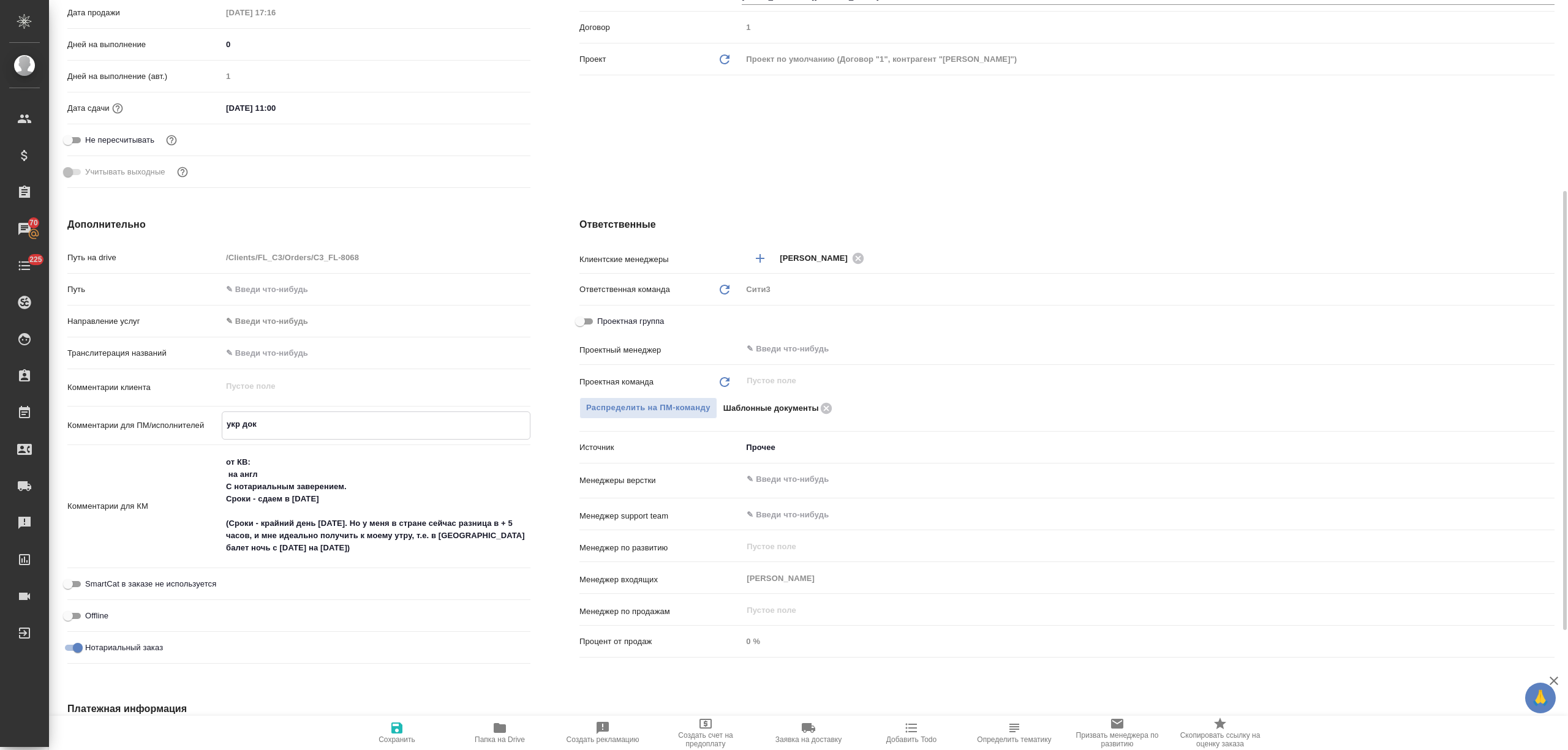
type textarea "укр док"
type textarea "x"
type textarea "укр док"
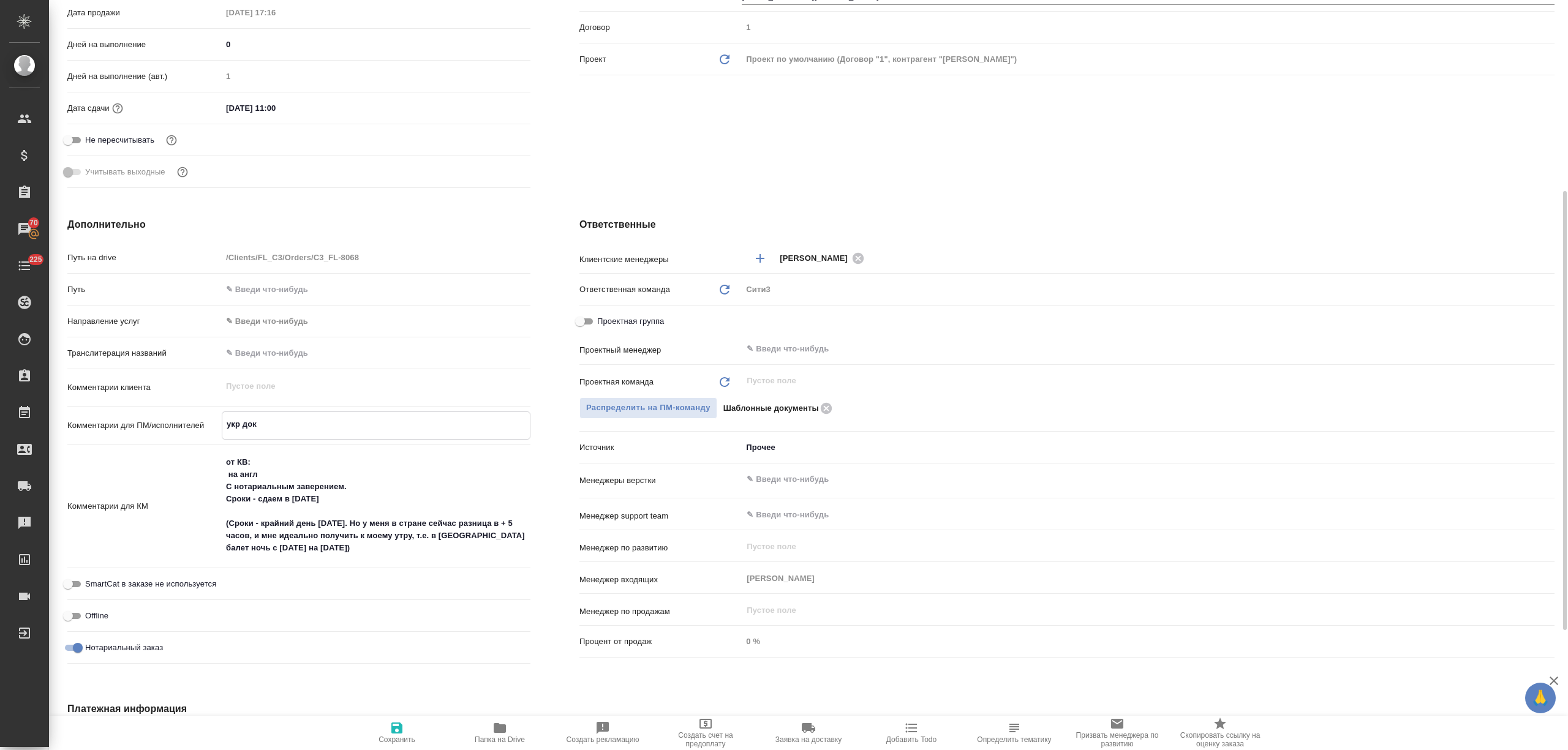
type textarea "x"
type textarea "укр до"
type textarea "x"
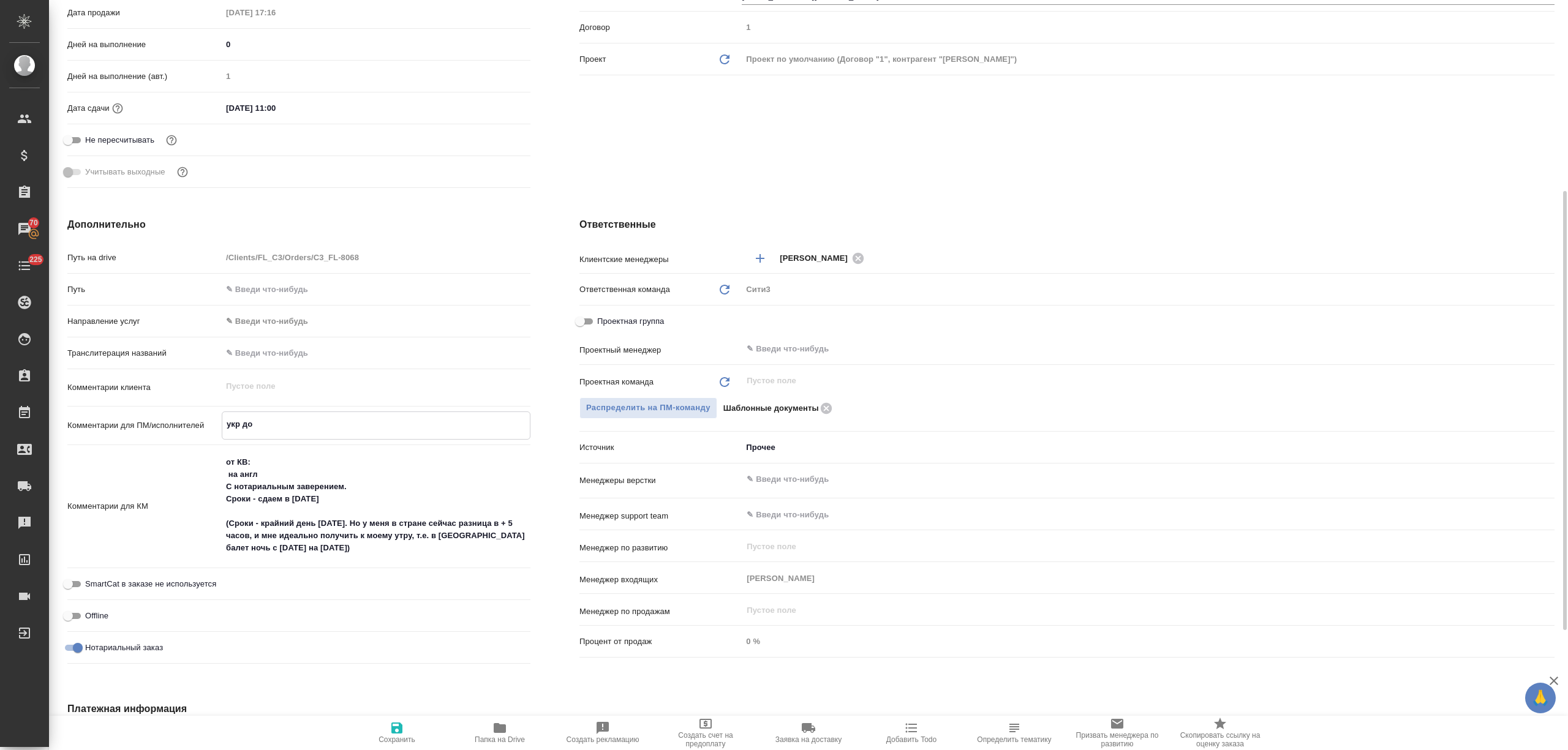
type textarea "x"
type textarea "укр д"
type textarea "x"
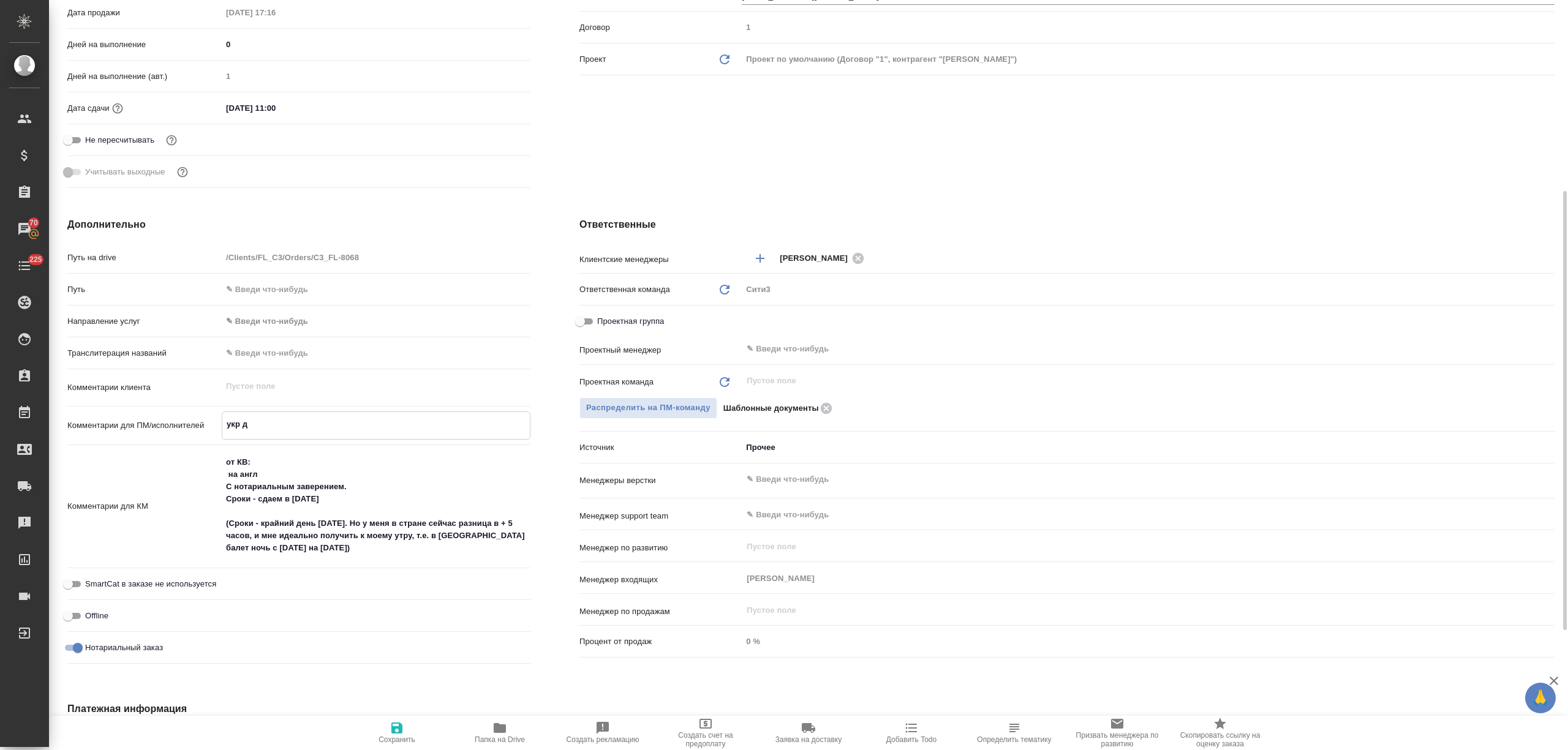
type textarea "укр"
type textarea "x"
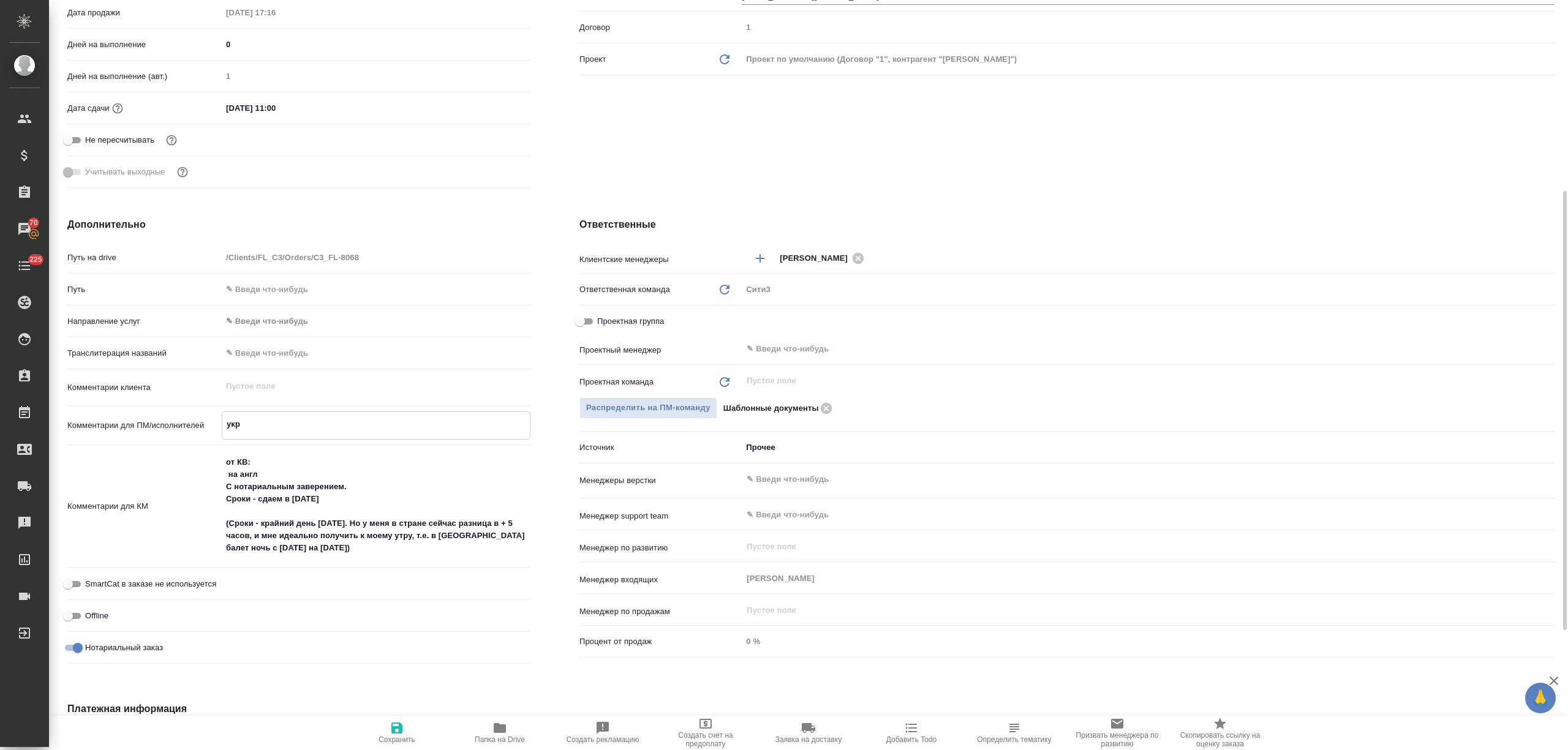
type textarea "укр"
type textarea "x"
type textarea "ук"
type textarea "x"
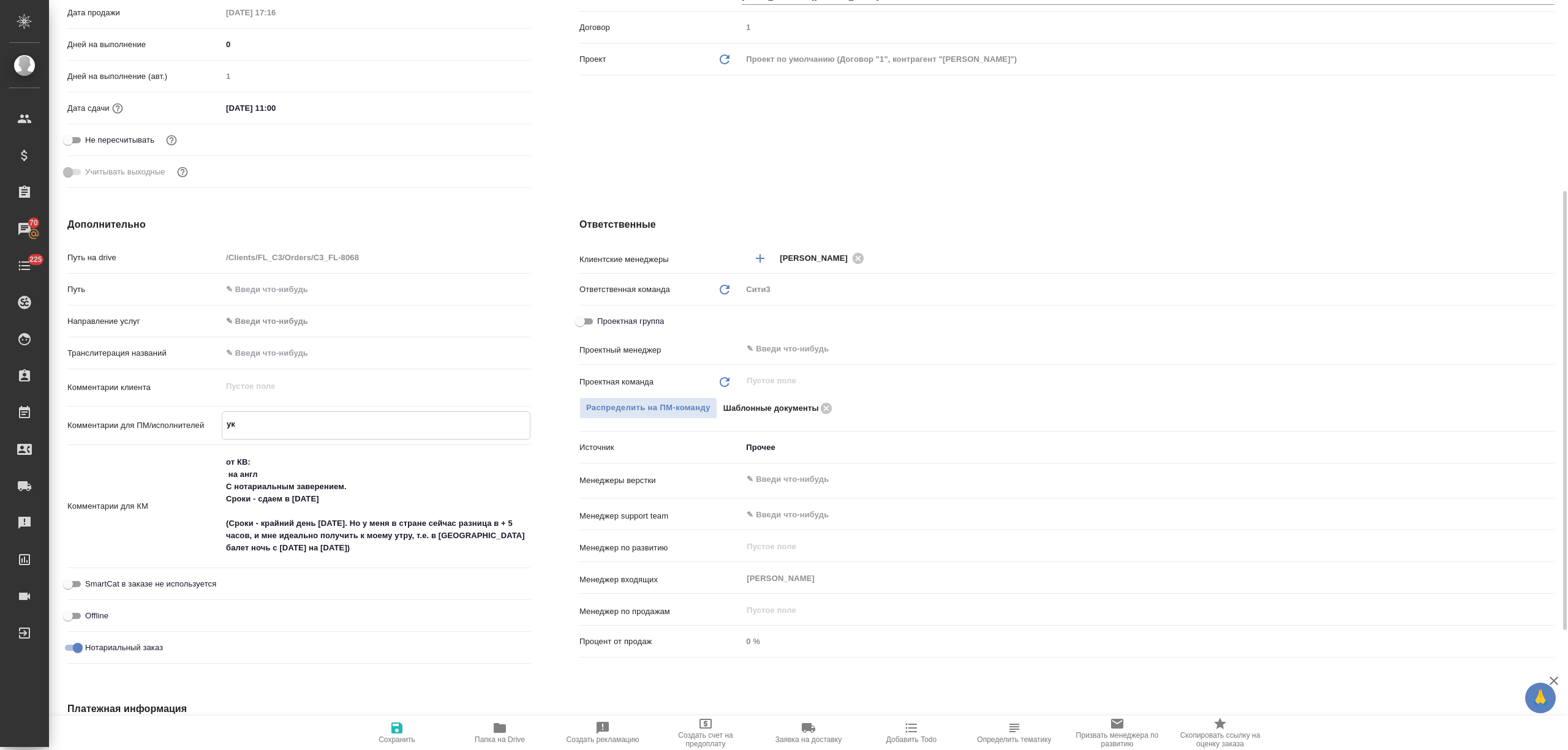
type textarea "x"
type textarea "у"
type textarea "x"
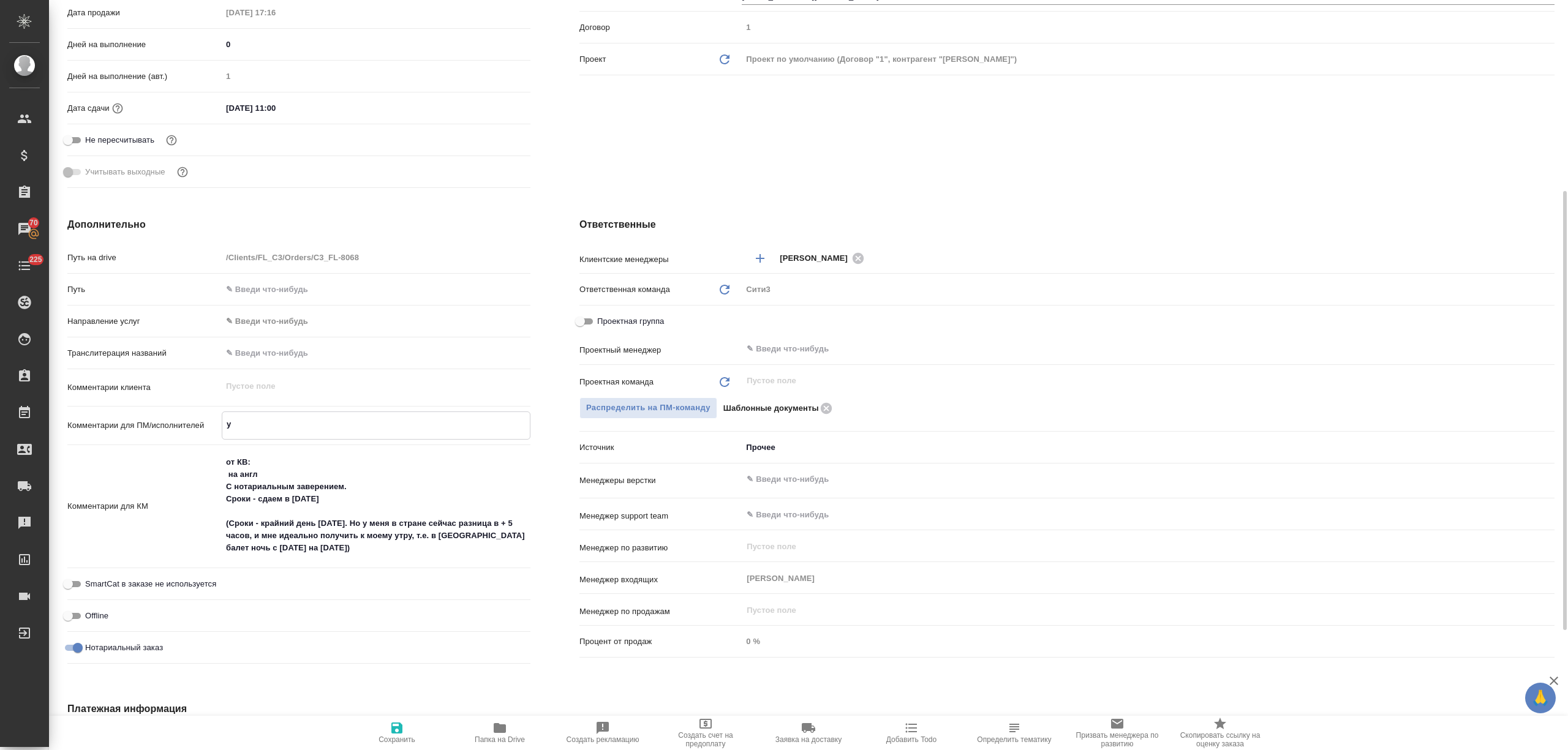
type textarea "x"
type textarea "д"
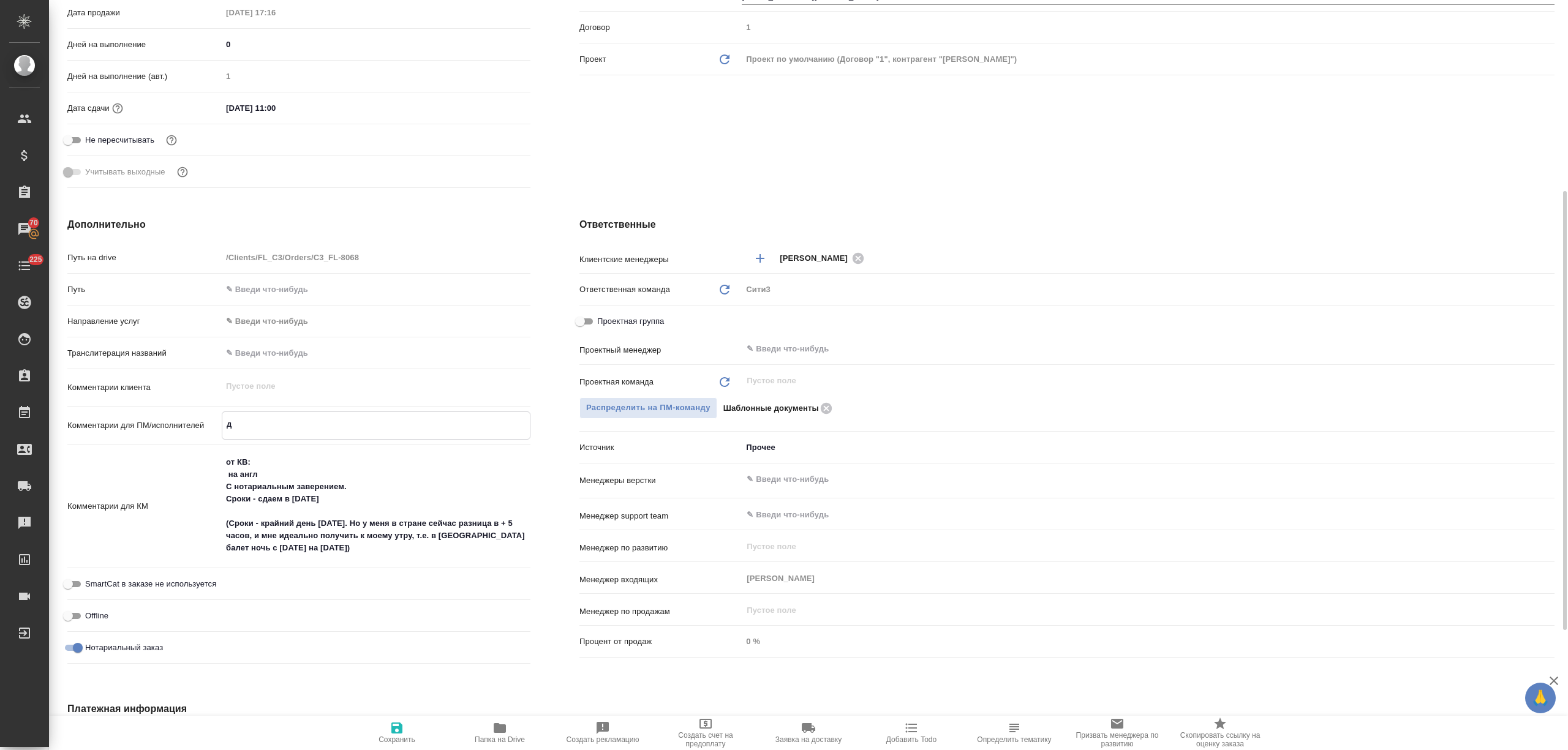
type textarea "x"
type textarea "до"
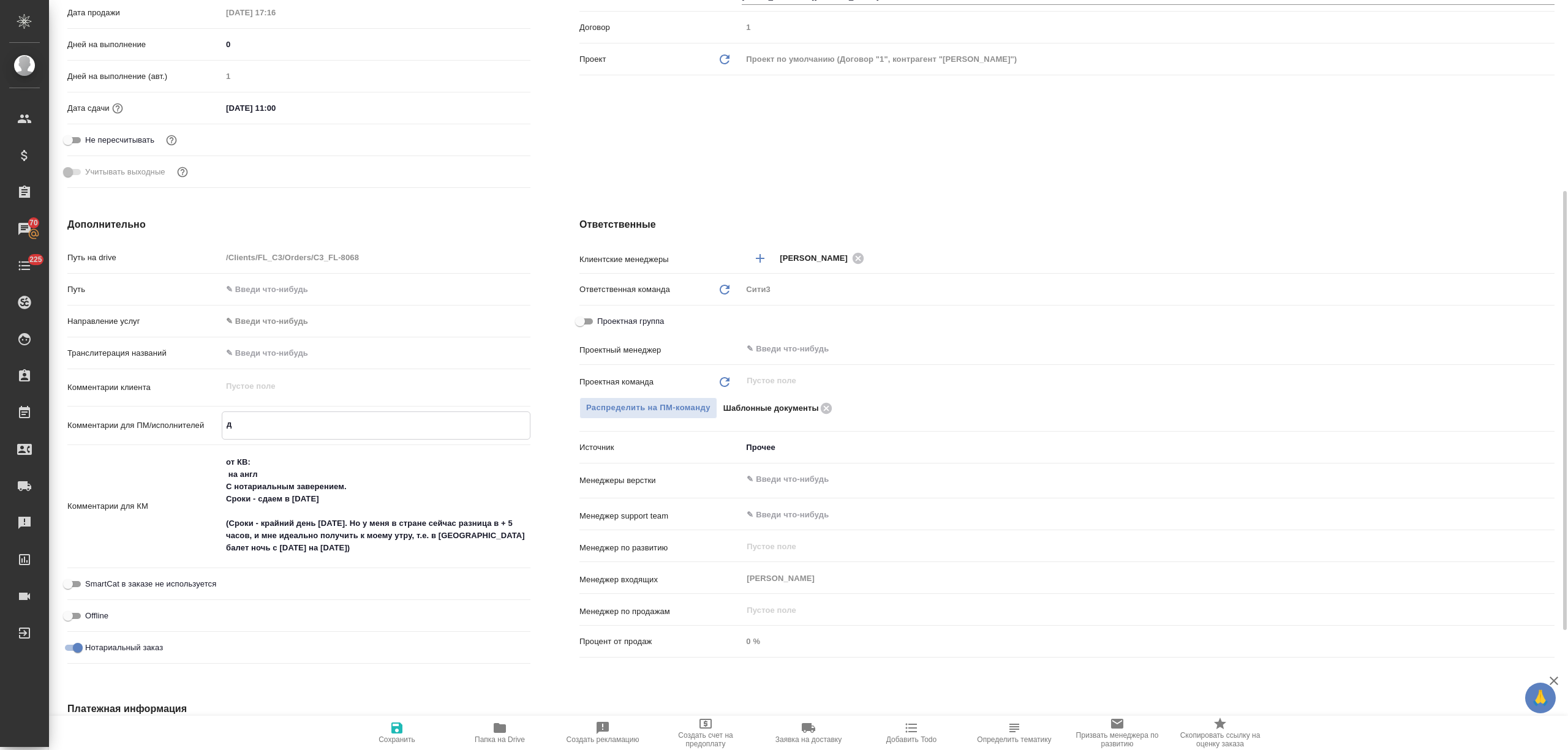
type textarea "x"
type textarea "док"
type textarea "x"
type textarea "док"
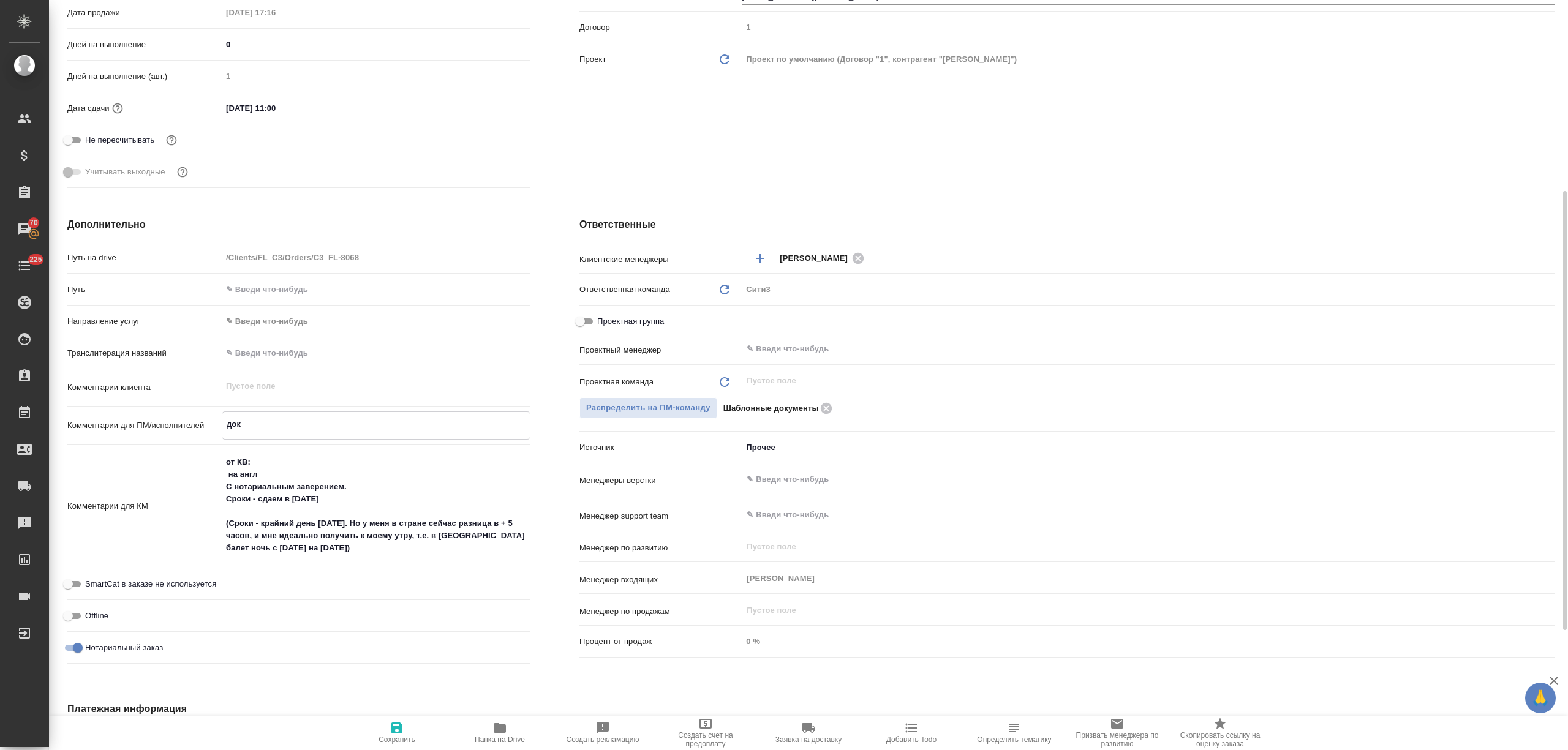
type textarea "x"
type textarea "док с"
type textarea "x"
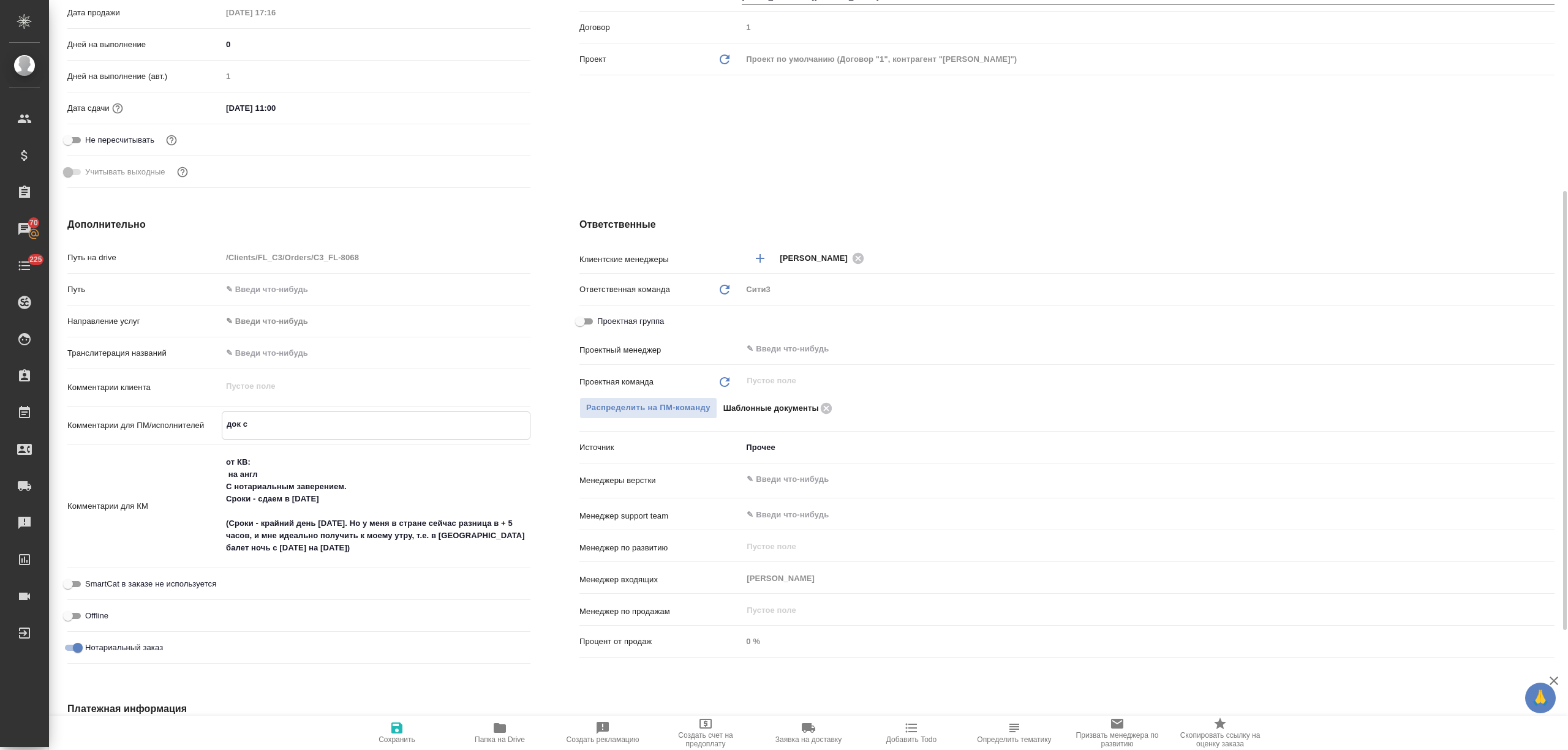
type textarea "x"
type textarea "док с д"
type textarea "x"
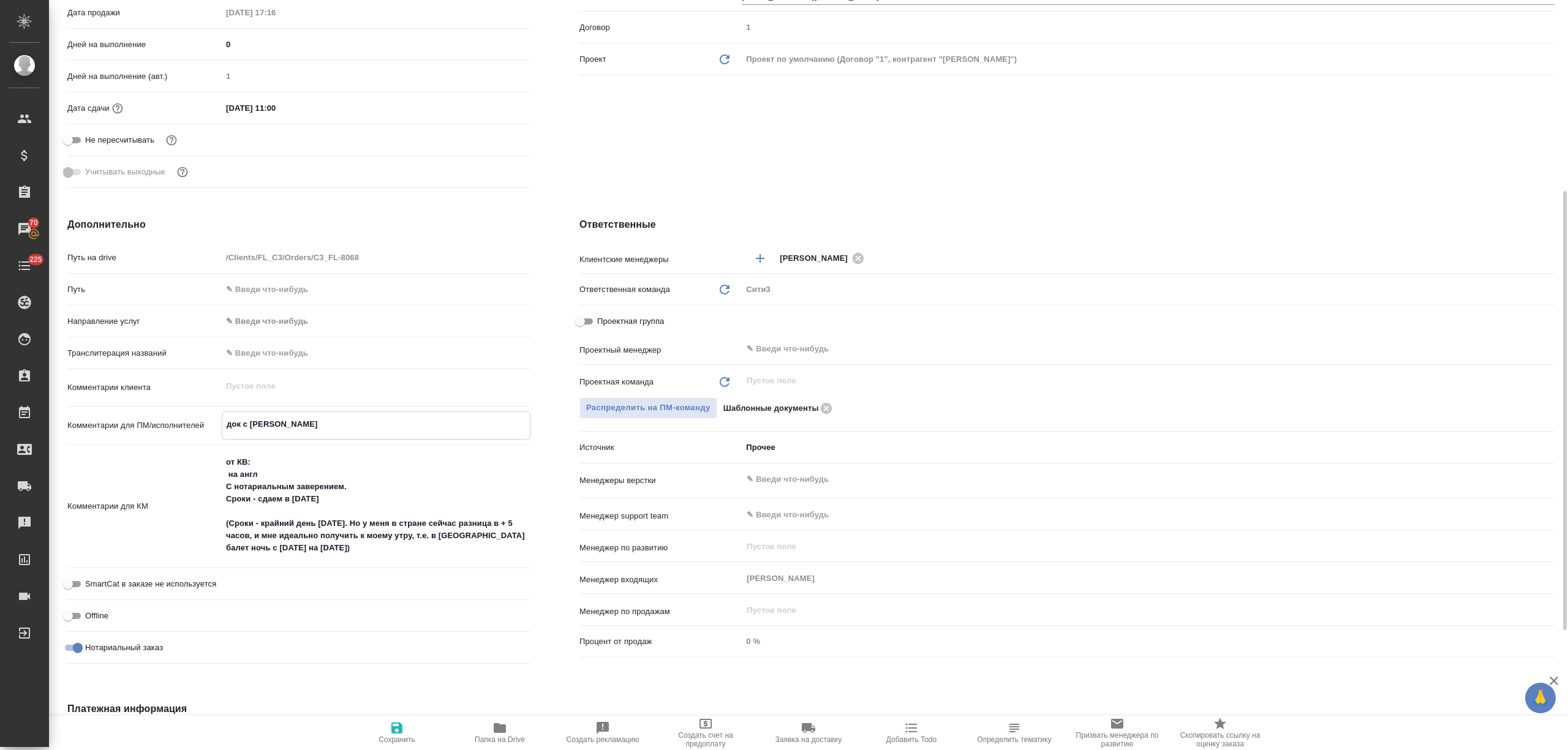
type textarea "док с ду"
type textarea "x"
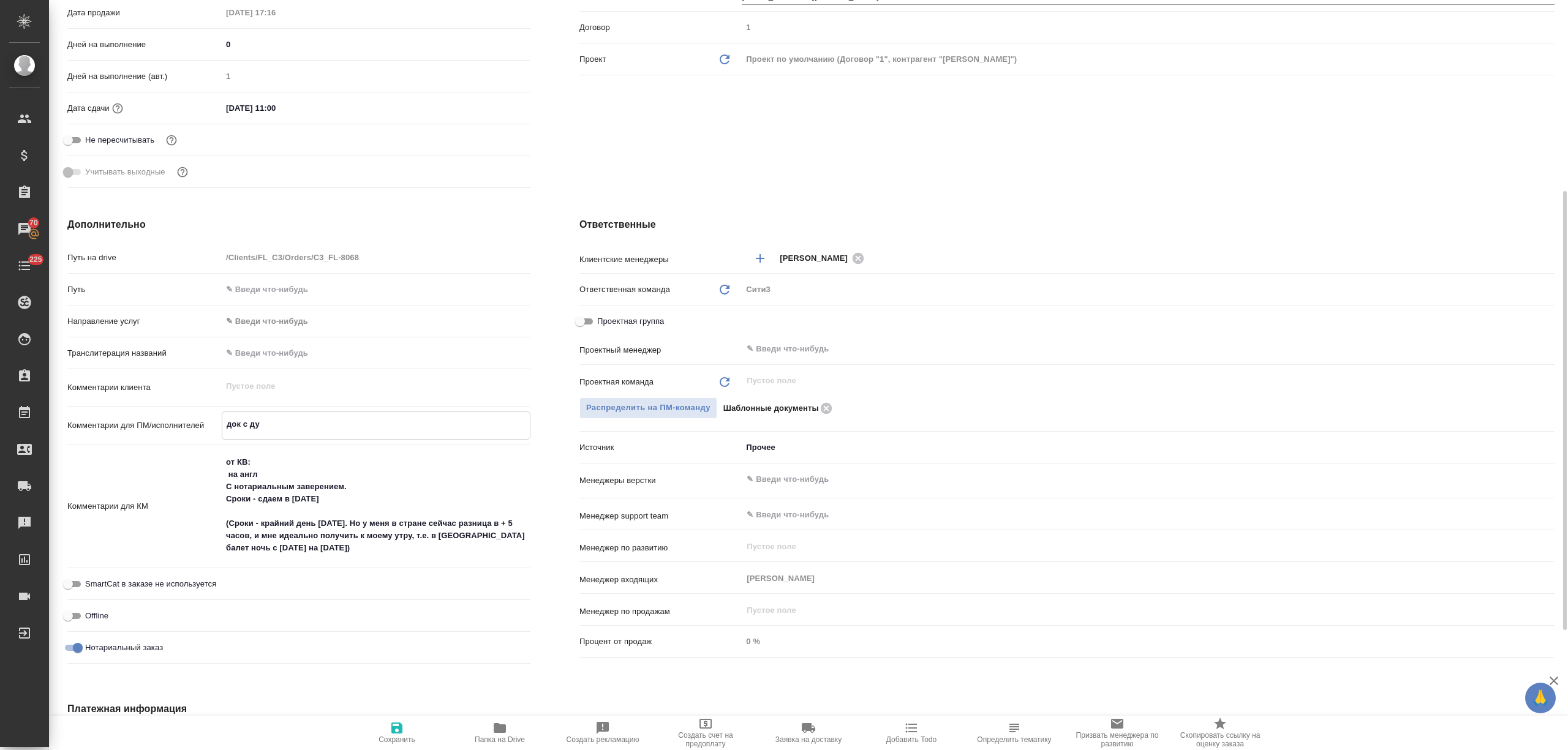
type textarea "док с дуб"
type textarea "x"
type textarea "док с дубл"
type textarea "x"
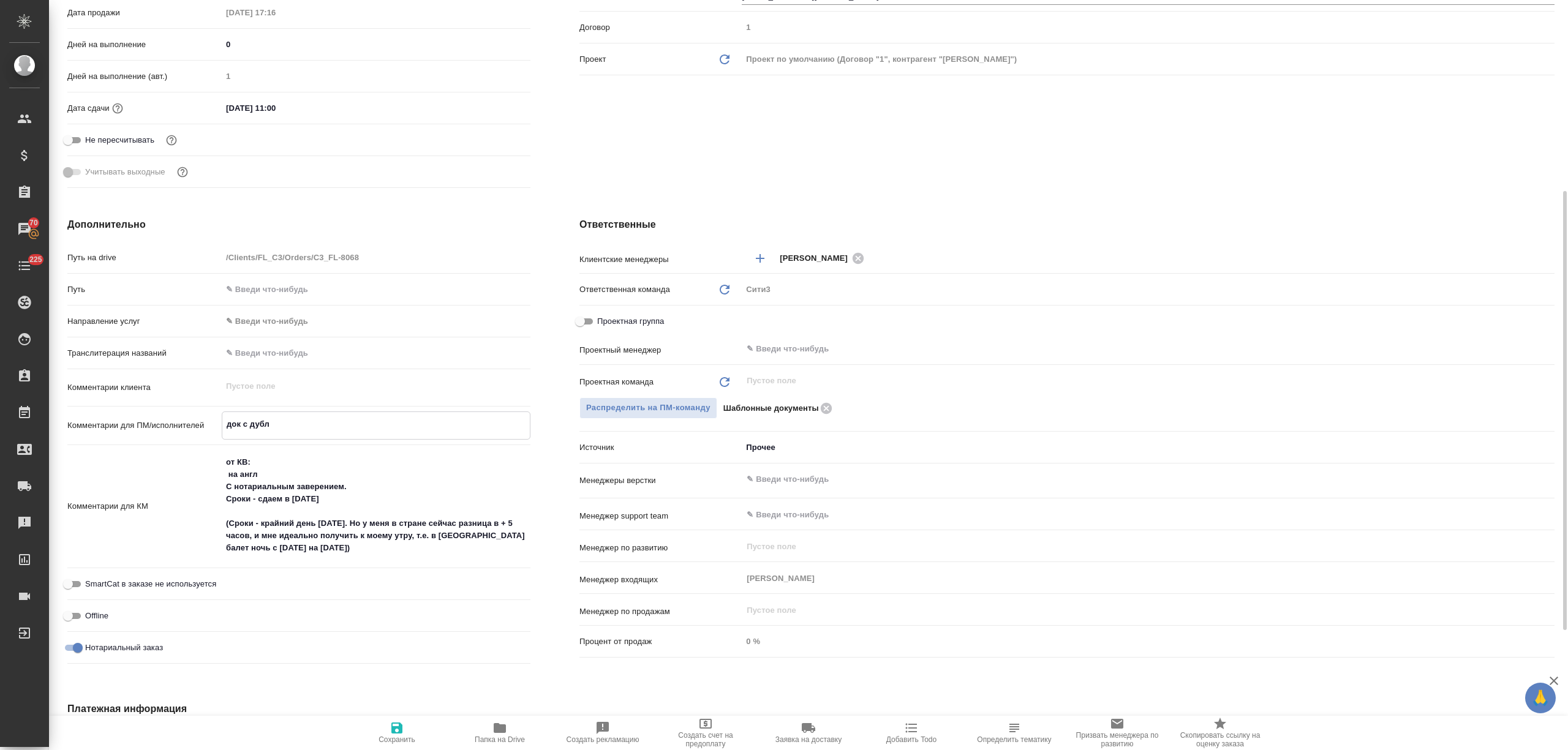
type textarea "док с дубля"
type textarea "x"
type textarea "док с дубляж"
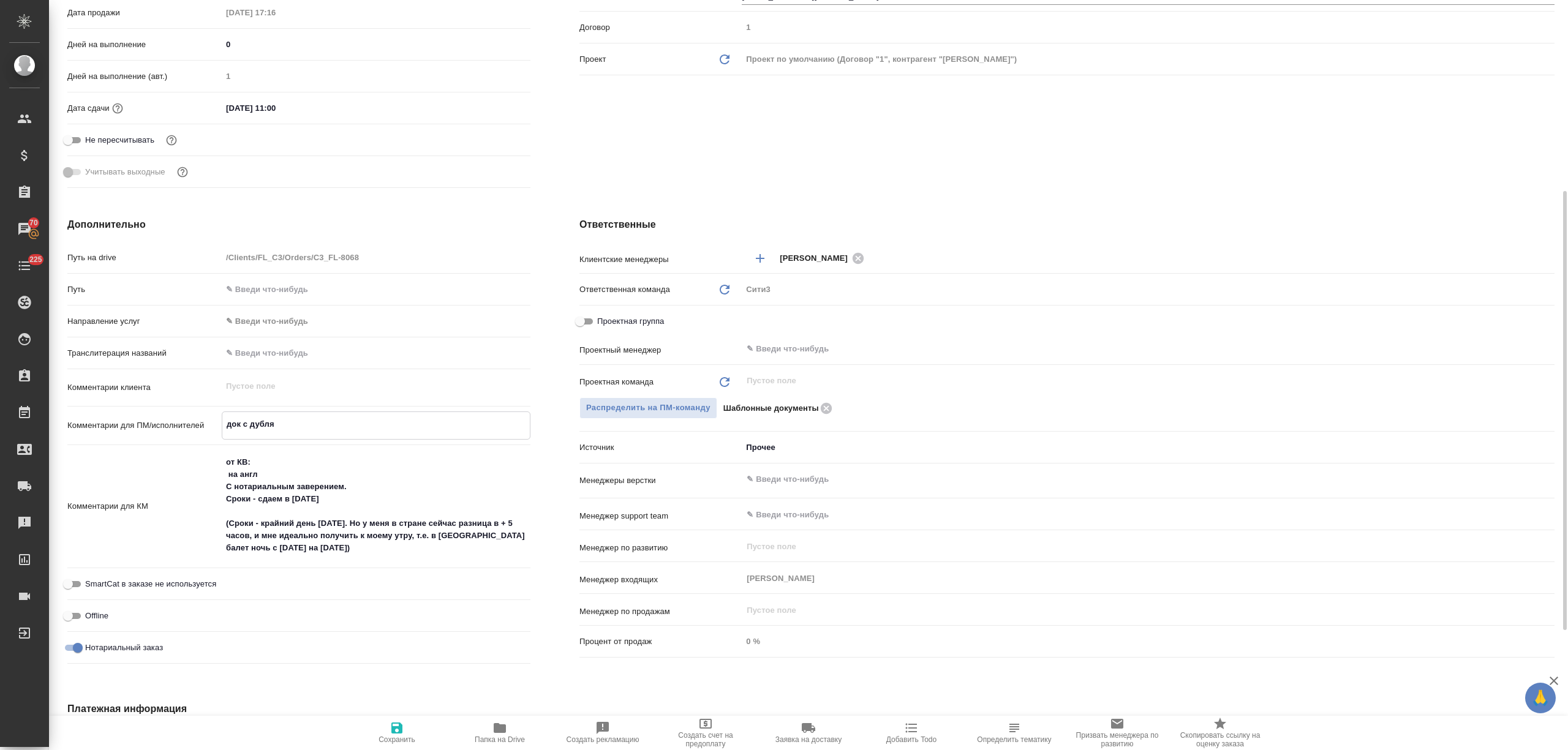
type textarea "x"
type textarea "док с дубляжо"
type textarea "x"
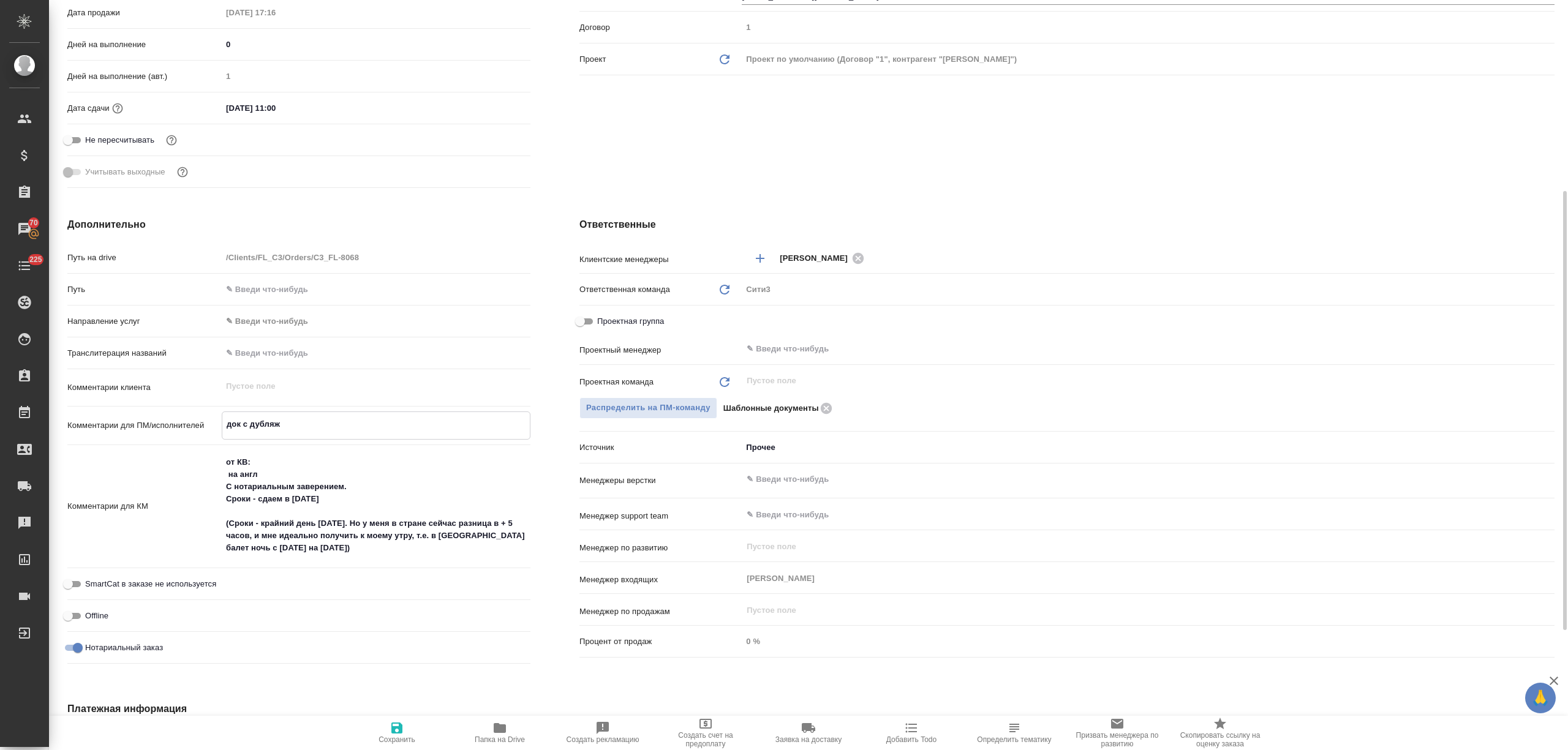
type textarea "x"
type textarea "док с дубляжом"
type textarea "x"
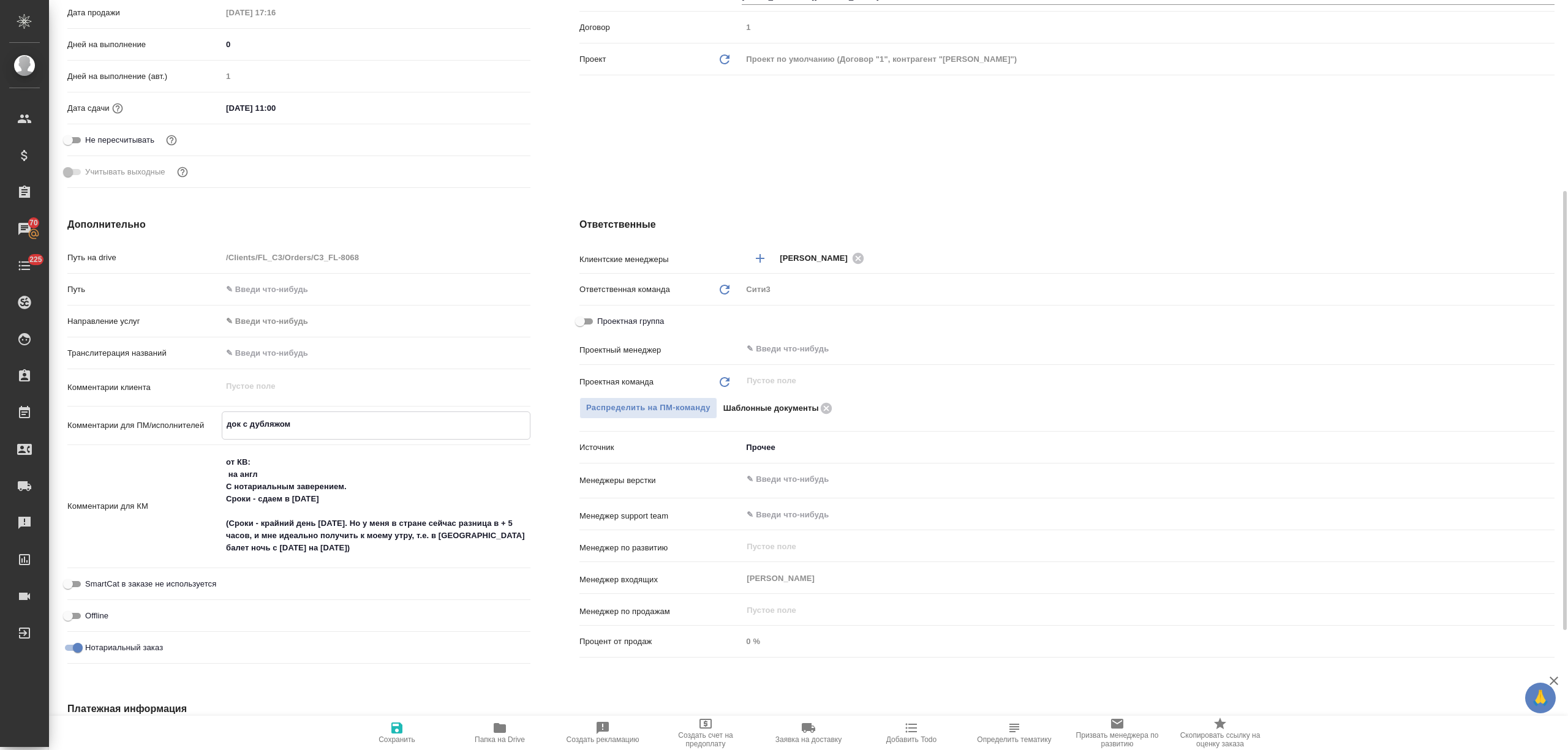
type textarea "x"
type textarea "док с дубляжом"
type textarea "x"
type textarea "док с дубляжом п"
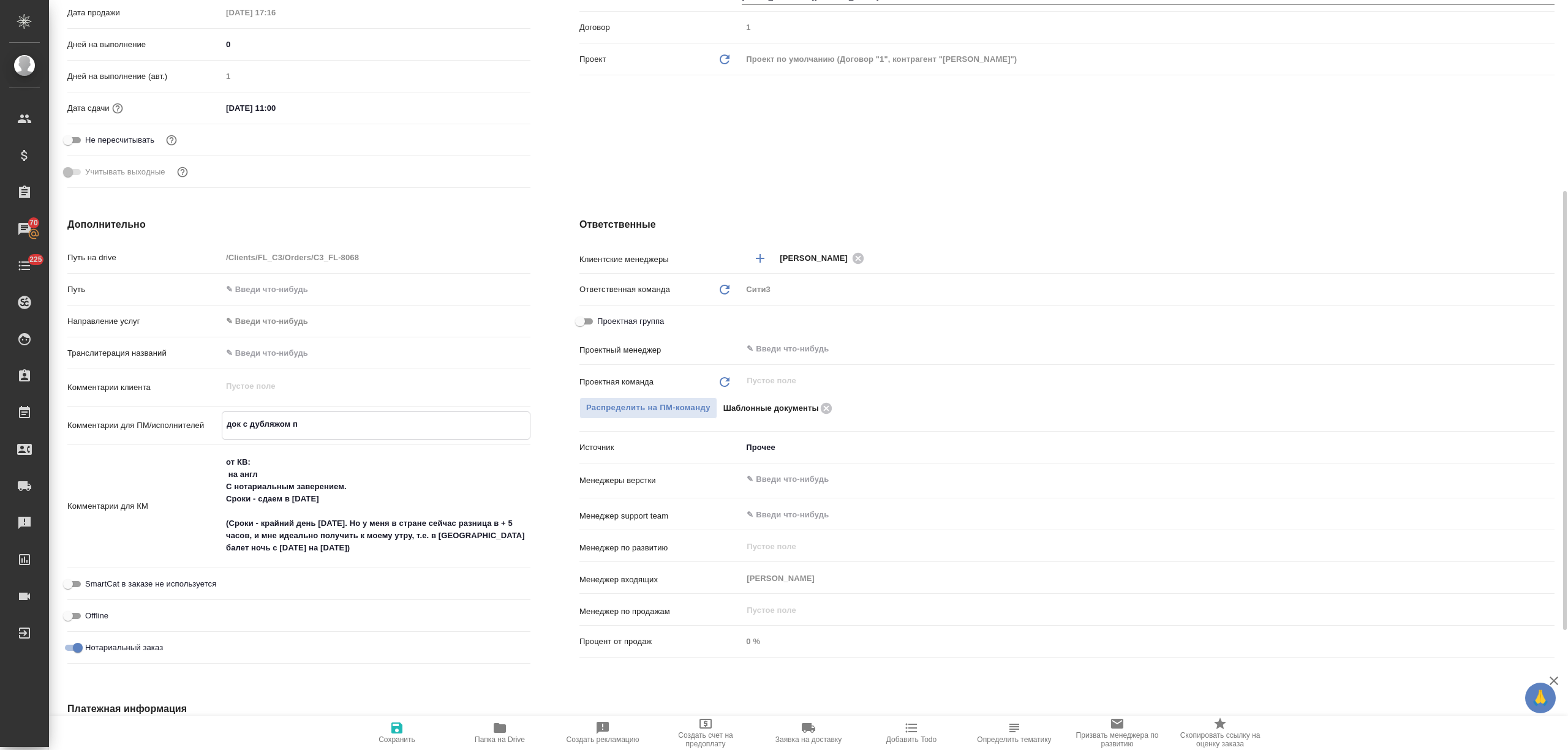
type textarea "x"
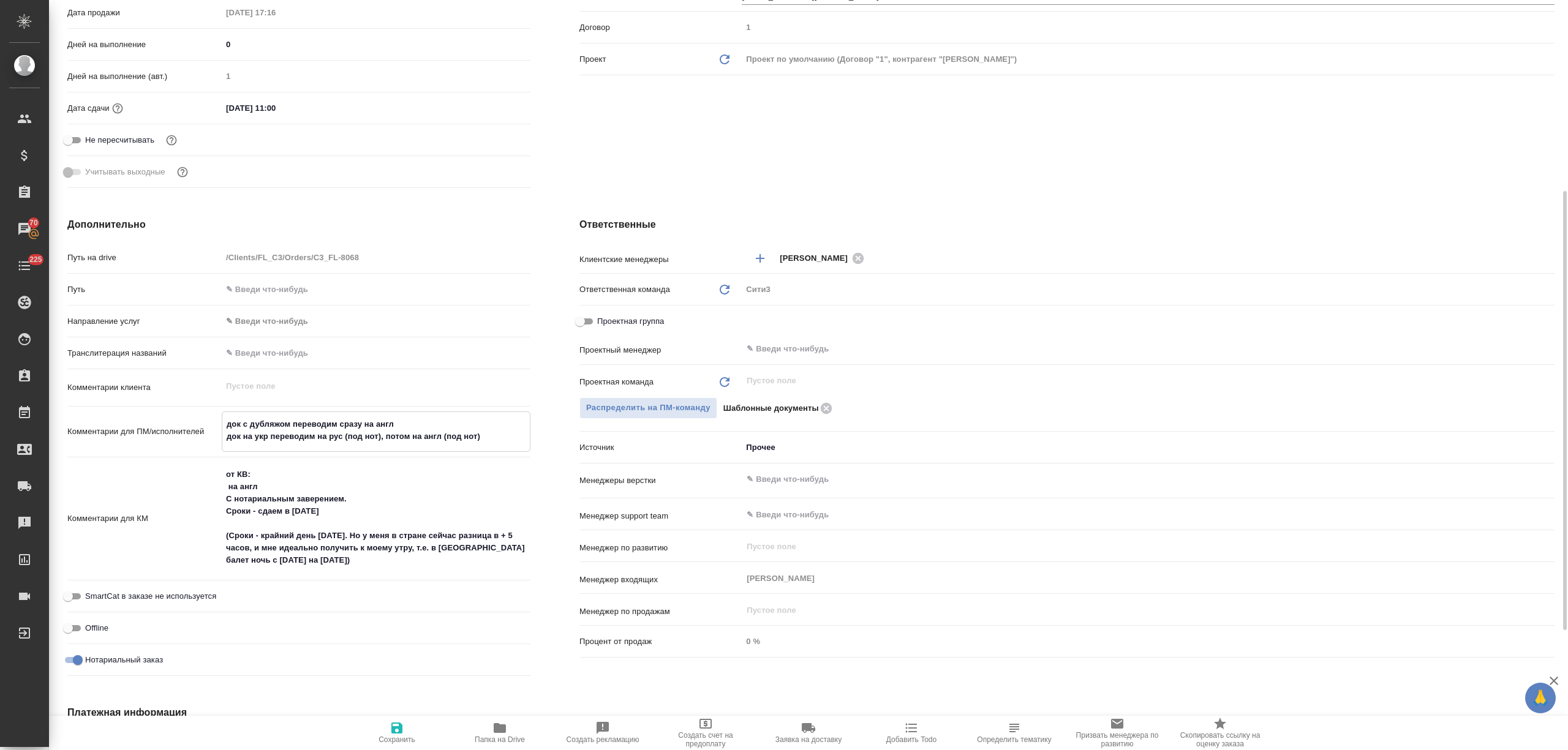
click at [404, 743] on span "Сохранить" at bounding box center [397, 739] width 37 height 8
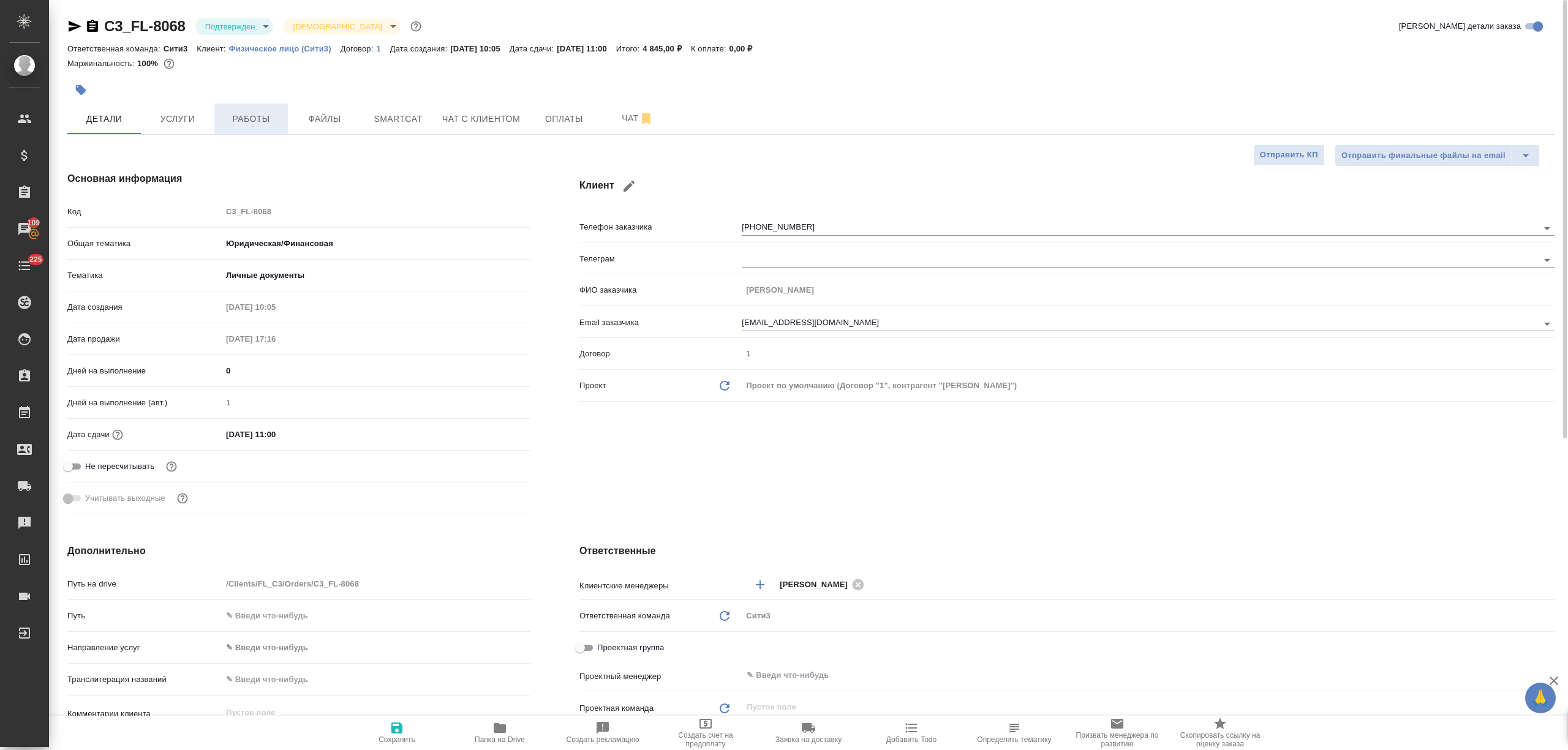
click at [274, 122] on span "Работы" at bounding box center [251, 119] width 59 height 15
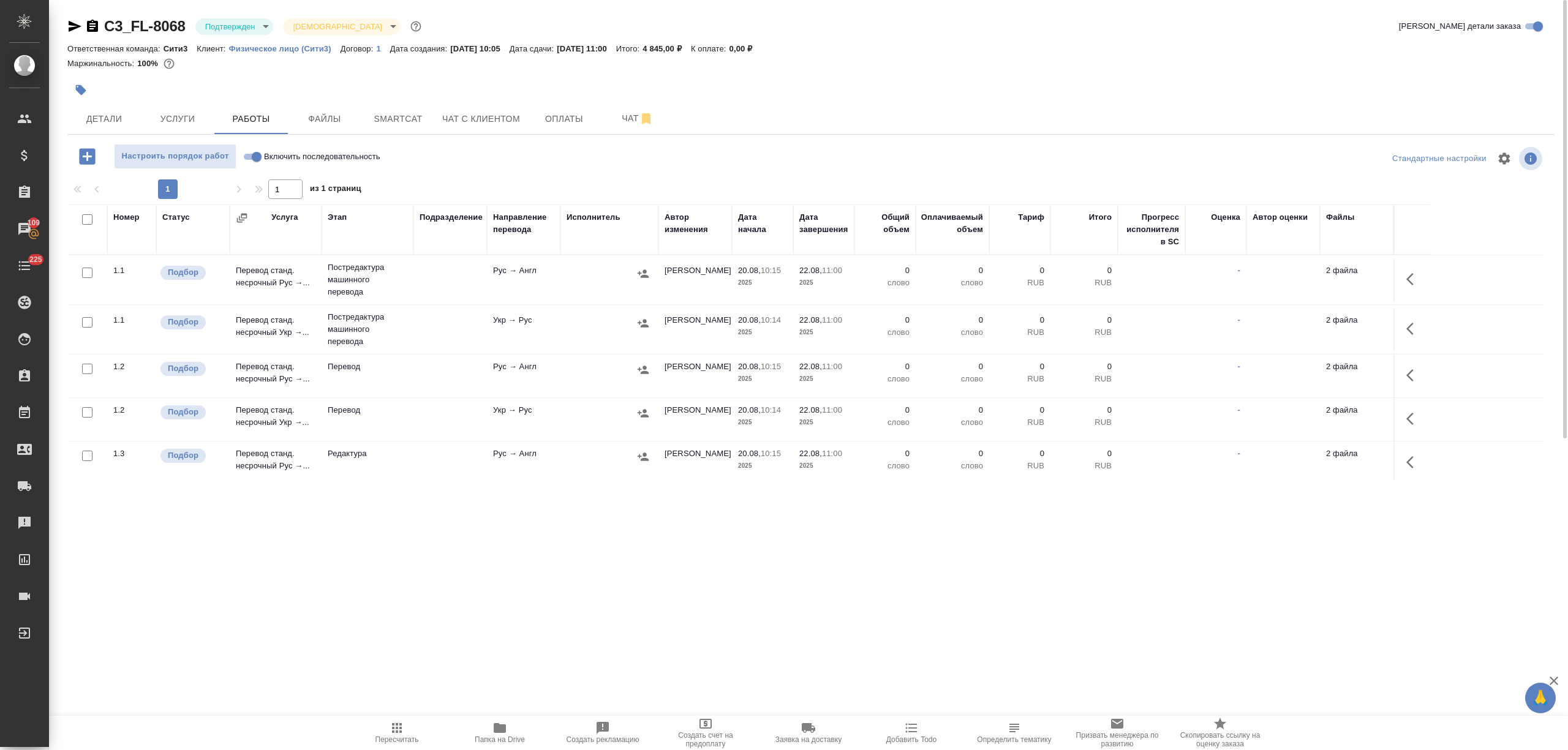
click at [86, 219] on input "checkbox" at bounding box center [87, 219] width 11 height 11
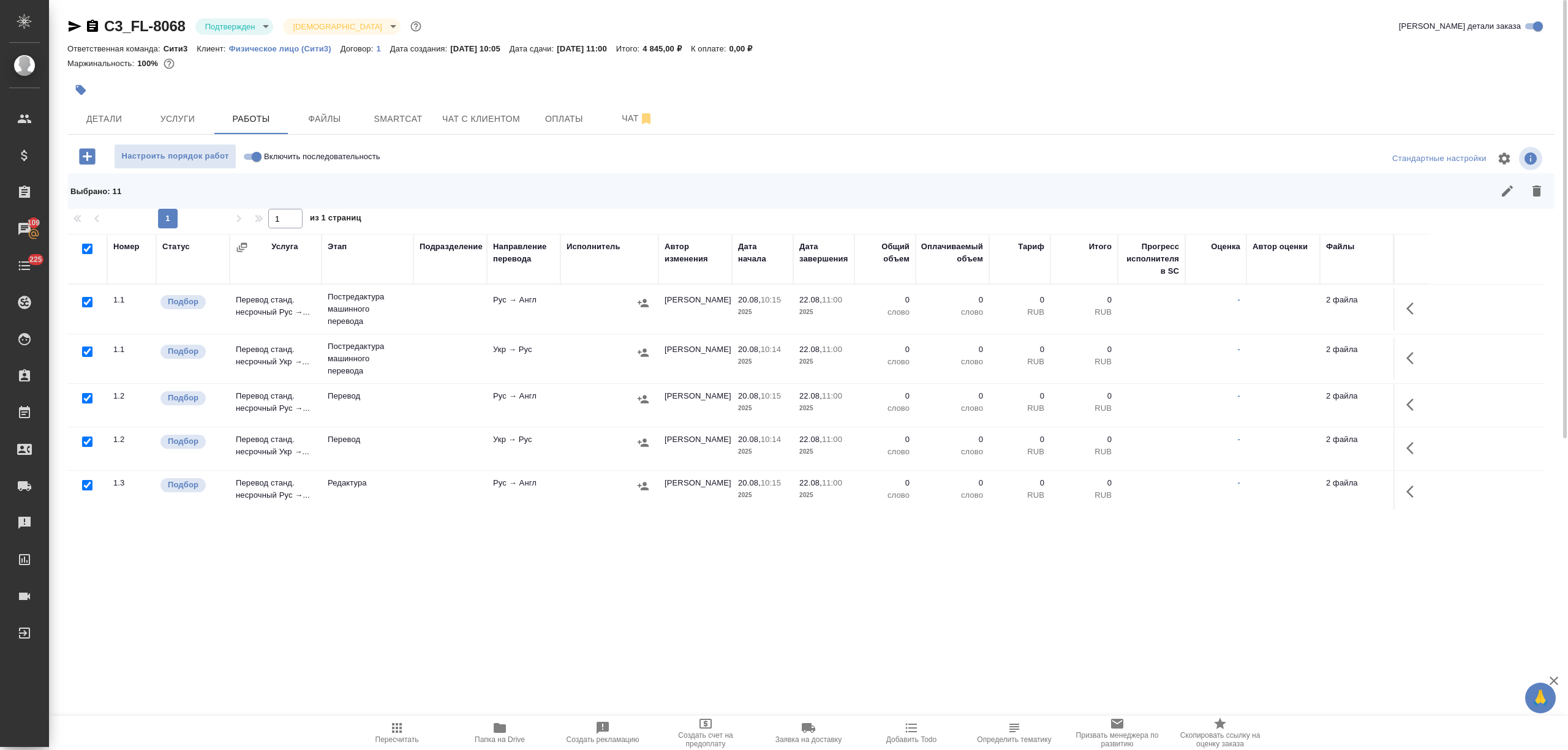
click at [87, 399] on input "checkbox" at bounding box center [87, 398] width 11 height 11
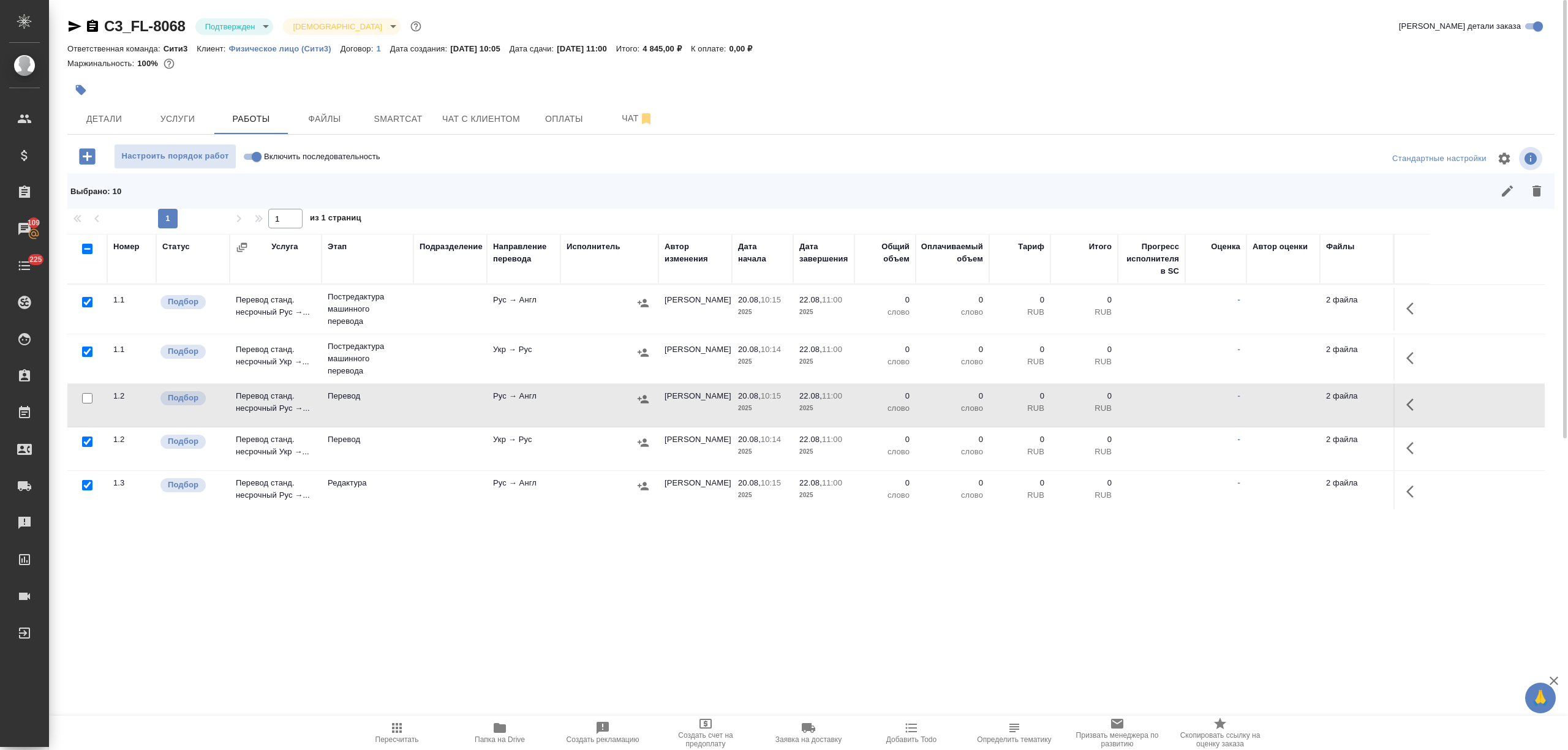
click at [84, 437] on input "checkbox" at bounding box center [87, 441] width 11 height 11
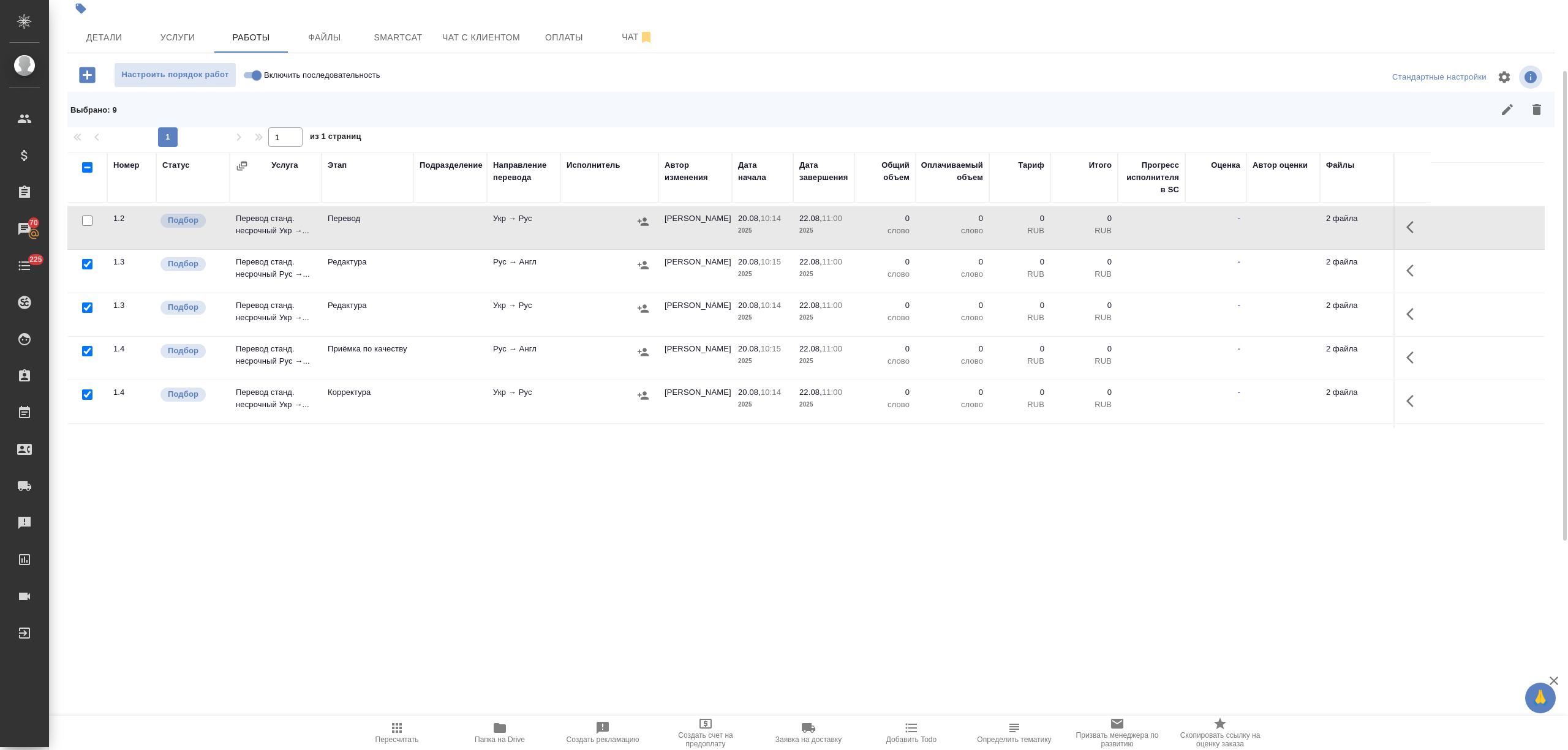
scroll to position [163, 0]
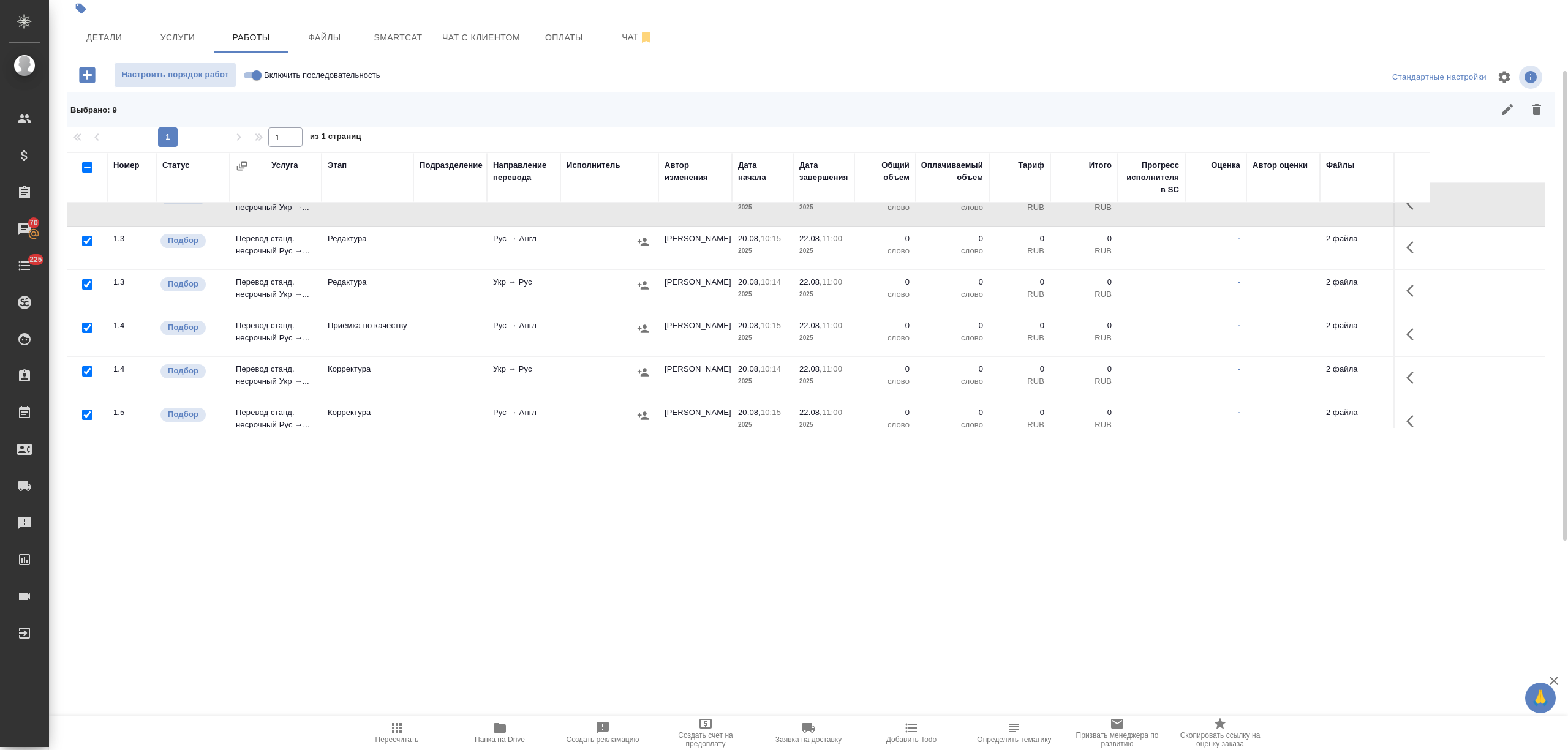
click at [87, 325] on input "checkbox" at bounding box center [87, 328] width 11 height 11
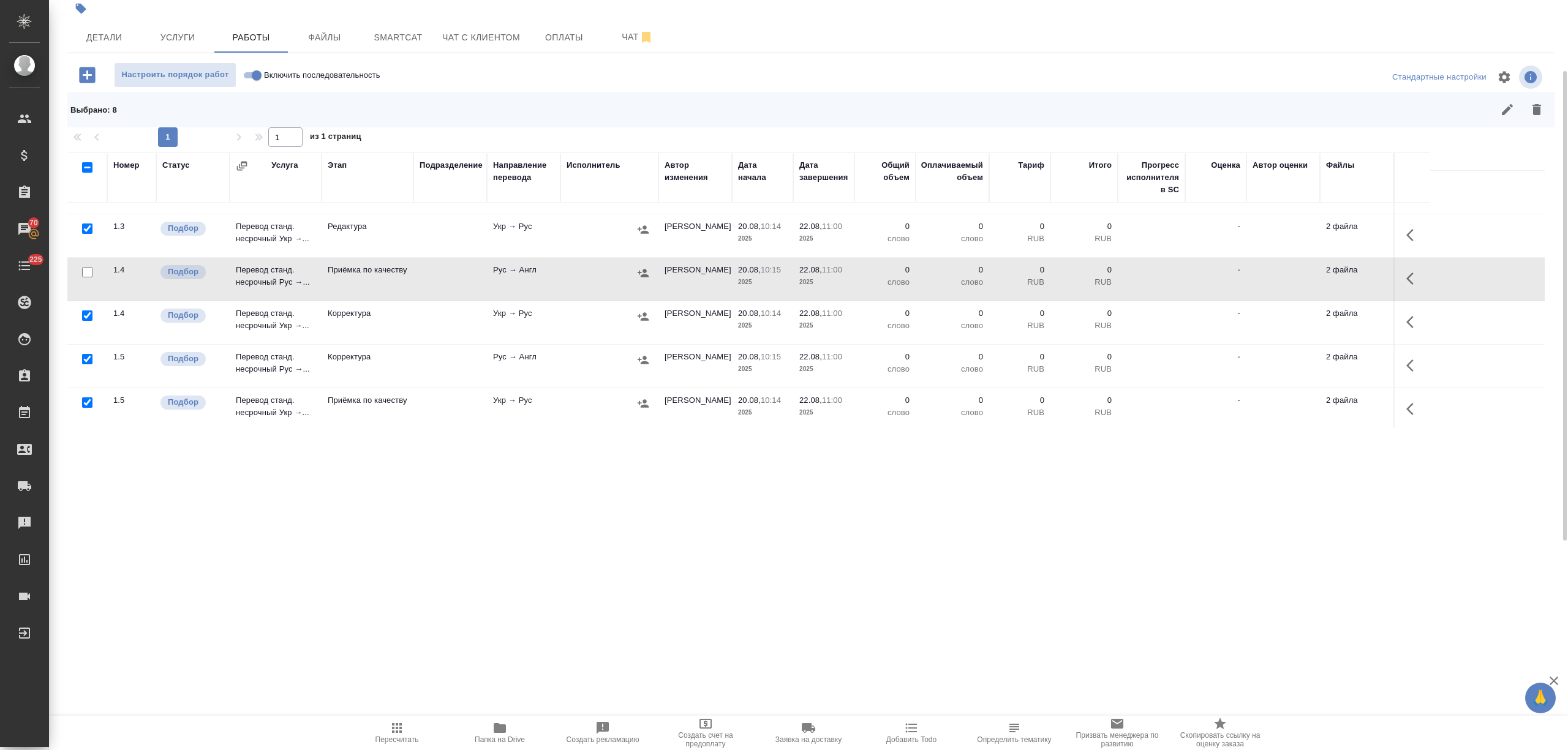
scroll to position [274, 0]
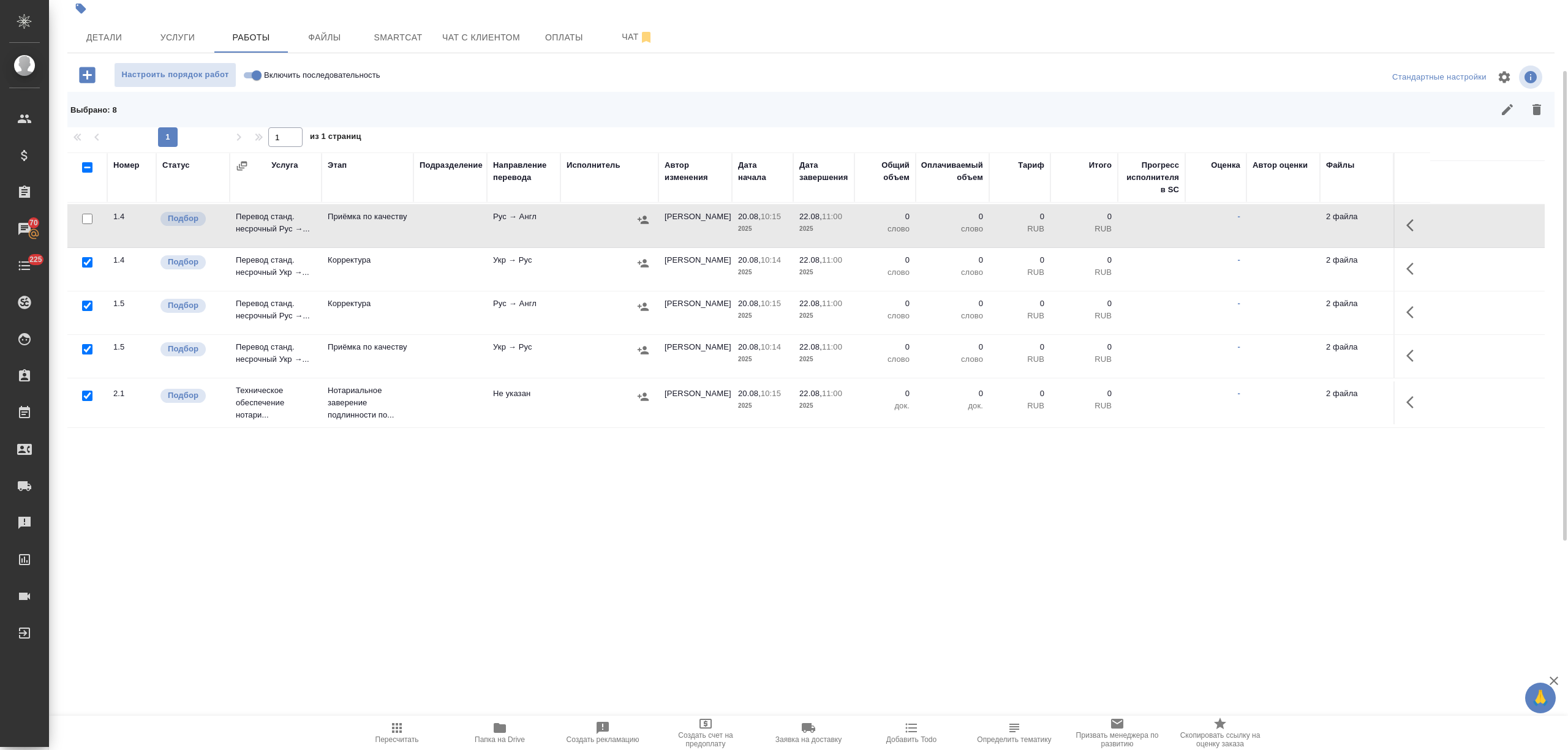
click at [87, 393] on input "checkbox" at bounding box center [87, 396] width 11 height 11
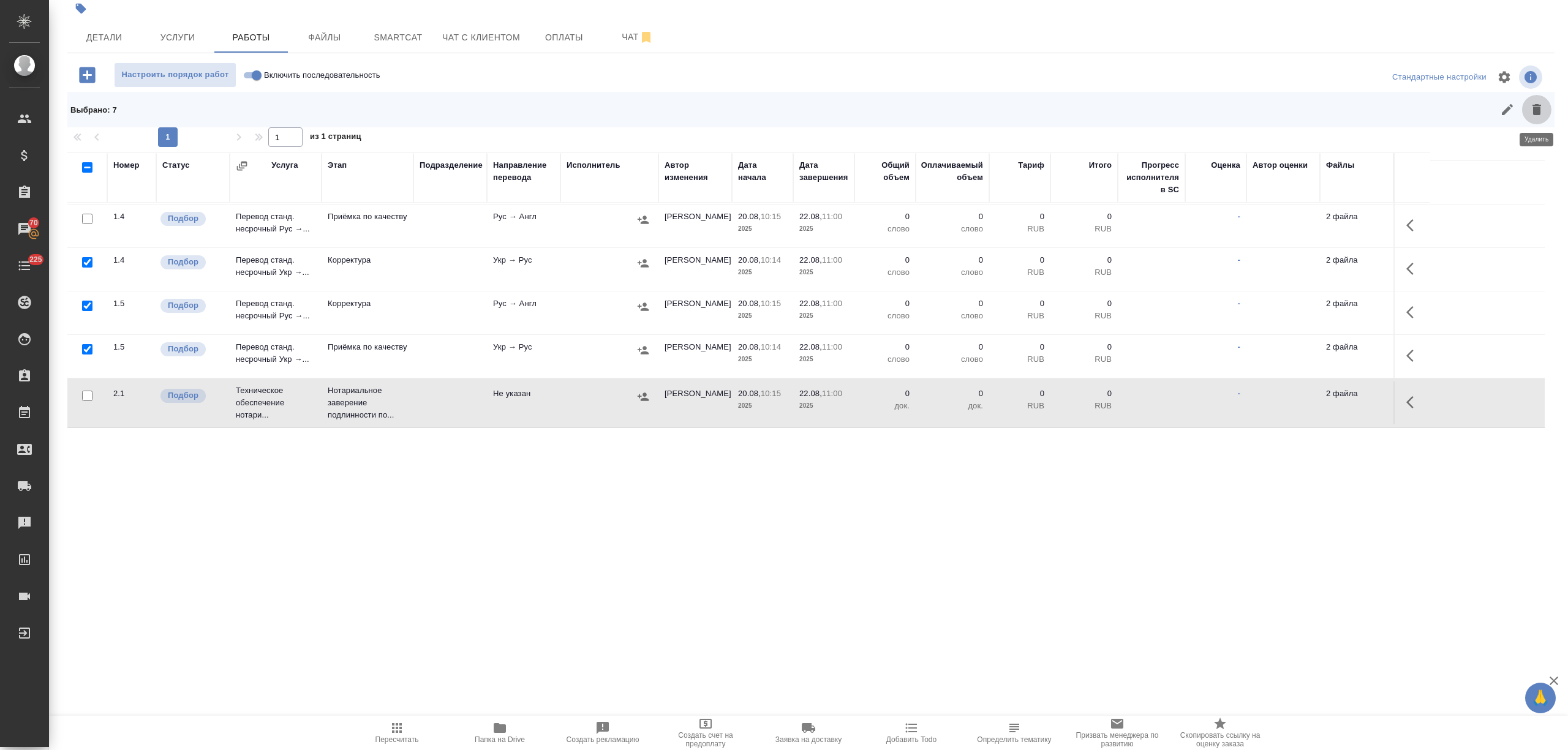
drag, startPoint x: 1541, startPoint y: 119, endPoint x: 1493, endPoint y: 174, distance: 73.0
click at [1541, 118] on button "button" at bounding box center [1536, 110] width 30 height 30
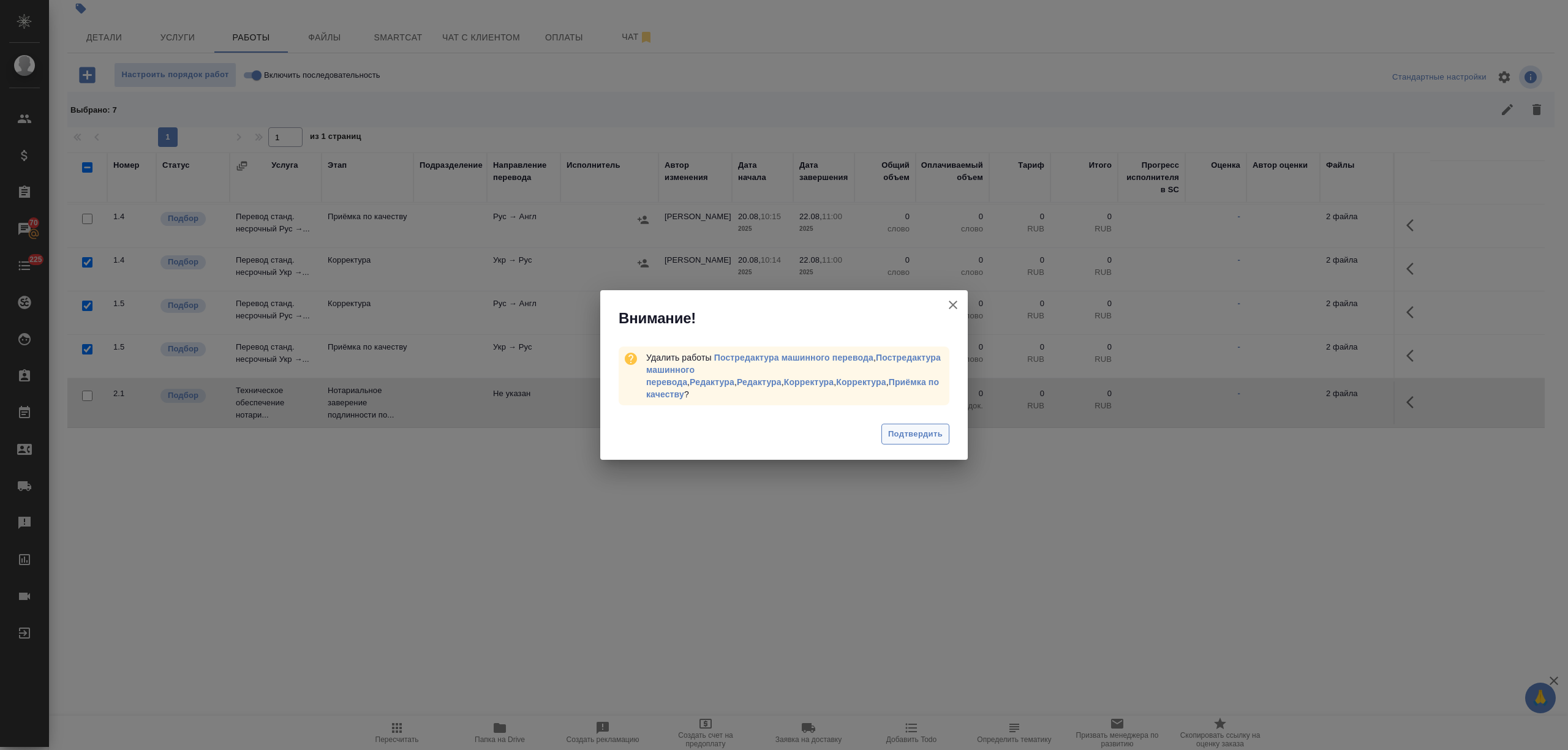
click at [920, 427] on span "Подтвердить" at bounding box center [915, 434] width 55 height 14
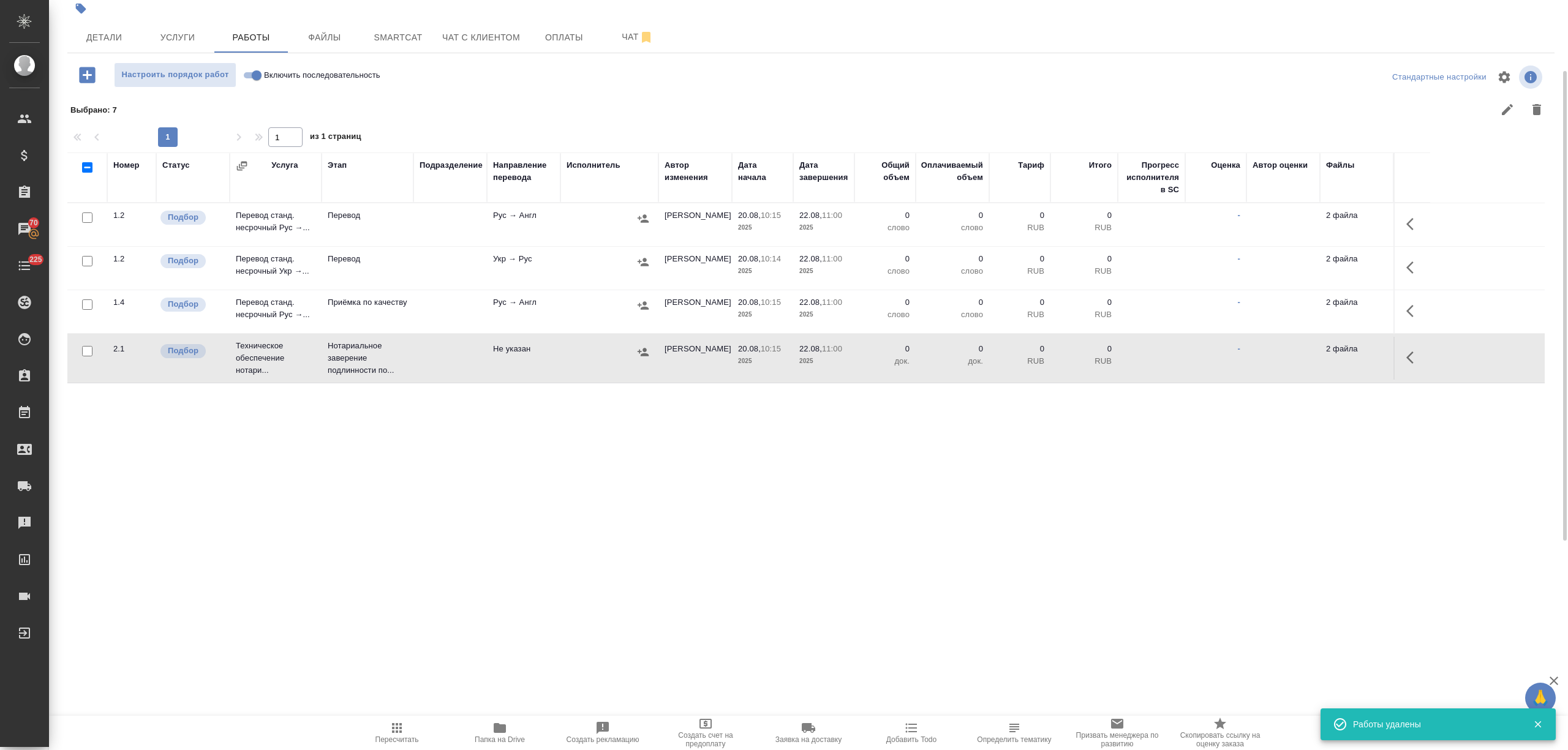
scroll to position [0, 0]
click at [1409, 219] on icon "button" at bounding box center [1413, 224] width 15 height 15
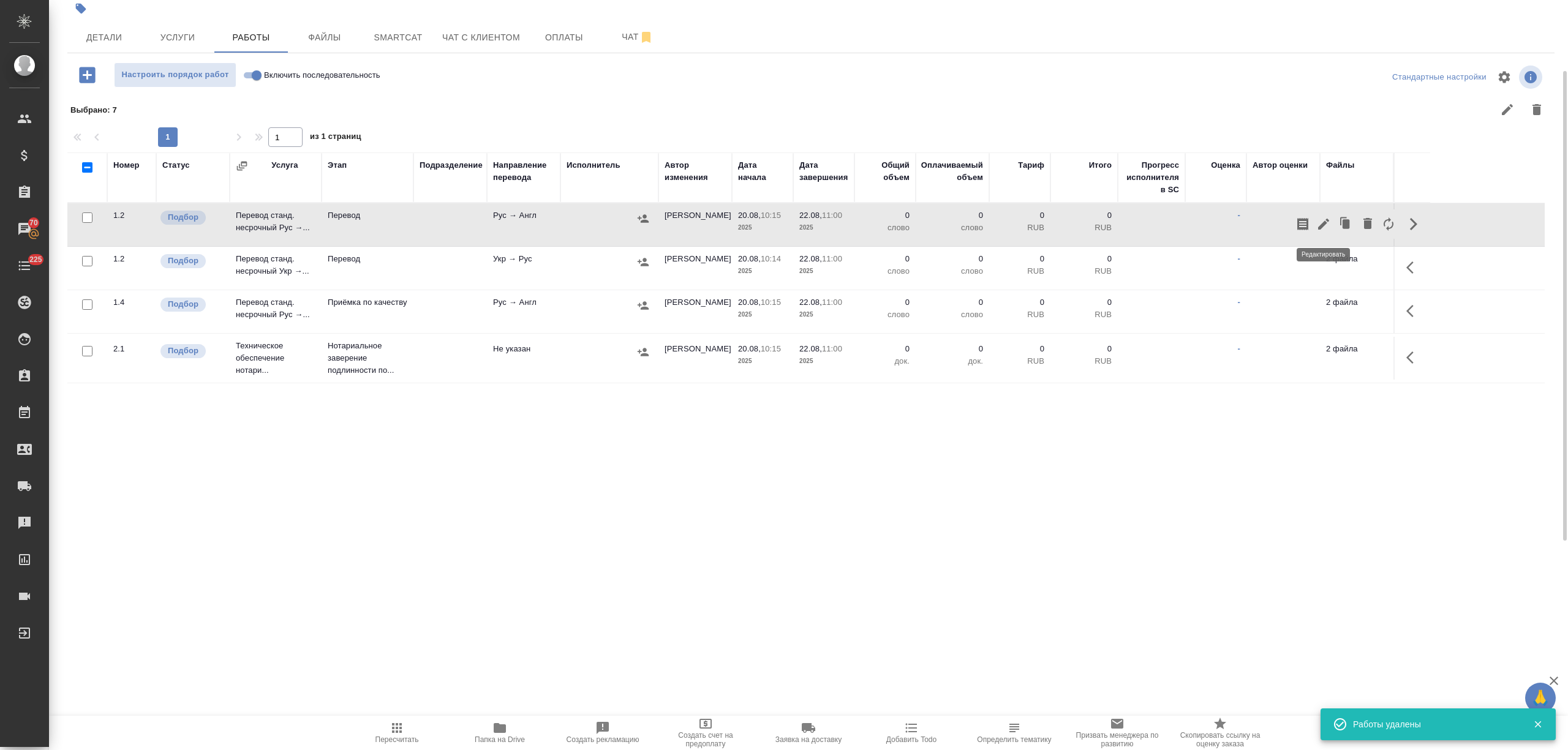
click at [1323, 219] on icon "button" at bounding box center [1323, 224] width 15 height 15
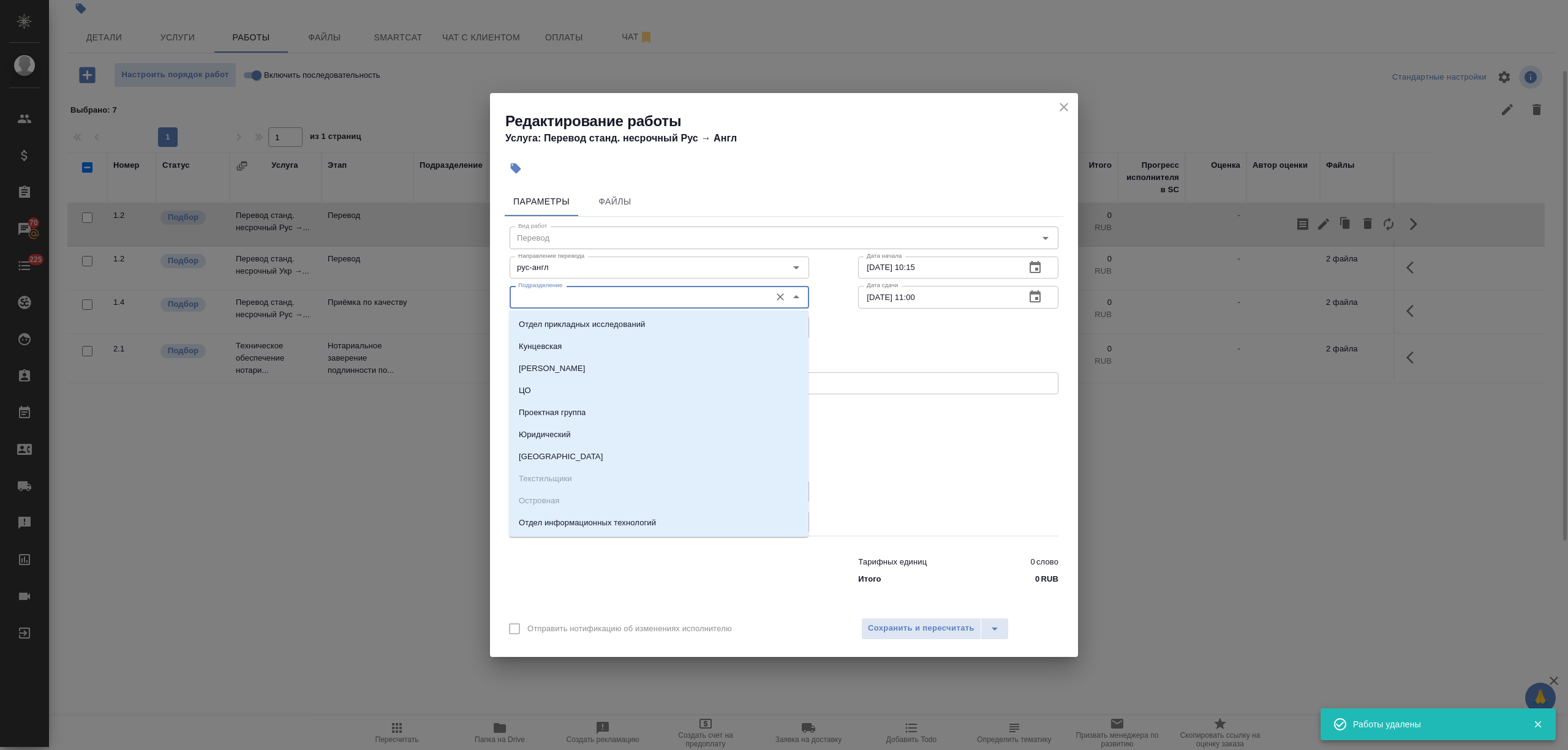
click at [610, 299] on input "Подразделение" at bounding box center [638, 297] width 251 height 15
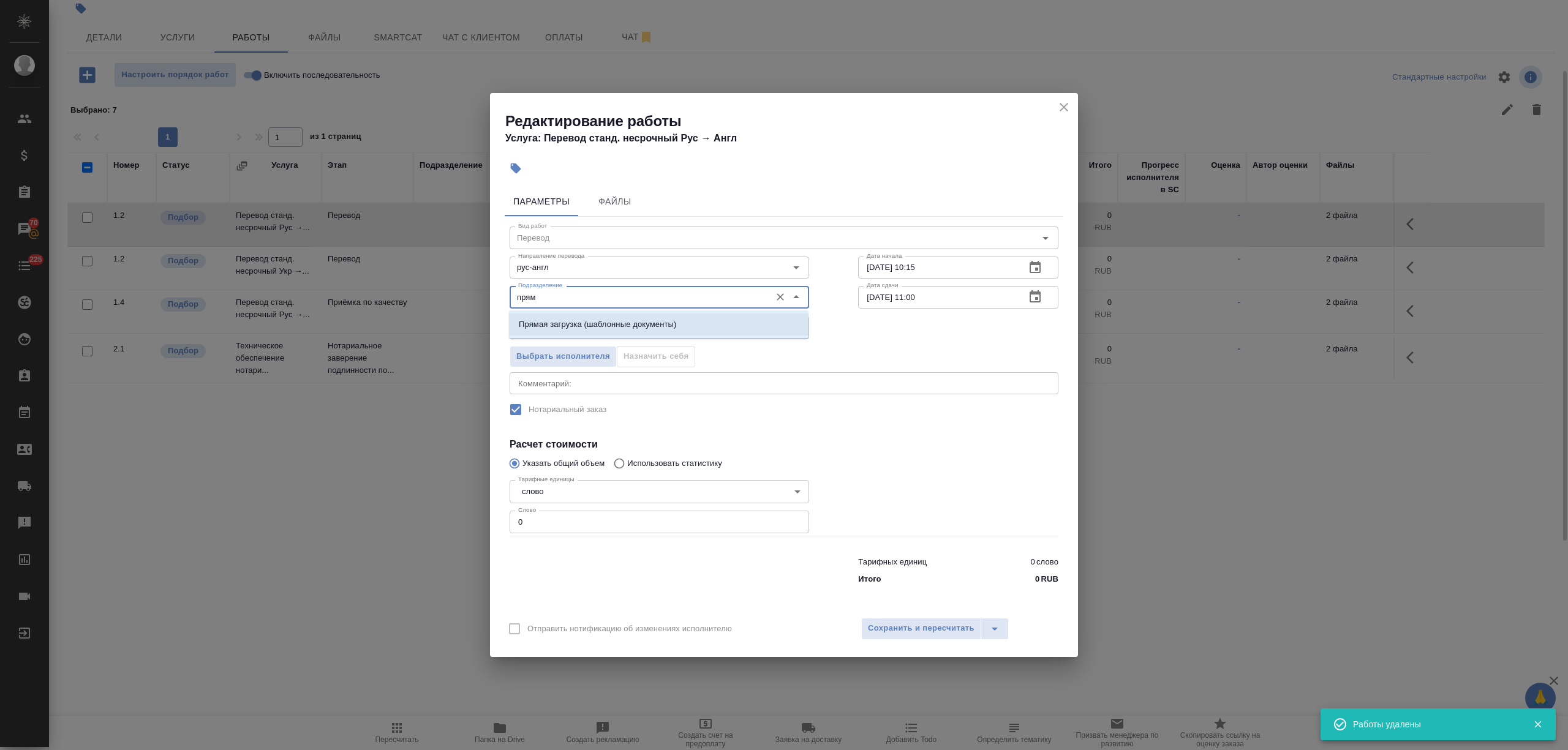
click at [608, 319] on p "Прямая загрузка (шаблонные документы)" at bounding box center [598, 324] width 158 height 12
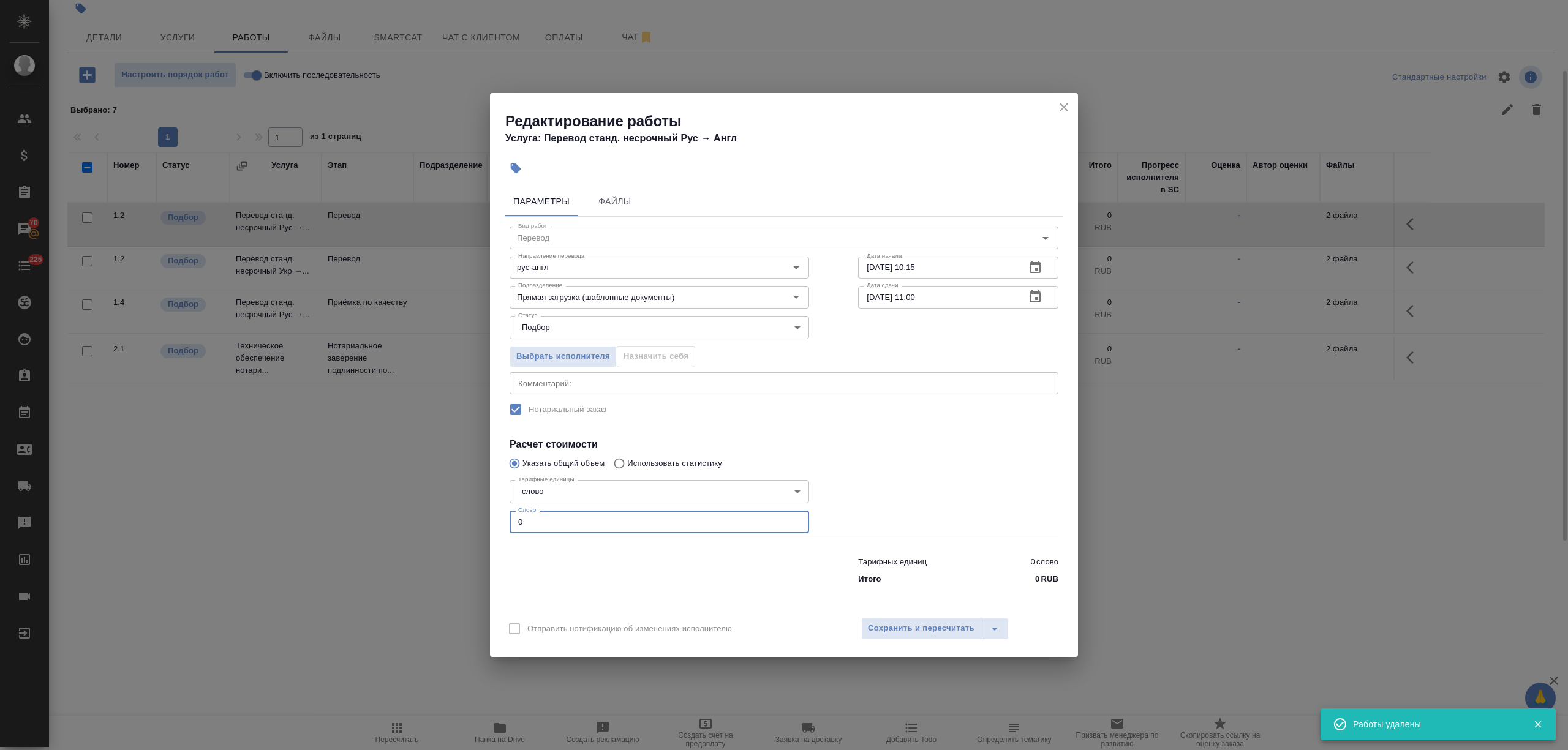
drag, startPoint x: 494, startPoint y: 520, endPoint x: 533, endPoint y: 515, distance: 39.3
click at [472, 522] on div "Редактирование работы Услуга: Перевод станд. несрочный Рус → Англ Параметры Фай…" at bounding box center [784, 375] width 1568 height 750
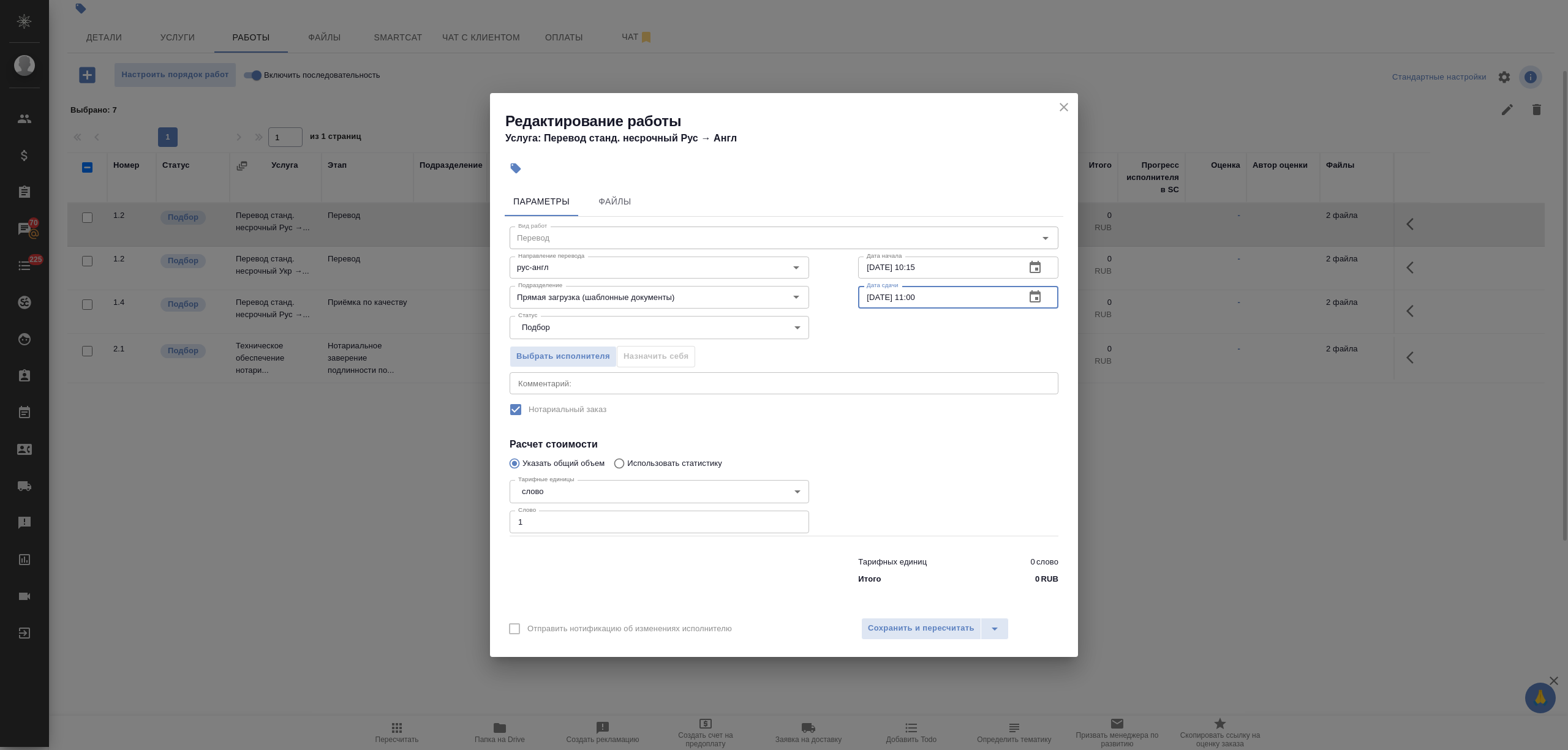
click at [913, 297] on input "22.08.2025 11:00" at bounding box center [937, 297] width 158 height 22
click at [924, 629] on span "Сохранить и пересчитать" at bounding box center [921, 628] width 107 height 14
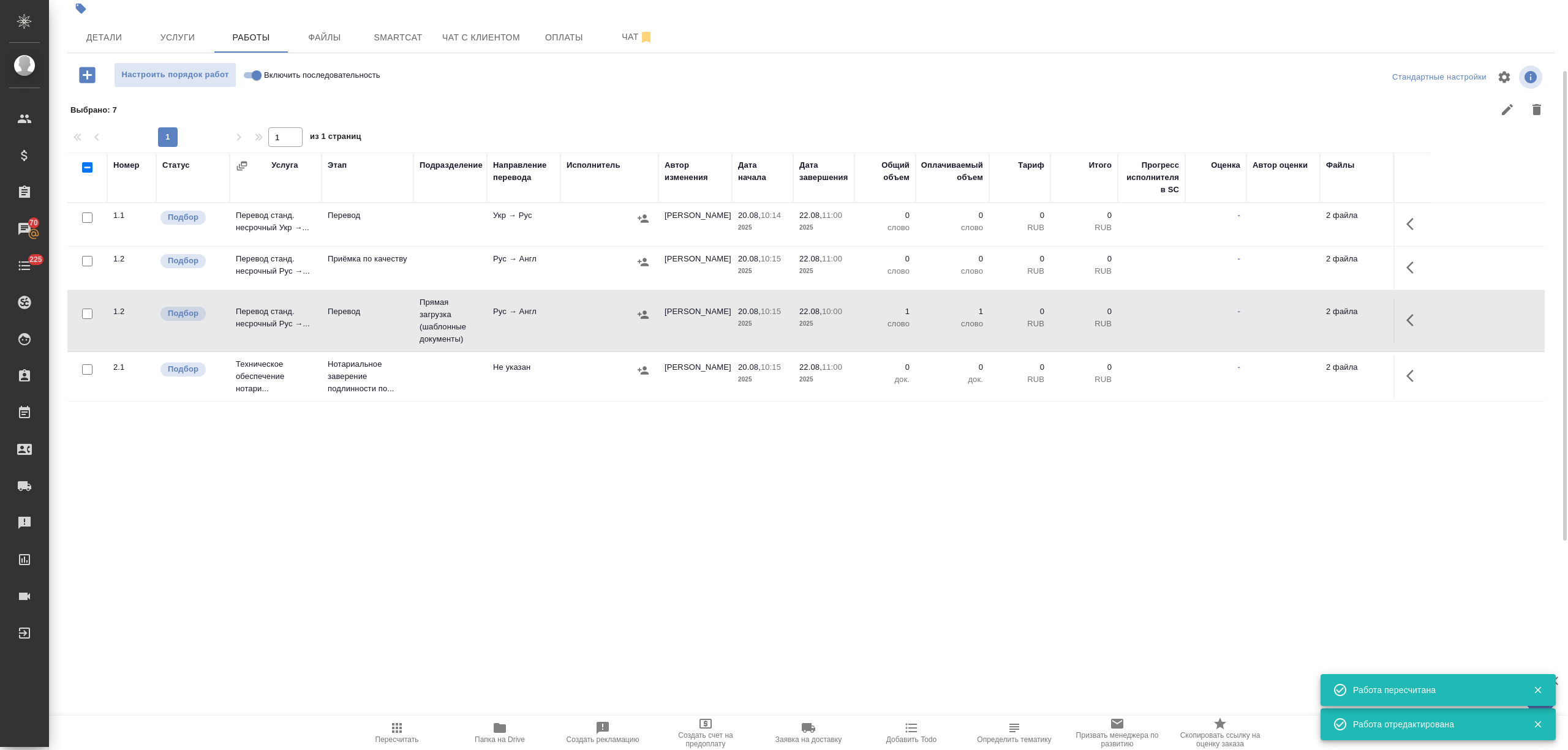
click at [1407, 216] on button "button" at bounding box center [1413, 224] width 30 height 30
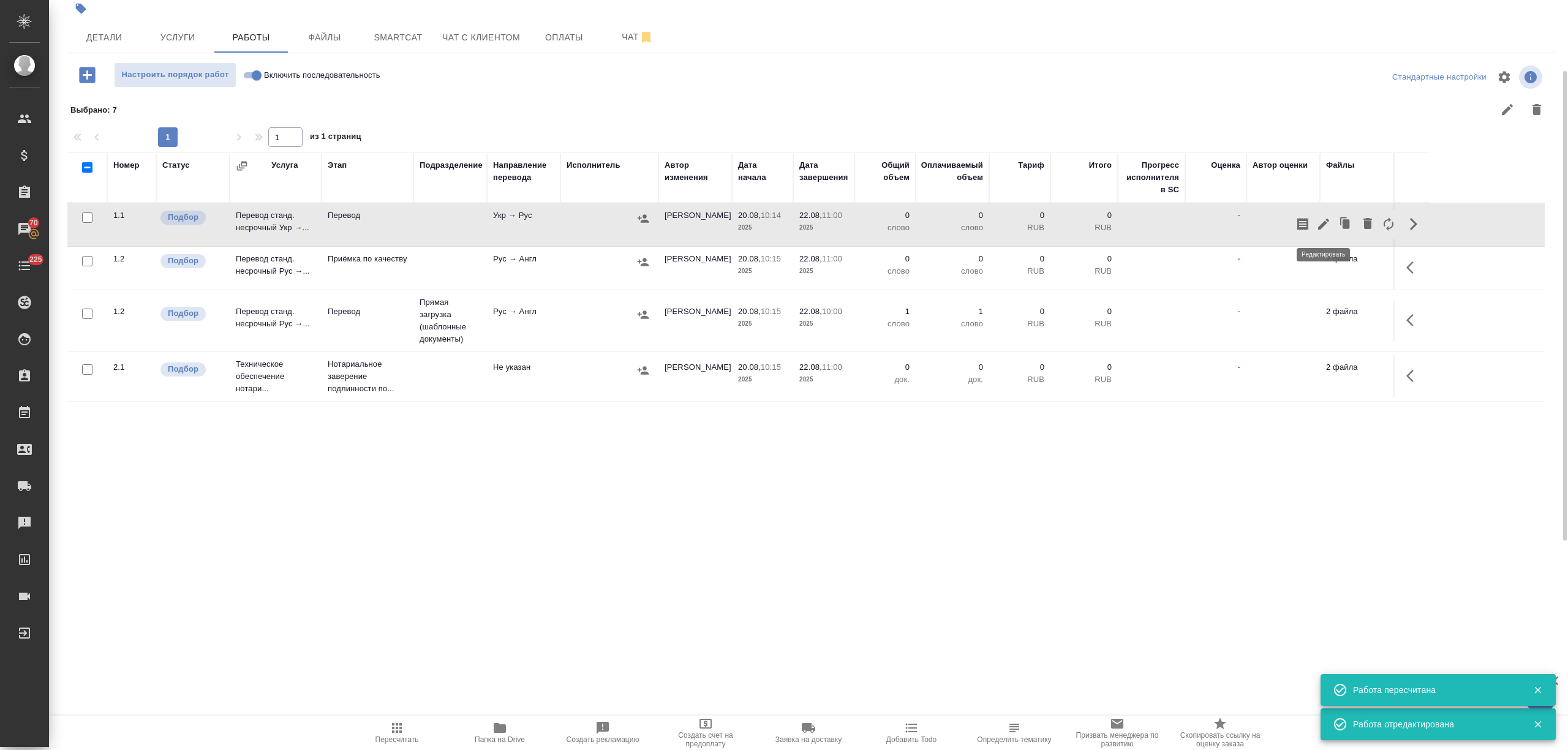
click at [1321, 225] on icon "button" at bounding box center [1323, 224] width 11 height 11
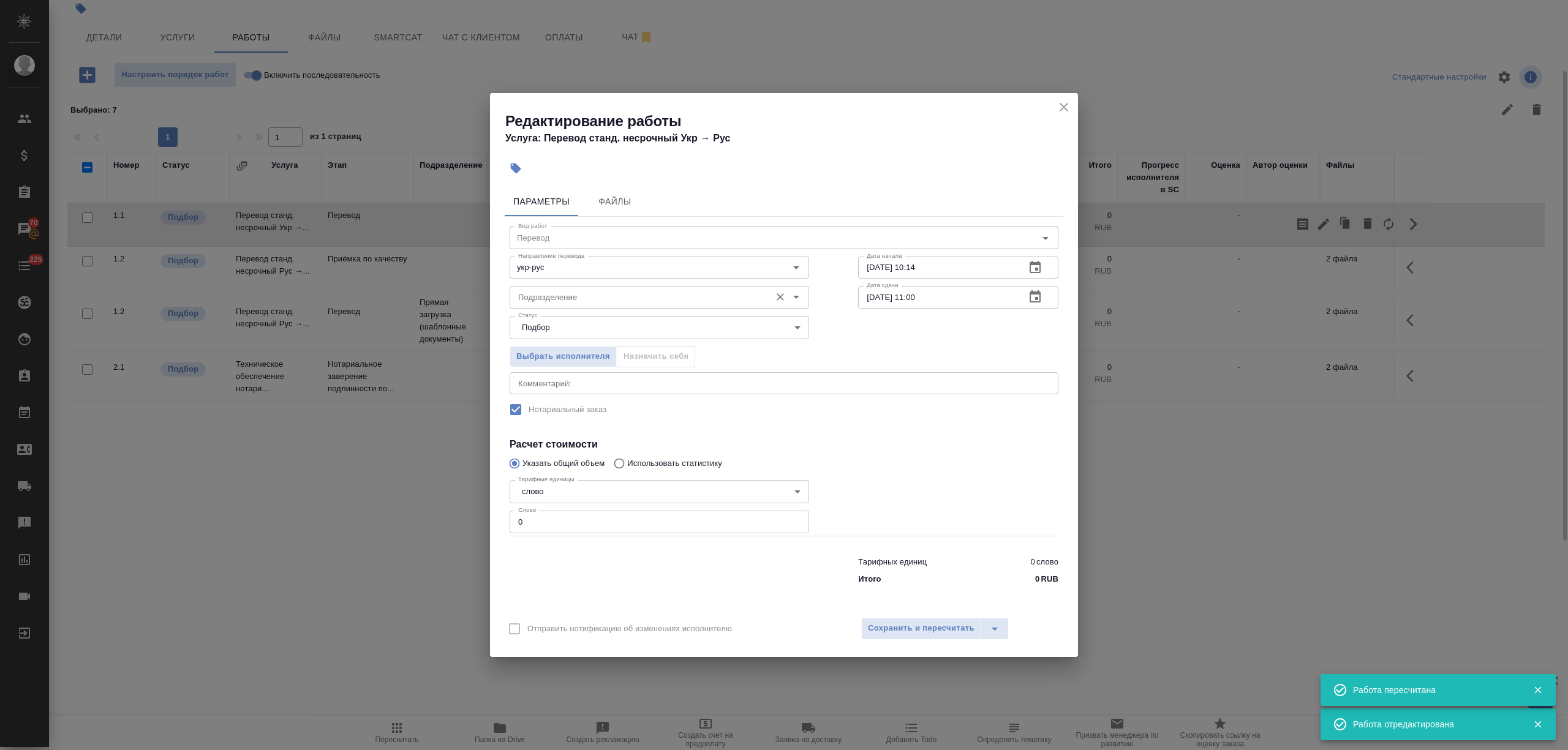
click at [546, 297] on input "Подразделение" at bounding box center [638, 297] width 251 height 15
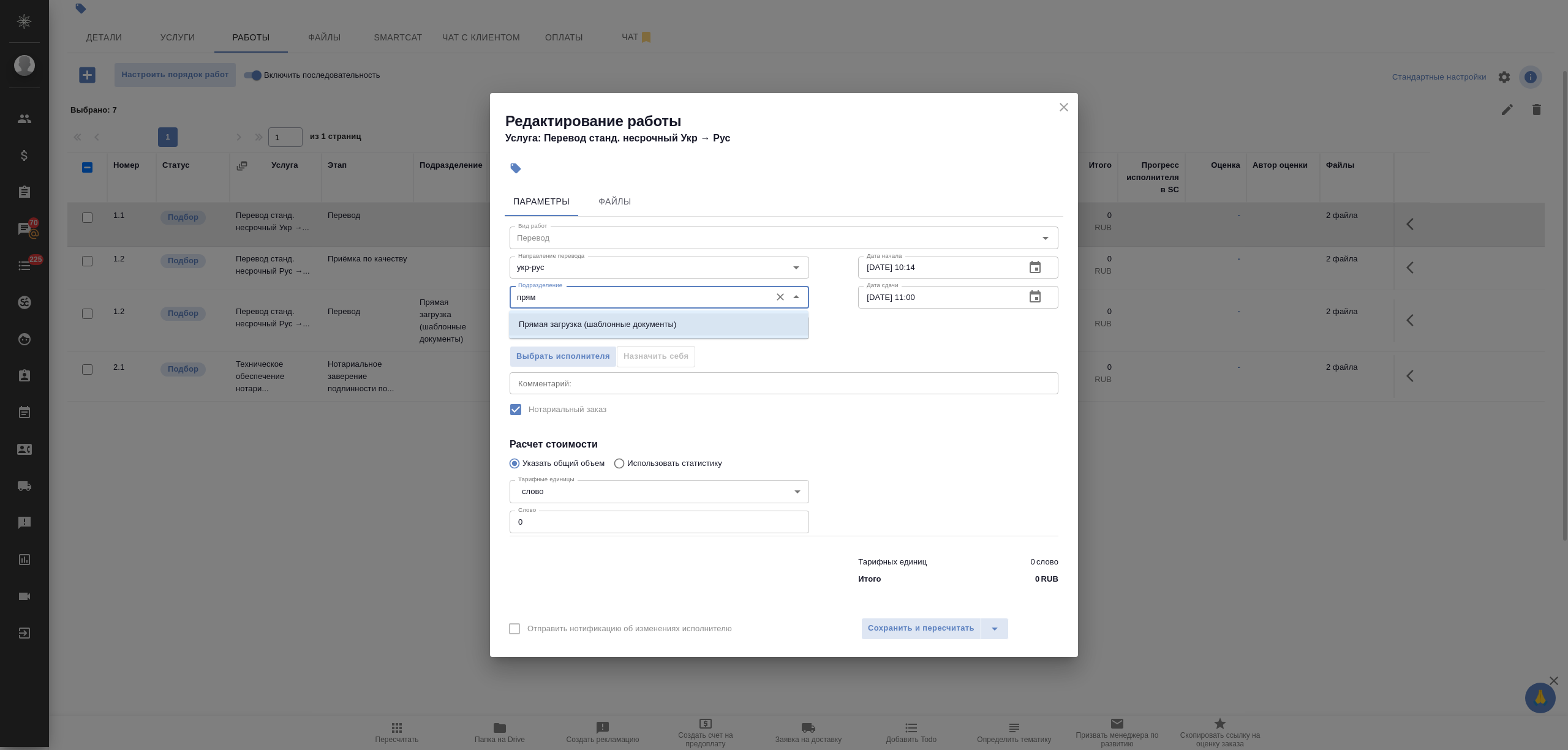
click at [558, 325] on p "Прямая загрузка (шаблонные документы)" at bounding box center [598, 324] width 158 height 12
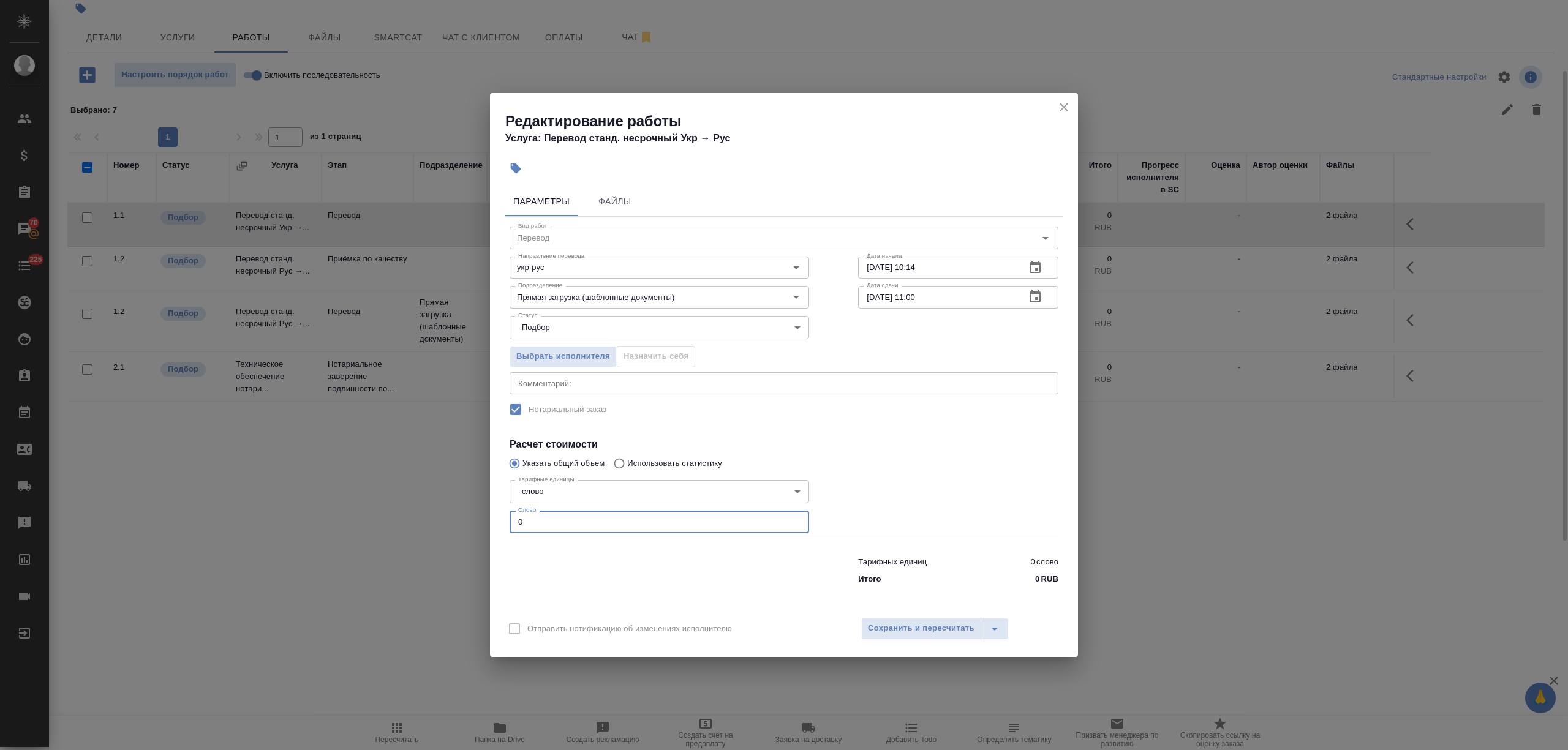
drag, startPoint x: 525, startPoint y: 522, endPoint x: 501, endPoint y: 519, distance: 24.2
click at [501, 519] on div "Параметры Файлы Вид работ Перевод Вид работ Направление перевода укр-рус Направ…" at bounding box center [784, 396] width 588 height 427
click at [873, 297] on input "22.08.2025 11:00" at bounding box center [937, 297] width 158 height 22
drag, startPoint x: 919, startPoint y: 292, endPoint x: 912, endPoint y: 292, distance: 7.0
click at [912, 292] on input "21.08.2025 11:00" at bounding box center [937, 297] width 158 height 22
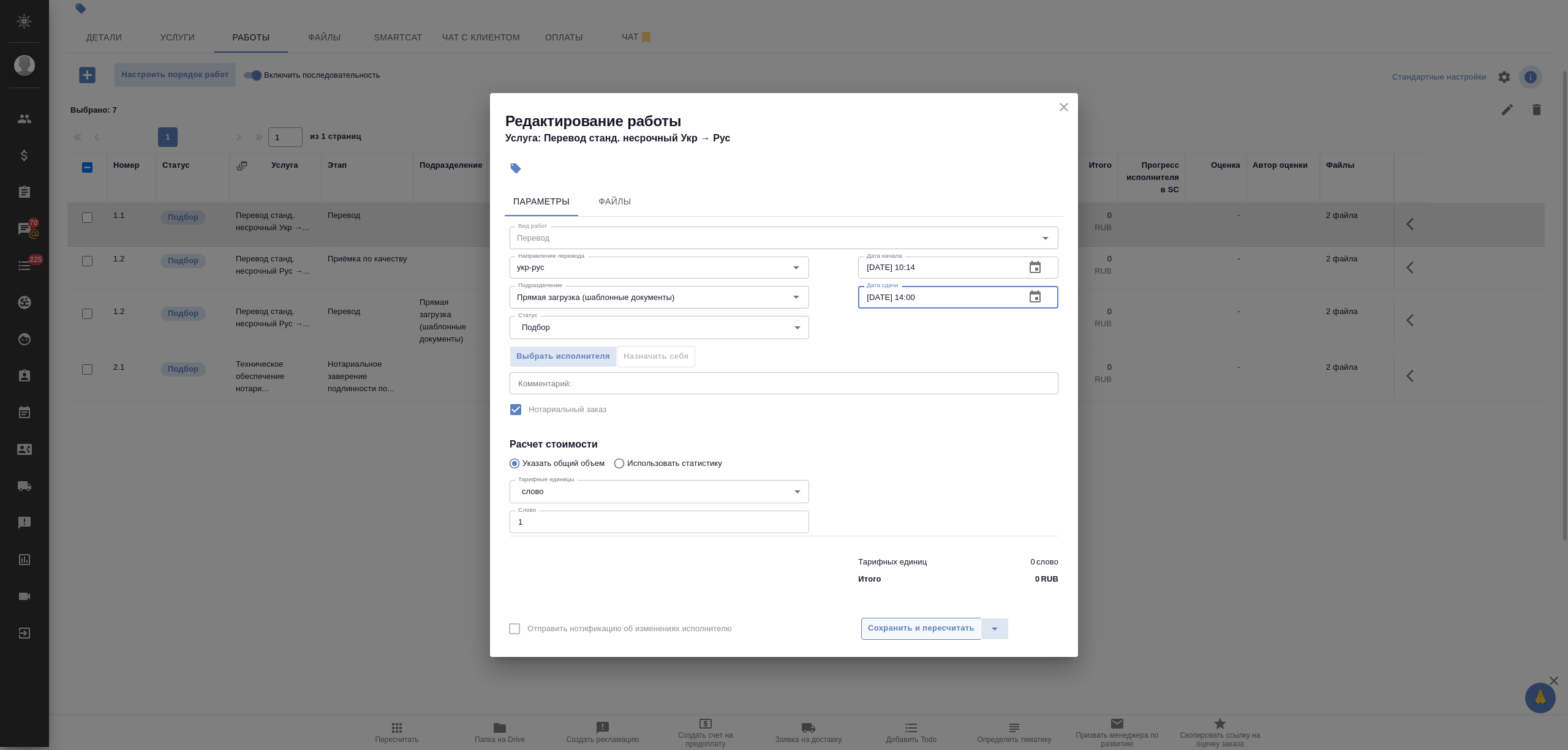
click at [934, 627] on span "Сохранить и пересчитать" at bounding box center [921, 628] width 107 height 14
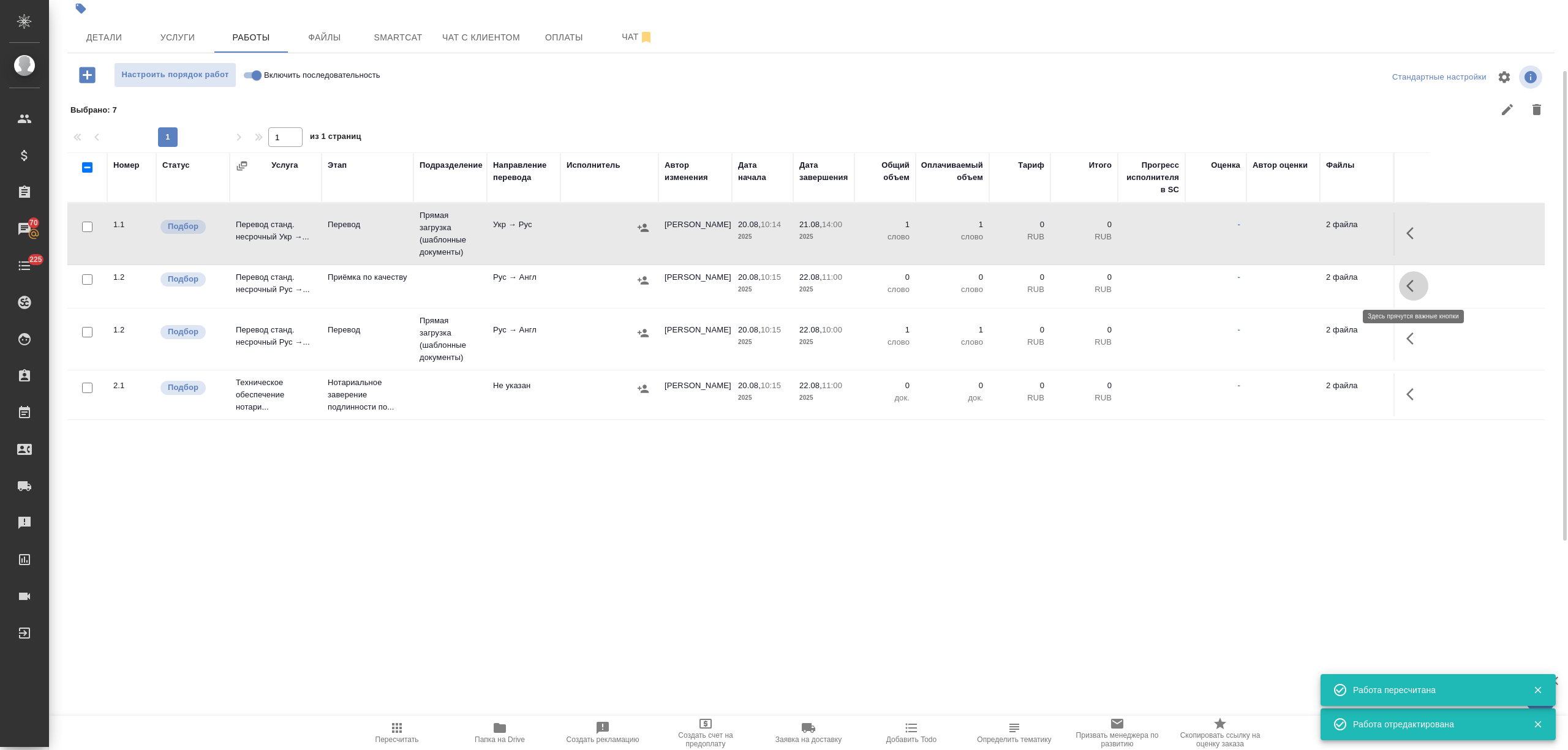
click at [1412, 283] on icon "button" at bounding box center [1413, 285] width 15 height 15
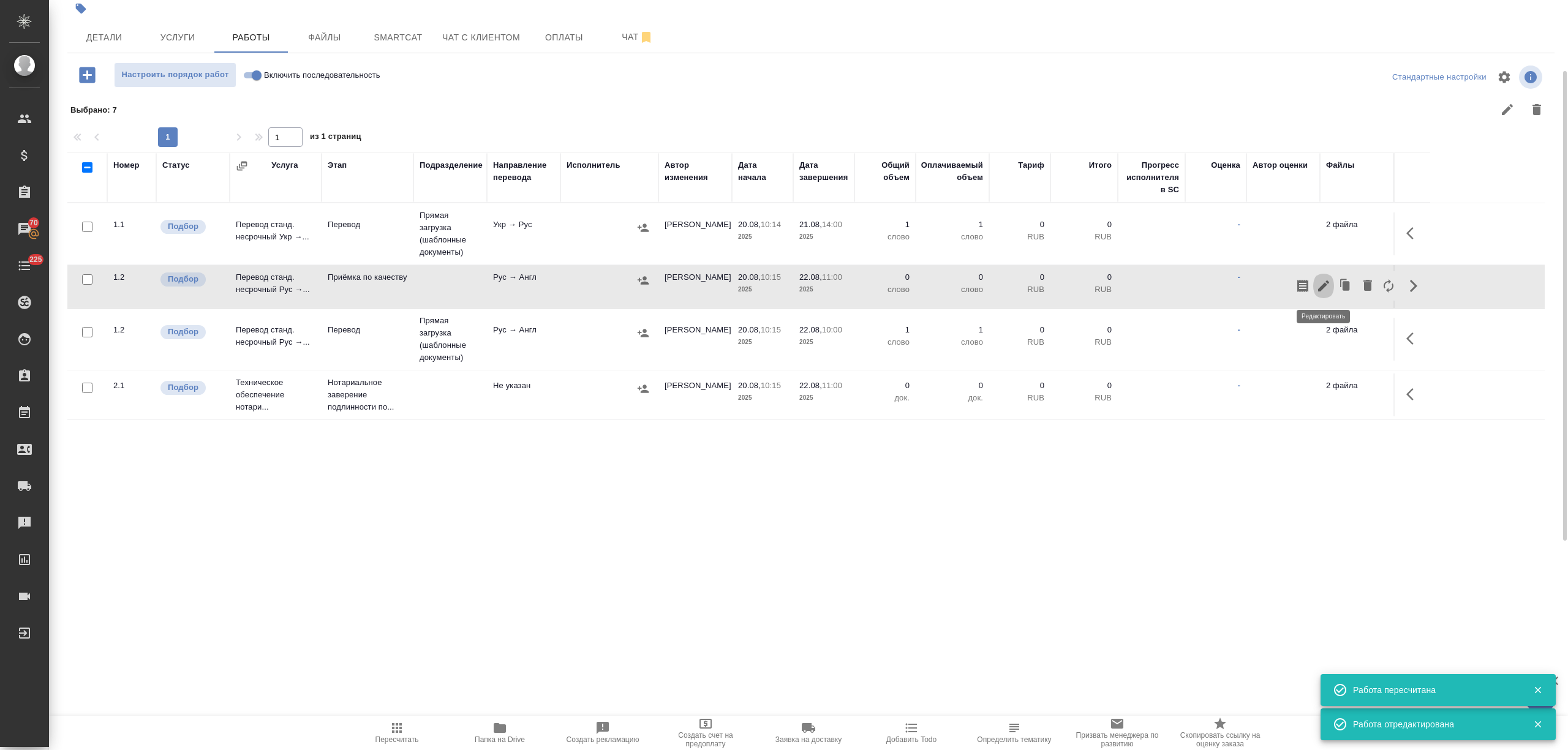
click at [1321, 282] on icon "button" at bounding box center [1323, 285] width 15 height 15
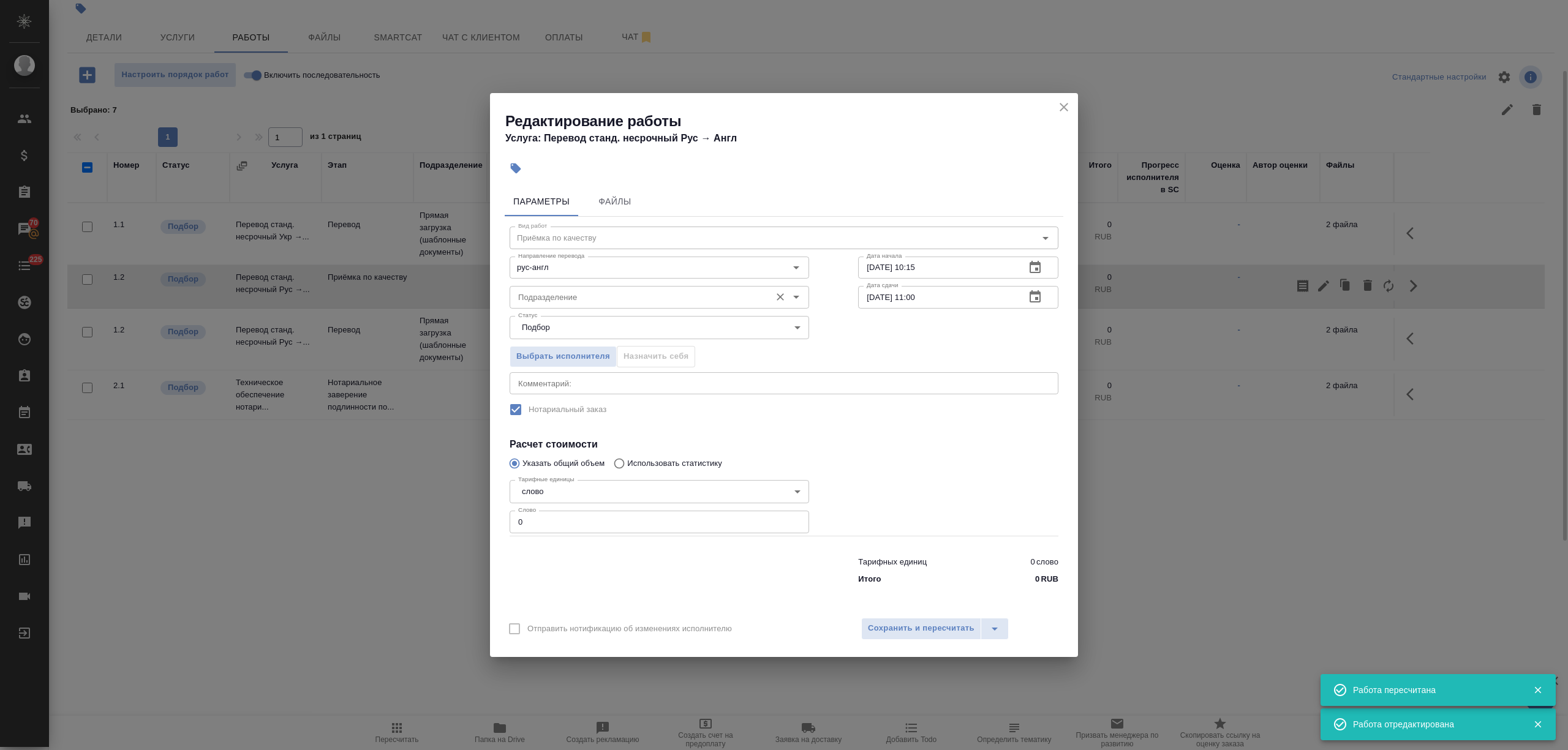
click at [579, 294] on input "Подразделение" at bounding box center [638, 297] width 251 height 15
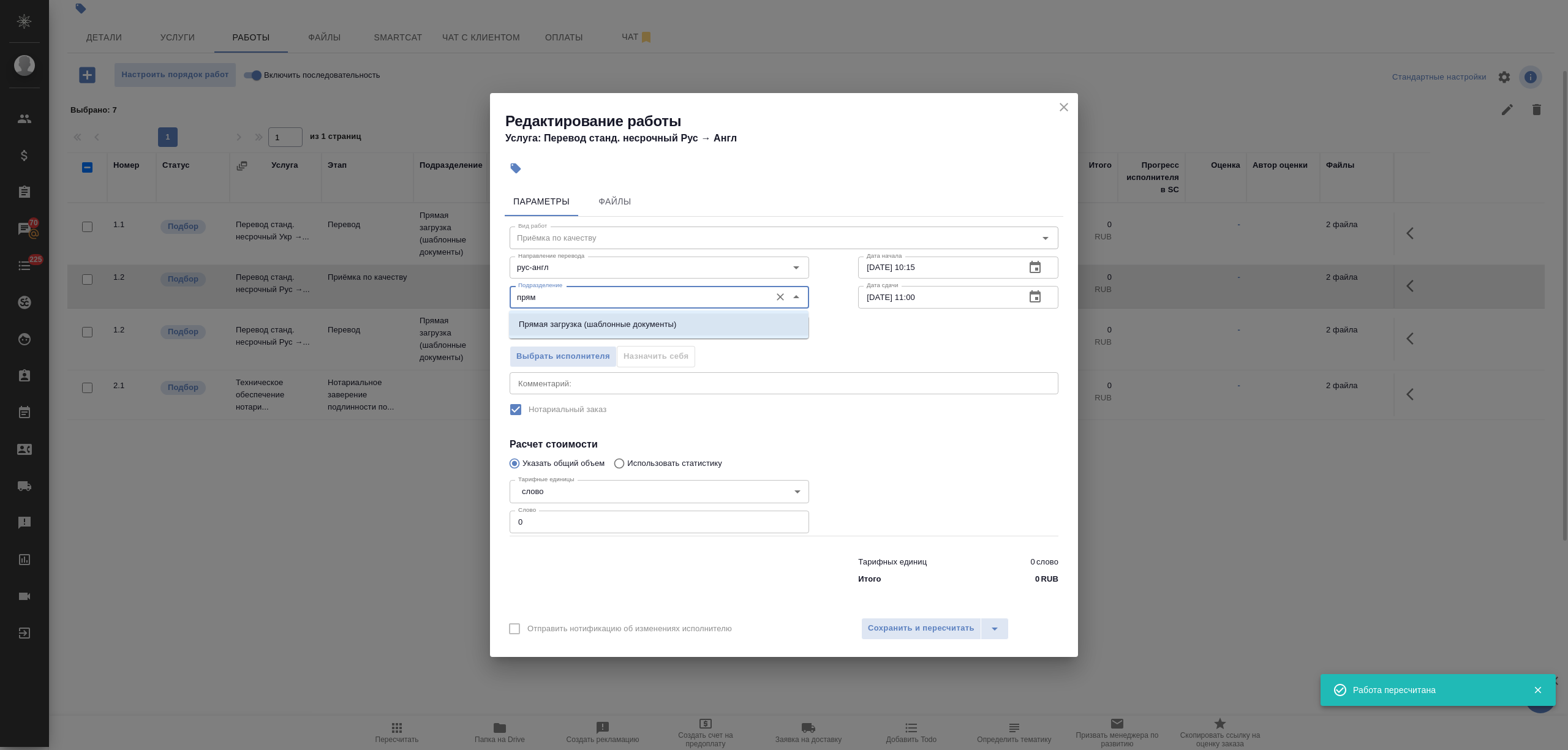
click at [591, 331] on li "Прямая загрузка (шаблонные документы)" at bounding box center [659, 324] width 300 height 22
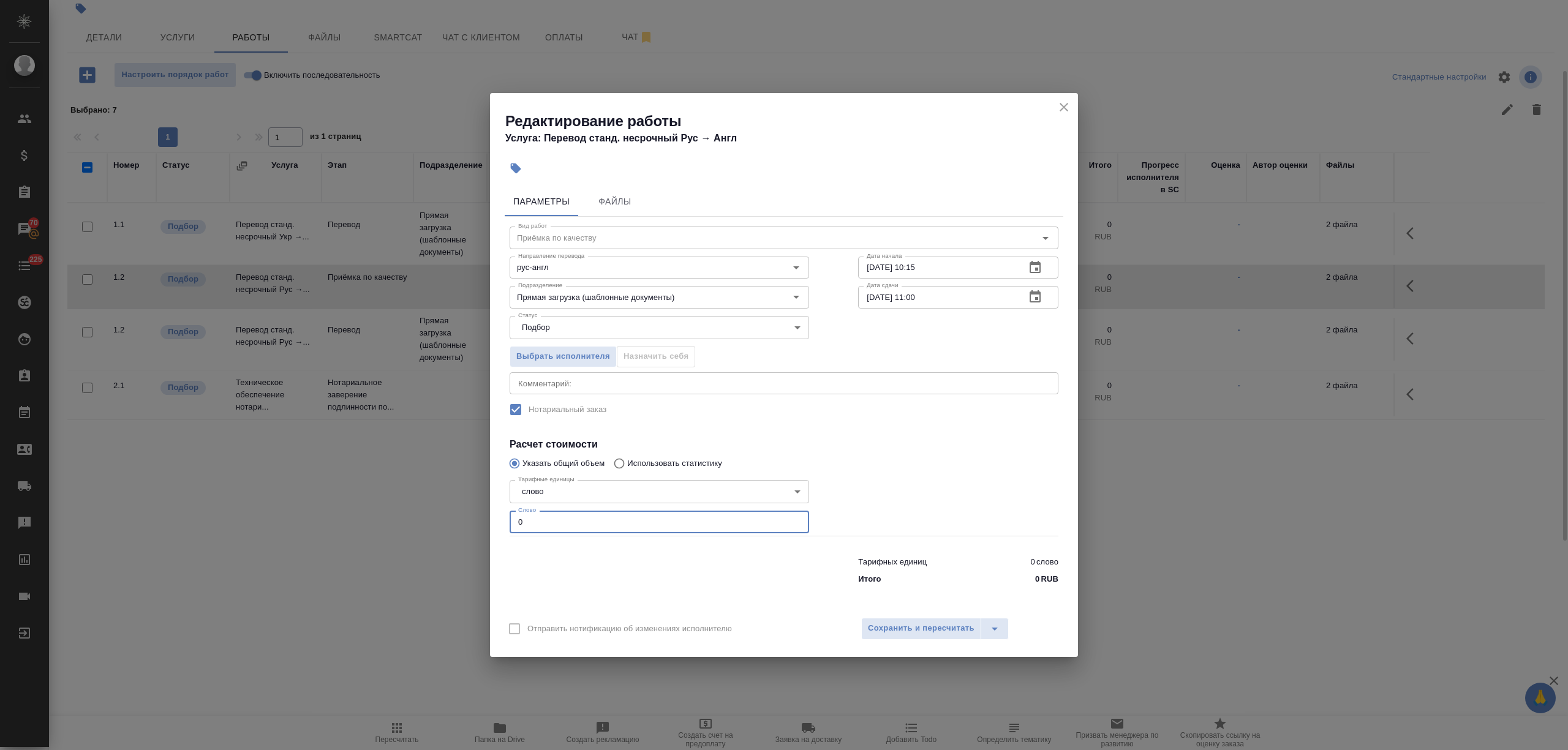
drag, startPoint x: 520, startPoint y: 518, endPoint x: 476, endPoint y: 515, distance: 44.1
click at [477, 517] on div "Редактирование работы Услуга: Перевод станд. несрочный Рус → Англ Параметры Фай…" at bounding box center [784, 375] width 1568 height 750
click at [885, 620] on button "Сохранить и пересчитать" at bounding box center [921, 628] width 120 height 22
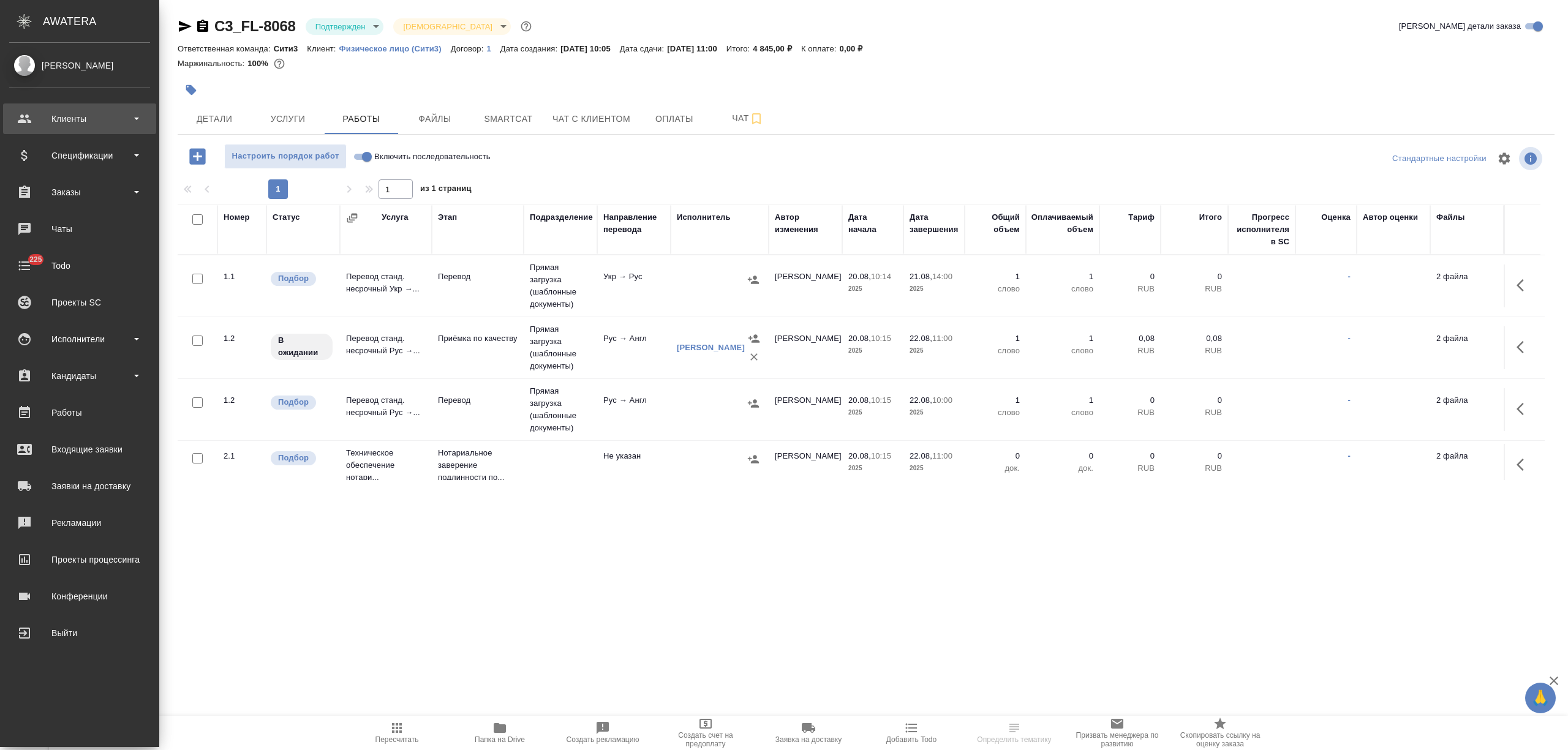
click at [78, 120] on div "Клиенты" at bounding box center [79, 119] width 141 height 18
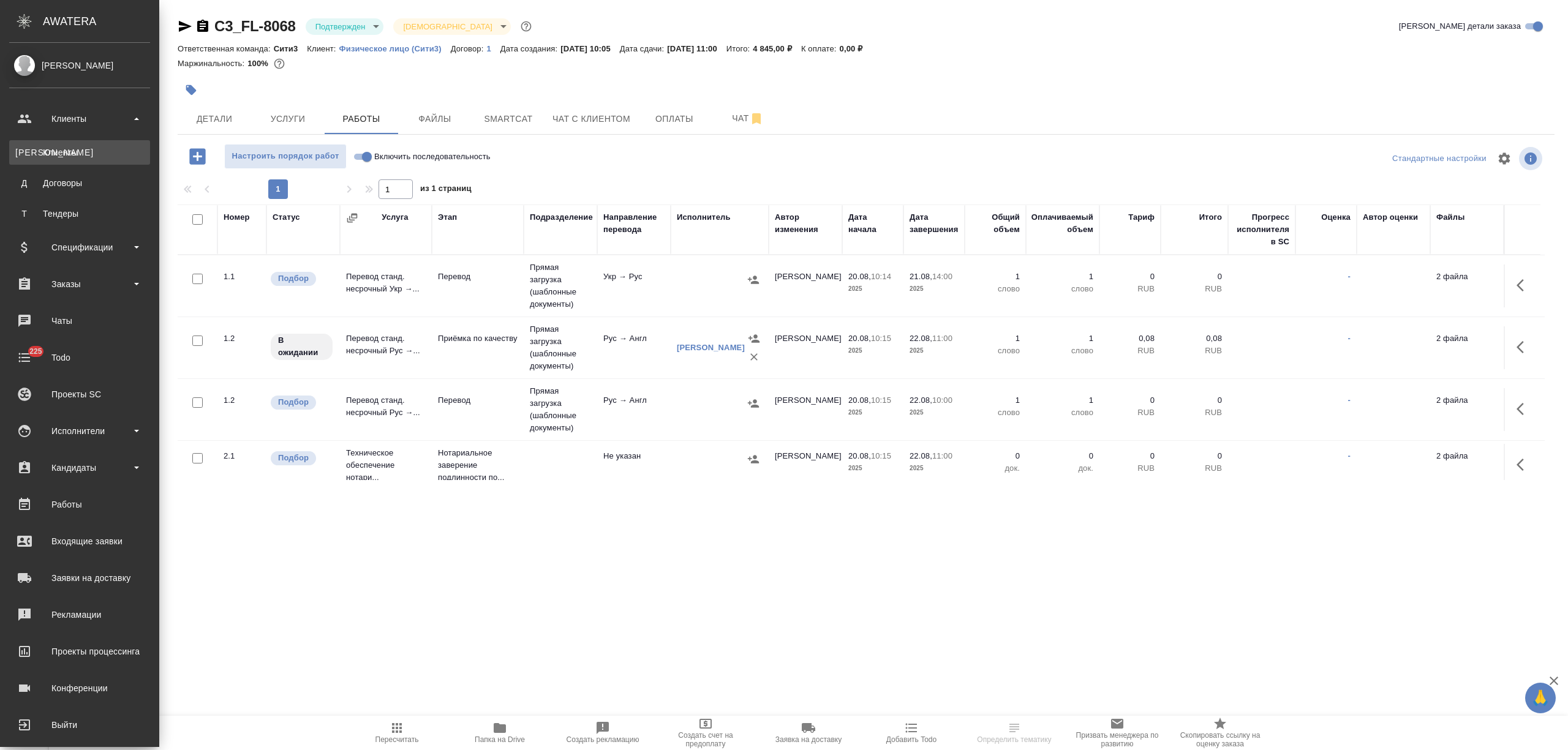
click at [86, 157] on div "Клиенты" at bounding box center [79, 152] width 129 height 12
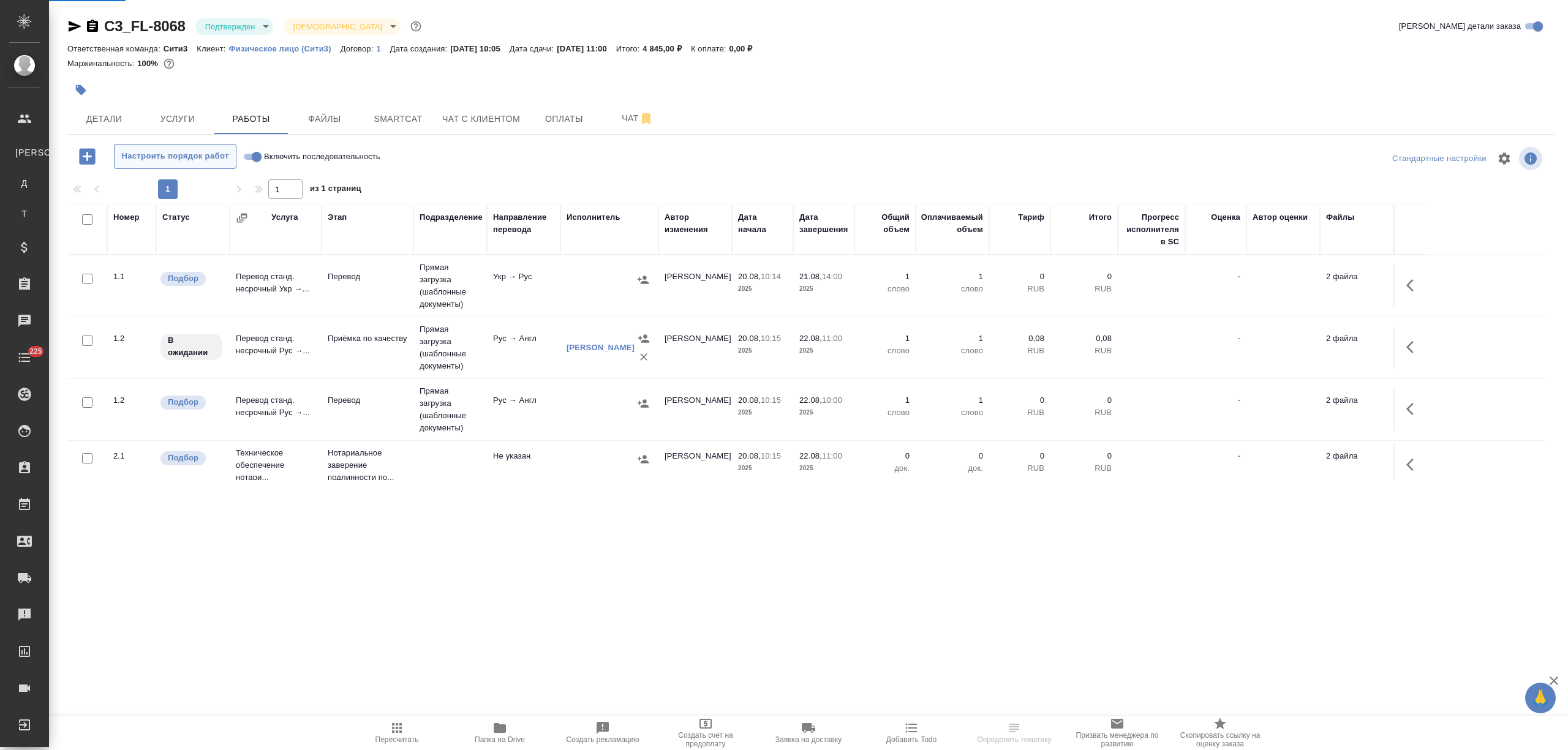
select select "RU"
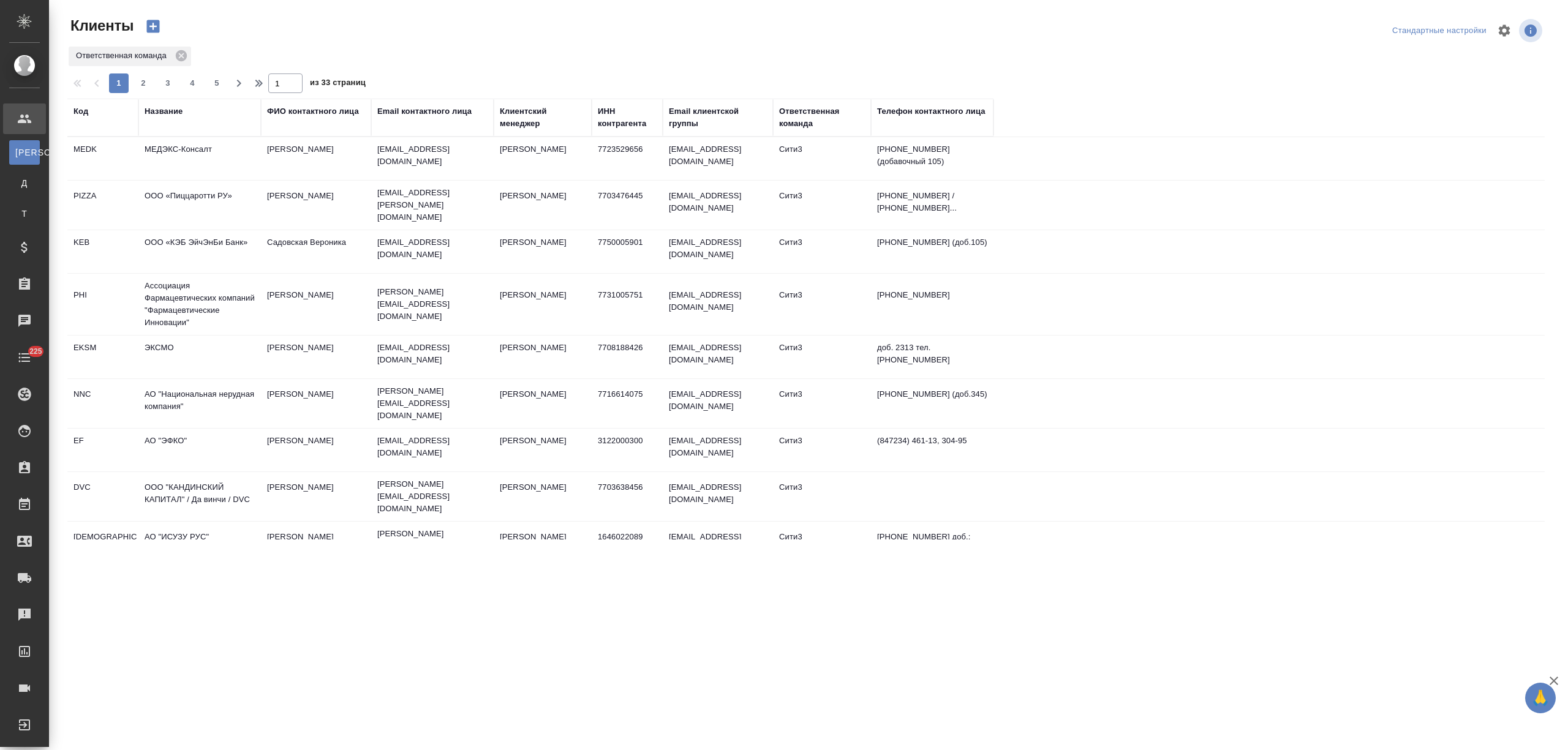
click at [154, 106] on div "Название" at bounding box center [164, 111] width 38 height 12
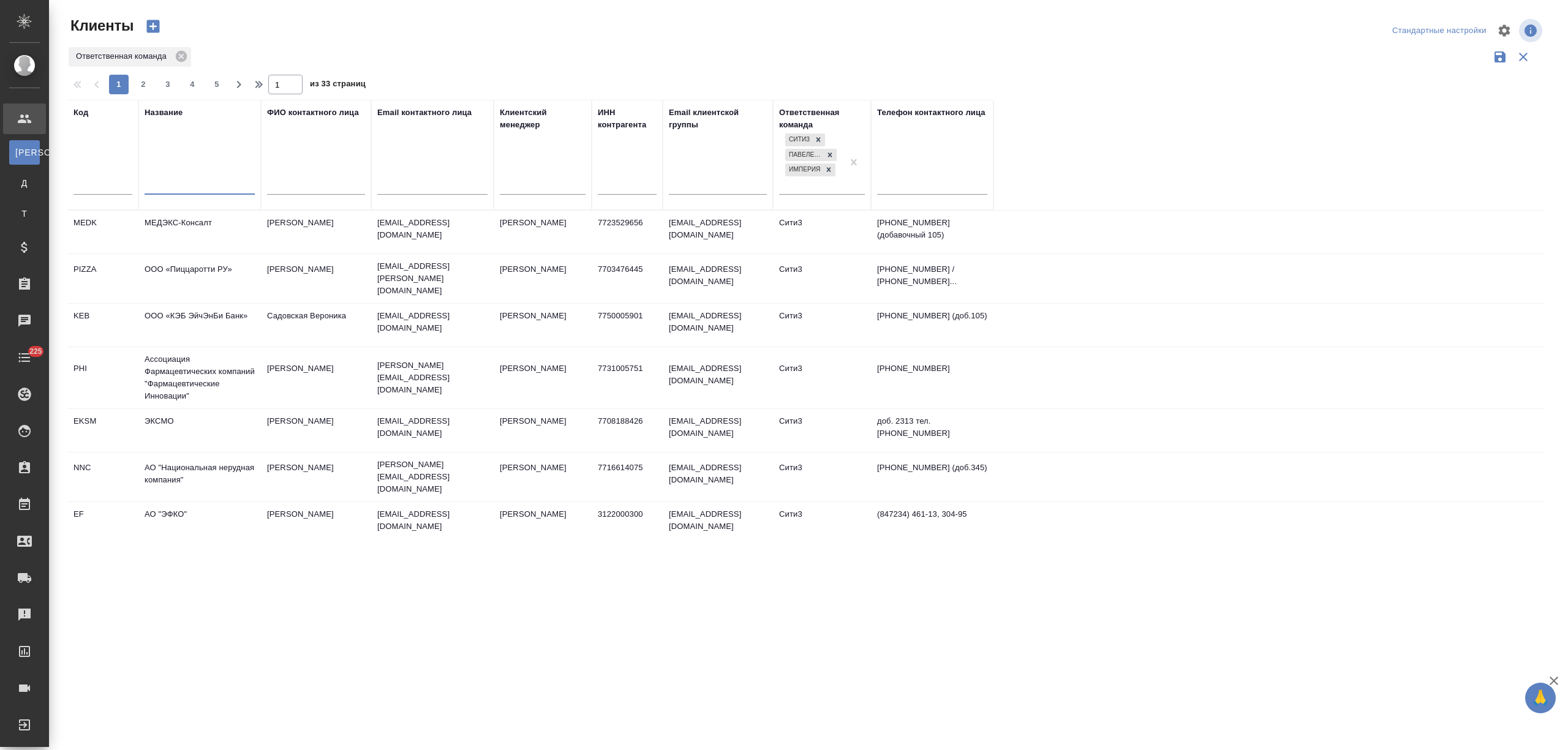
click at [169, 184] on input "text" at bounding box center [200, 186] width 110 height 15
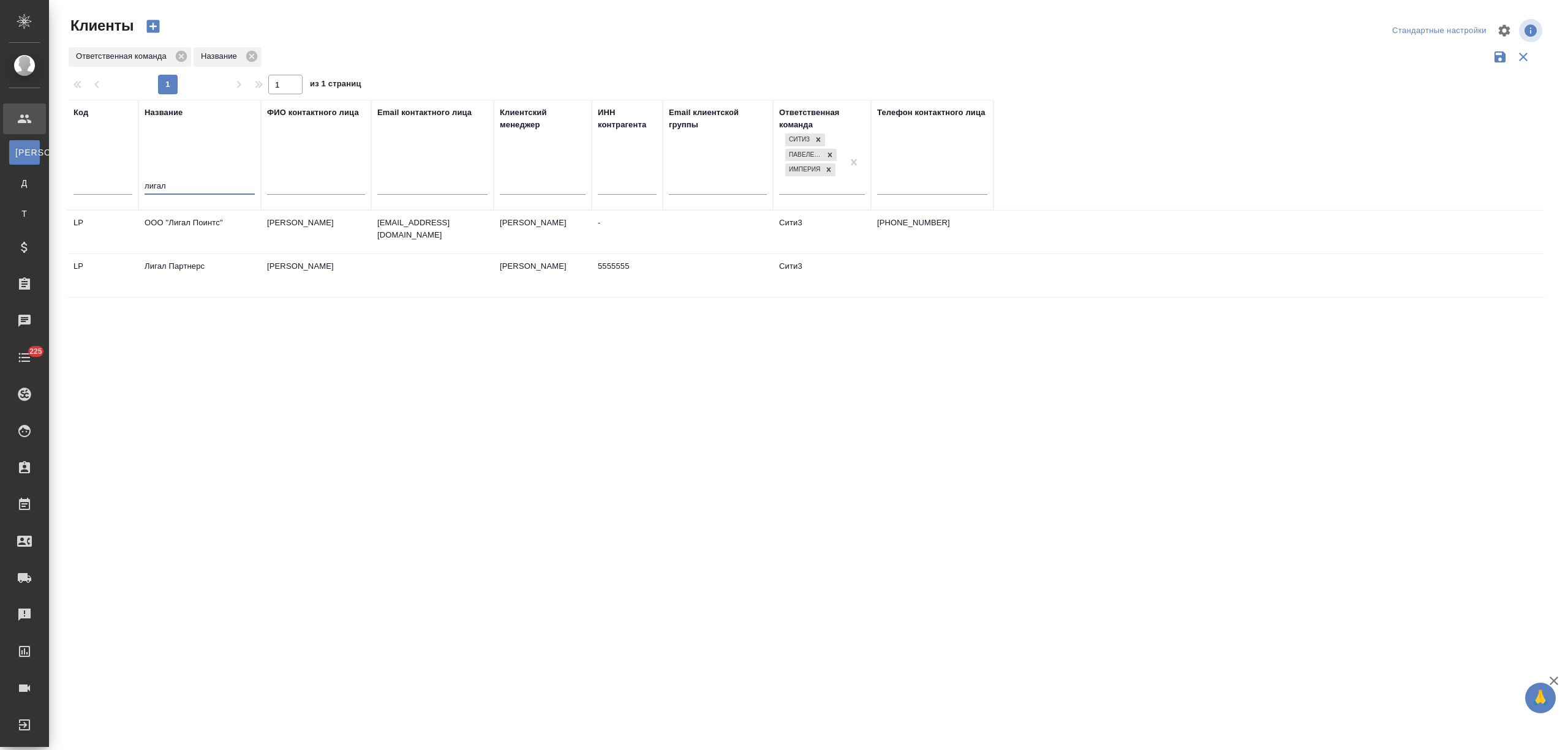
type input "лигал"
click at [219, 234] on td "ООО "Лигал Поинтс"" at bounding box center [200, 232] width 122 height 43
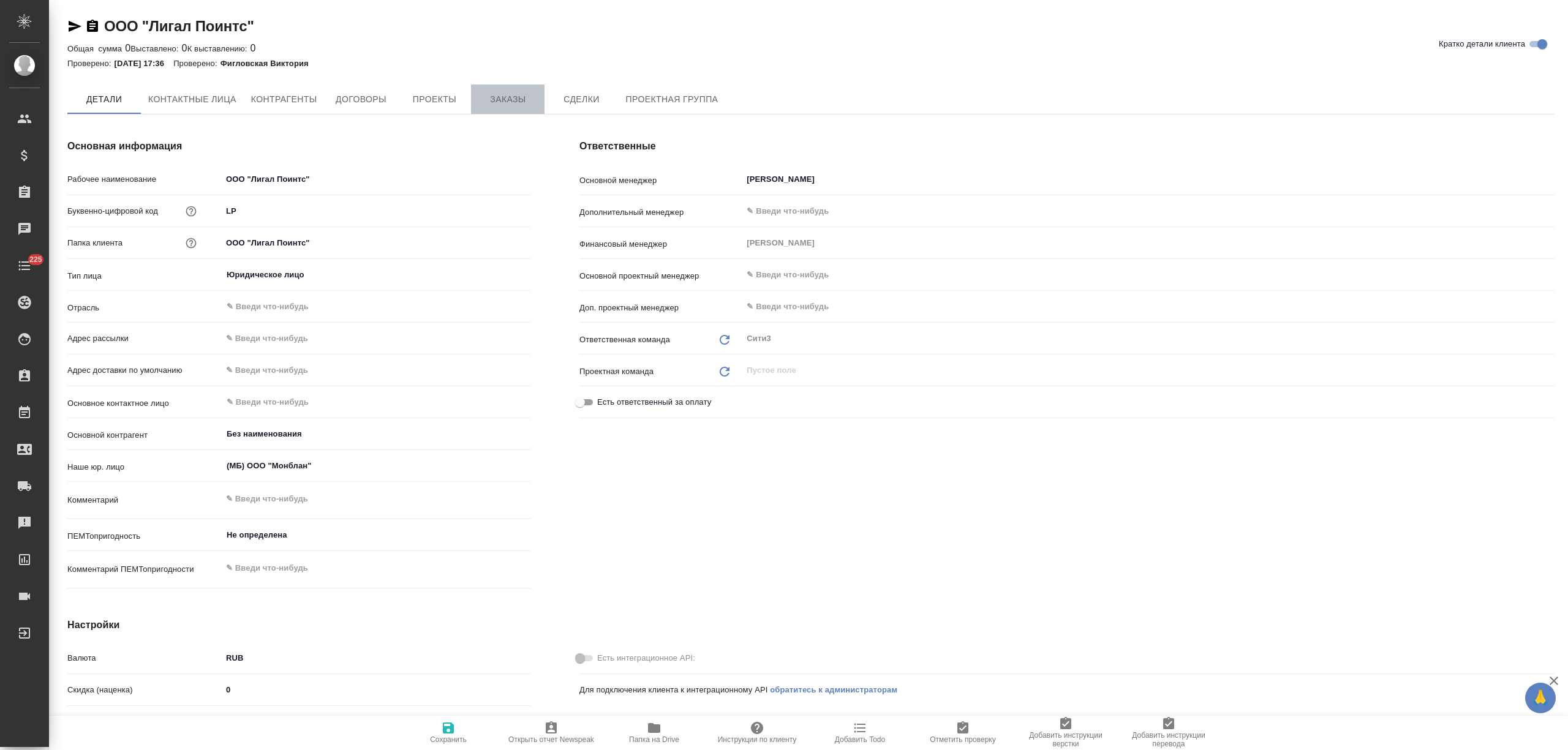
click at [515, 92] on span "Заказы" at bounding box center [508, 100] width 59 height 15
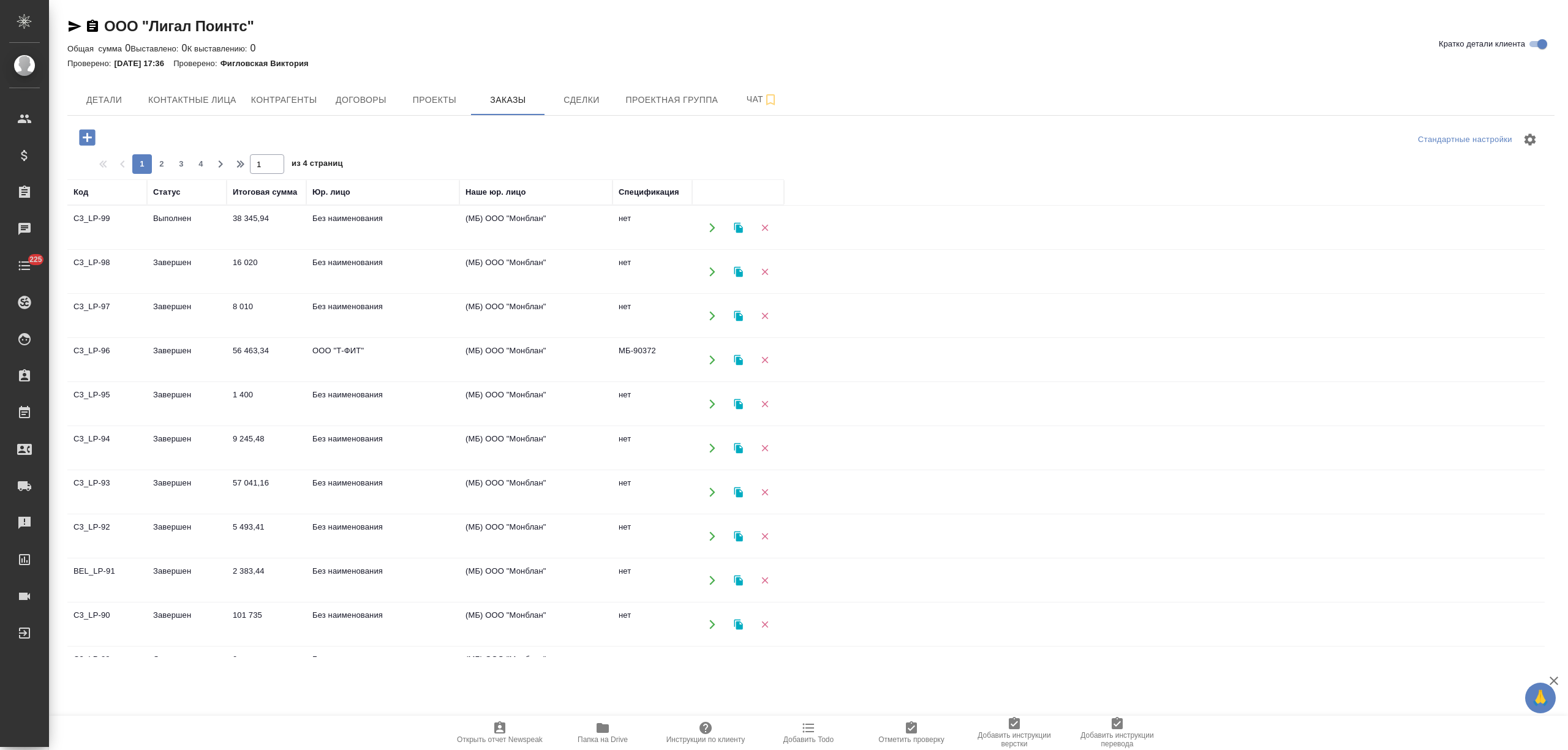
click at [293, 233] on td "38 345,94" at bounding box center [266, 228] width 79 height 43
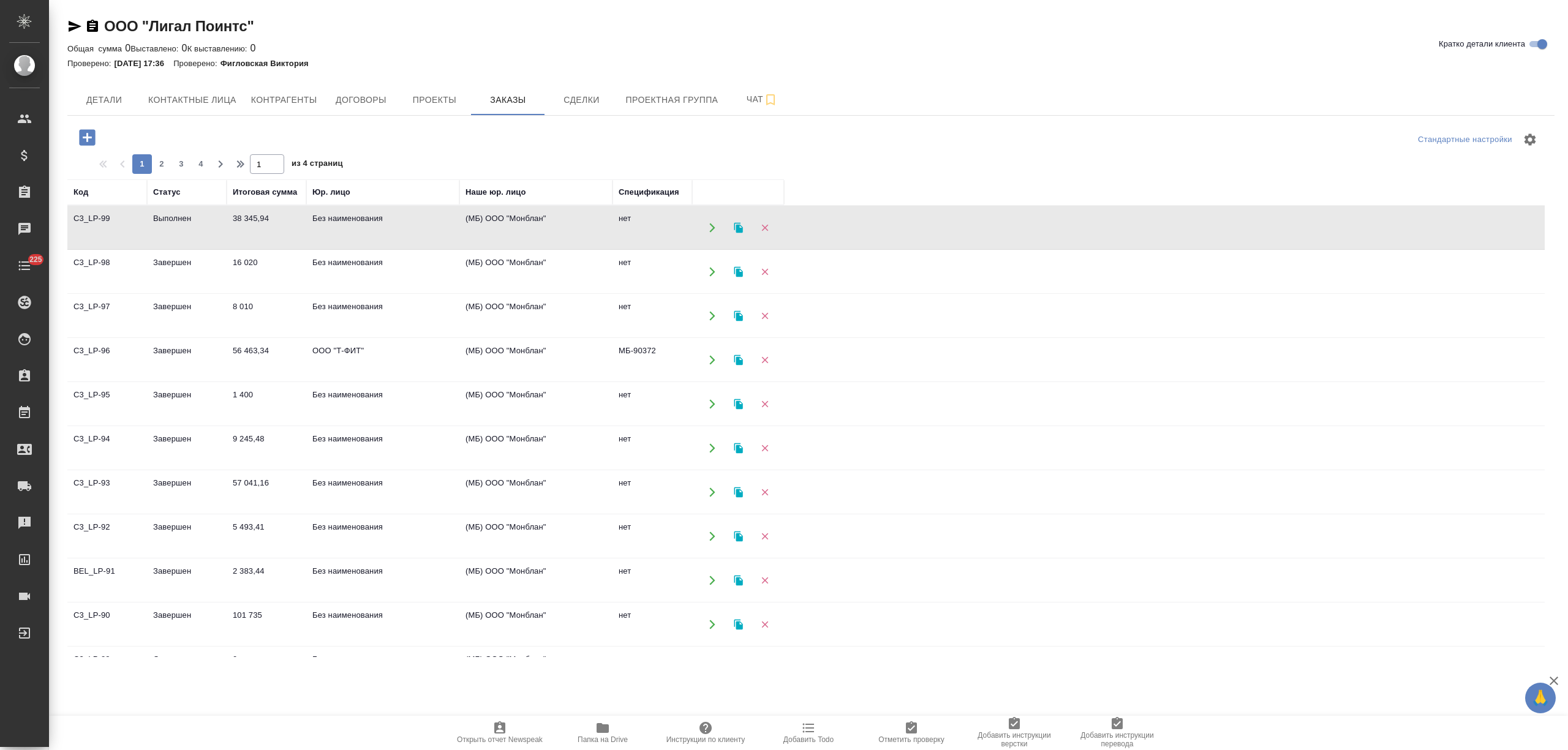
click at [292, 233] on td "38 345,94" at bounding box center [266, 228] width 79 height 43
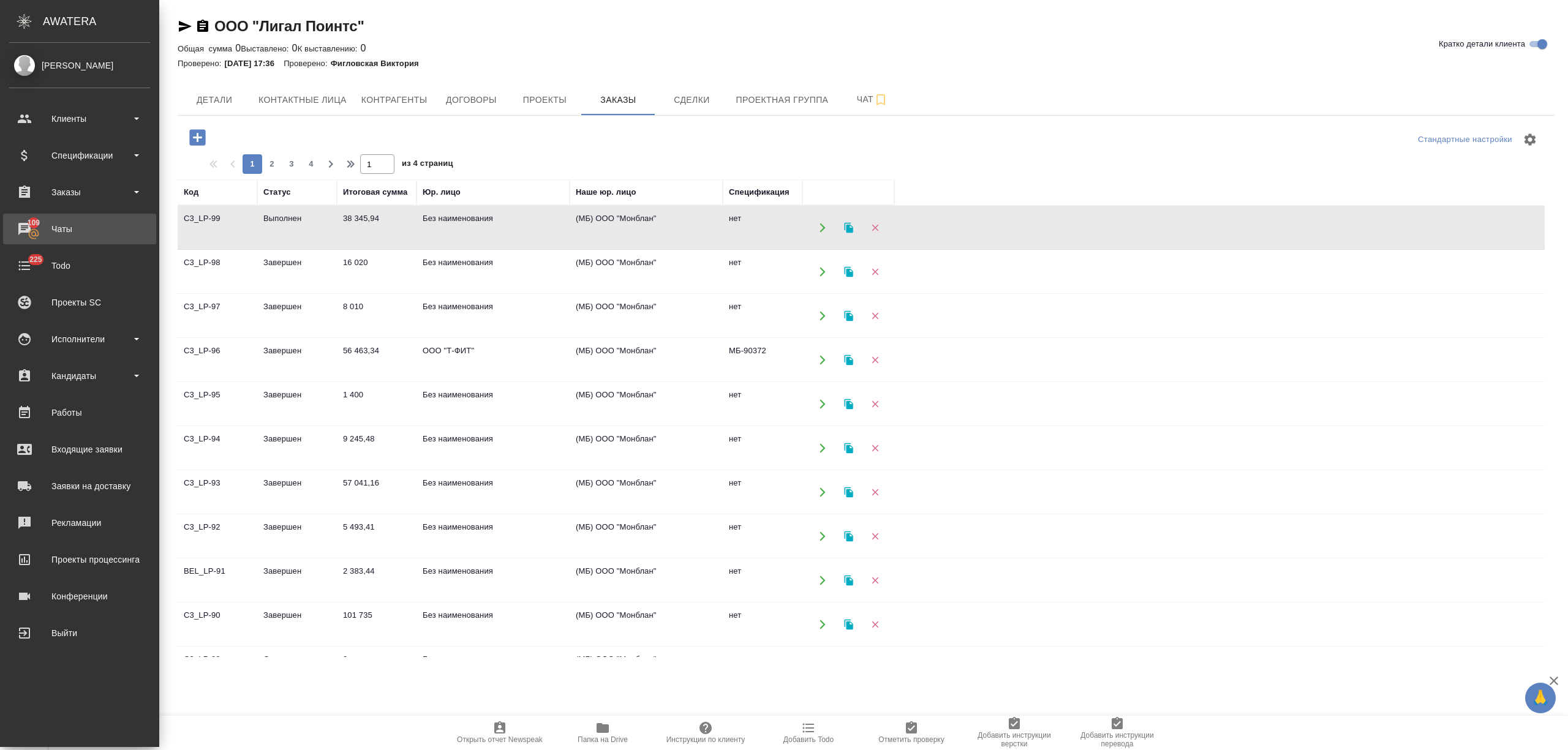
click at [74, 226] on div "Чаты" at bounding box center [79, 229] width 141 height 18
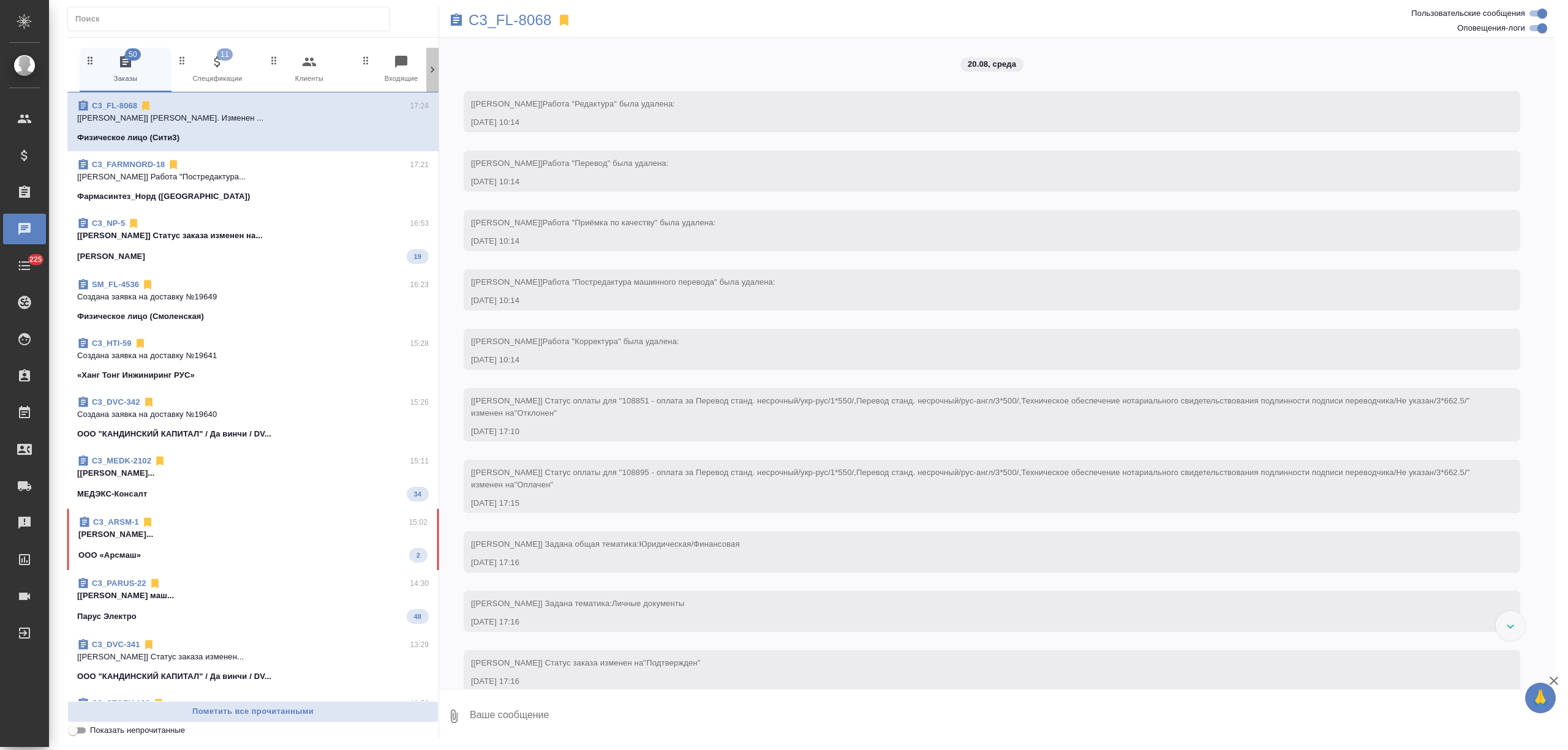
click at [426, 79] on div at bounding box center [432, 70] width 12 height 44
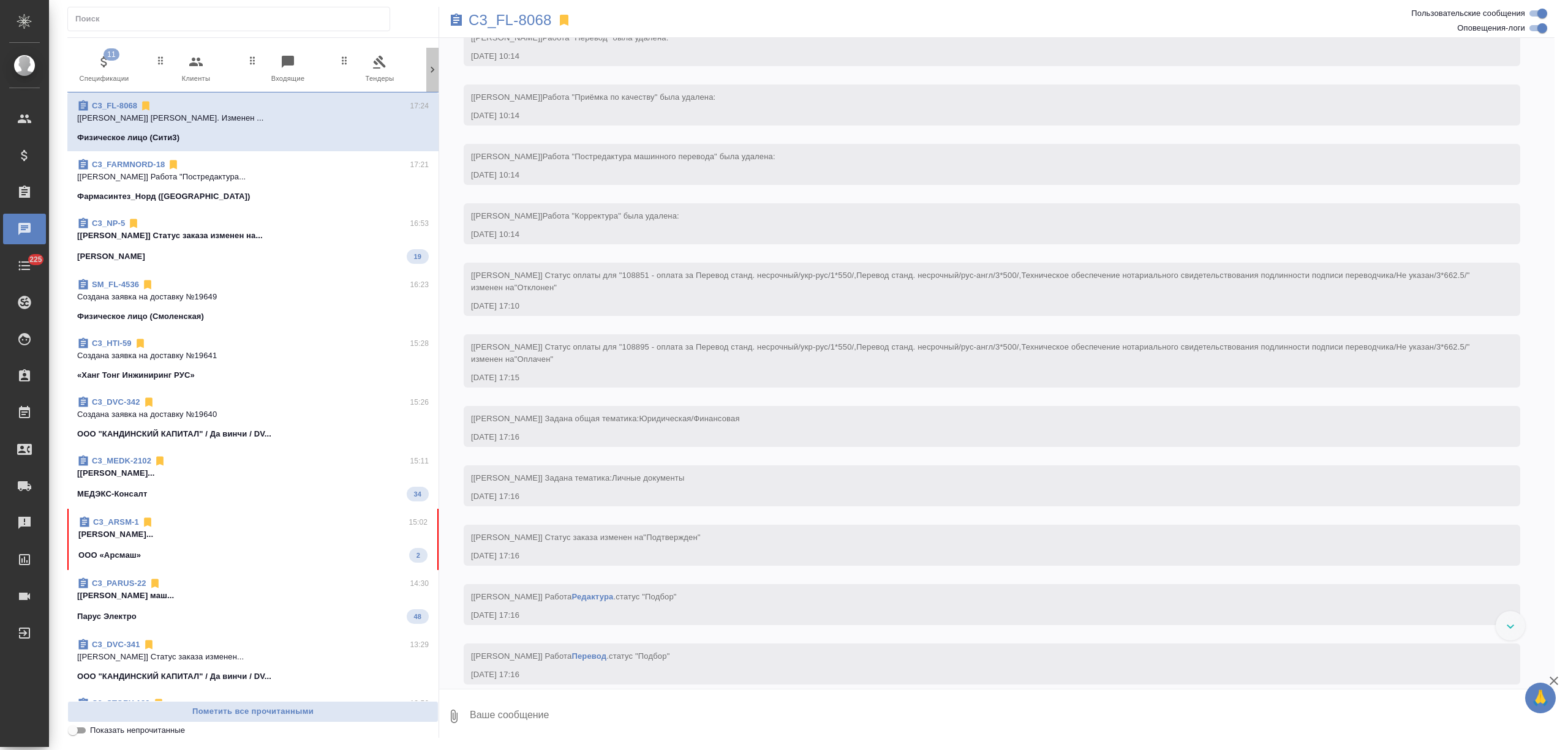
scroll to position [1030, 0]
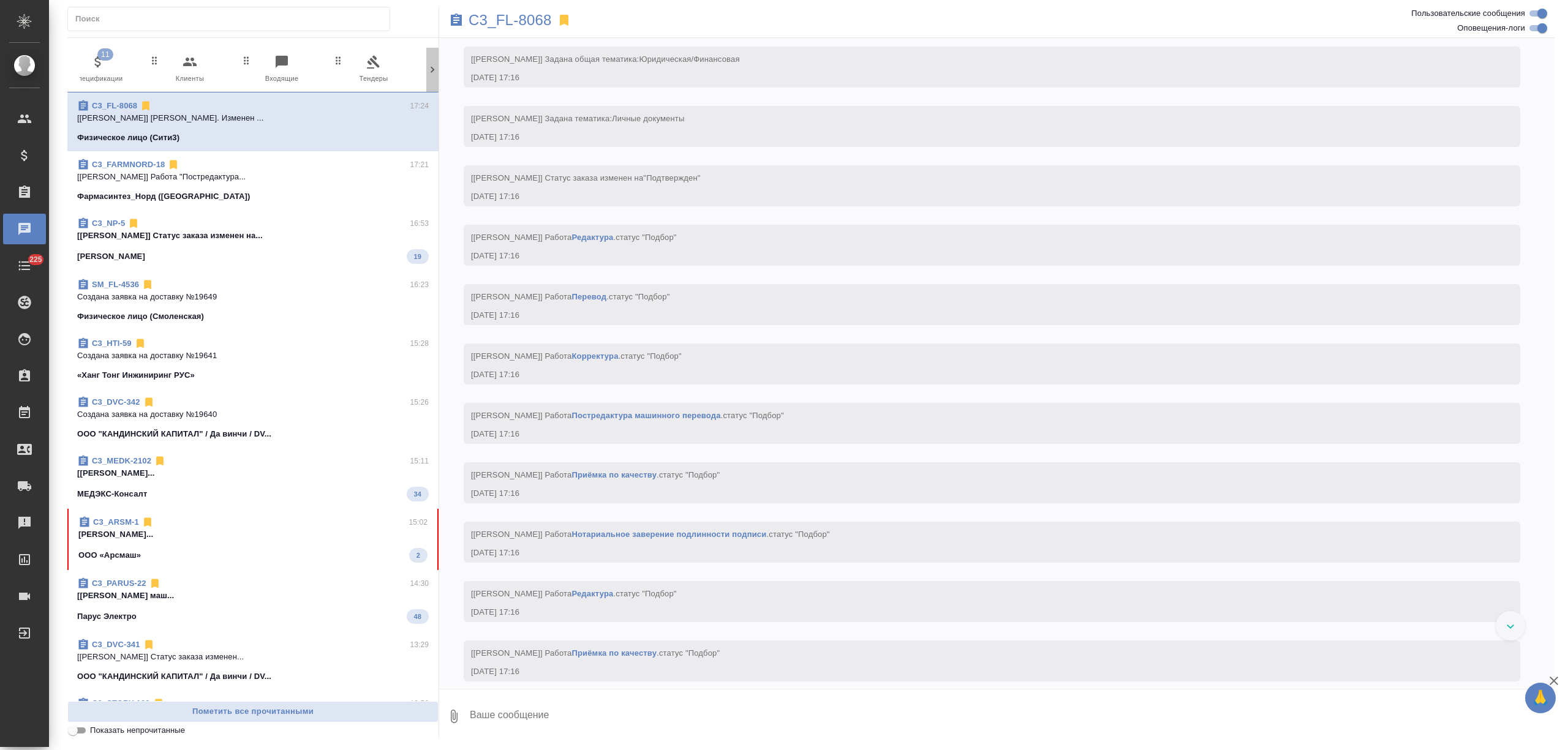
click at [426, 79] on div at bounding box center [432, 70] width 12 height 44
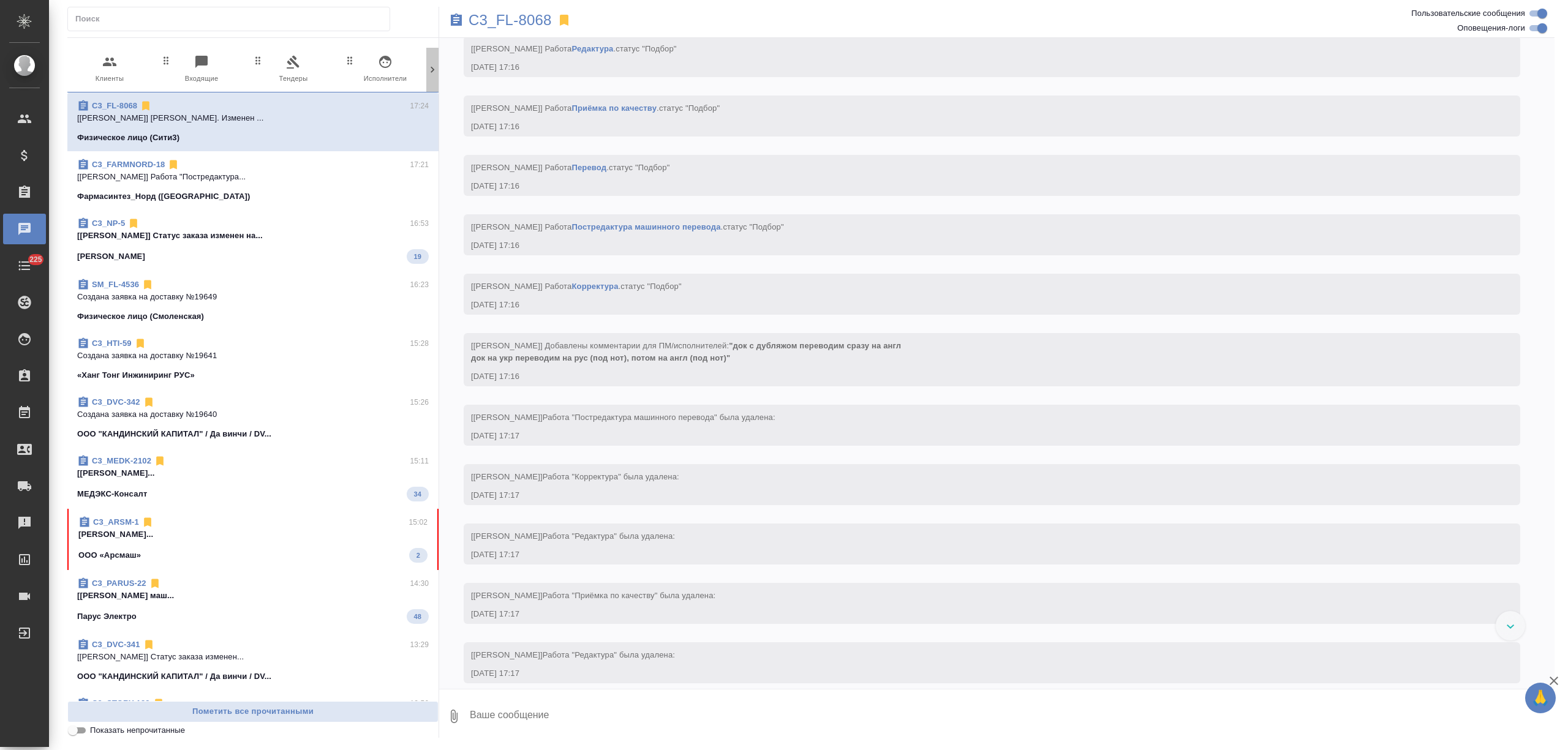
click at [426, 79] on div at bounding box center [432, 70] width 12 height 44
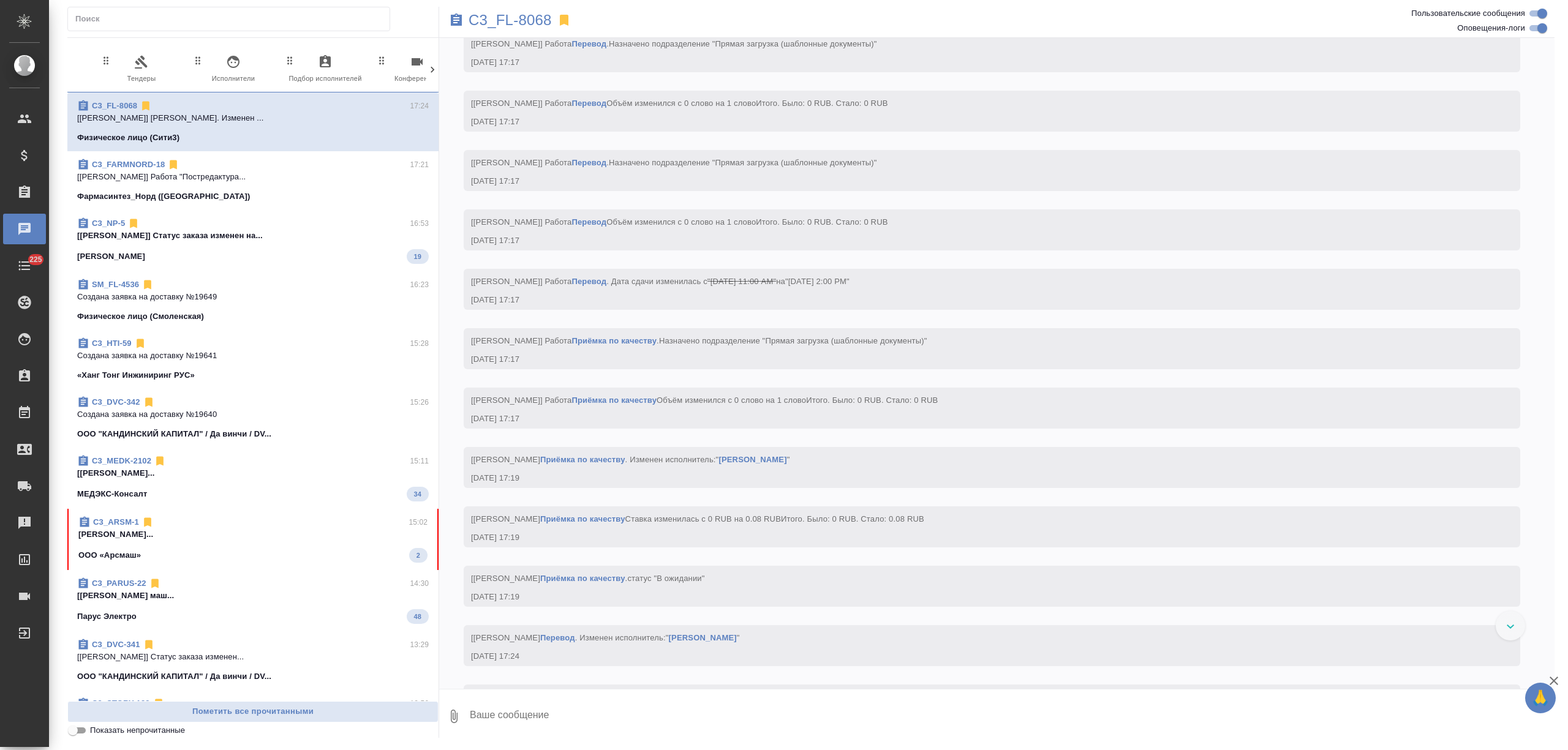
click at [426, 79] on div at bounding box center [432, 70] width 12 height 44
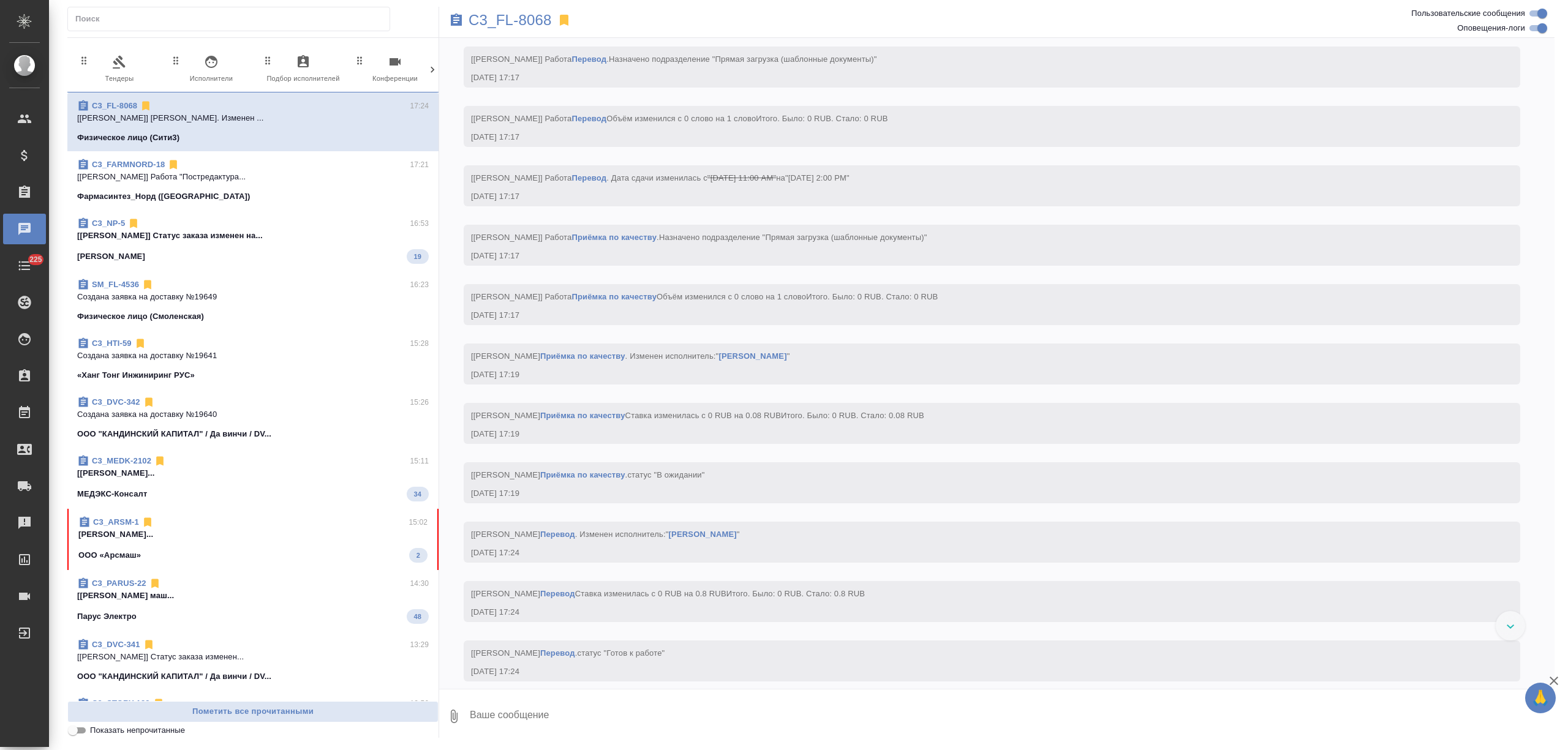
click at [426, 79] on div at bounding box center [432, 70] width 12 height 44
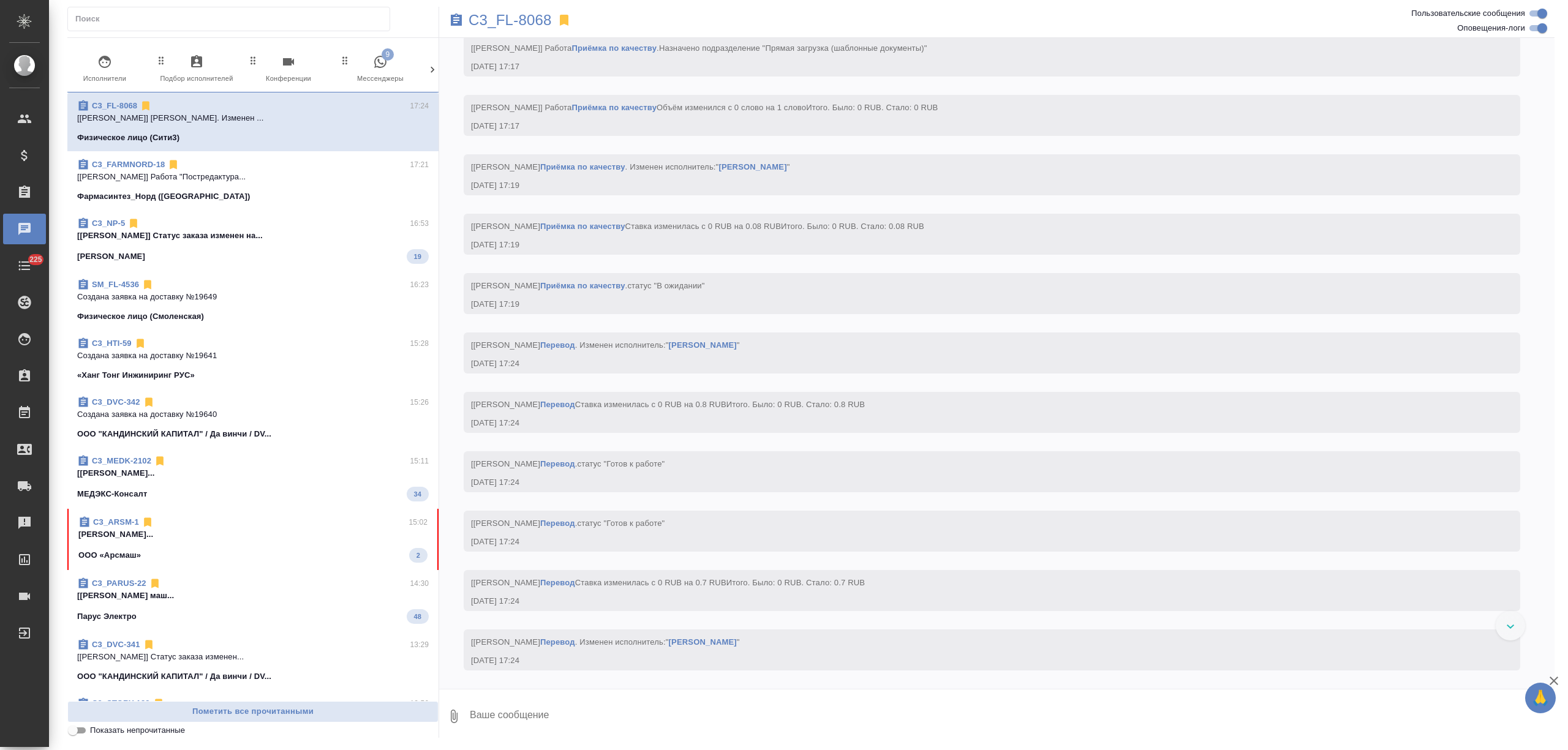
scroll to position [2244, 0]
click at [404, 71] on span "9 Мессенджеры" at bounding box center [380, 70] width 82 height 30
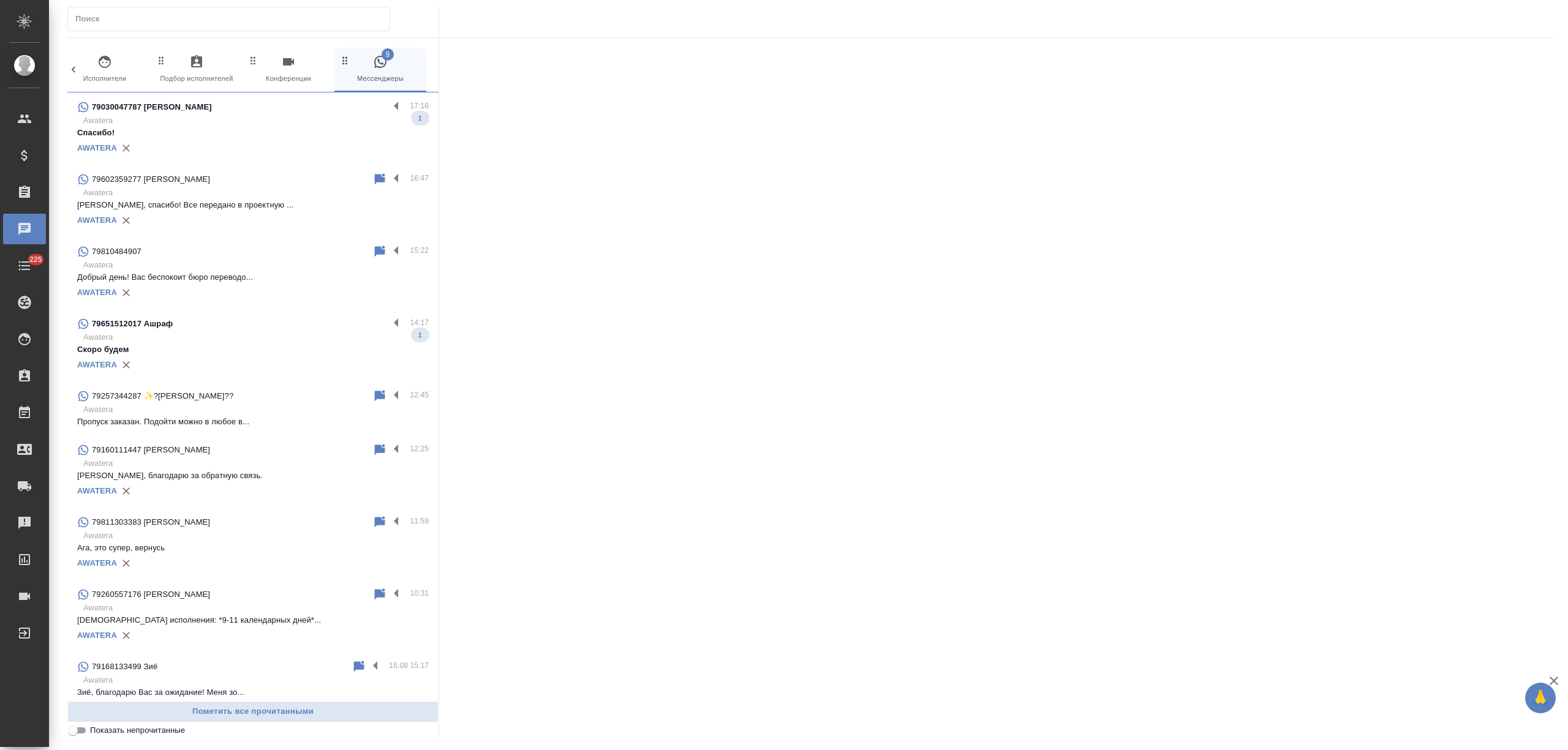
click at [280, 145] on div "AWATERA" at bounding box center [253, 148] width 352 height 18
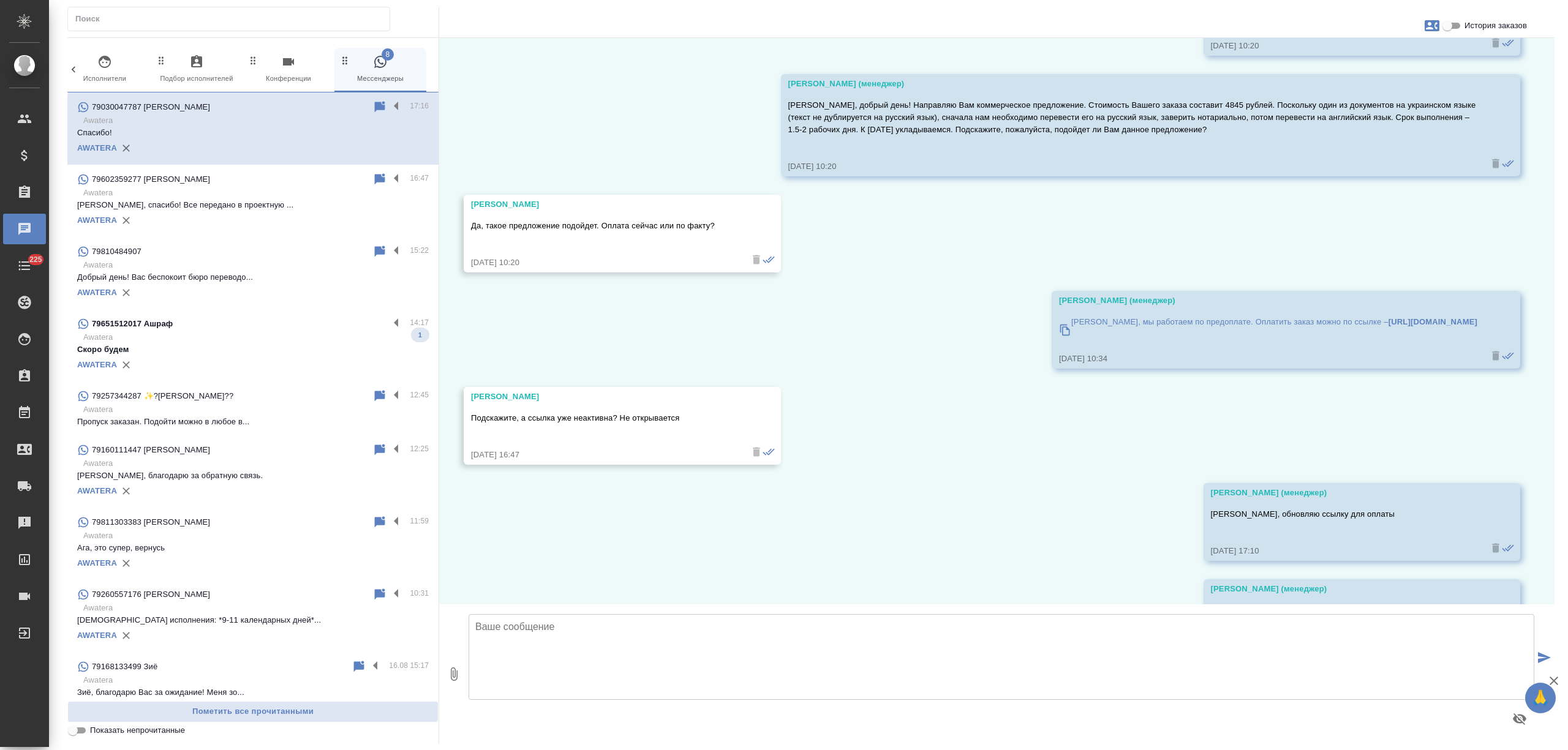
click at [273, 188] on p "Awatera" at bounding box center [255, 193] width 345 height 12
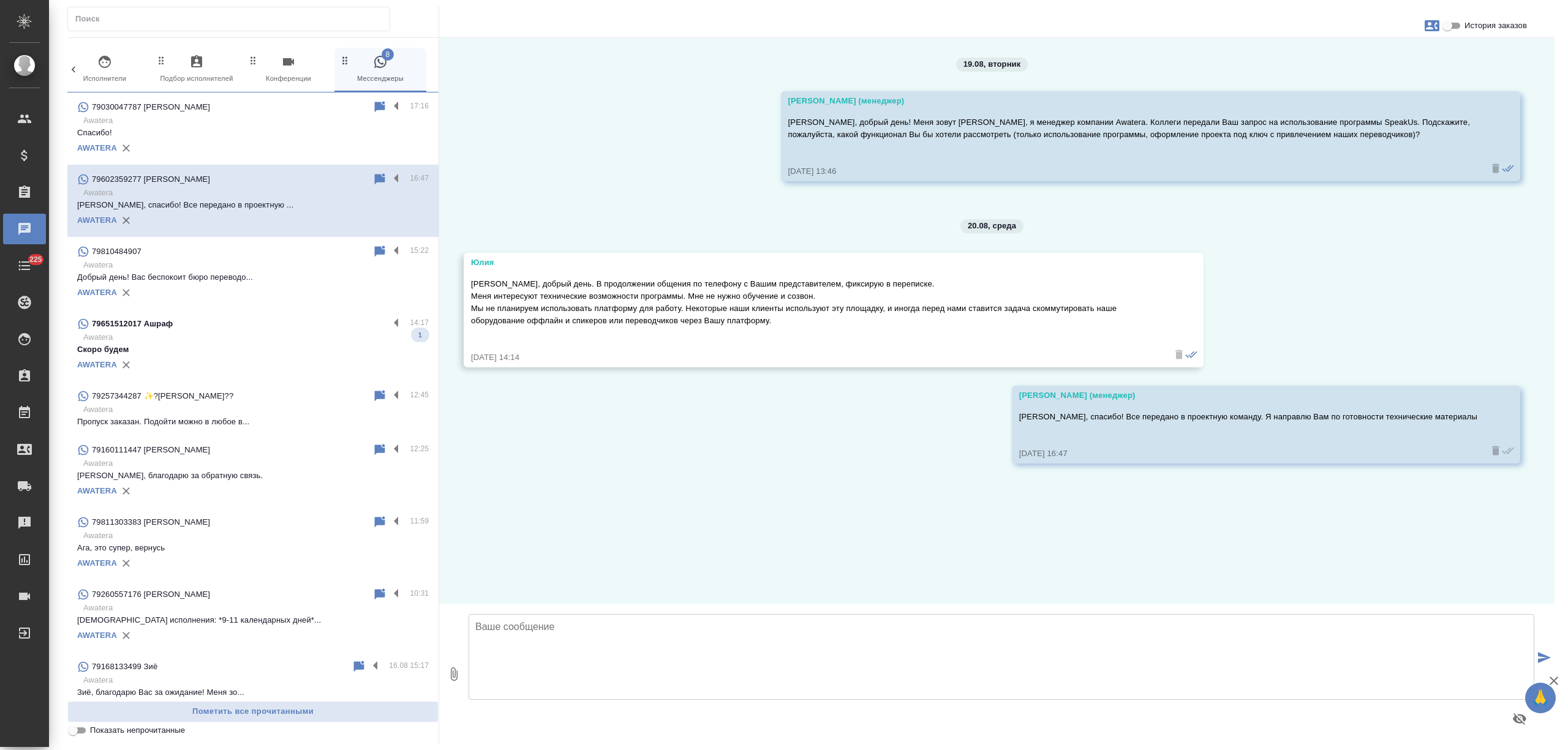
scroll to position [0, 0]
click at [529, 657] on textarea at bounding box center [1001, 657] width 1065 height 86
type textarea "[PERSON_NAME], направляю Вам презентации по платформе"
click at [446, 675] on icon "button" at bounding box center [454, 673] width 15 height 15
type input "C:\fakepath\Speakus presentation.pdf"
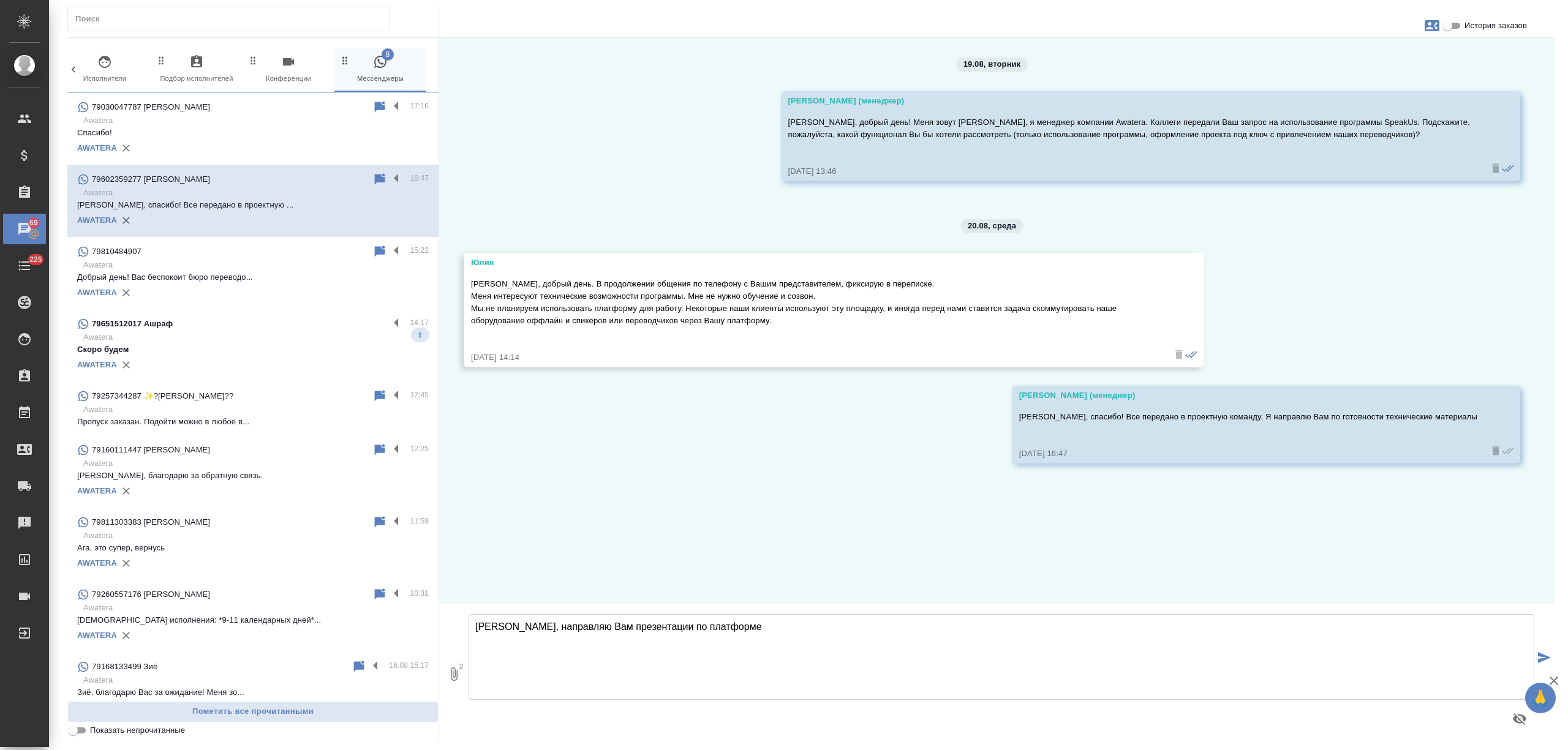
click at [780, 652] on textarea "[PERSON_NAME], направляю Вам презентации по платформе" at bounding box center [1001, 657] width 1065 height 86
type textarea "[PERSON_NAME], направляю Вам презентации по платформе"
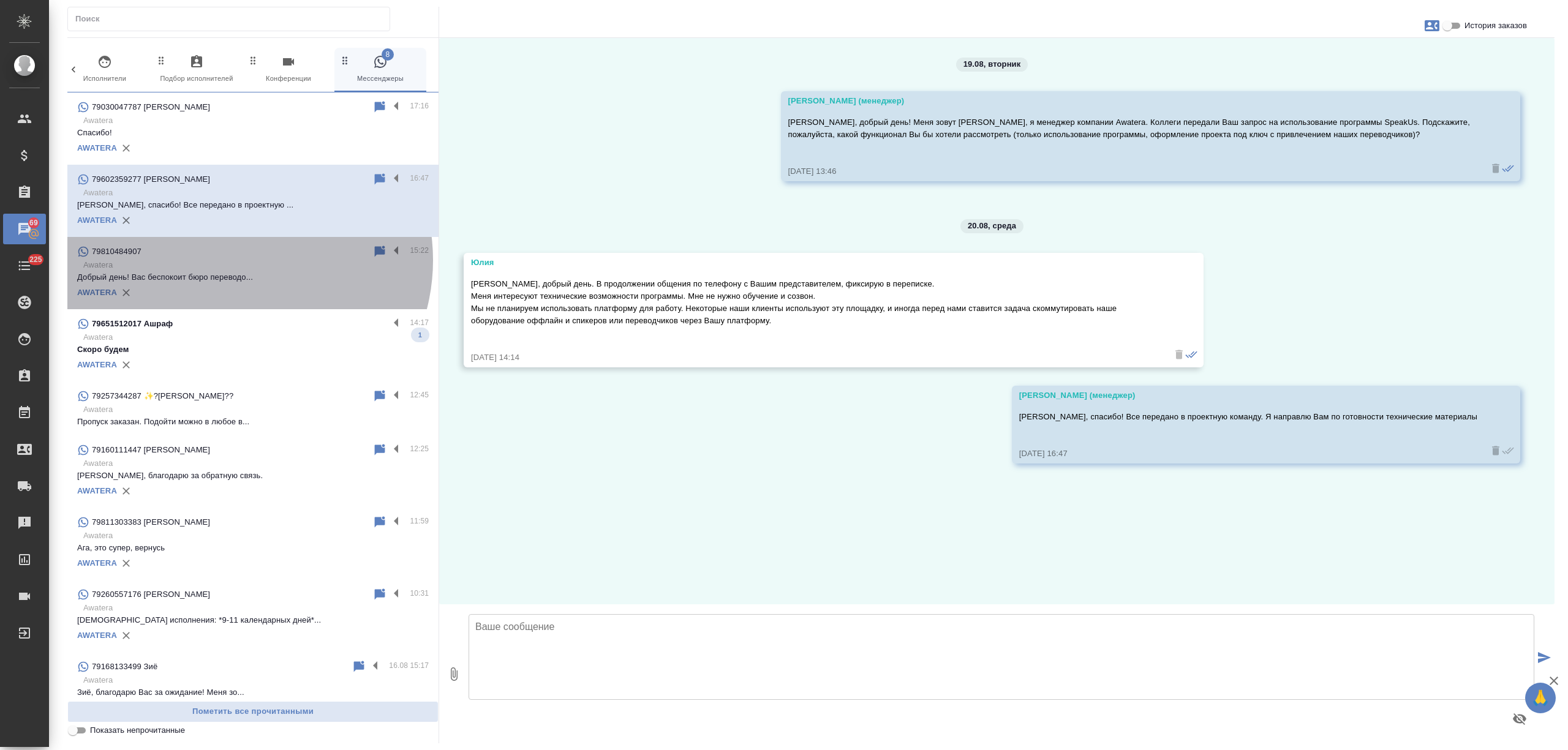
click at [236, 261] on p "Awatera" at bounding box center [255, 264] width 345 height 12
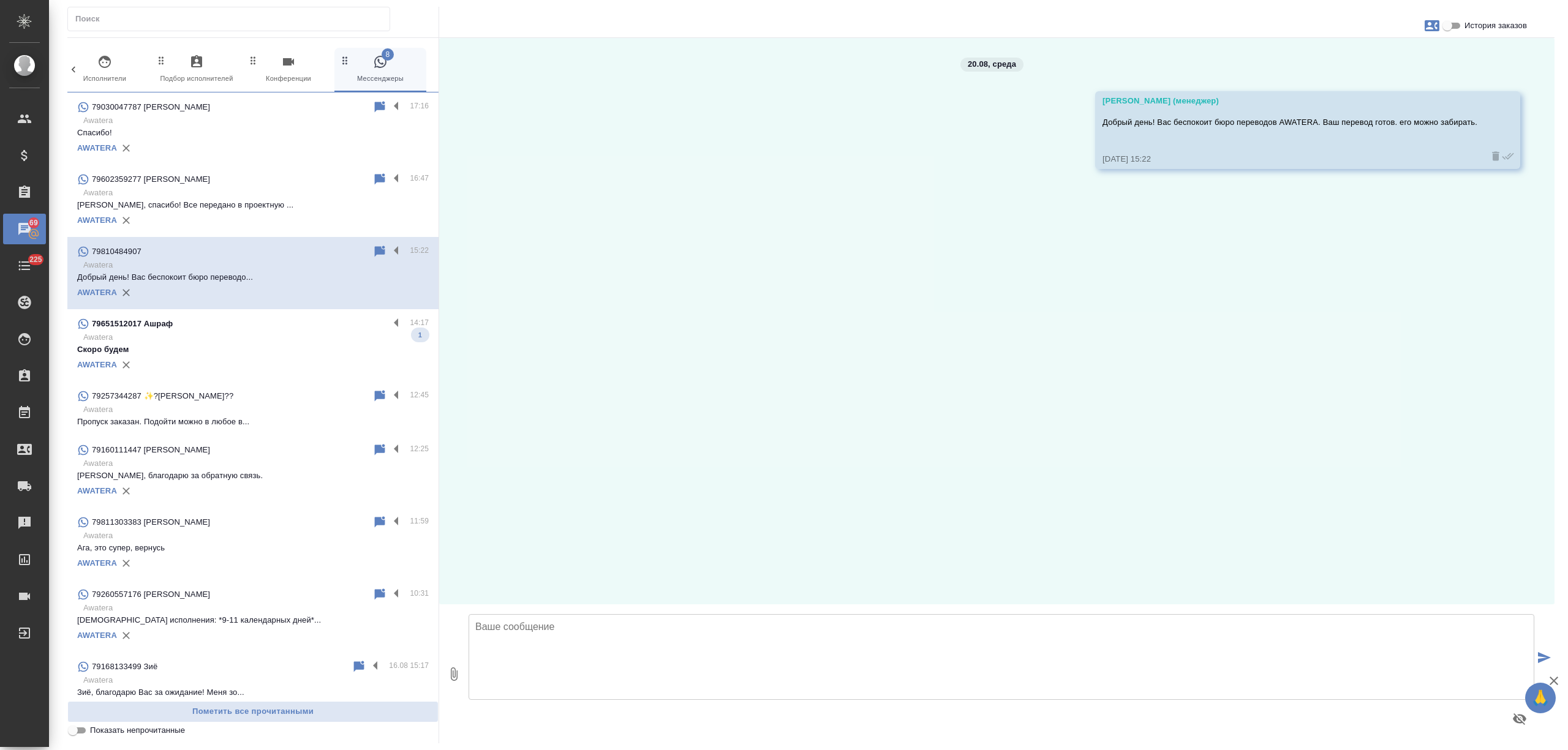
click at [256, 204] on p "[PERSON_NAME], спасибо! Все передано в проектную ..." at bounding box center [253, 205] width 352 height 12
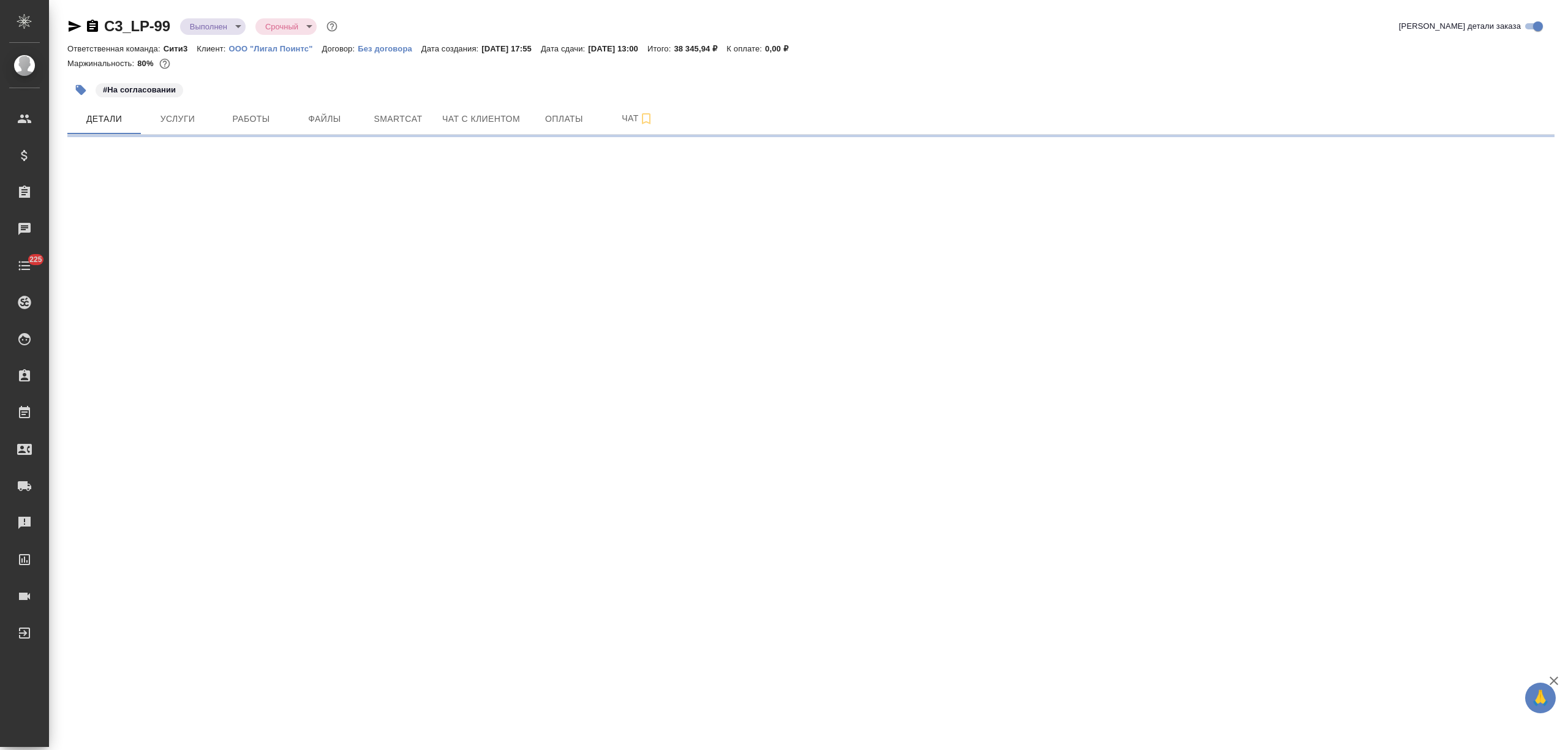
select select "RU"
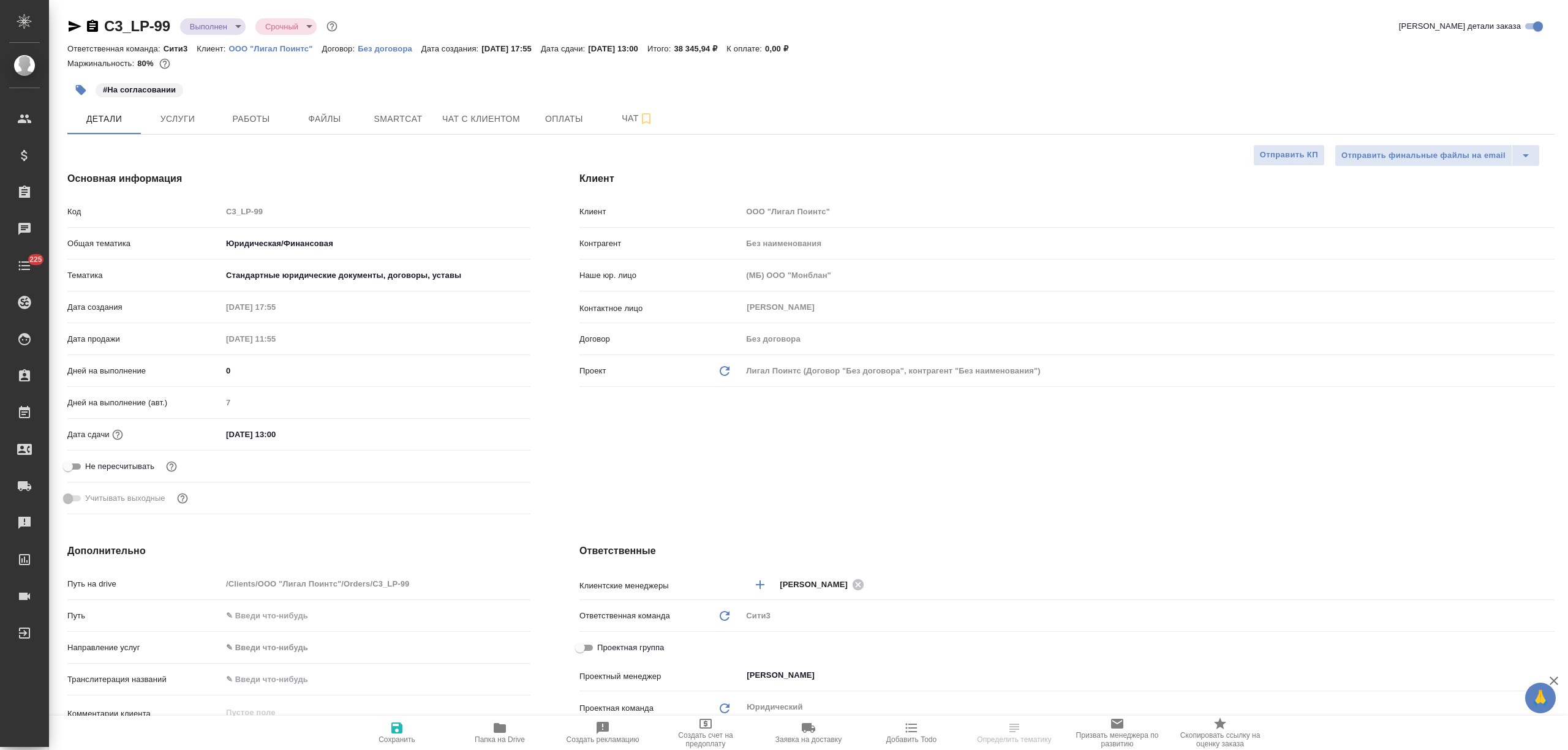
type textarea "x"
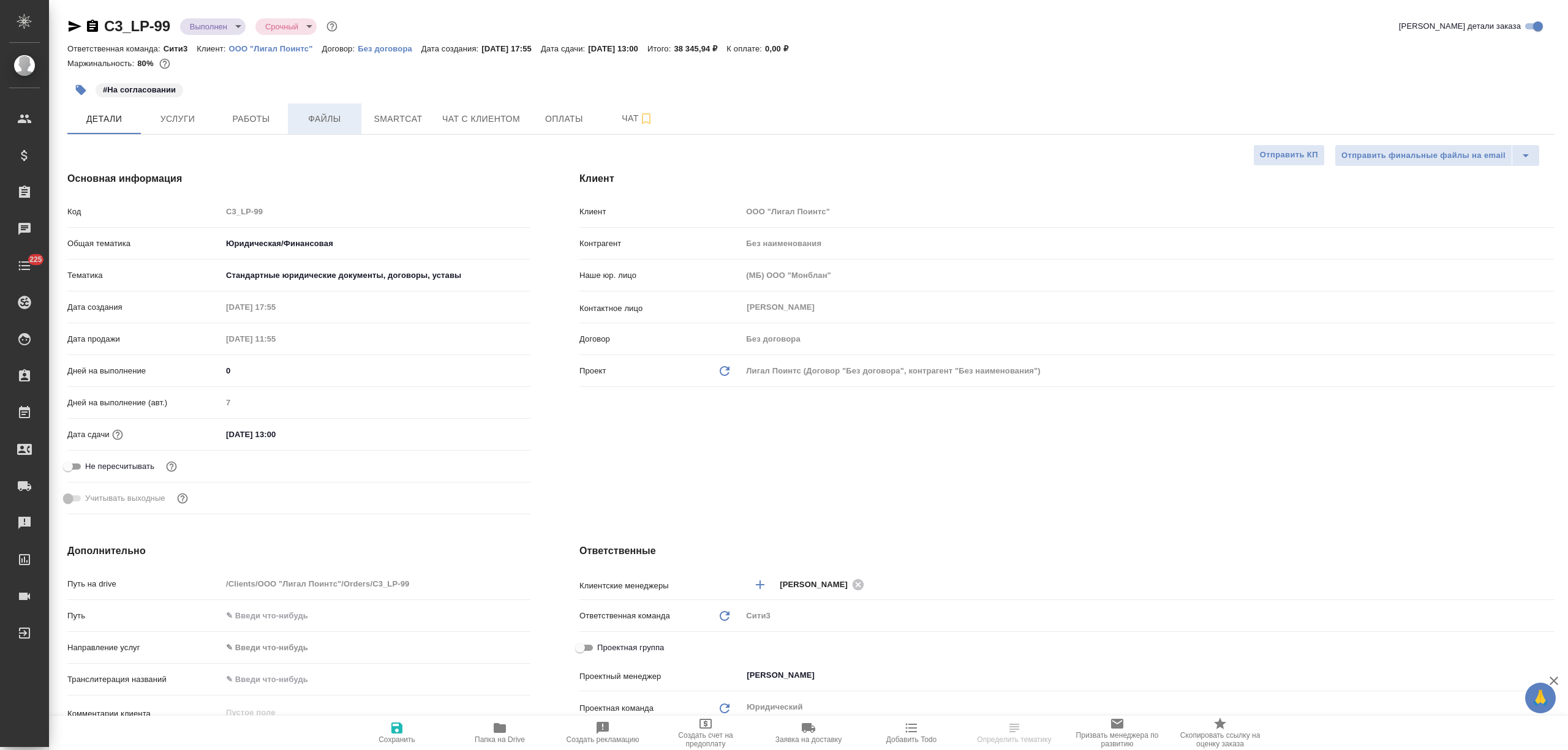
type textarea "x"
click at [349, 117] on span "Файлы" at bounding box center [325, 119] width 59 height 15
type textarea "x"
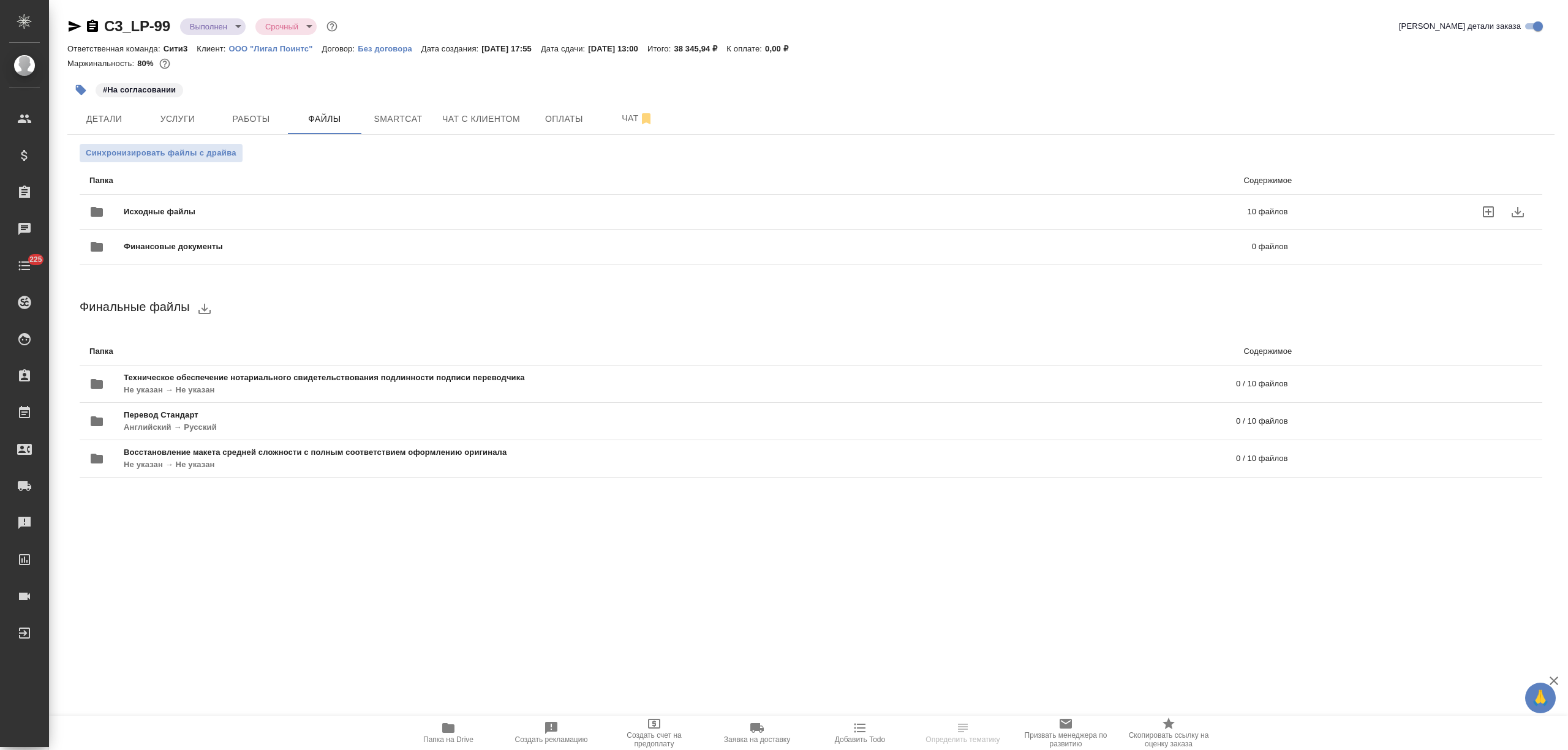
click at [294, 207] on span "Исходные файлы" at bounding box center [423, 212] width 598 height 12
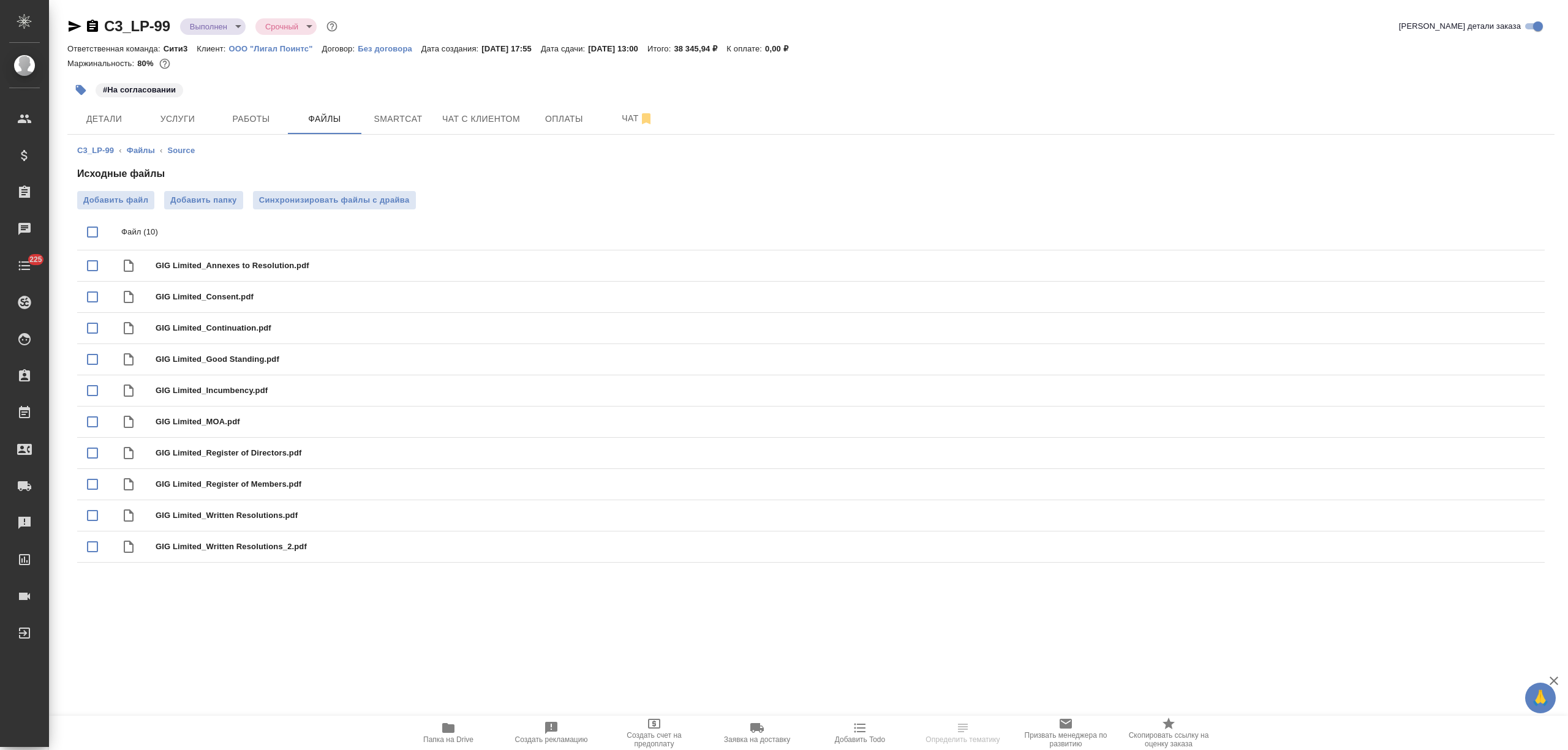
click at [452, 735] on icon "button" at bounding box center [448, 728] width 15 height 15
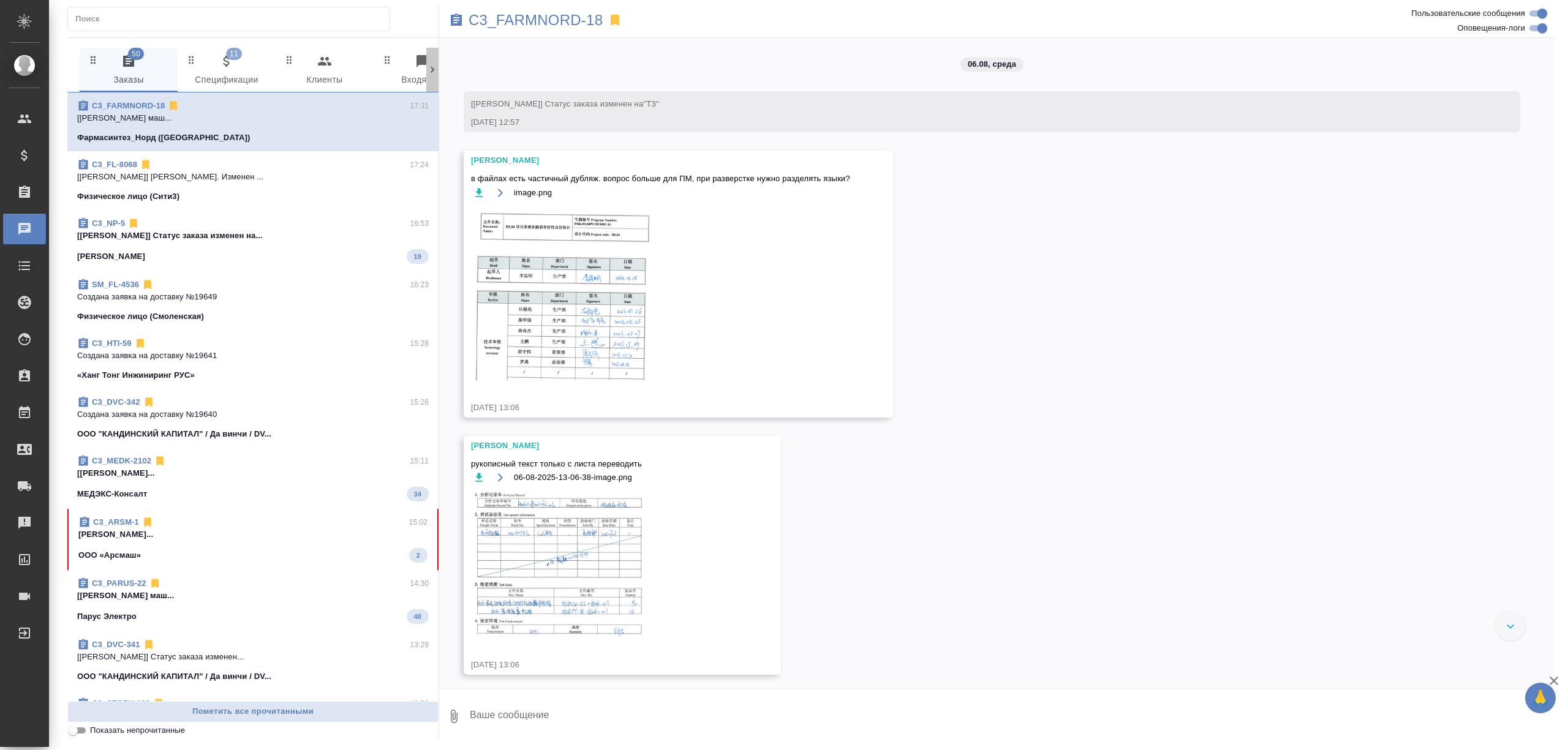
click at [427, 77] on div at bounding box center [432, 70] width 12 height 44
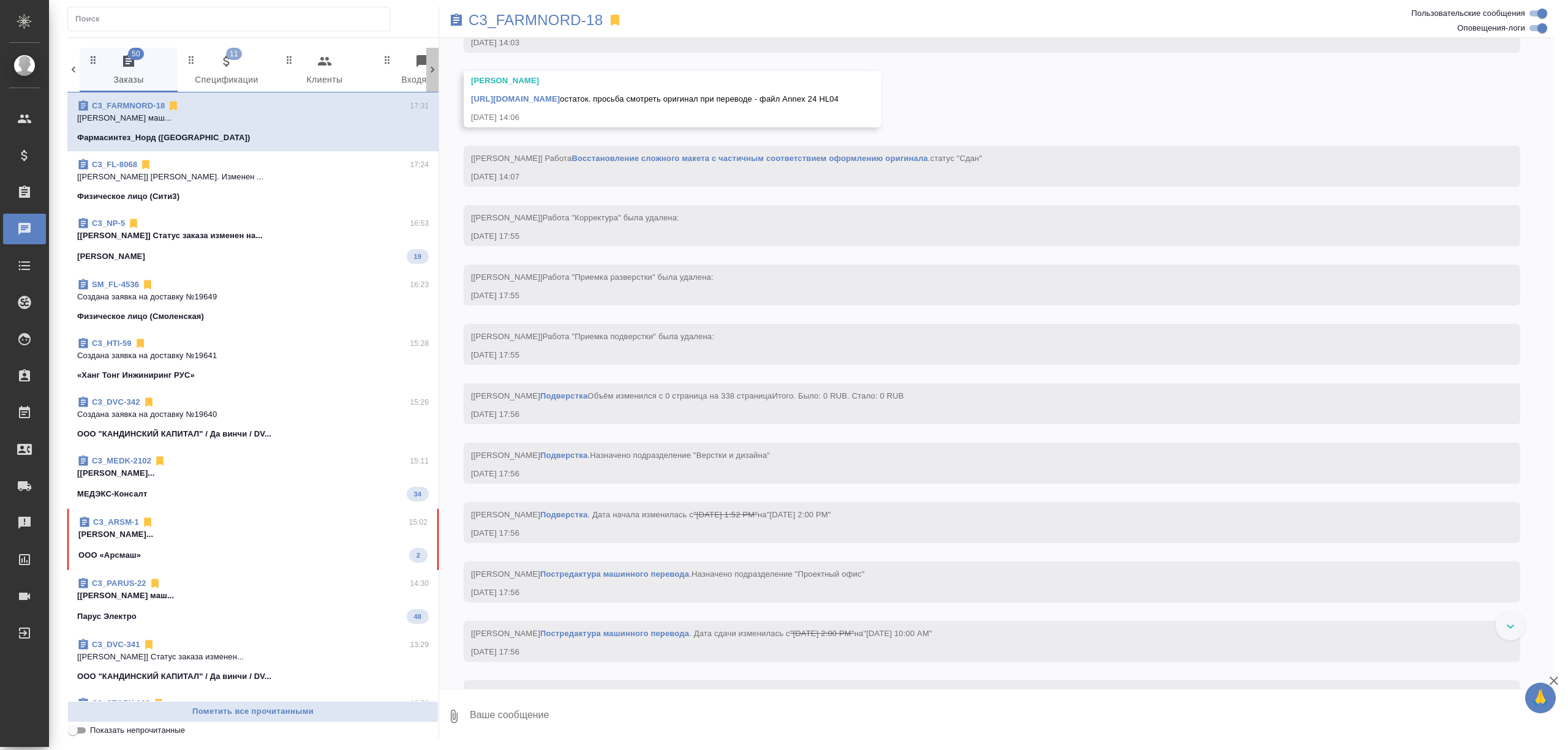
click at [427, 77] on div at bounding box center [432, 70] width 12 height 44
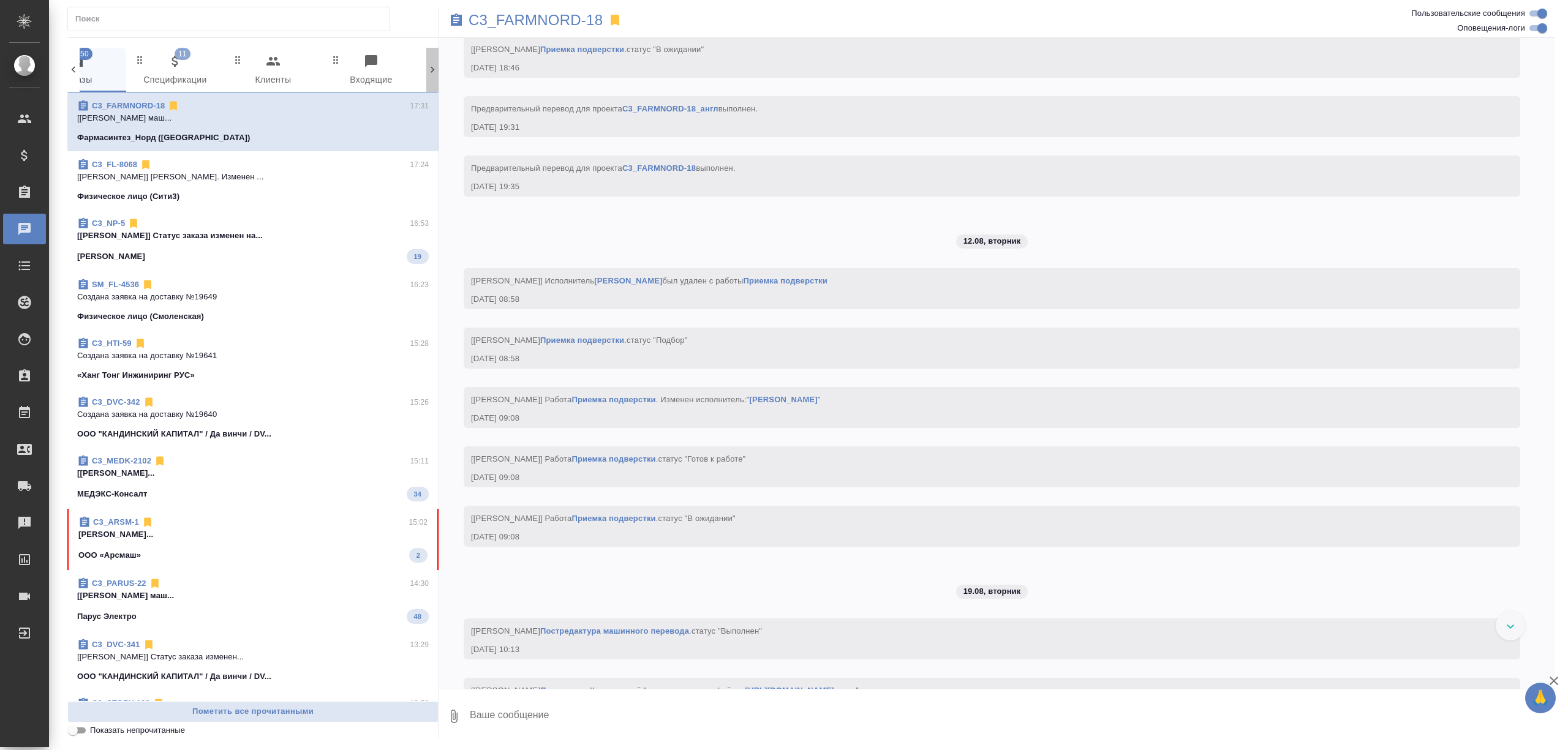
scroll to position [0, 165]
click at [427, 77] on div at bounding box center [432, 70] width 12 height 44
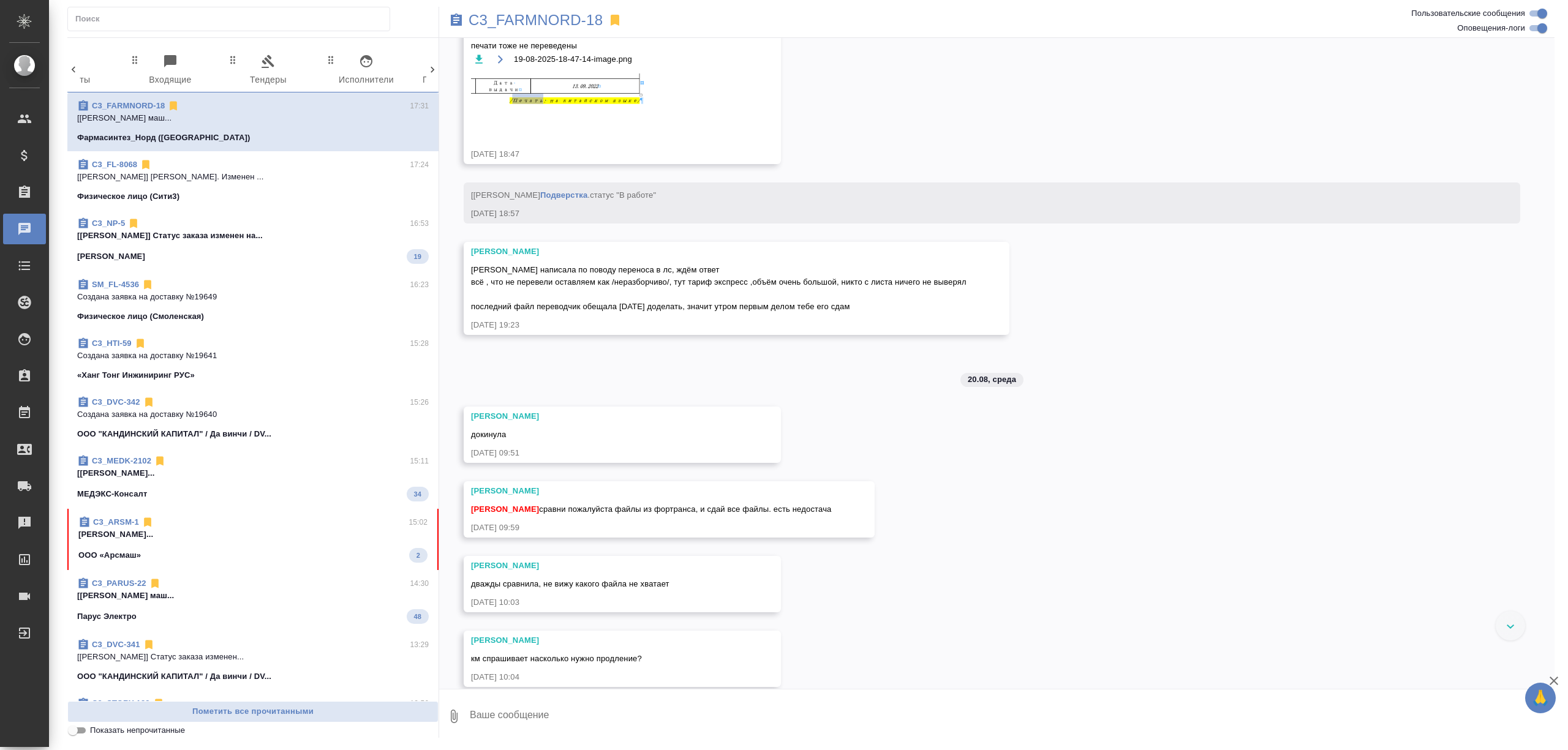
scroll to position [16123, 0]
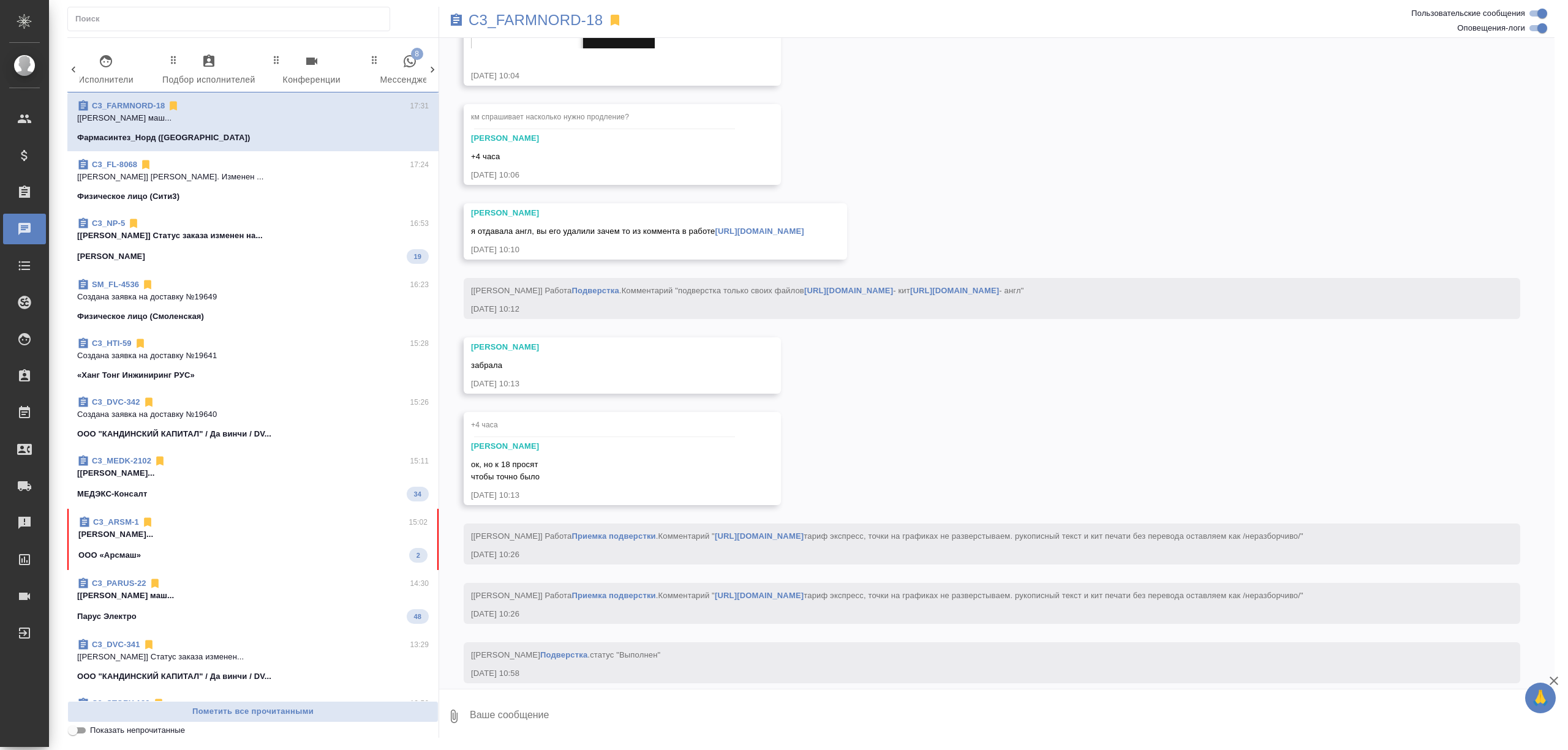
click at [409, 74] on span "8 Мессенджеры" at bounding box center [409, 71] width 83 height 34
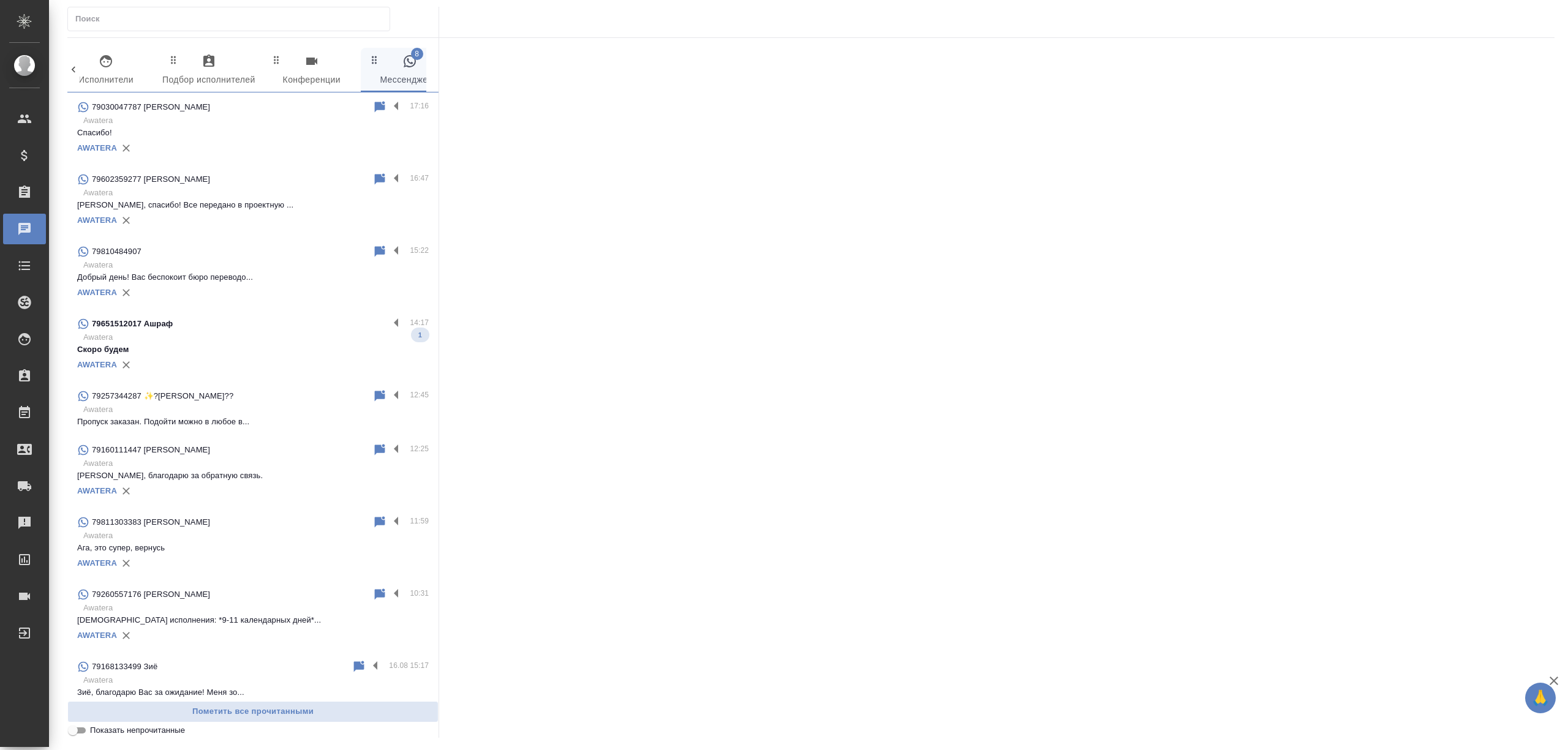
scroll to position [0, 545]
click at [267, 201] on p "[PERSON_NAME], спасибо! Все передано в проектную ..." at bounding box center [253, 205] width 352 height 12
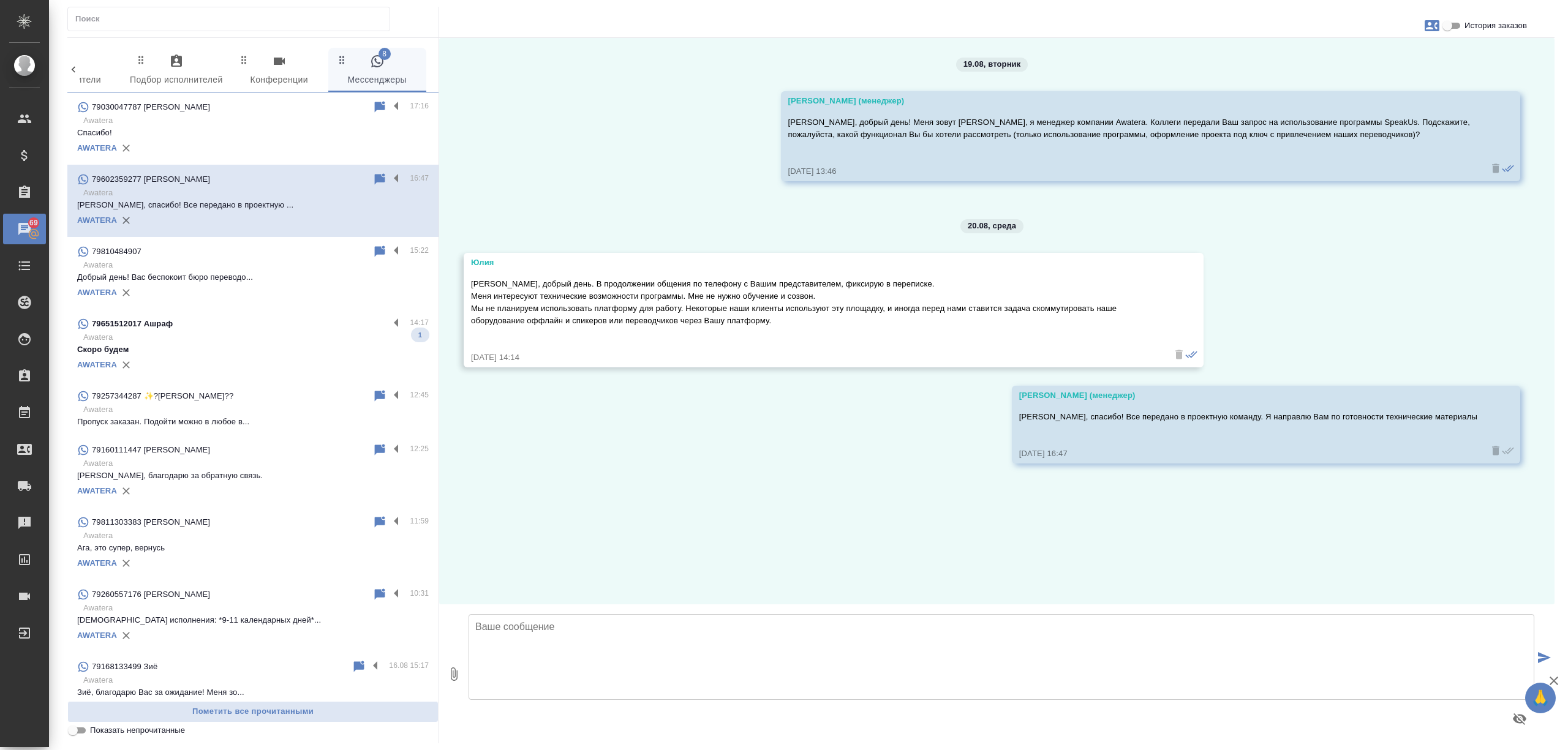
click at [581, 680] on textarea at bounding box center [1001, 657] width 1065 height 86
type textarea "[PERSON_NAME], направляю Вам презентации по платформе"
click at [458, 657] on button "0" at bounding box center [454, 674] width 30 height 139
type input "C:\fakepath\Speakus presentation.pdf"
click at [733, 645] on textarea "Юлия, направляю Вам презентации по платформе" at bounding box center [1001, 657] width 1065 height 86
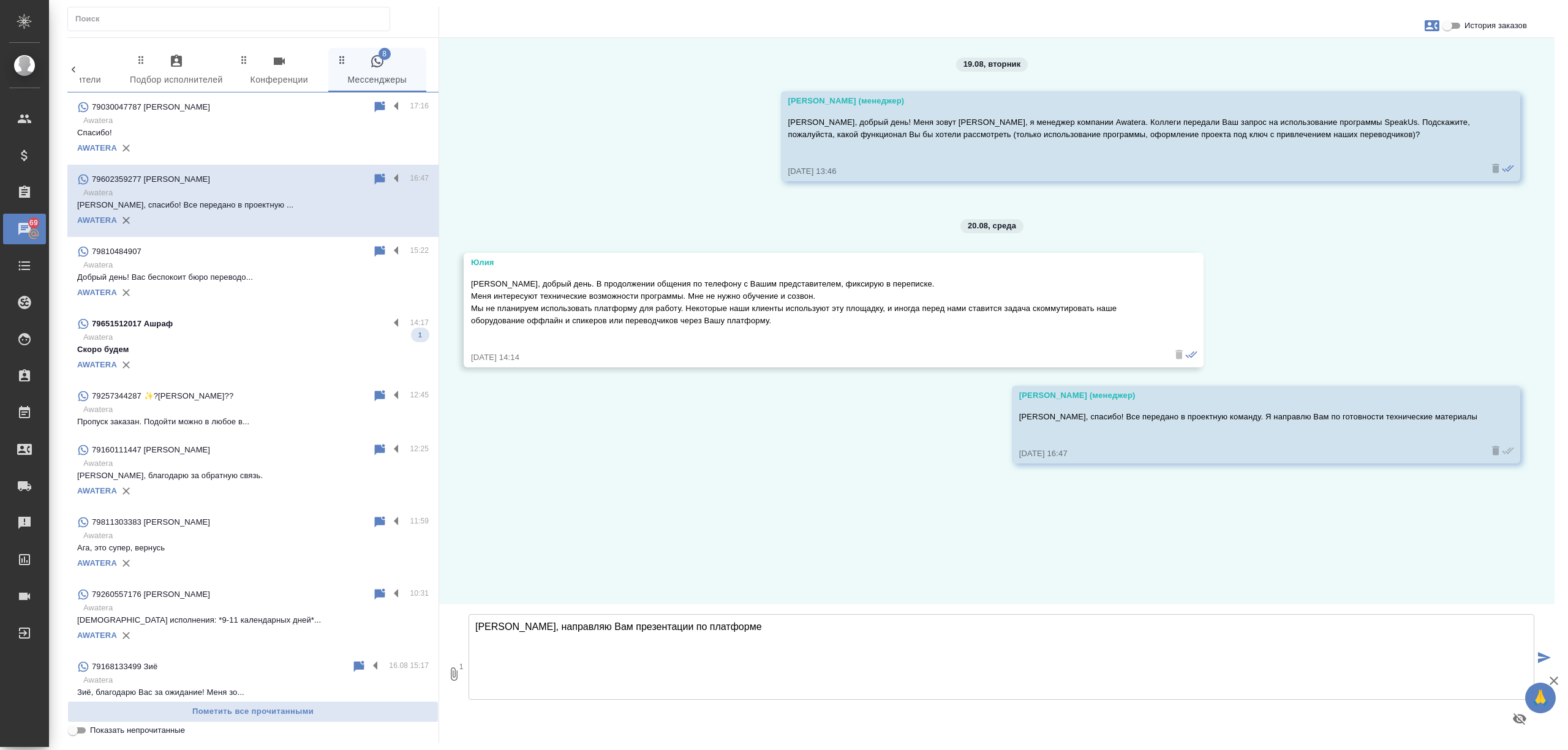
click at [1546, 654] on icon "submit" at bounding box center [1544, 658] width 13 height 11
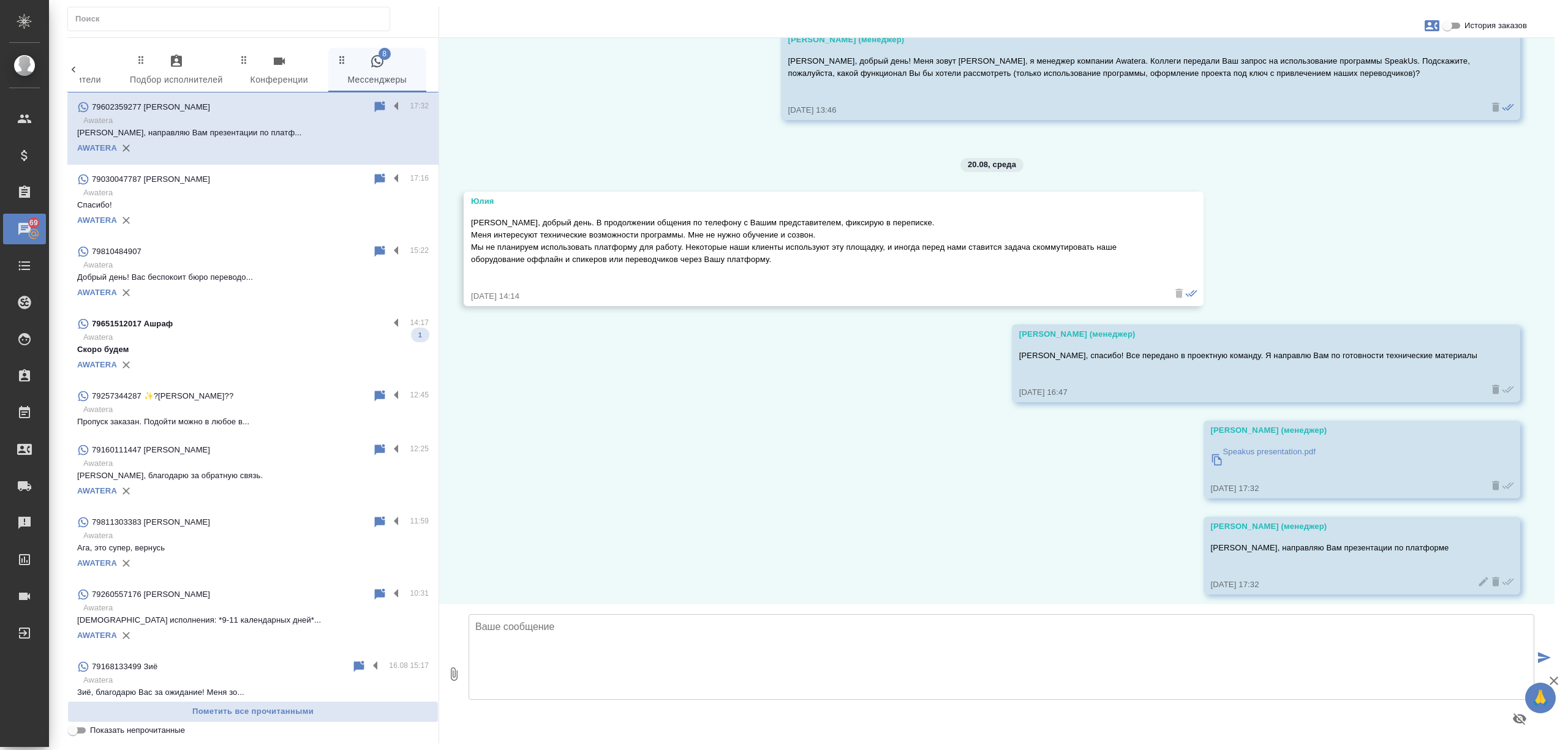
scroll to position [69, 0]
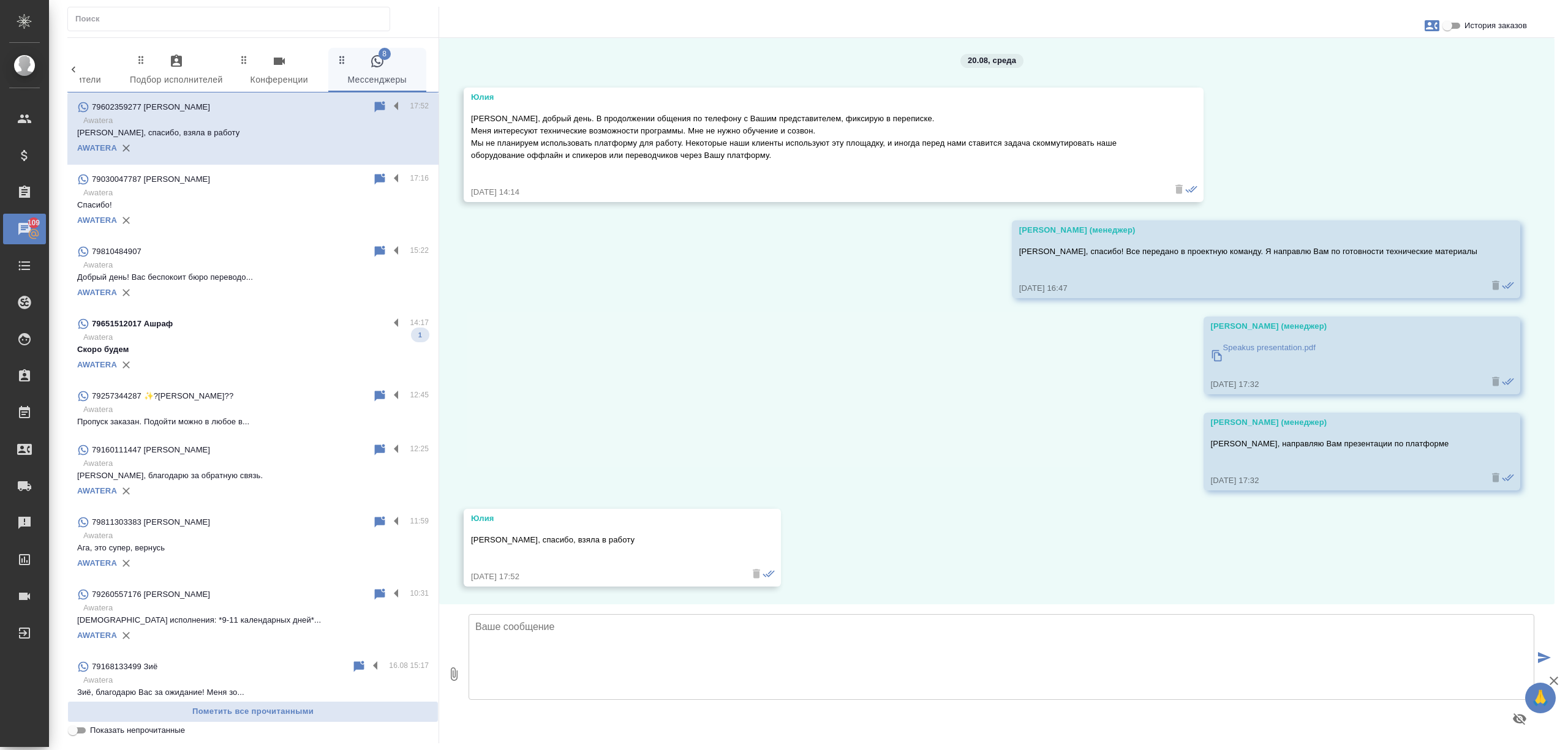
click at [259, 200] on p "Спасибо!" at bounding box center [253, 205] width 352 height 12
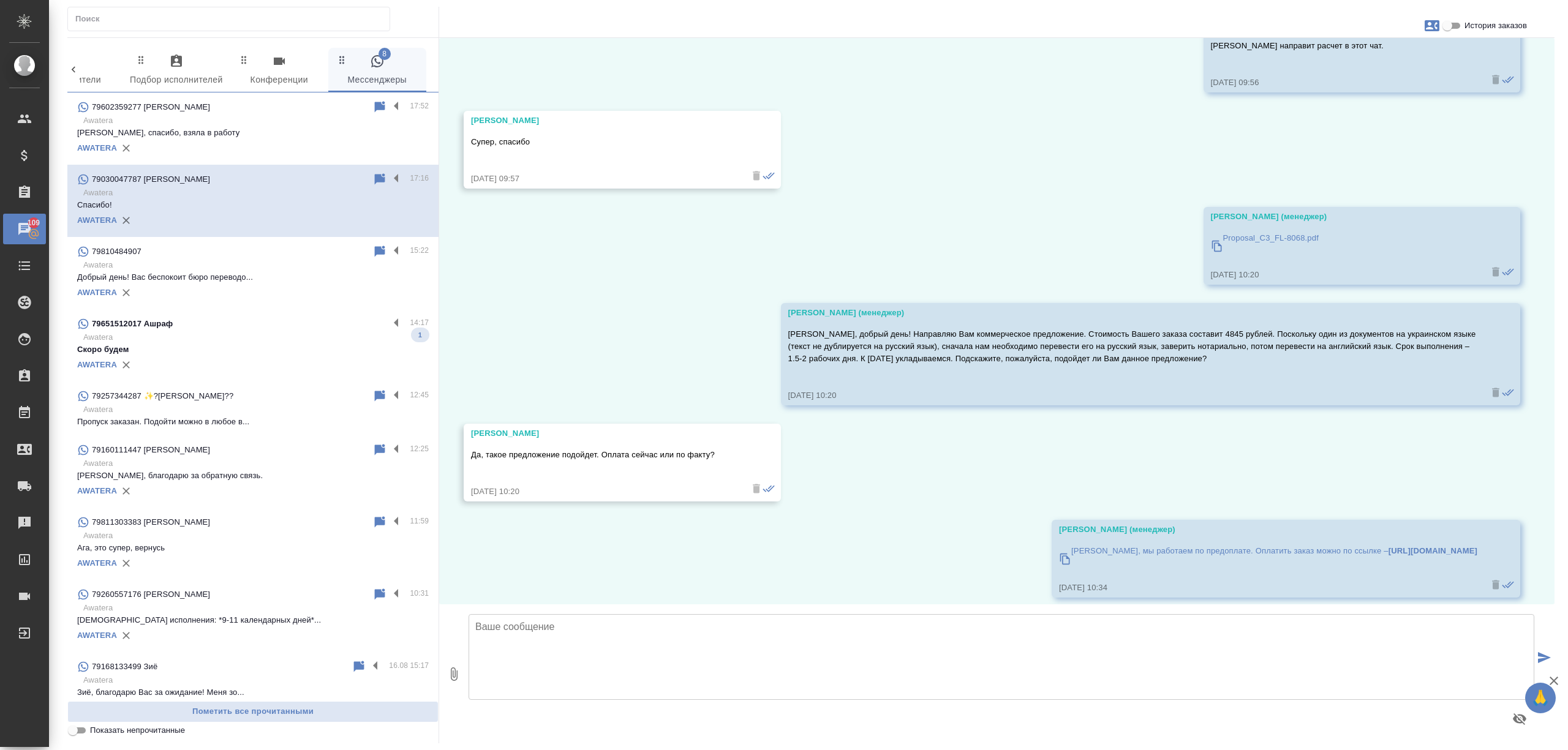
scroll to position [4888, 0]
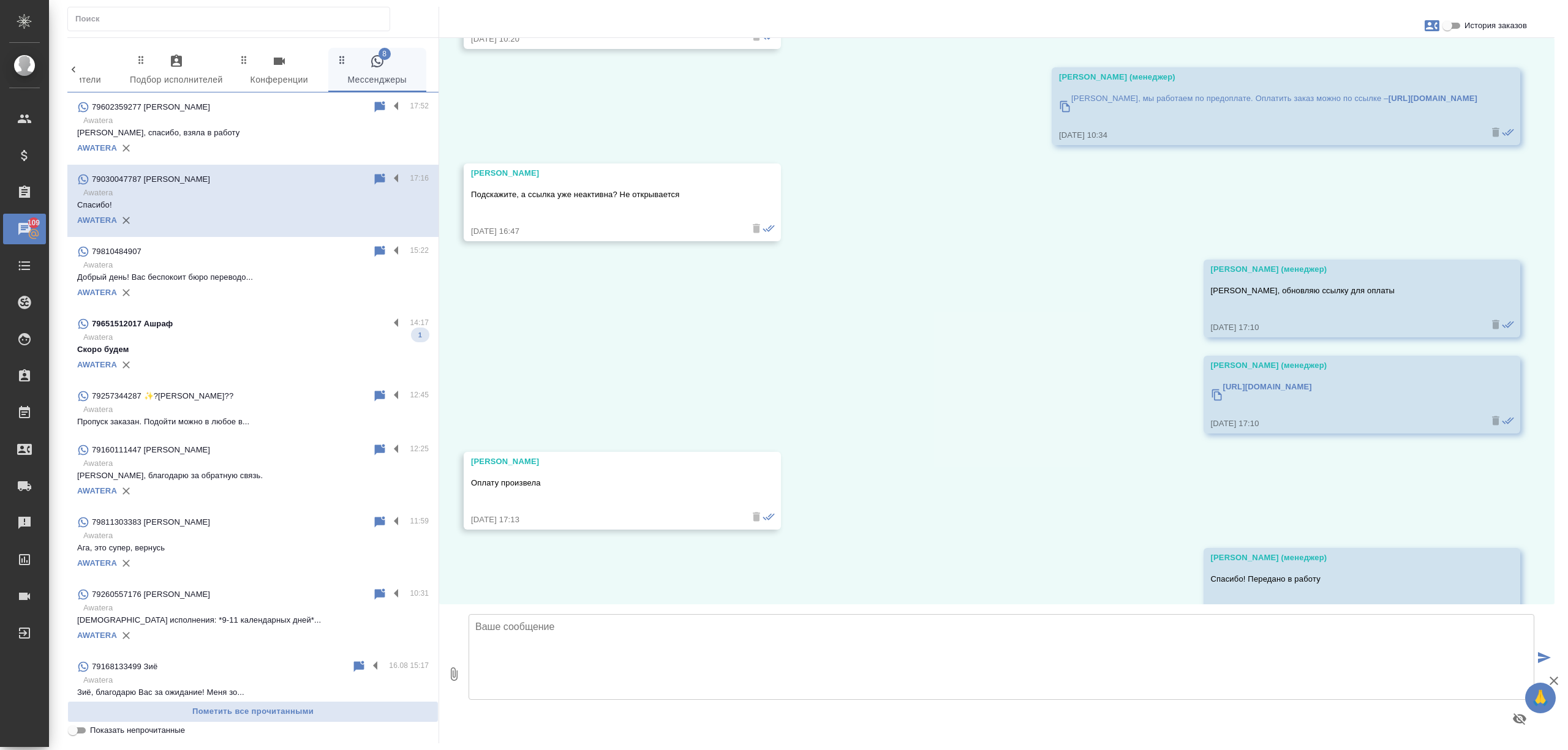
click at [1468, 25] on span "История заказов" at bounding box center [1495, 25] width 63 height 12
click at [1468, 25] on input "История заказов" at bounding box center [1447, 25] width 44 height 15
checkbox input "true"
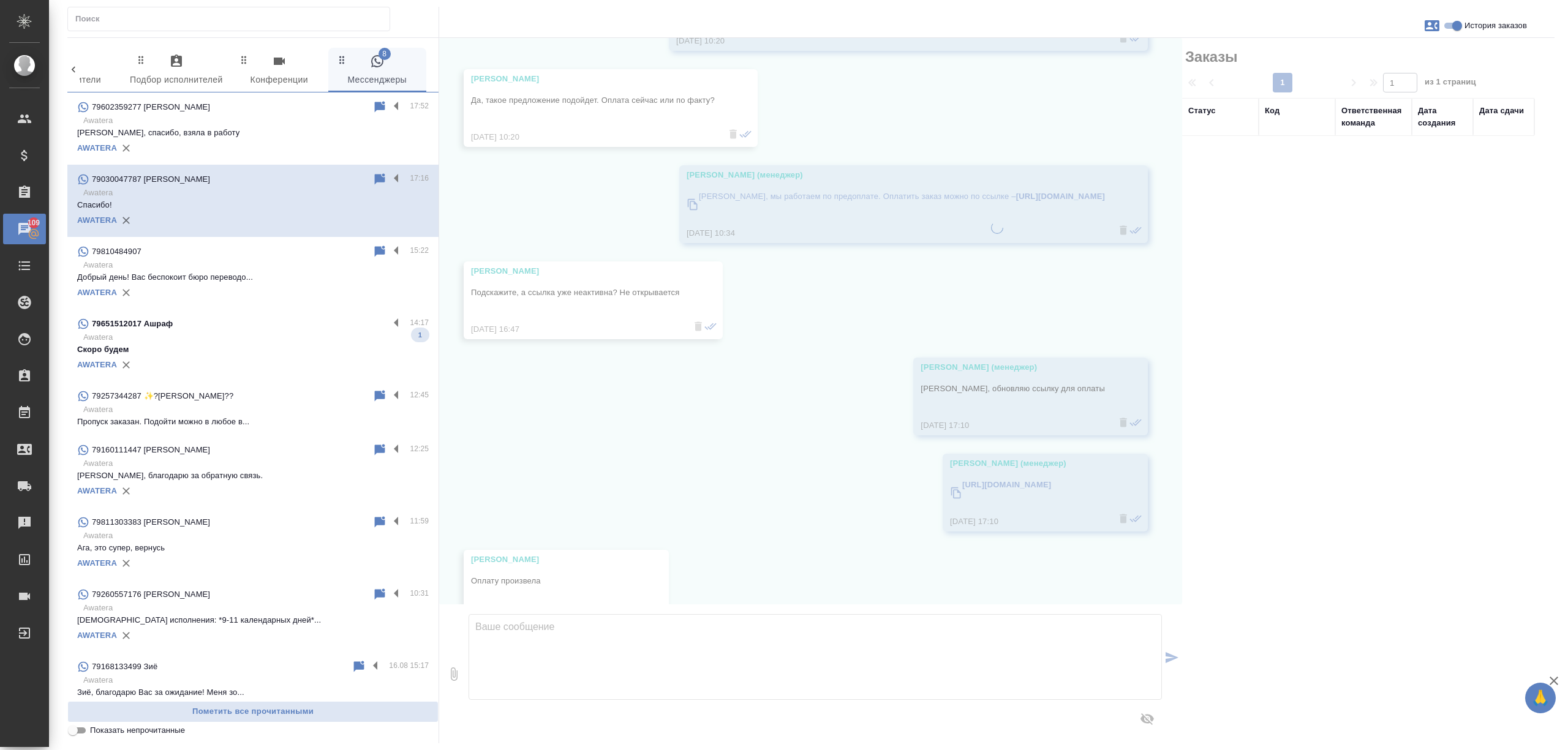
scroll to position [4986, 0]
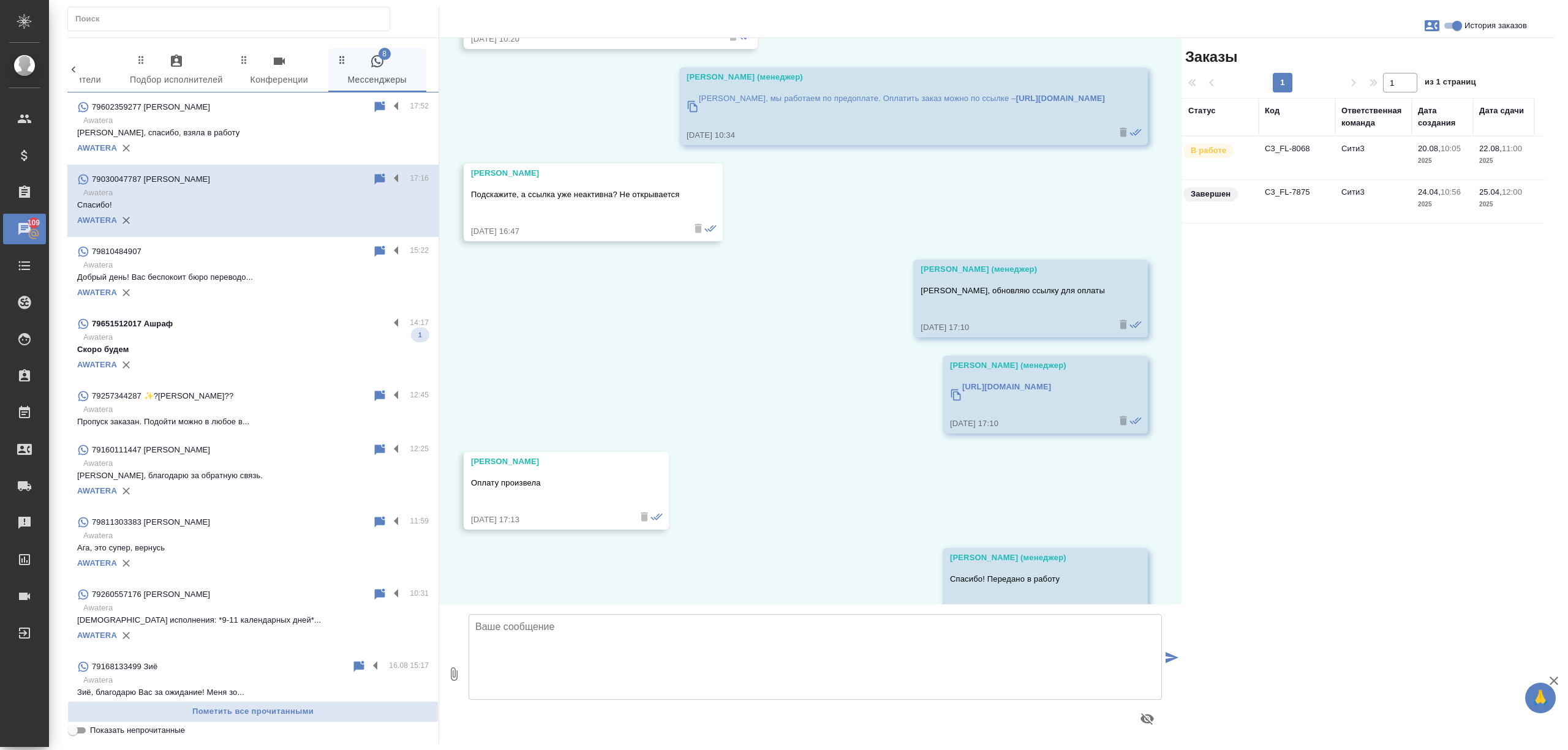
click at [1363, 168] on td "Сити3" at bounding box center [1373, 157] width 77 height 43
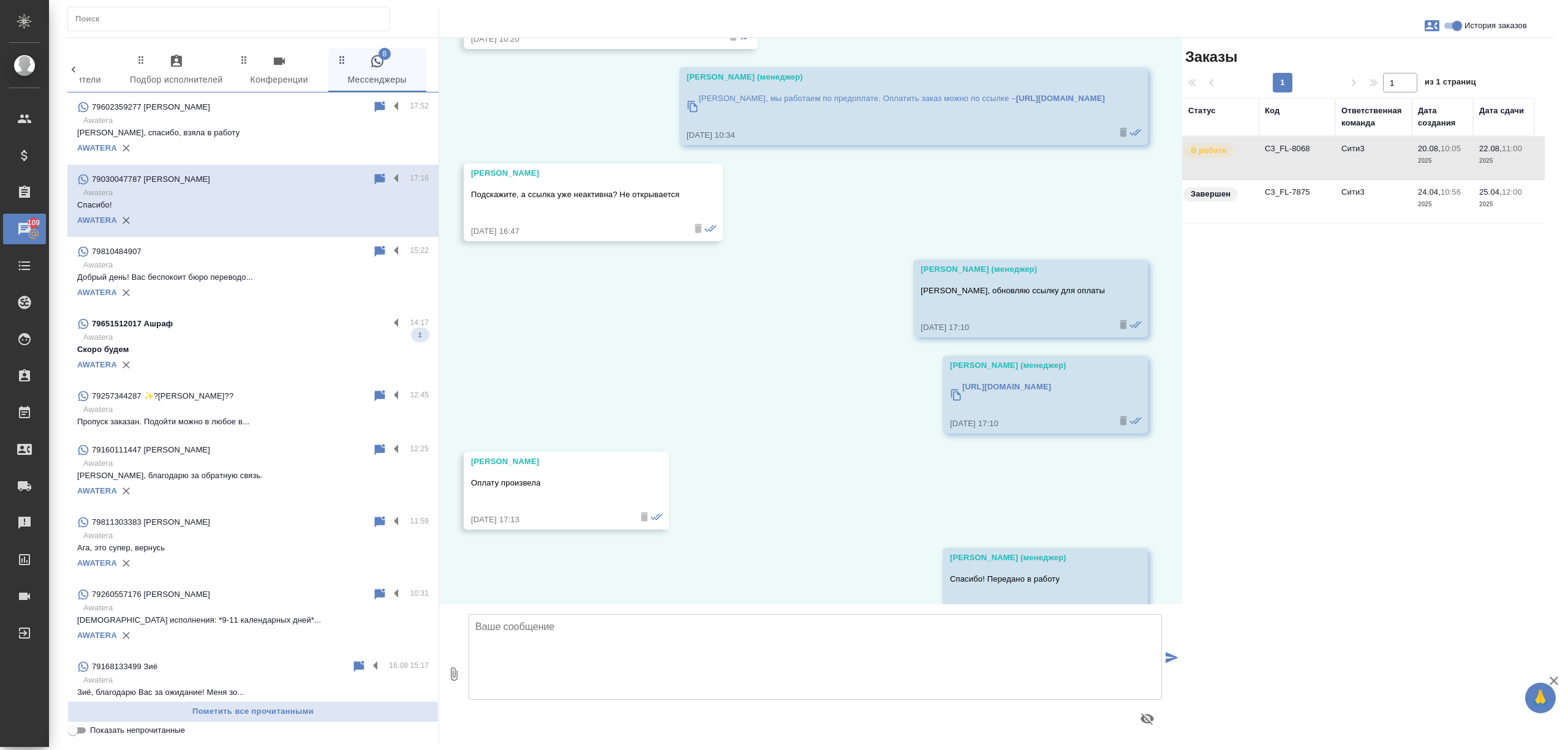
click at [1363, 168] on td "Сити3" at bounding box center [1373, 157] width 77 height 43
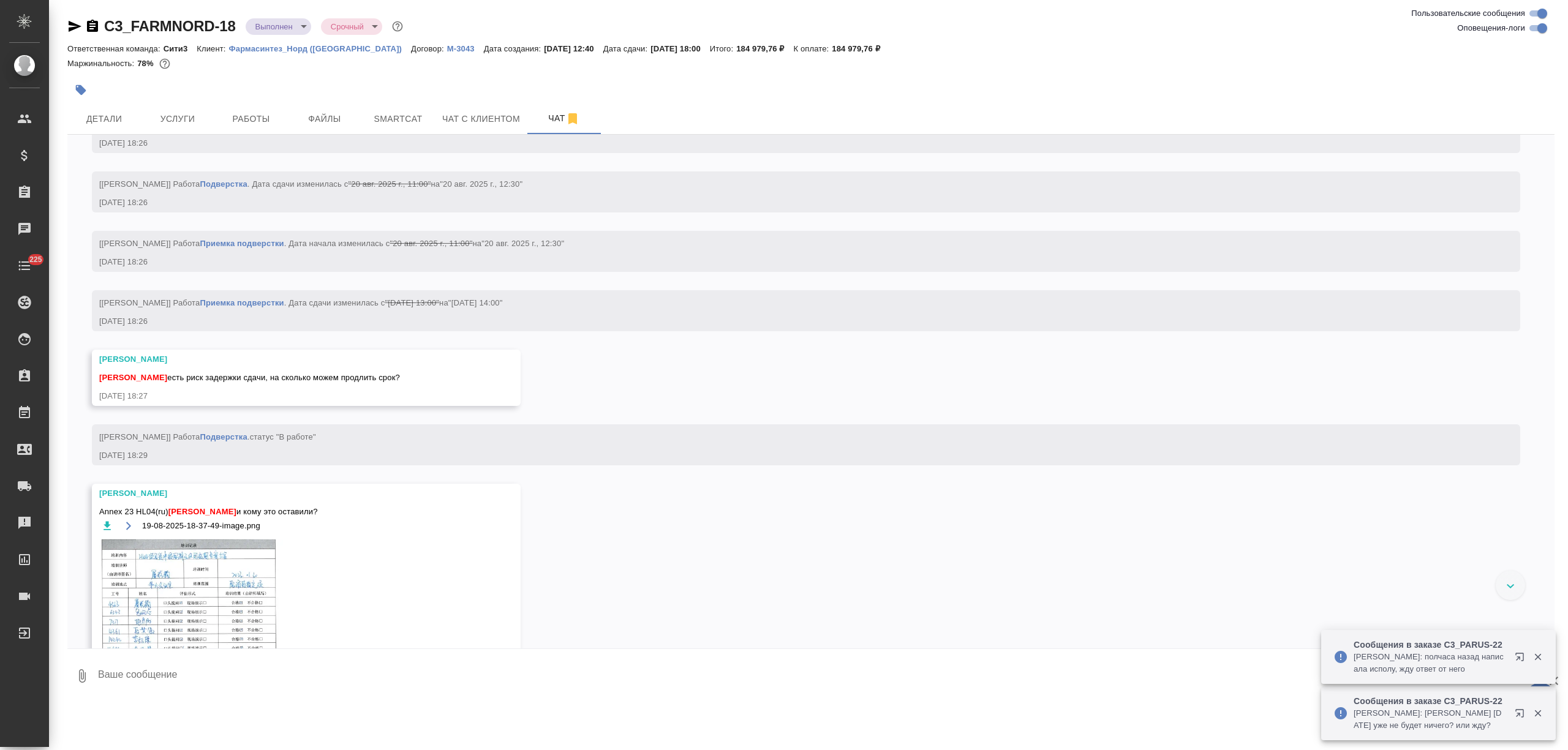
drag, startPoint x: 235, startPoint y: 20, endPoint x: 108, endPoint y: 22, distance: 127.0
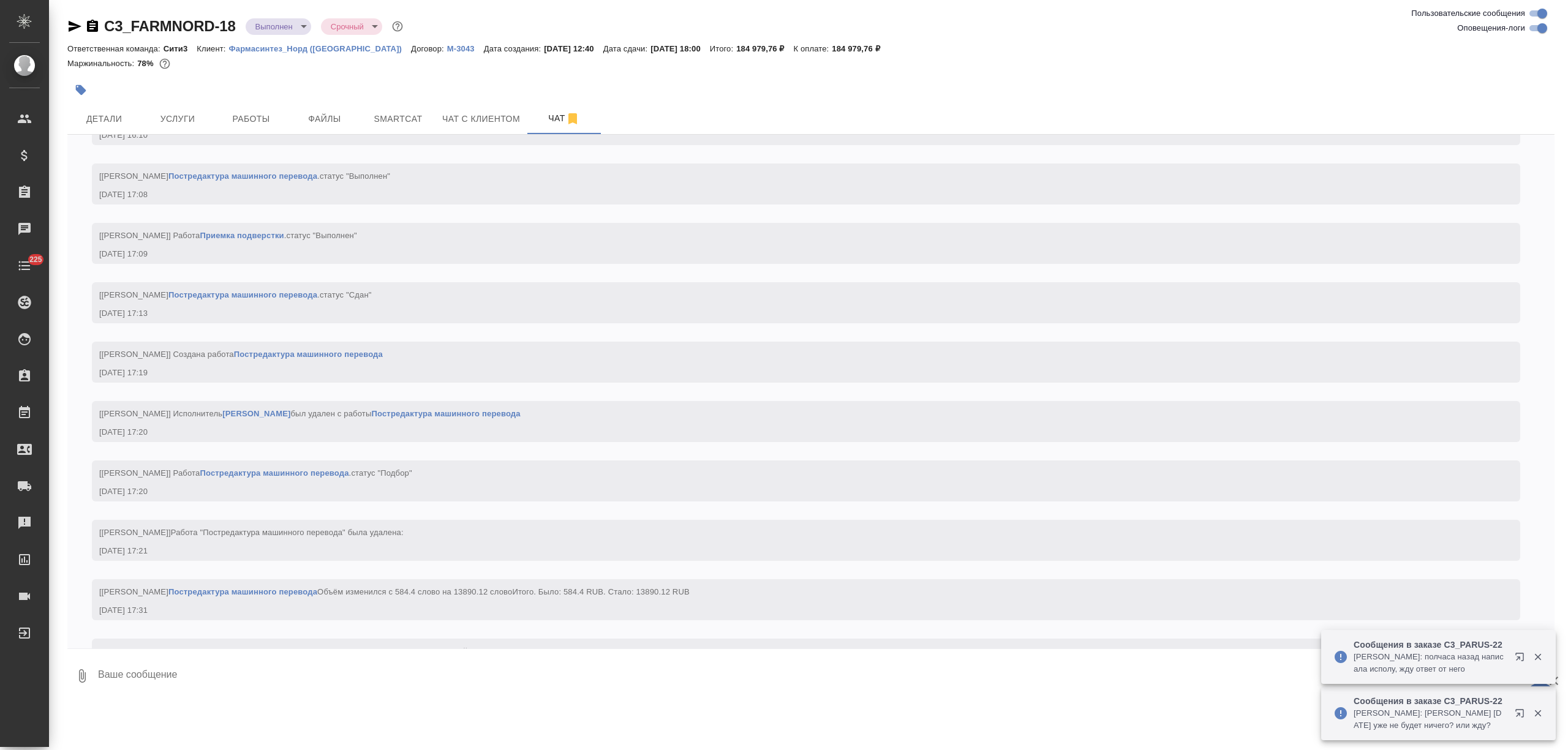
drag, startPoint x: 99, startPoint y: 22, endPoint x: 236, endPoint y: 22, distance: 137.0
click at [234, 22] on div "C3_FARMNORD-18 Выполнен completed Срочный urgent" at bounding box center [236, 27] width 338 height 20
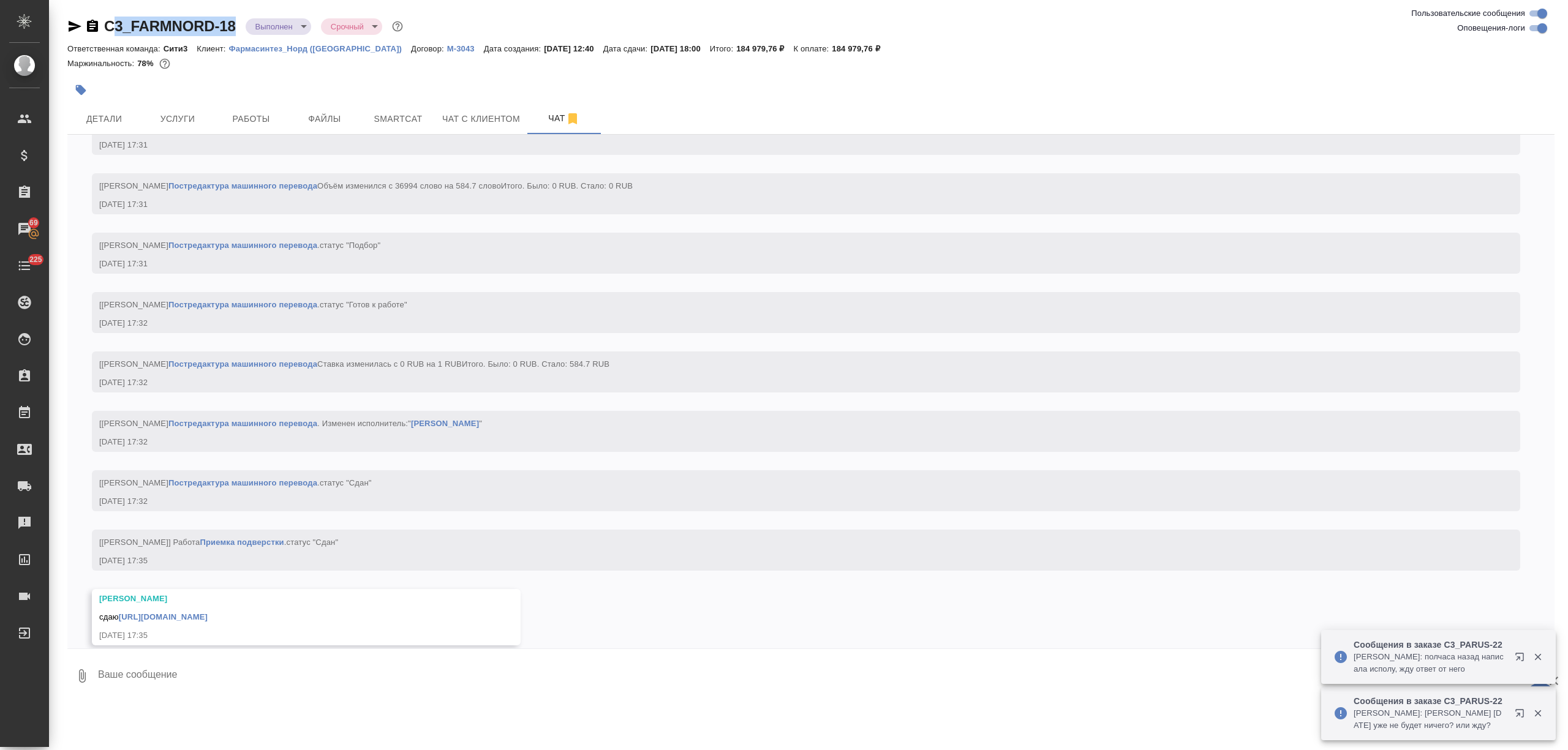
scroll to position [17916, 0]
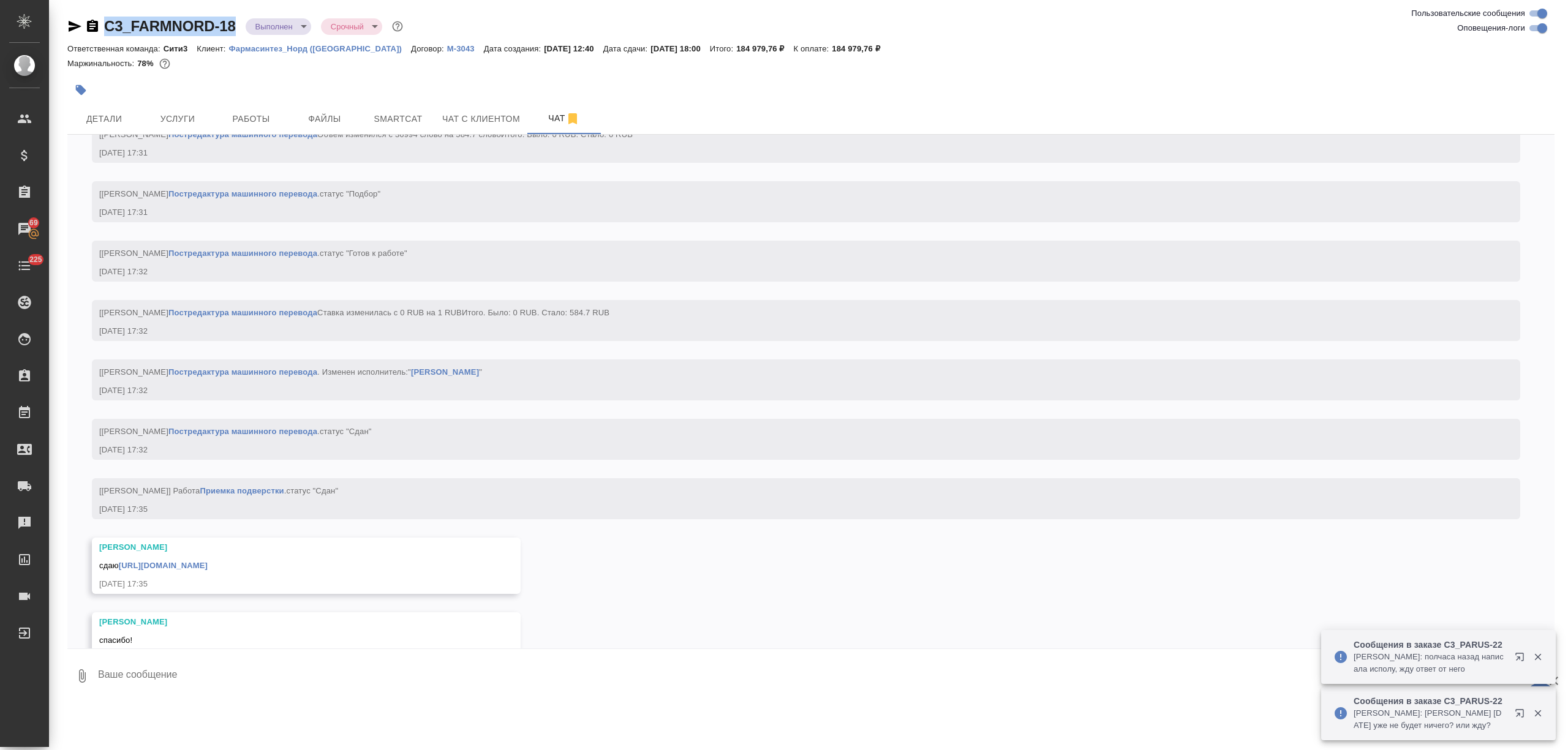
drag, startPoint x: 240, startPoint y: 22, endPoint x: 104, endPoint y: 20, distance: 136.0
click at [104, 20] on div "C3_FARMNORD-18 Выполнен completed Срочный urgent" at bounding box center [236, 27] width 338 height 20
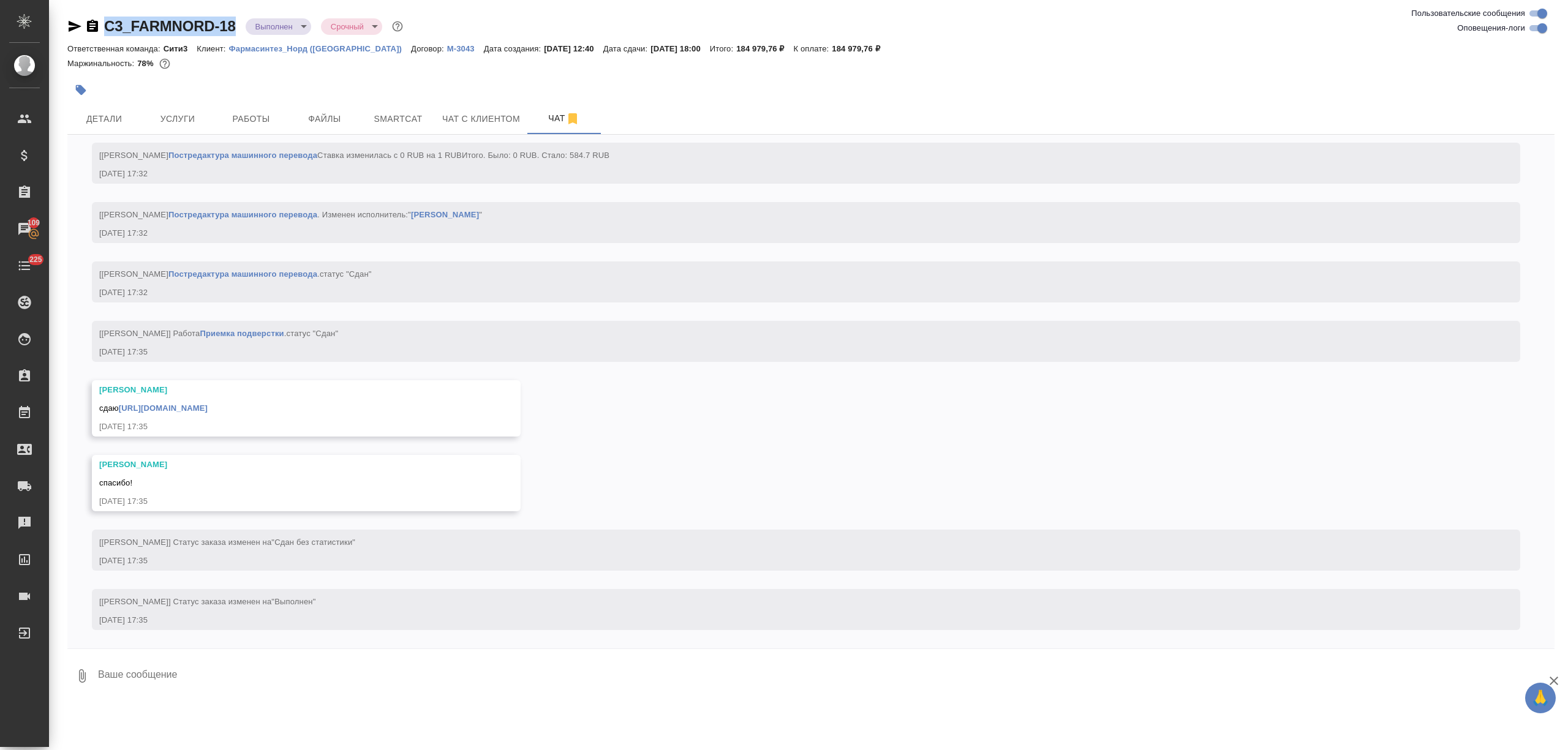
scroll to position [18725, 0]
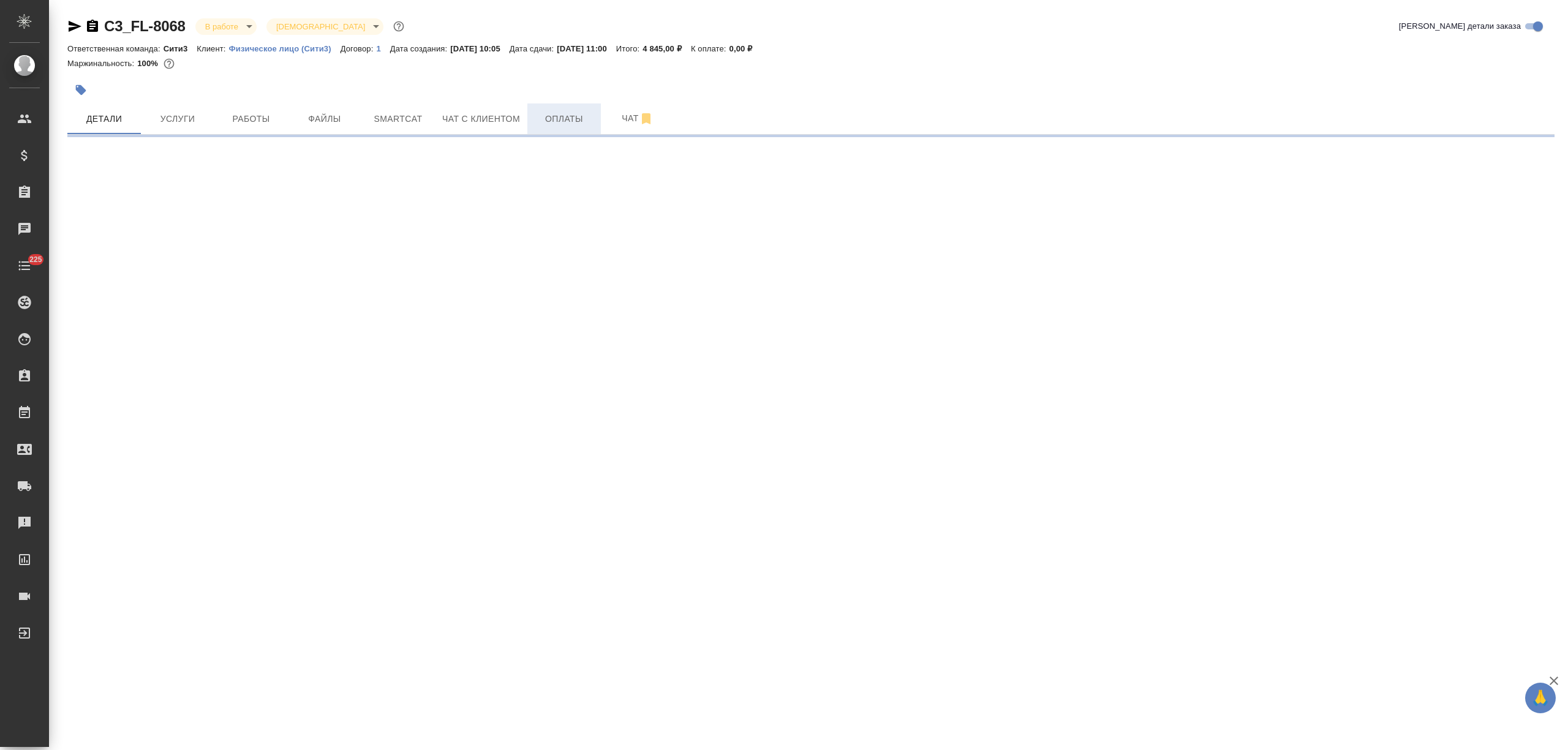
click at [553, 115] on span "Оплаты" at bounding box center [564, 119] width 59 height 15
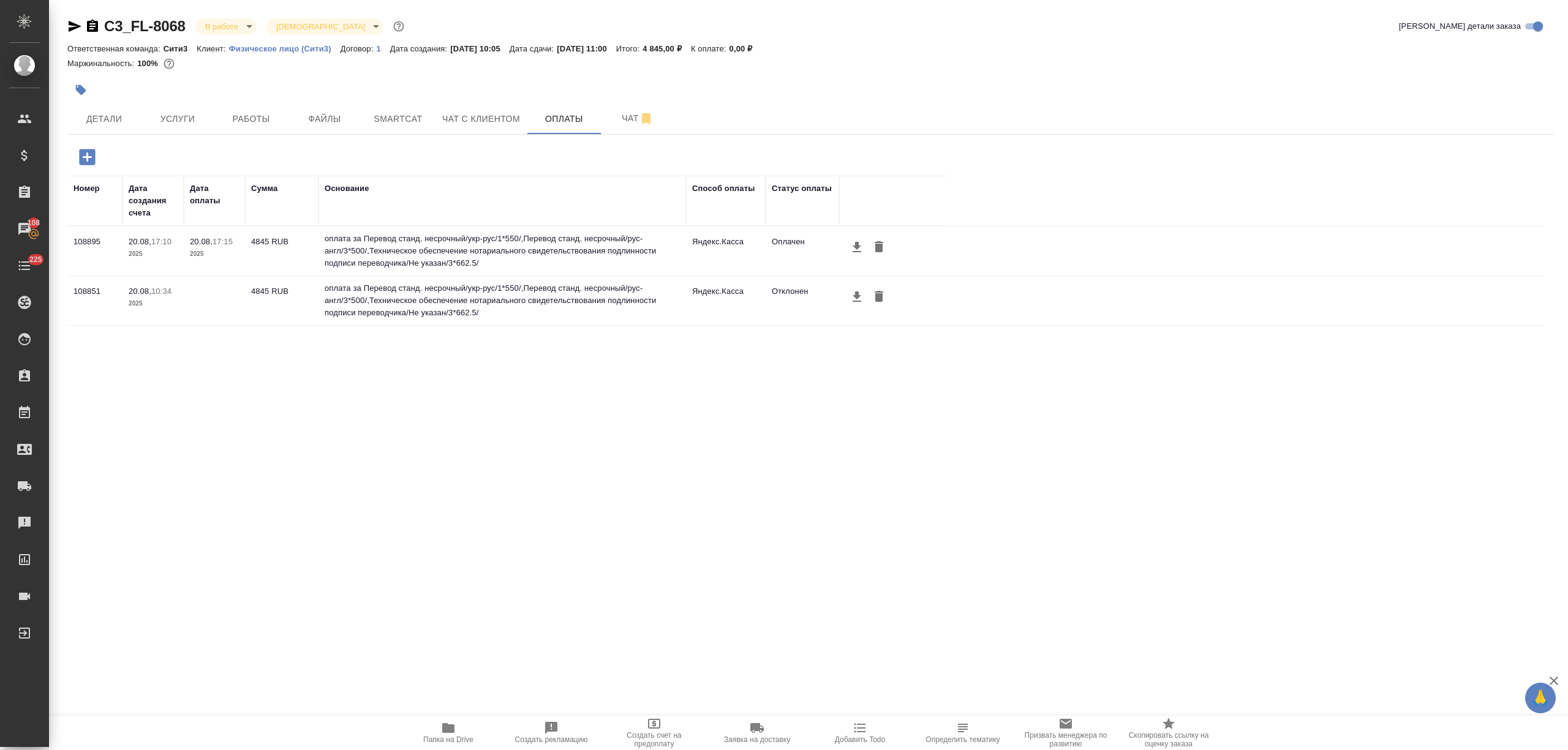
click at [84, 153] on icon "button" at bounding box center [86, 157] width 16 height 16
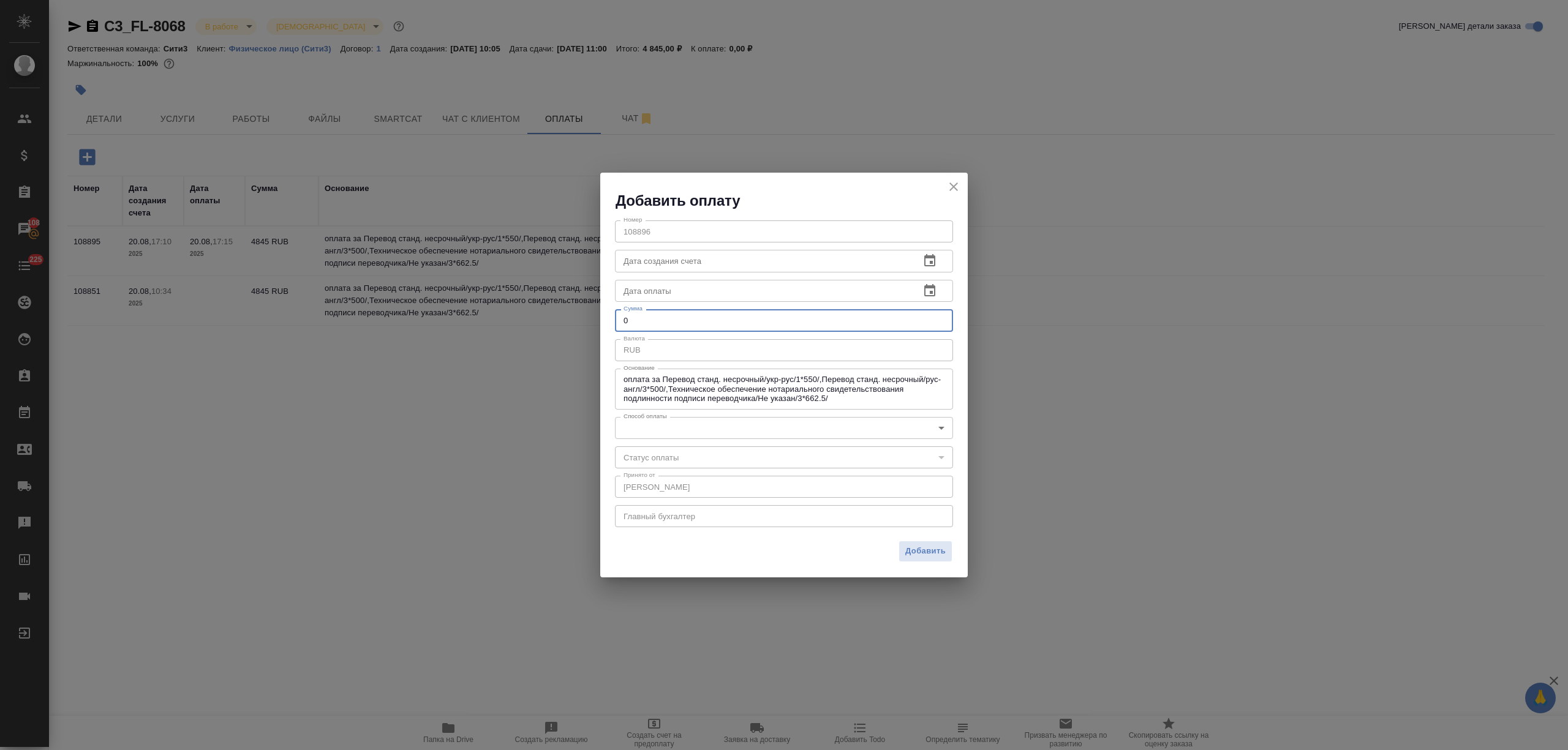
drag, startPoint x: 640, startPoint y: 311, endPoint x: 596, endPoint y: 320, distance: 44.9
click at [596, 320] on div "Добавить оплату Номер 108896 Номер Дата создания счета Дата создания счета Дата…" at bounding box center [784, 375] width 1568 height 750
type input "500"
click at [685, 431] on body "🙏 .cls-1 fill:#fff; AWATERA [PERSON_NAME] Спецификации Заказы 108 Чаты 225 Todo…" at bounding box center [784, 375] width 1568 height 750
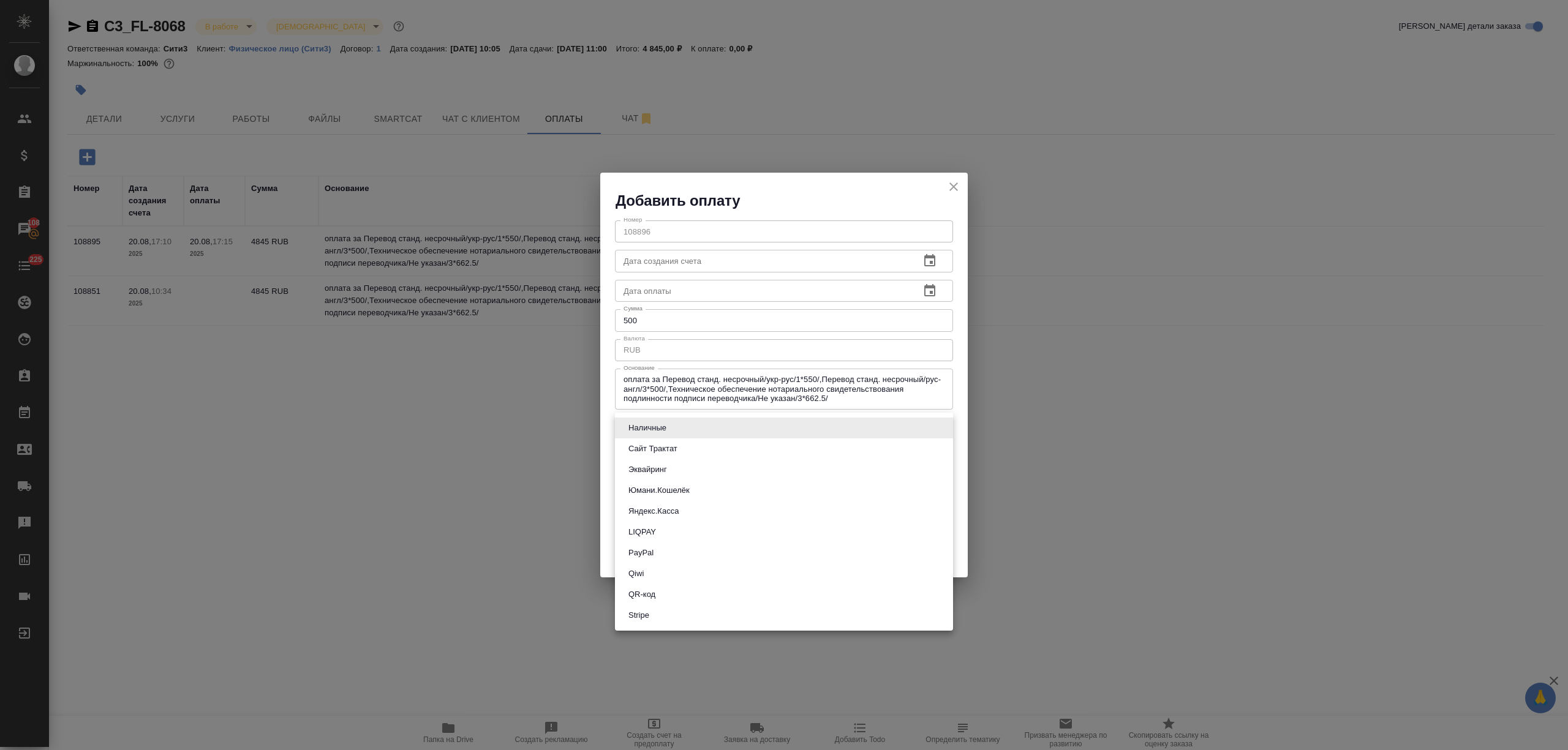
click at [690, 512] on li "Яндекс.Касса" at bounding box center [783, 511] width 338 height 21
type input "yandex-kassa"
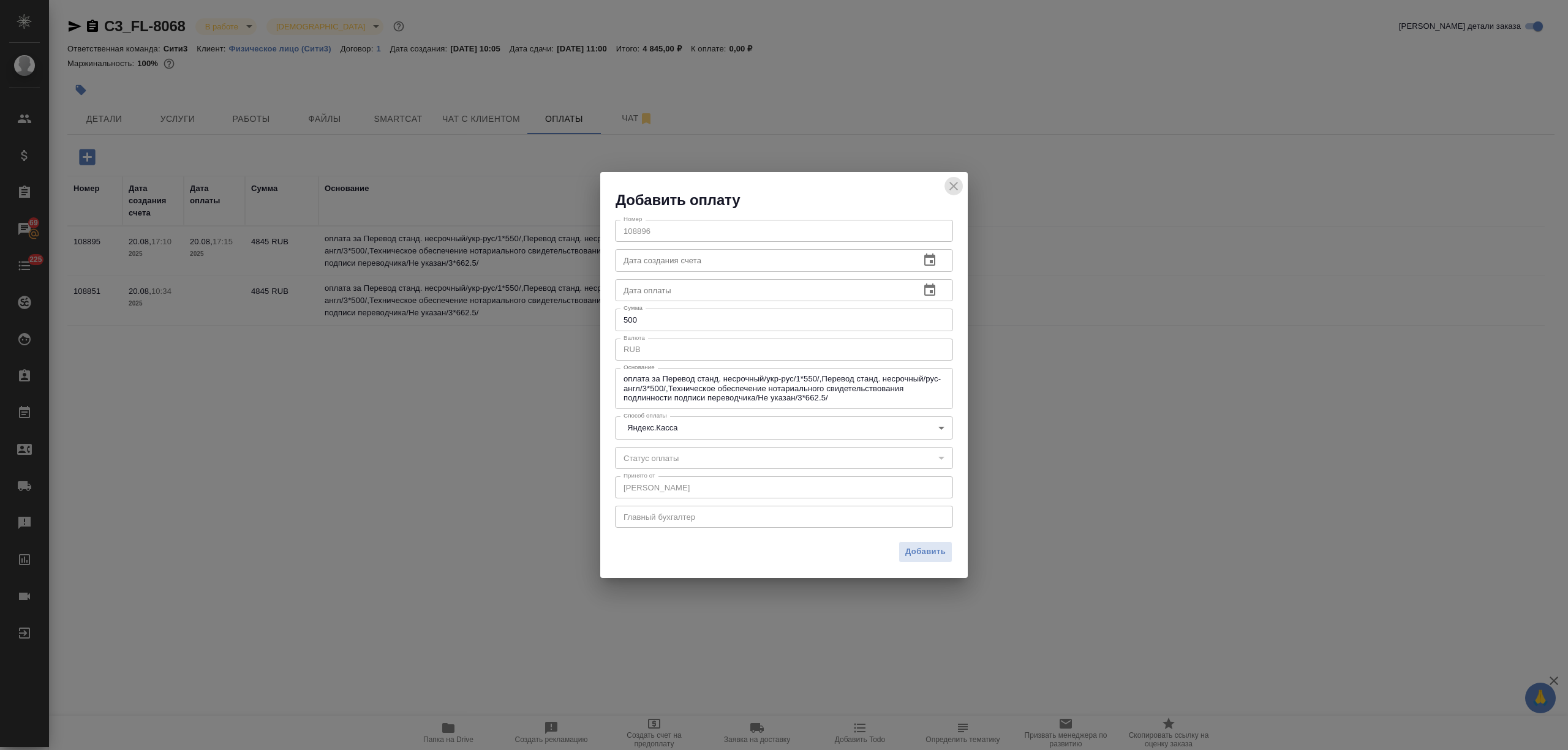
click at [948, 186] on icon "close" at bounding box center [953, 186] width 15 height 15
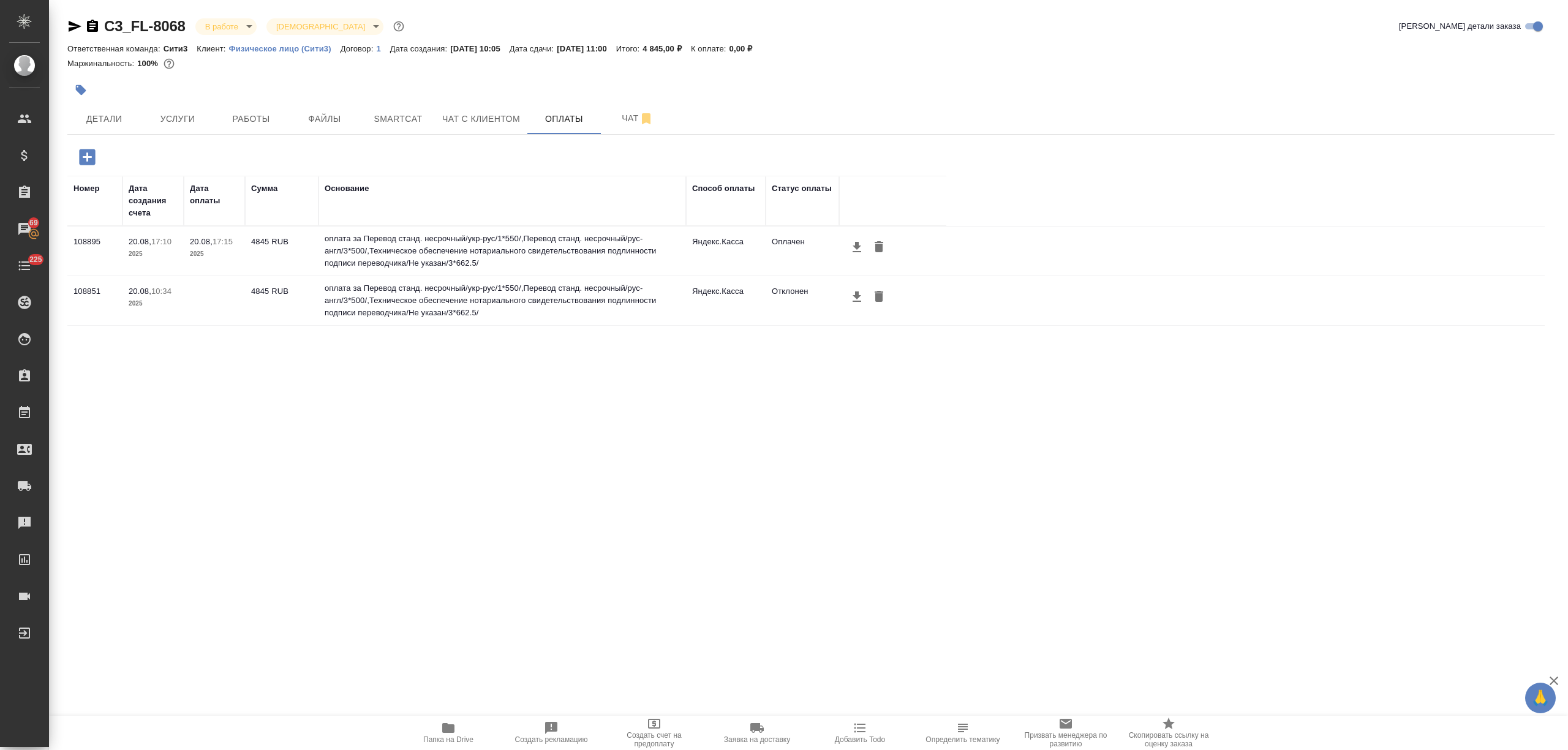
click at [86, 153] on icon "button" at bounding box center [86, 157] width 16 height 16
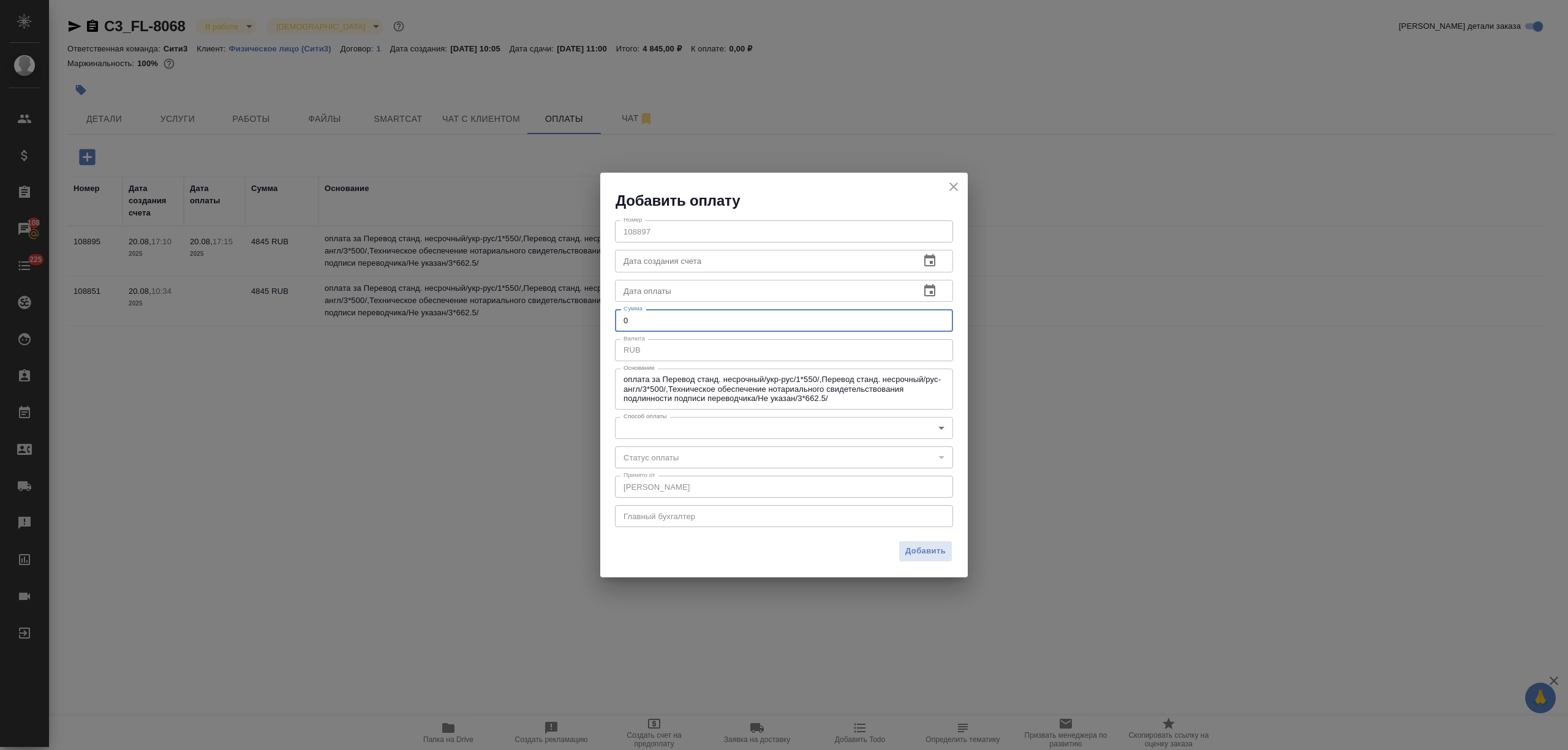
click at [586, 321] on div "Добавить оплату Номер 108897 Номер Дата создания счета Дата создания счета Дата…" at bounding box center [784, 375] width 1568 height 750
type input "1"
click at [660, 421] on body "🙏 .cls-1 fill:#fff; AWATERA [PERSON_NAME] Спецификации Заказы 108 Чаты 225 Todo…" at bounding box center [784, 375] width 1568 height 750
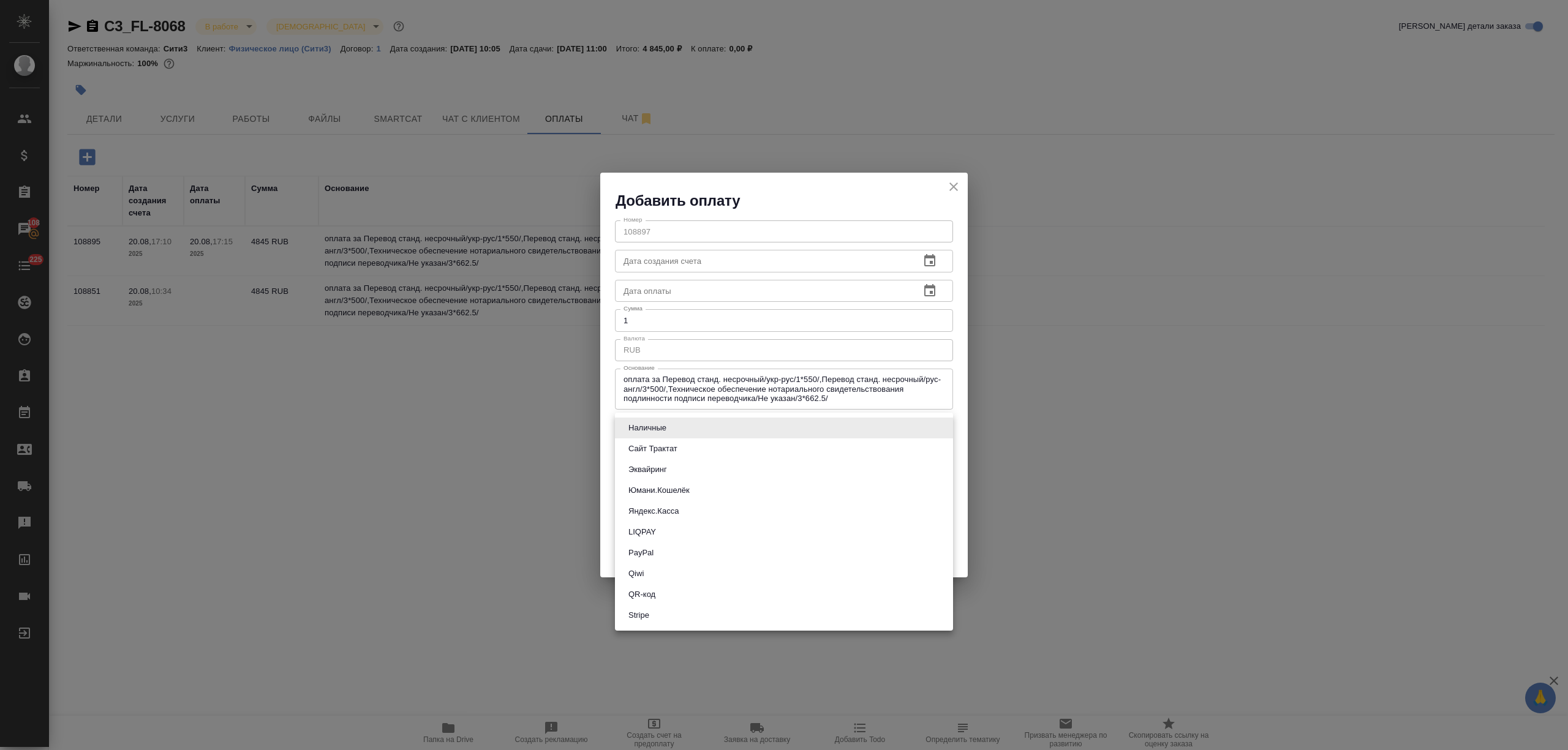
click at [681, 505] on button "Яндекс.Касса" at bounding box center [653, 511] width 58 height 13
type input "yandex-kassa"
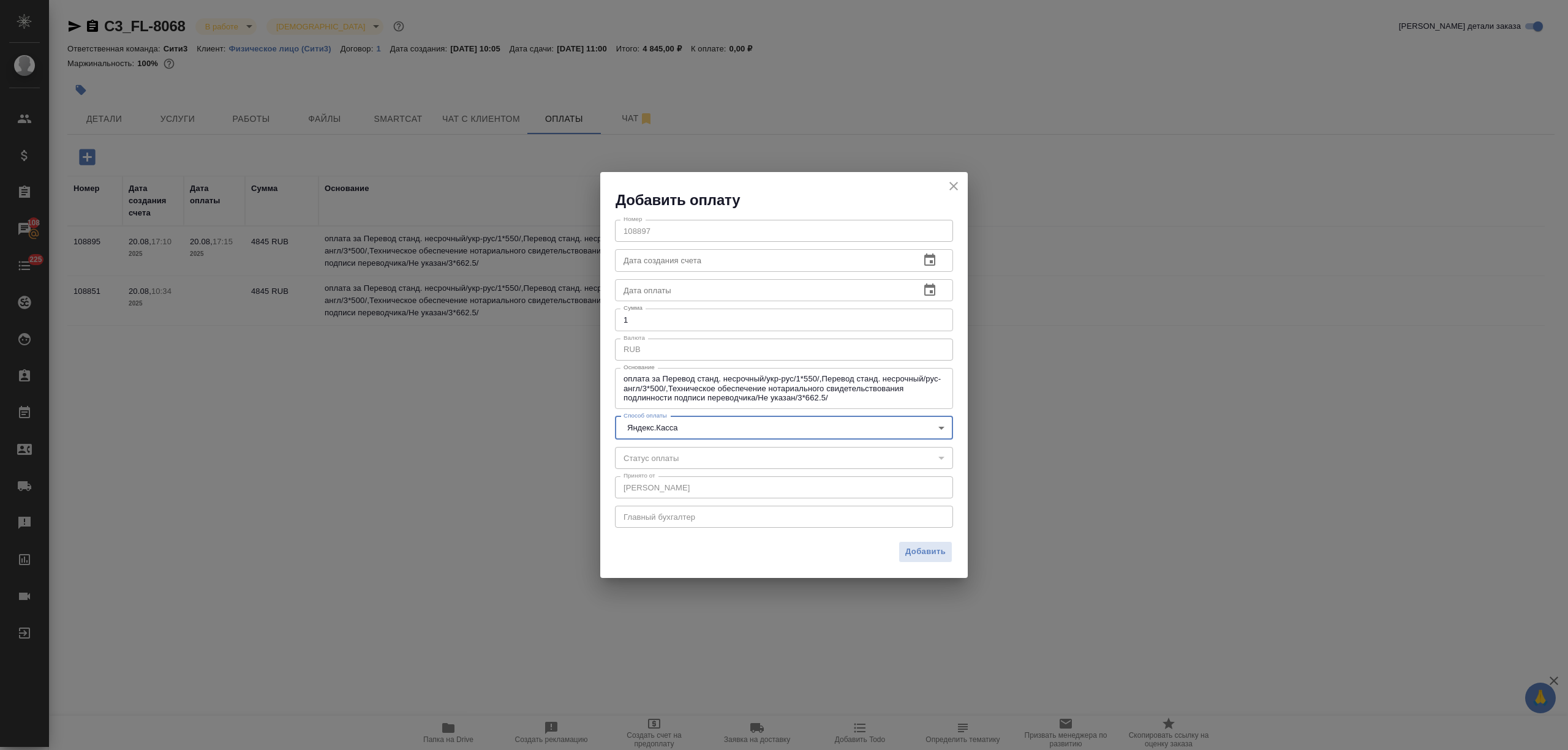
click at [928, 552] on span "Добавить" at bounding box center [925, 552] width 40 height 14
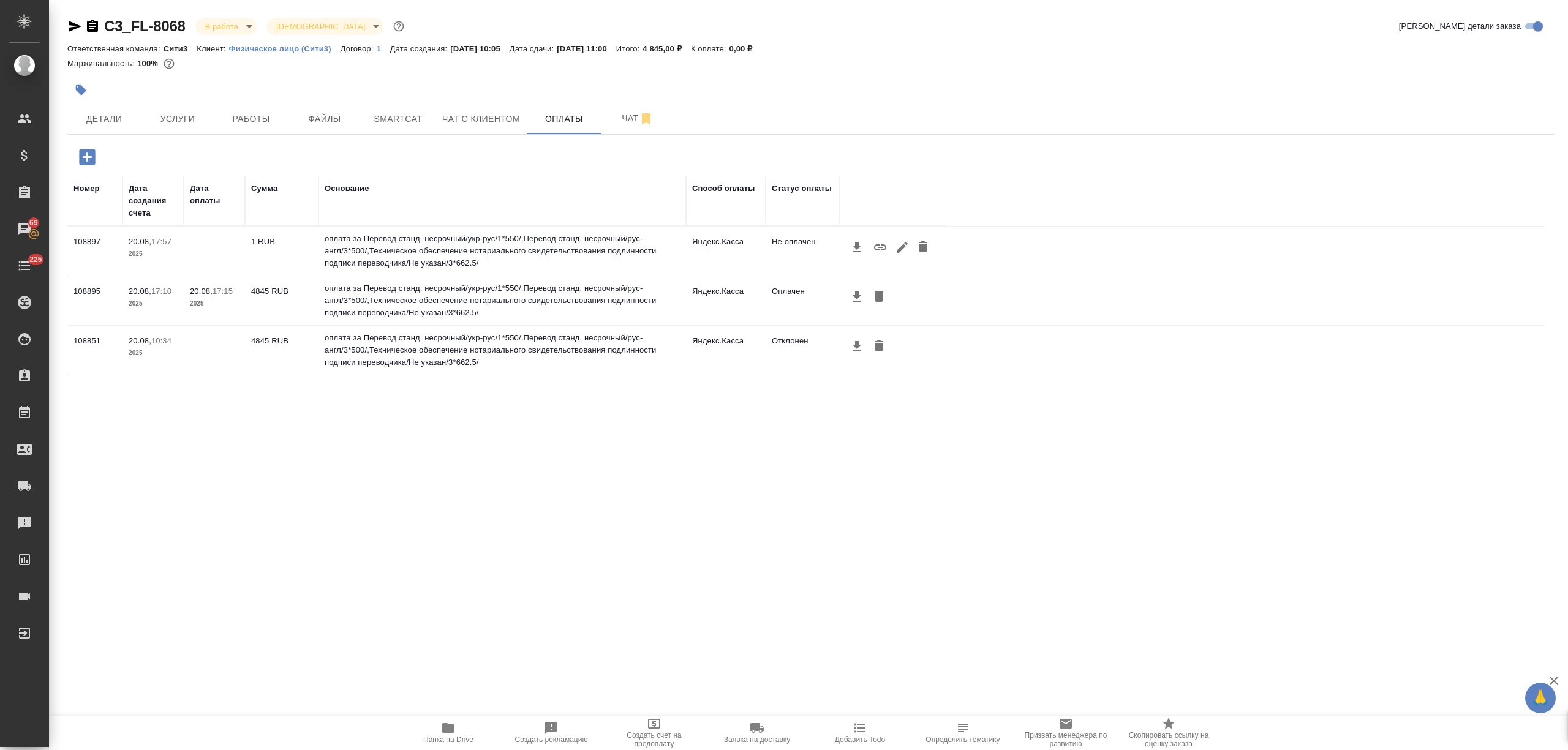
click at [880, 248] on icon "button" at bounding box center [880, 247] width 12 height 6
